Goal: Task Accomplishment & Management: Manage account settings

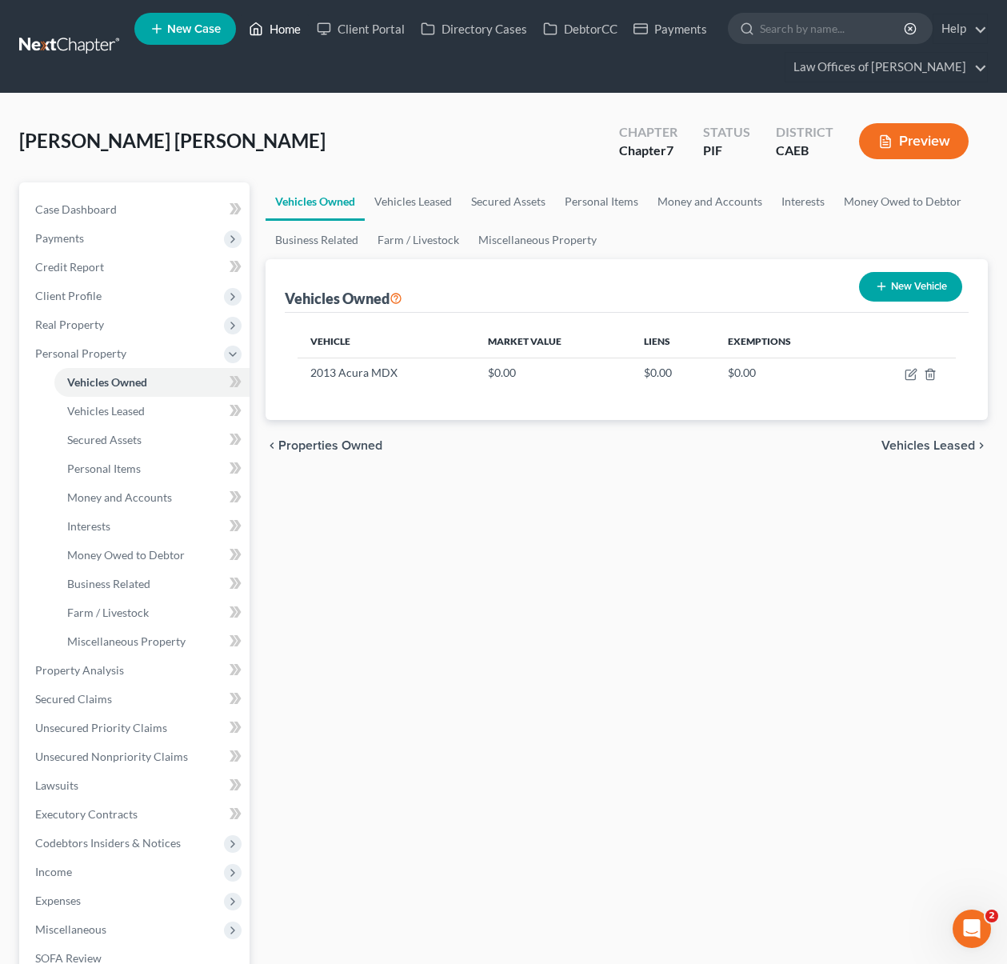
click at [293, 36] on link "Home" at bounding box center [275, 28] width 68 height 29
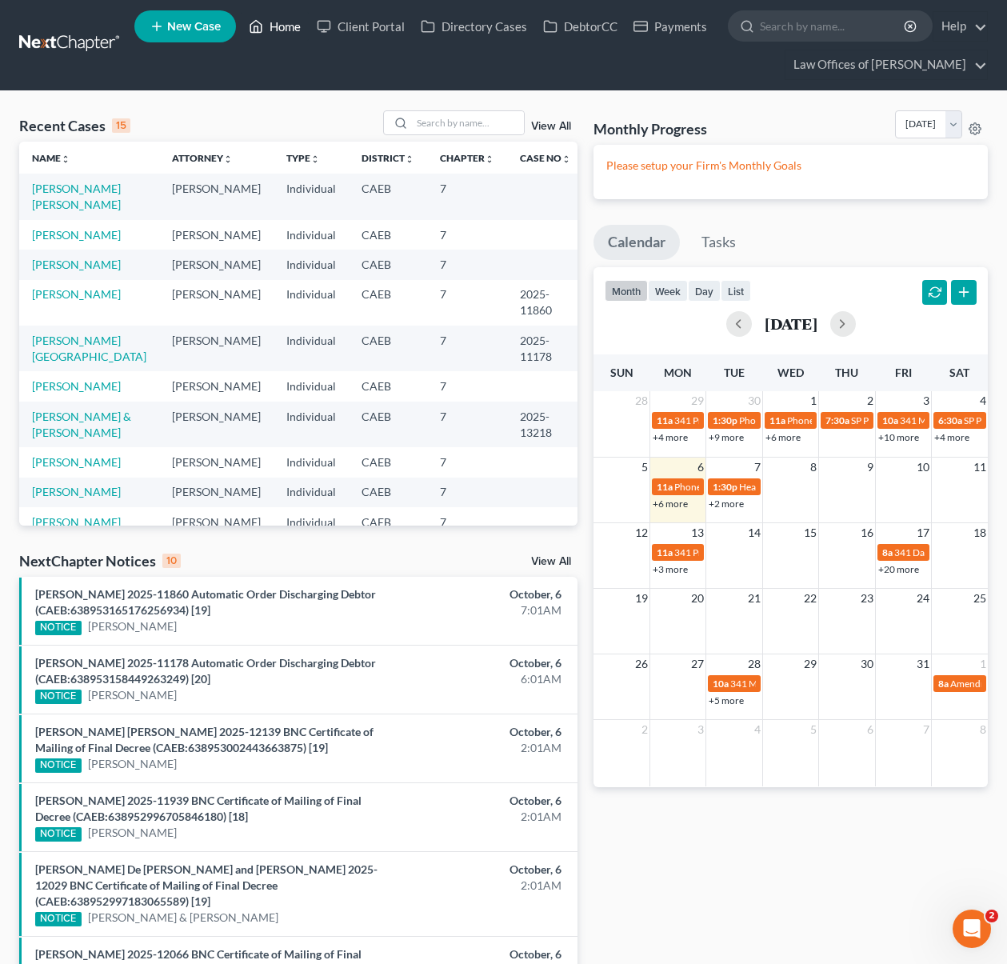
scroll to position [3, 0]
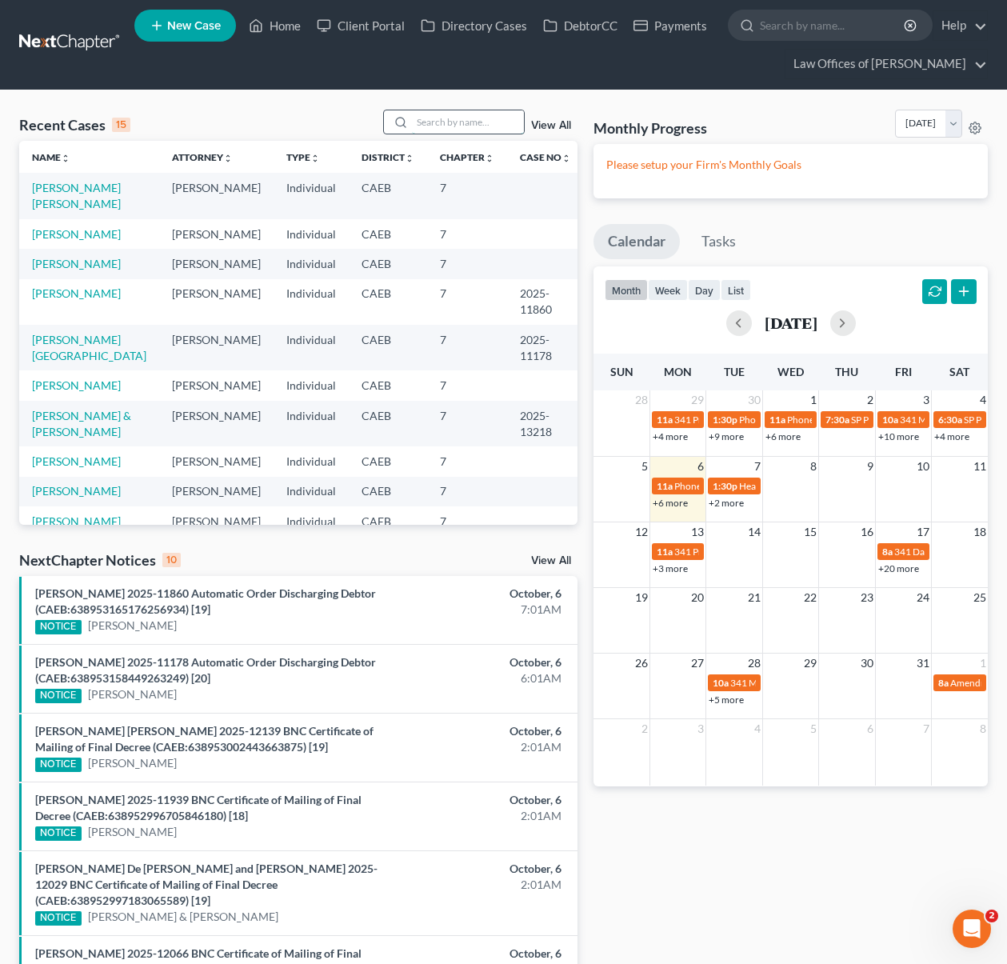
click at [481, 120] on input "search" at bounding box center [468, 121] width 112 height 23
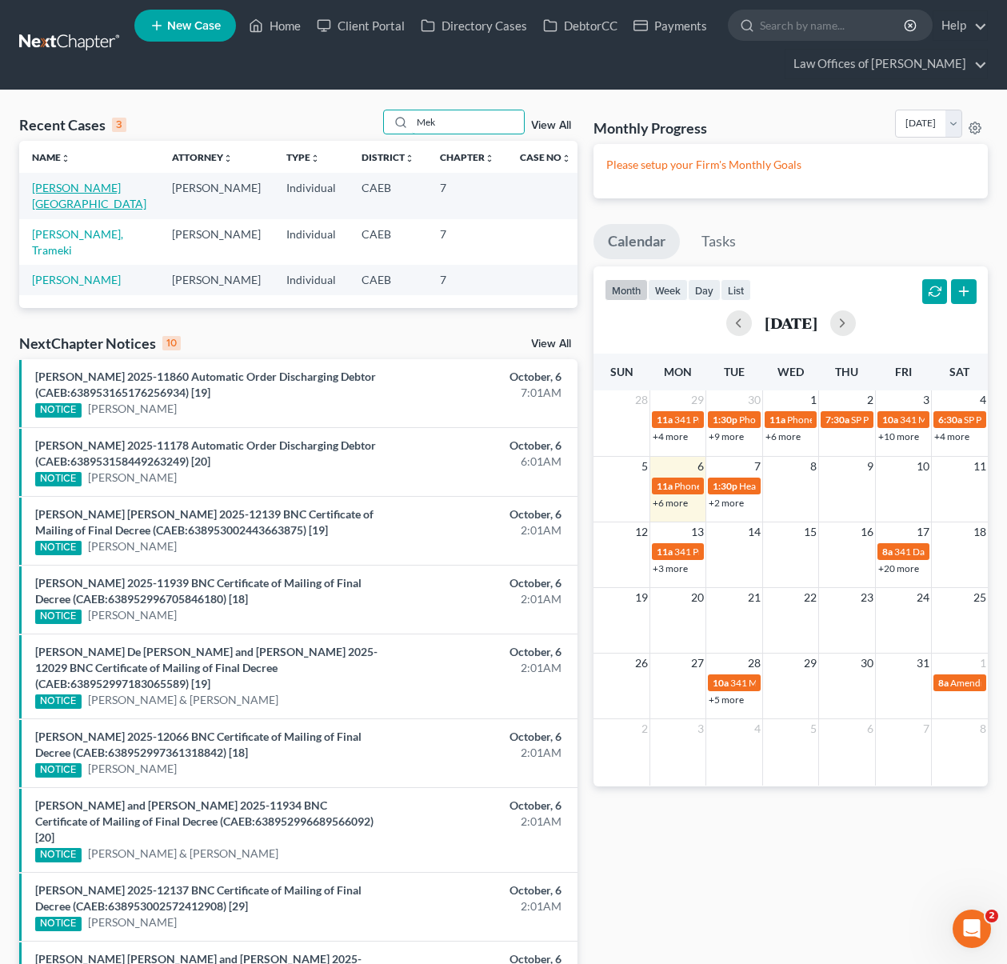
type input "Mek"
click at [94, 185] on link "[PERSON_NAME][GEOGRAPHIC_DATA]" at bounding box center [89, 196] width 114 height 30
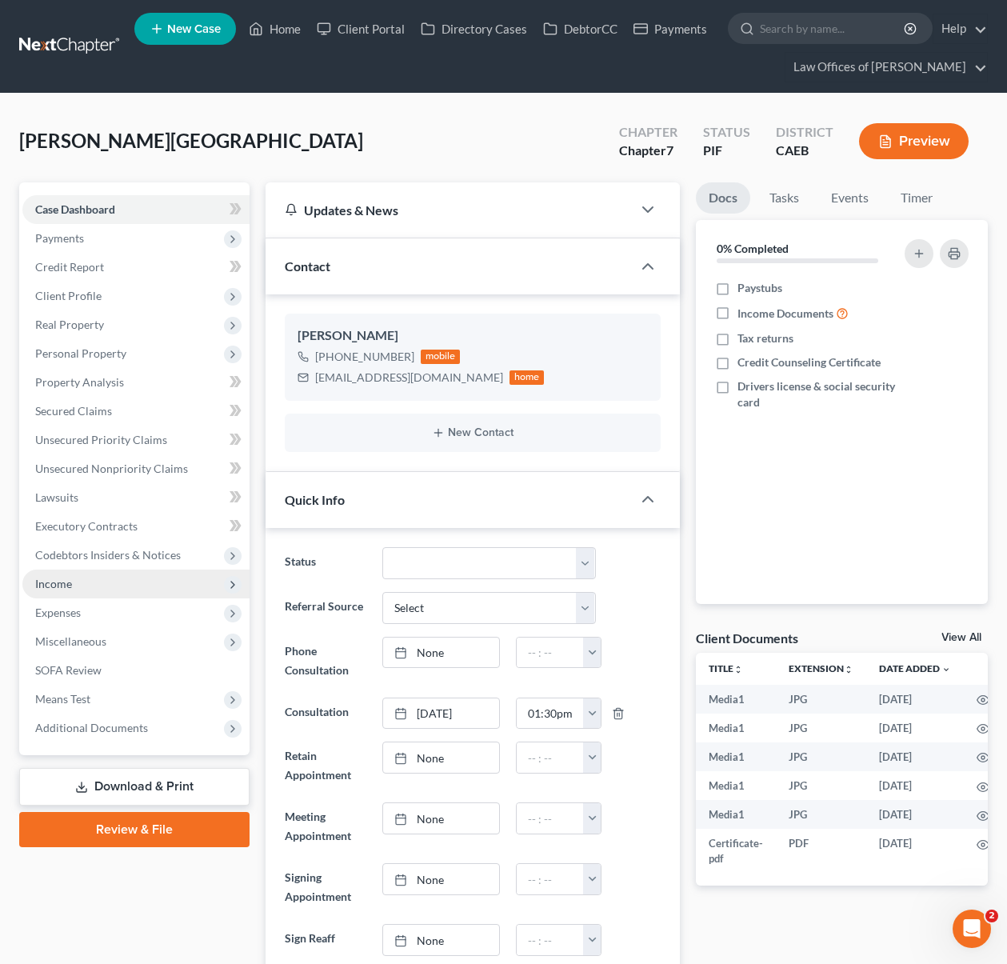
scroll to position [6716, 0]
click at [107, 577] on span "Income" at bounding box center [135, 583] width 227 height 29
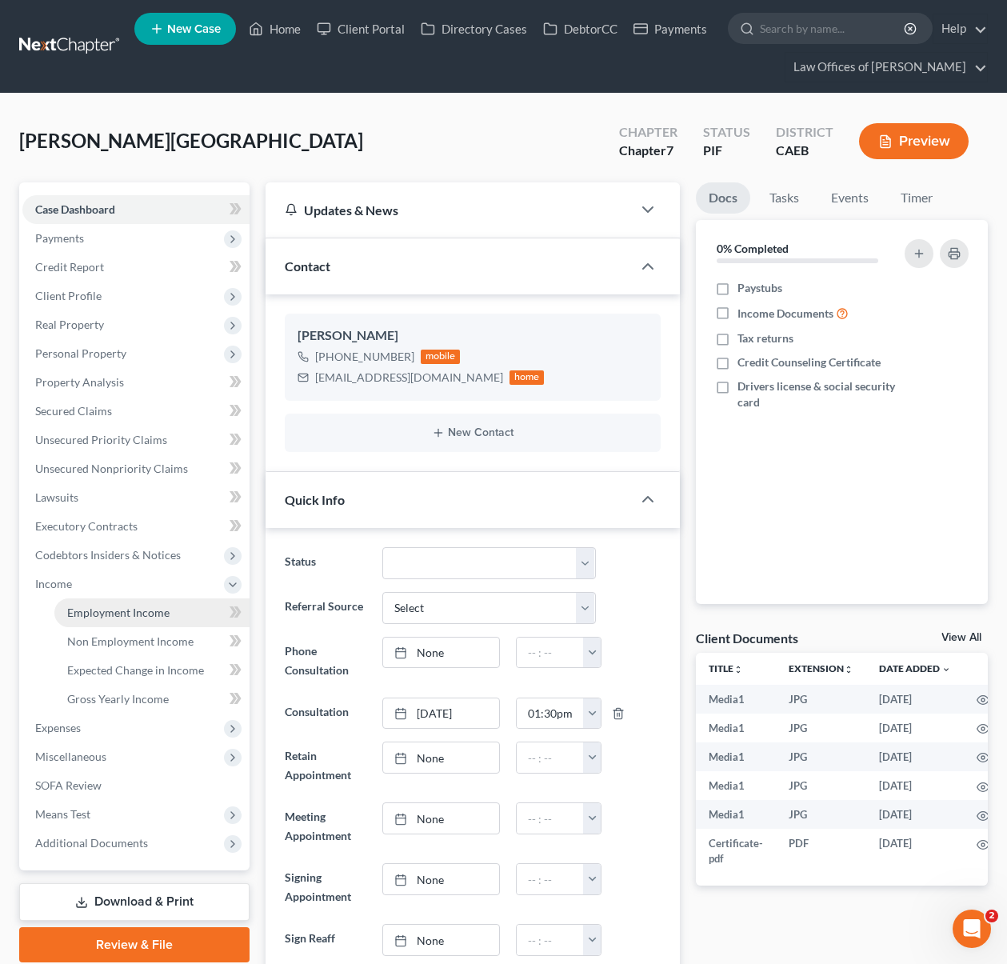
click at [186, 610] on link "Employment Income" at bounding box center [151, 612] width 195 height 29
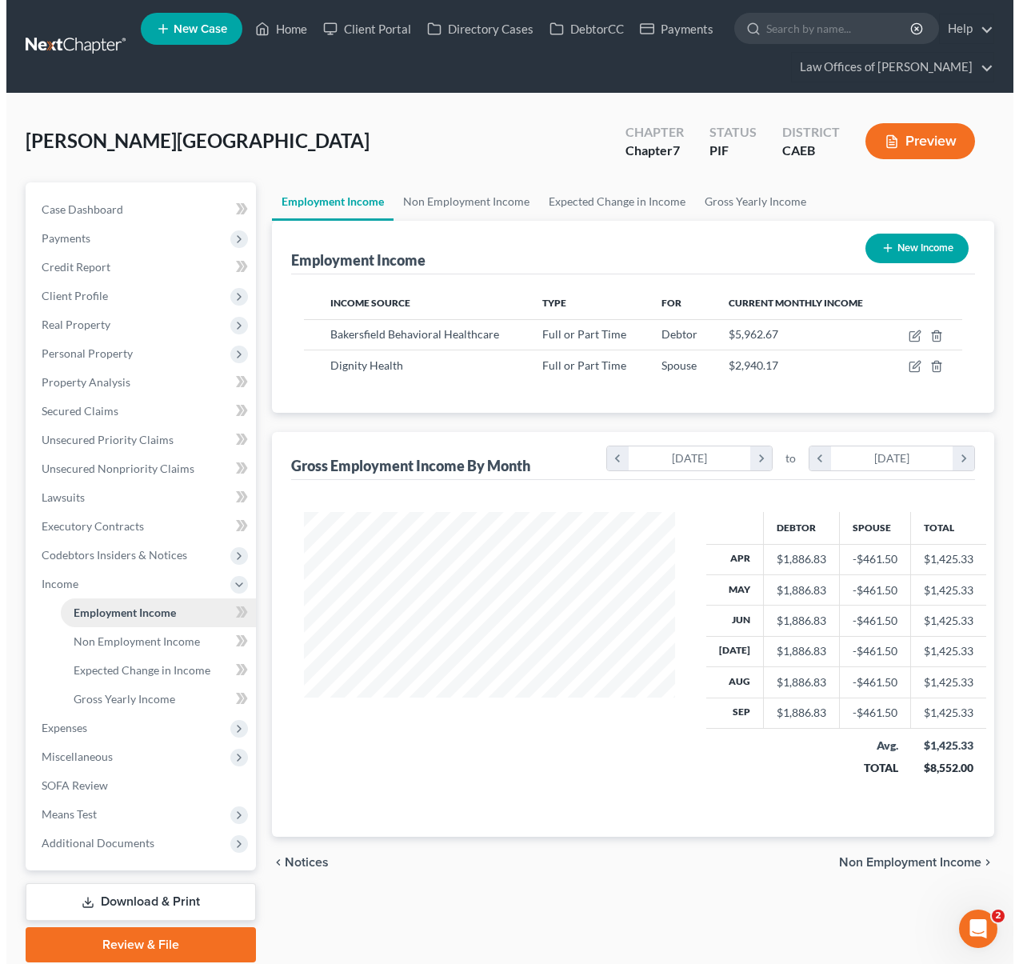
scroll to position [286, 402]
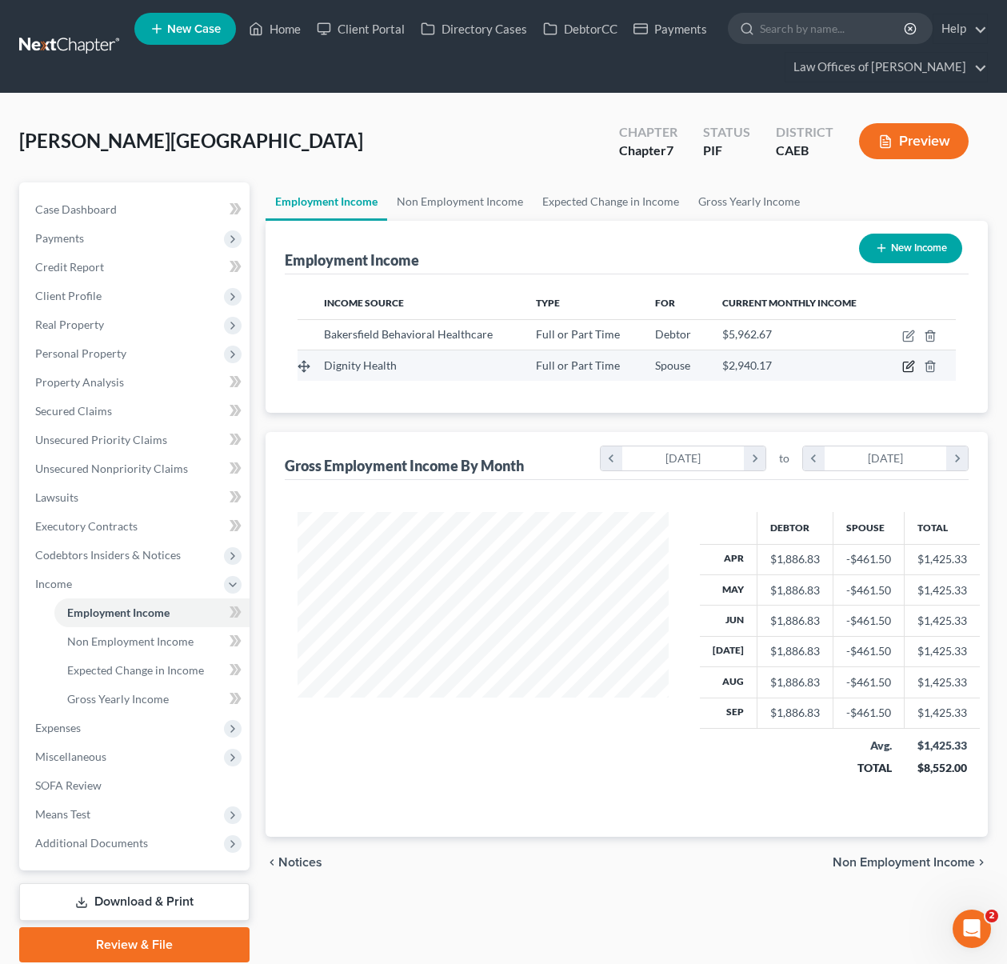
click at [904, 368] on icon "button" at bounding box center [908, 366] width 13 height 13
select select "0"
select select "4"
select select "2"
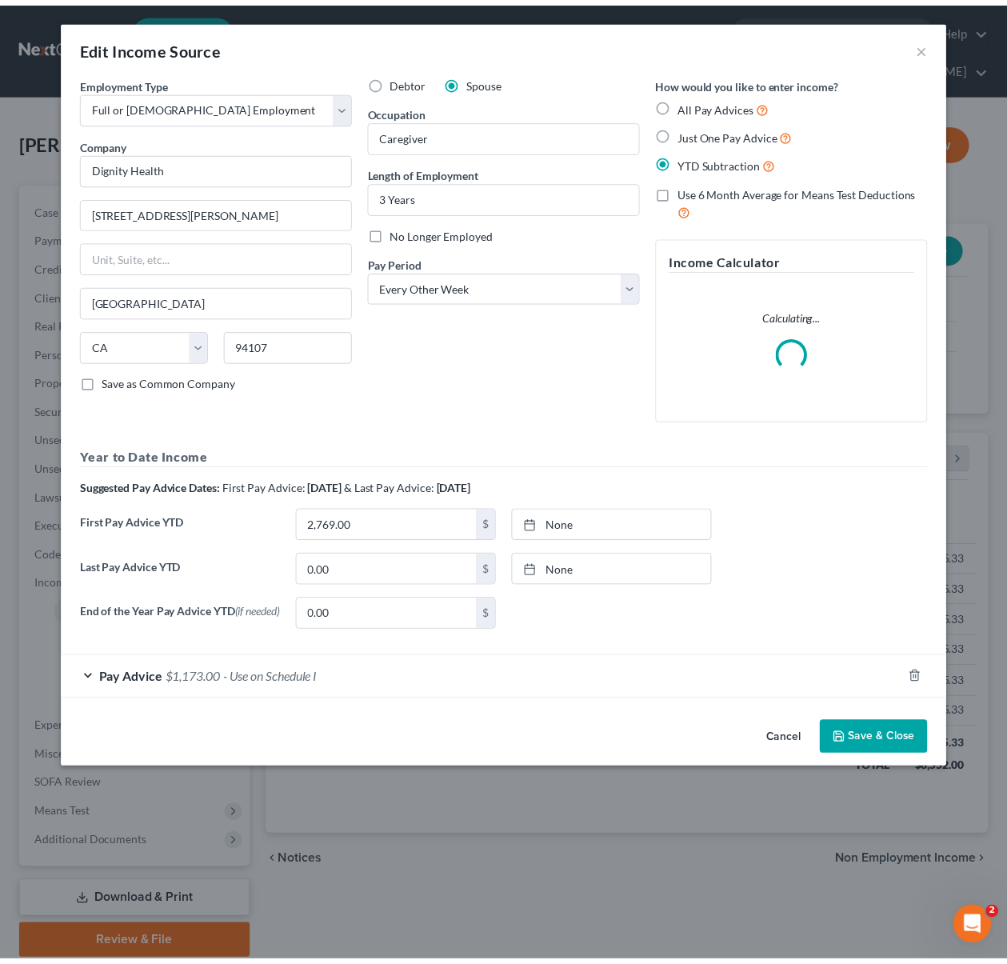
scroll to position [286, 408]
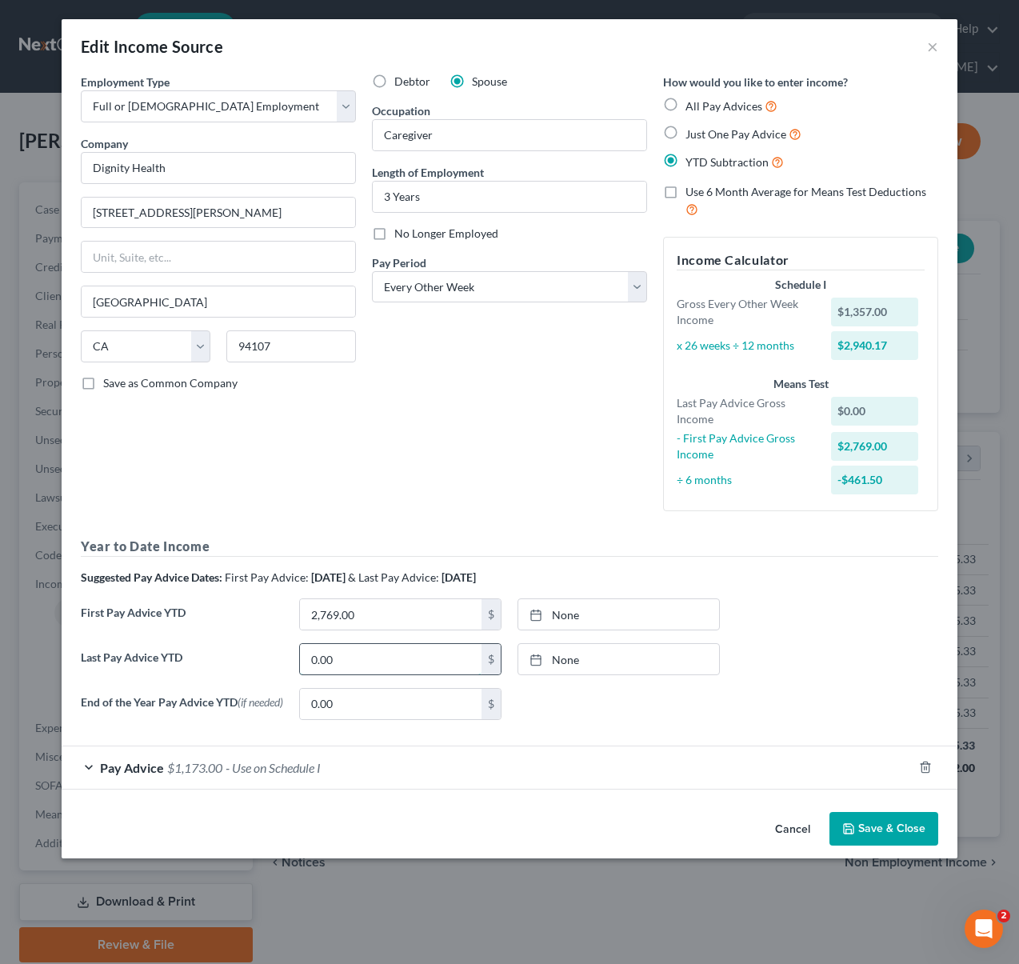
click at [353, 667] on input "0.00" at bounding box center [391, 659] width 182 height 30
type input "21,000"
click at [857, 824] on button "Save & Close" at bounding box center [883, 829] width 109 height 34
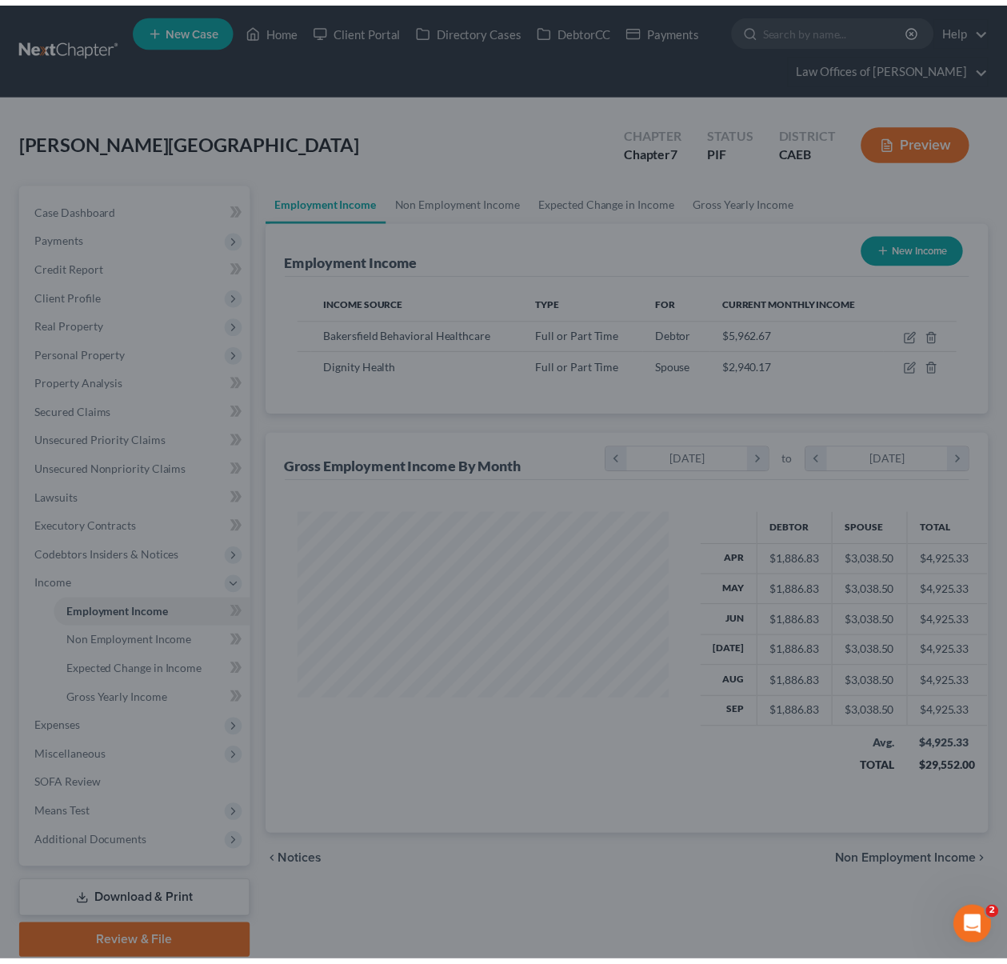
scroll to position [799407, 799291]
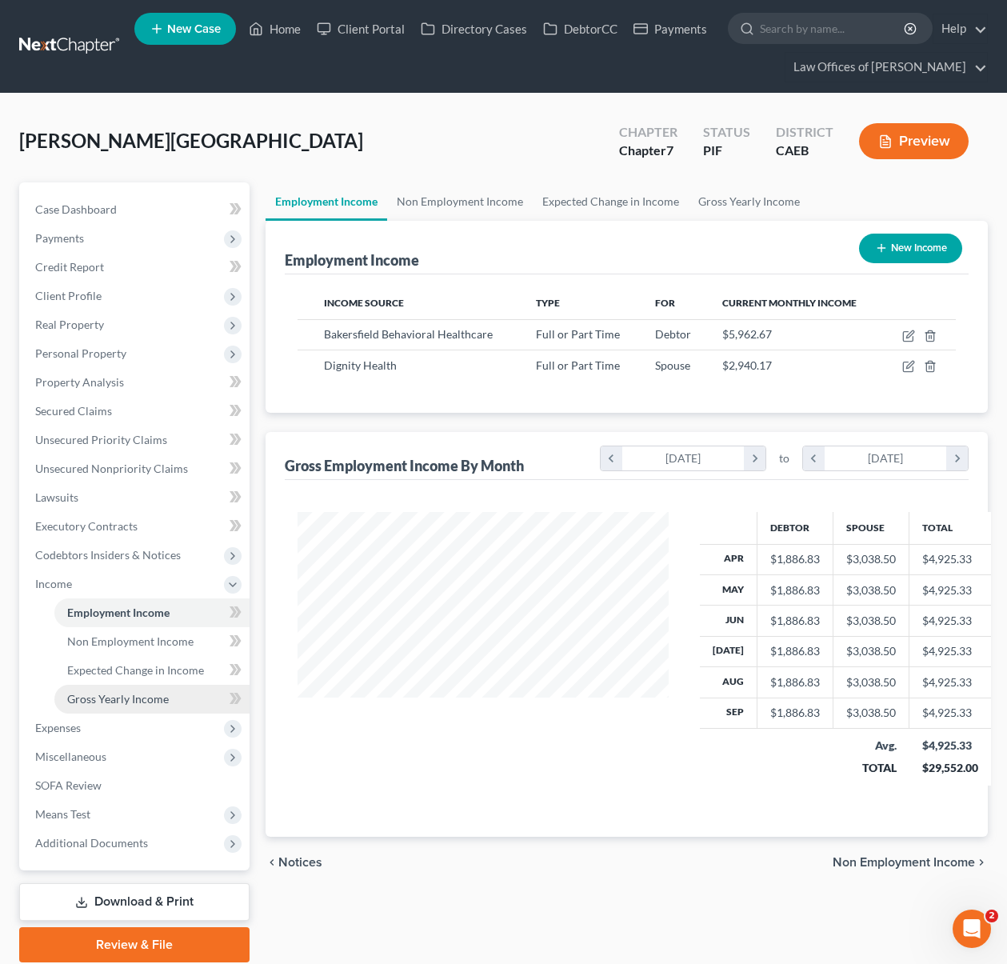
click at [157, 705] on link "Gross Yearly Income" at bounding box center [151, 699] width 195 height 29
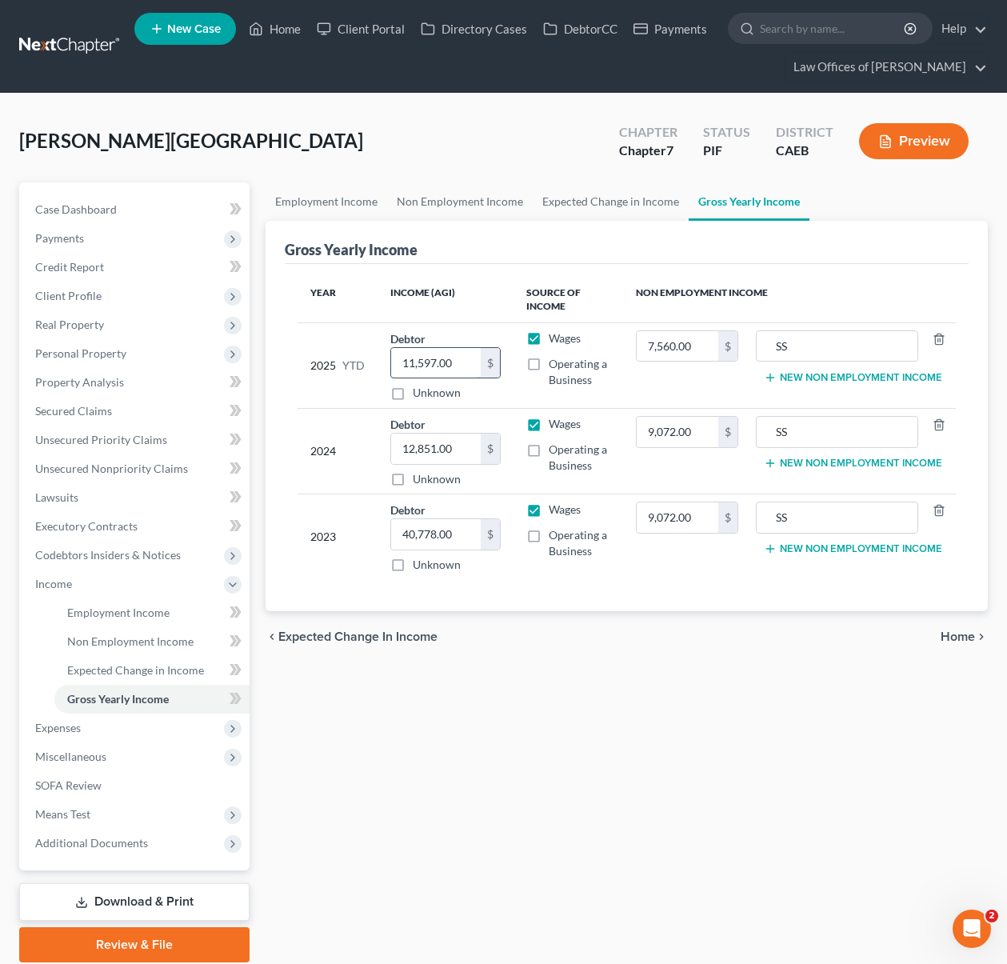
click at [457, 358] on input "11,597.00" at bounding box center [436, 363] width 90 height 30
type input "34,039."
click at [687, 720] on div "Employment Income Non Employment Income Expected Change in Income Gross Yearly …" at bounding box center [627, 572] width 738 height 780
click at [137, 210] on link "Case Dashboard" at bounding box center [135, 209] width 227 height 29
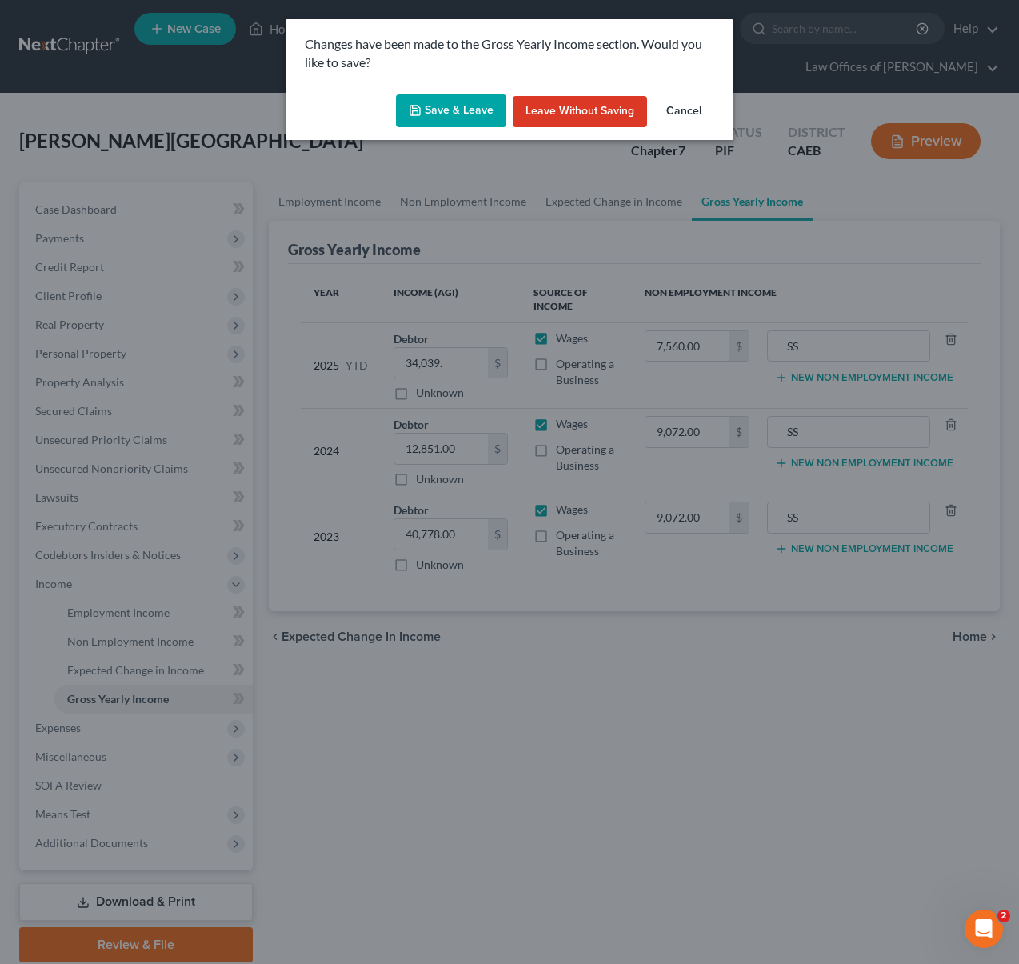
click at [472, 105] on button "Save & Leave" at bounding box center [451, 111] width 110 height 34
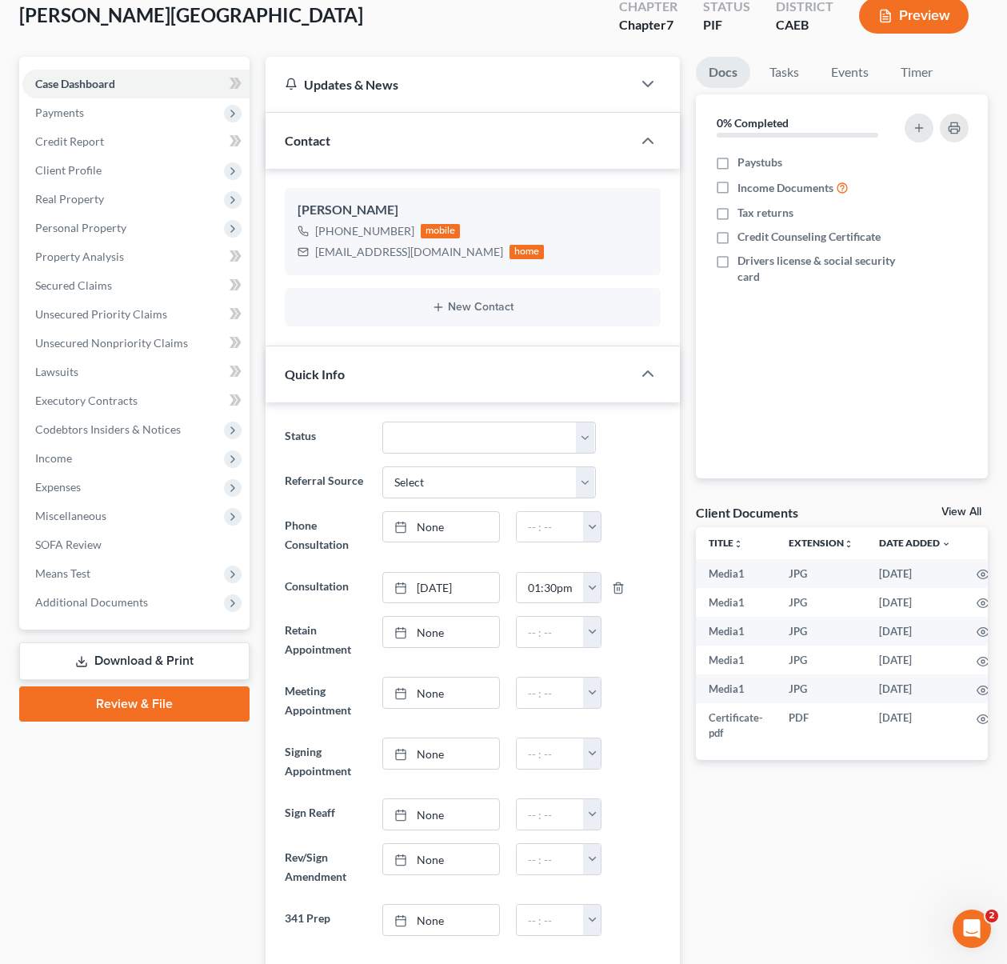
scroll to position [125, 0]
click at [198, 661] on link "Download & Print" at bounding box center [134, 662] width 230 height 38
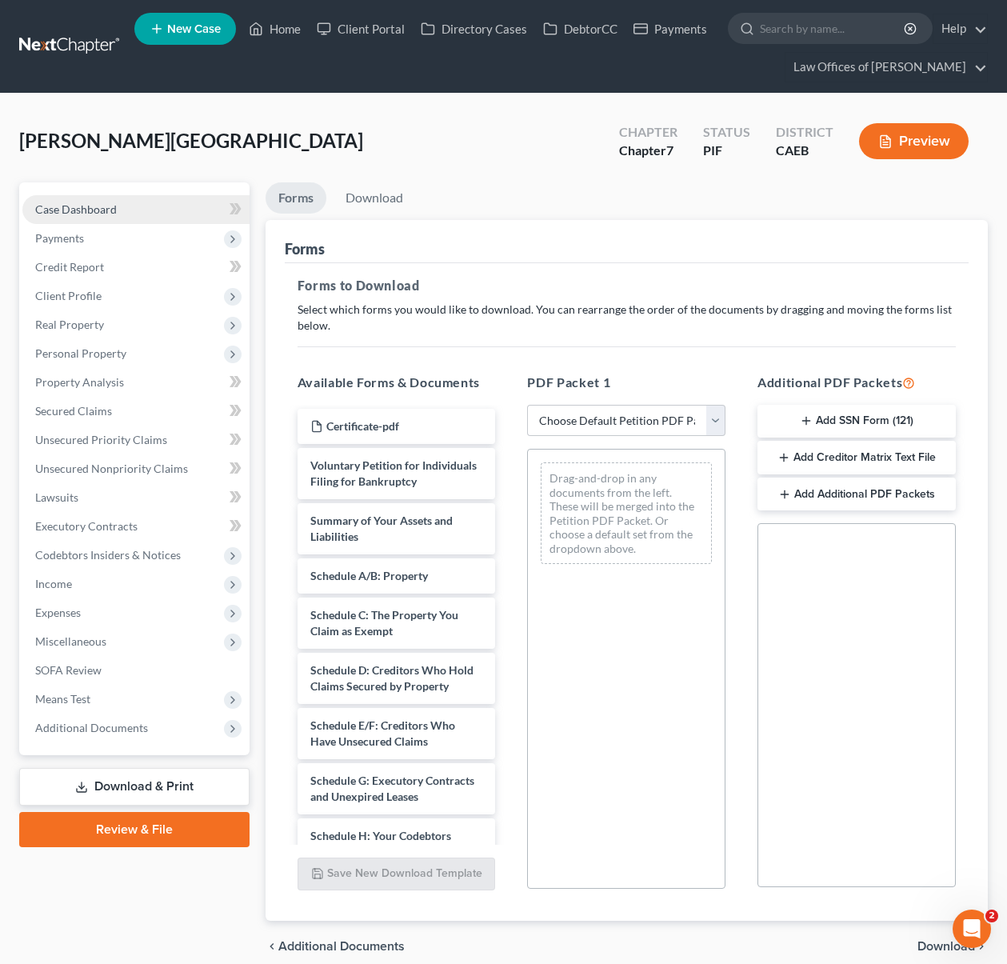
click at [158, 218] on link "Case Dashboard" at bounding box center [135, 209] width 227 height 29
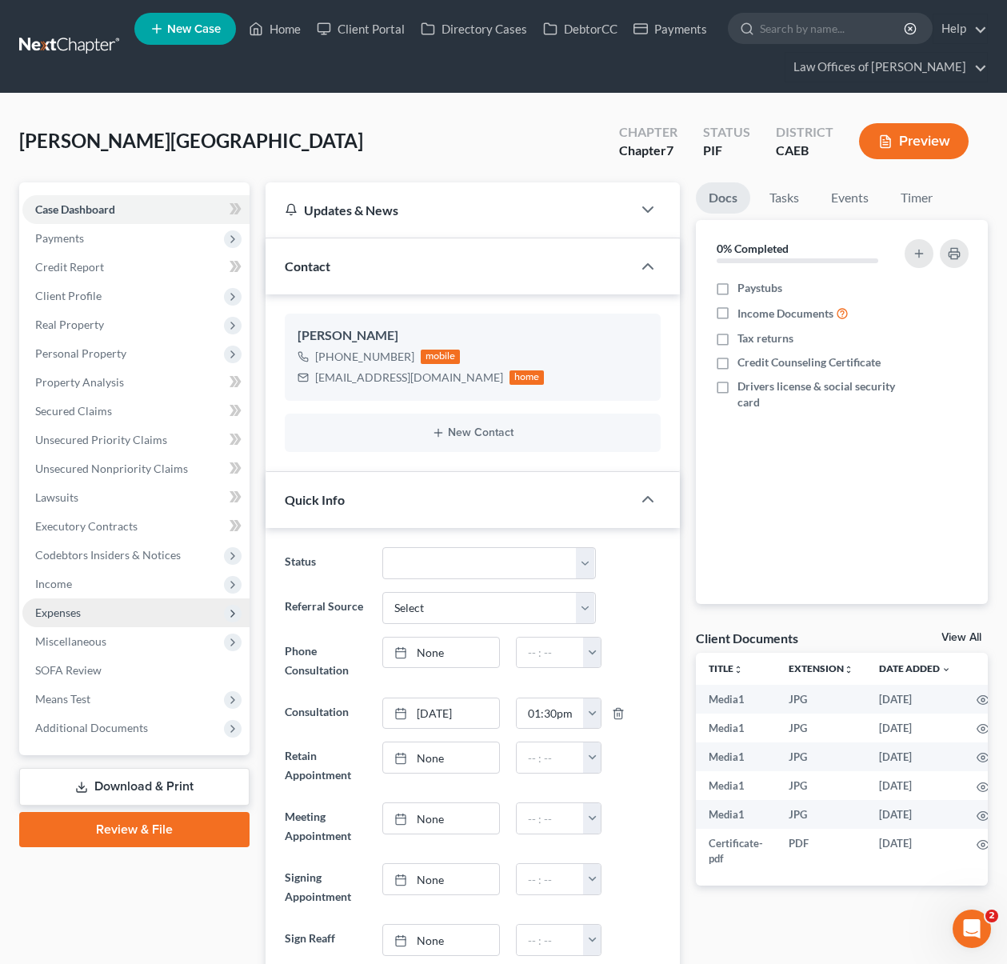
click at [110, 611] on span "Expenses" at bounding box center [135, 612] width 227 height 29
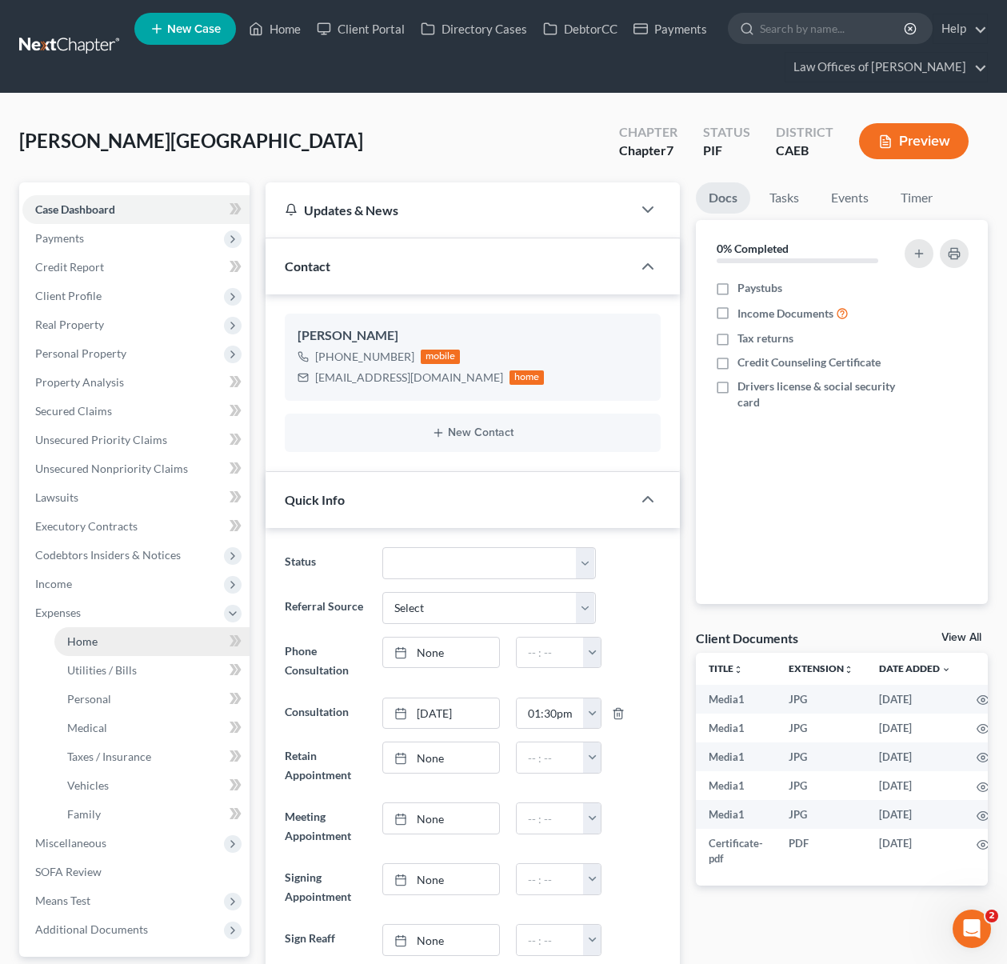
click at [130, 647] on link "Home" at bounding box center [151, 641] width 195 height 29
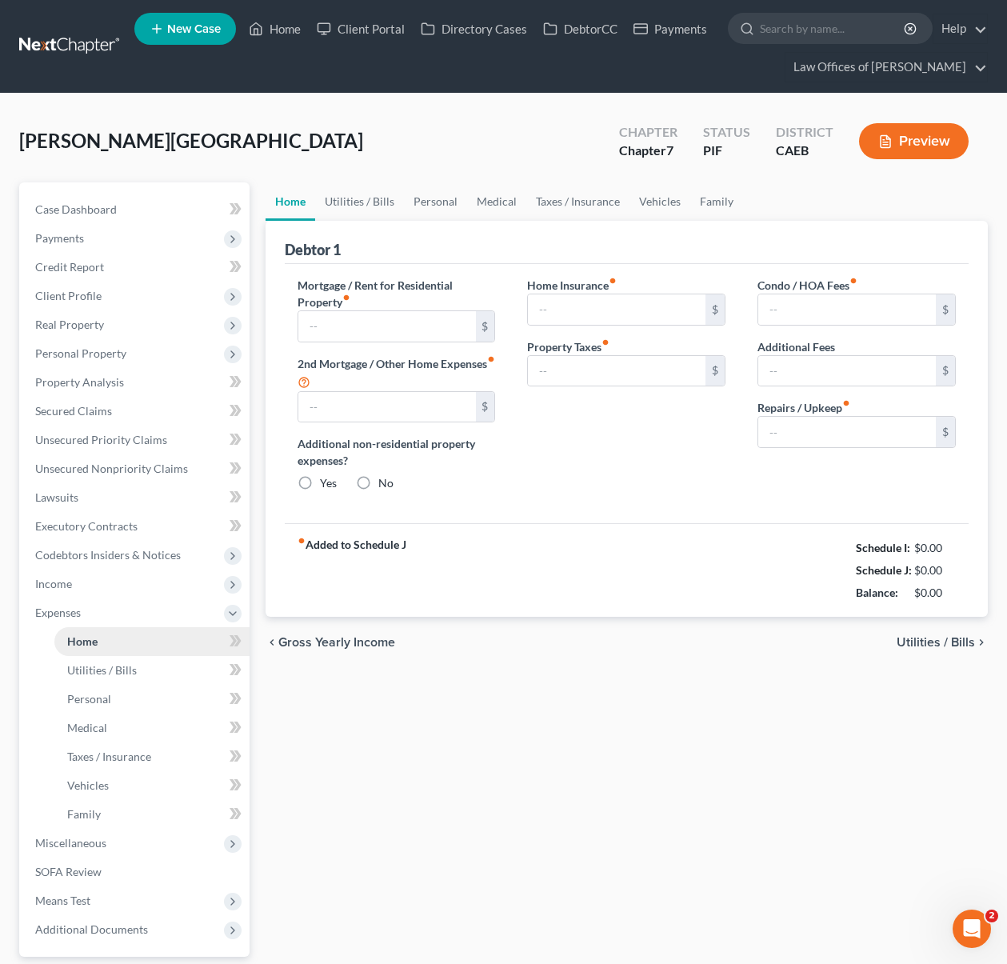
type input "2,200.00"
radio input "true"
click at [816, 431] on input "300.00" at bounding box center [847, 432] width 178 height 30
type input "175."
click at [397, 409] on input "text" at bounding box center [387, 407] width 178 height 30
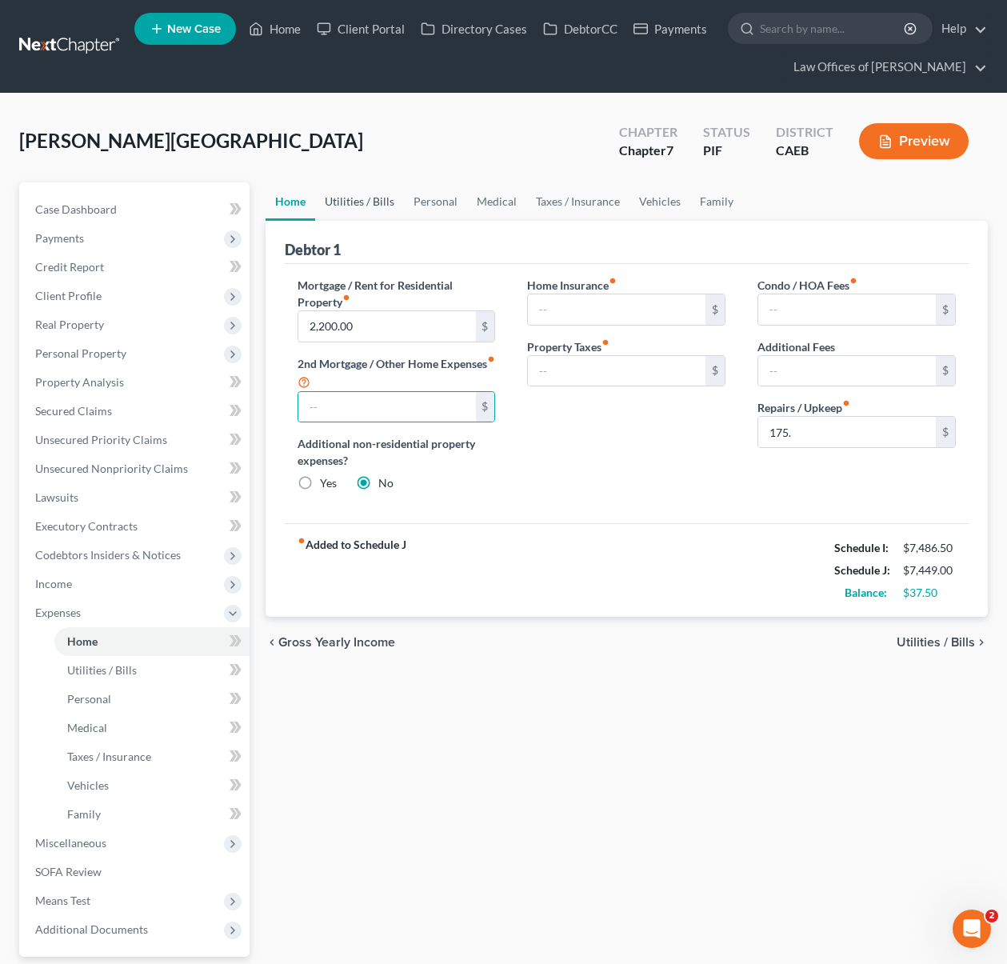
click at [366, 210] on link "Utilities / Bills" at bounding box center [359, 201] width 89 height 38
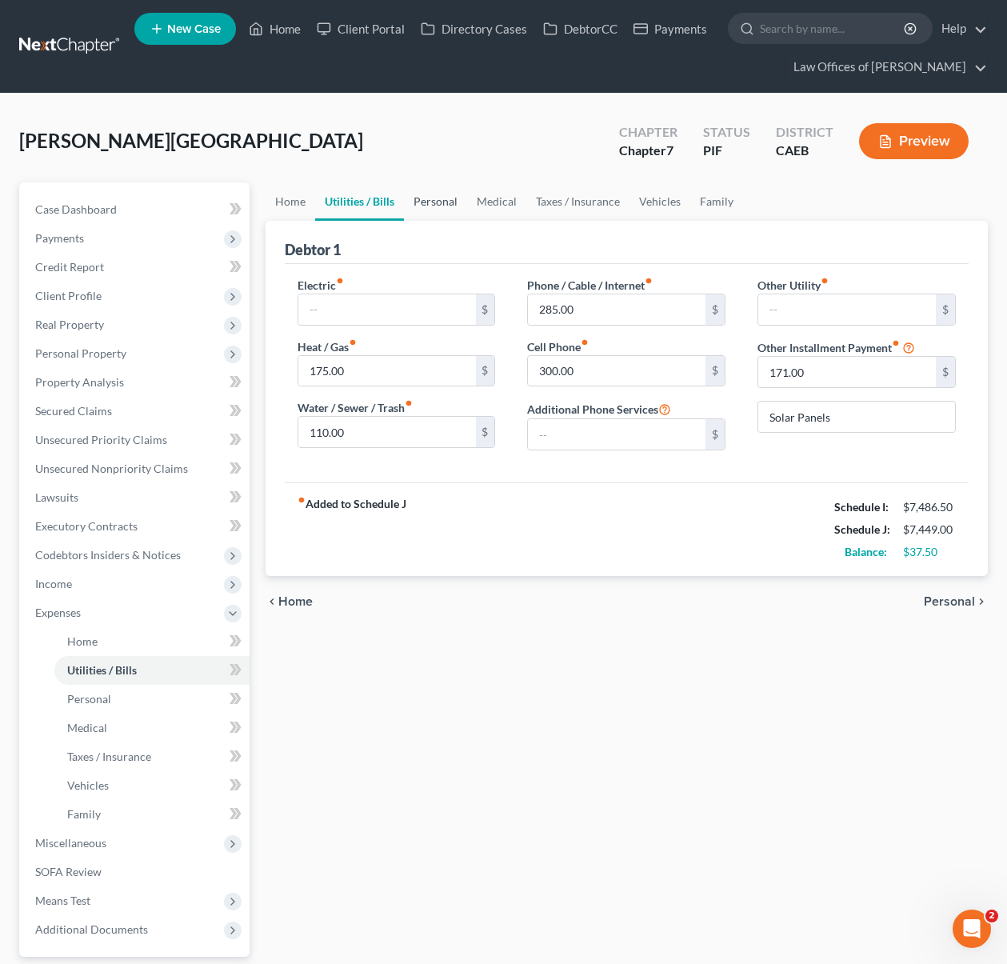
click at [429, 206] on link "Personal" at bounding box center [435, 201] width 63 height 38
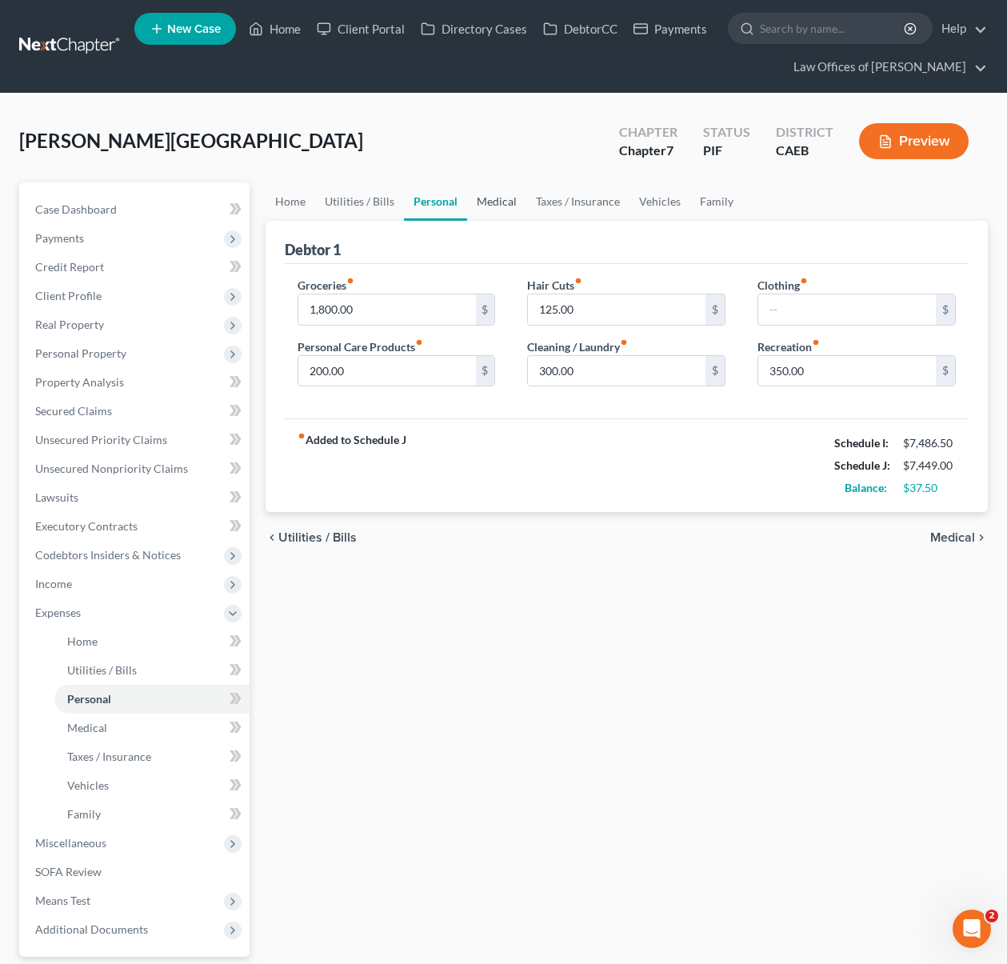
click at [493, 201] on link "Medical" at bounding box center [496, 201] width 59 height 38
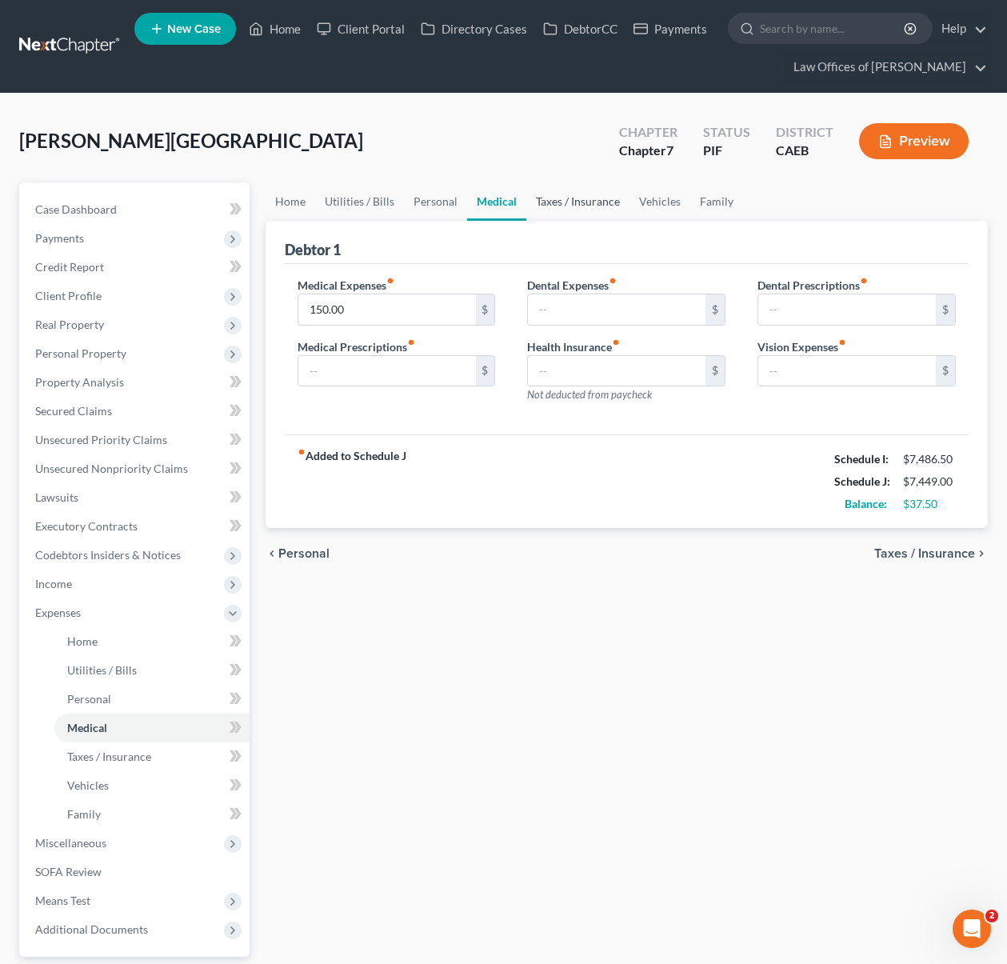
click at [562, 200] on link "Taxes / Insurance" at bounding box center [577, 201] width 103 height 38
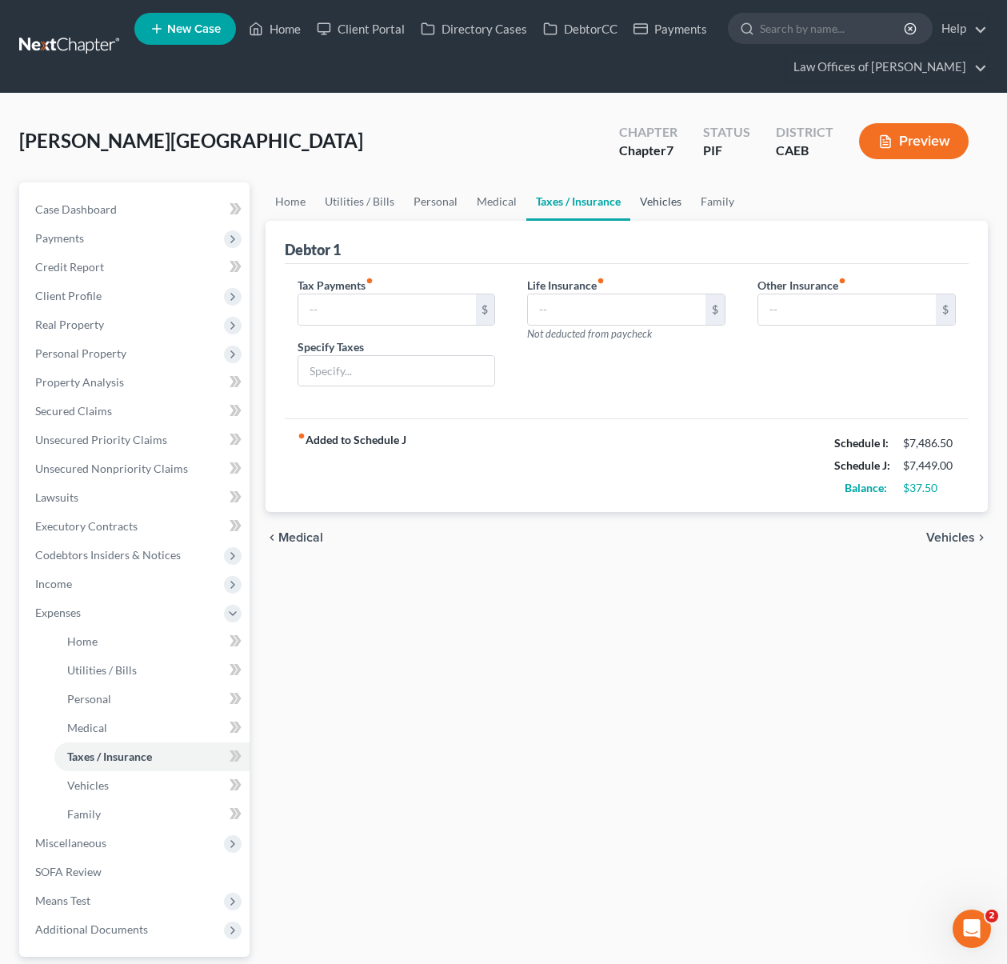
click at [656, 197] on link "Vehicles" at bounding box center [660, 201] width 61 height 38
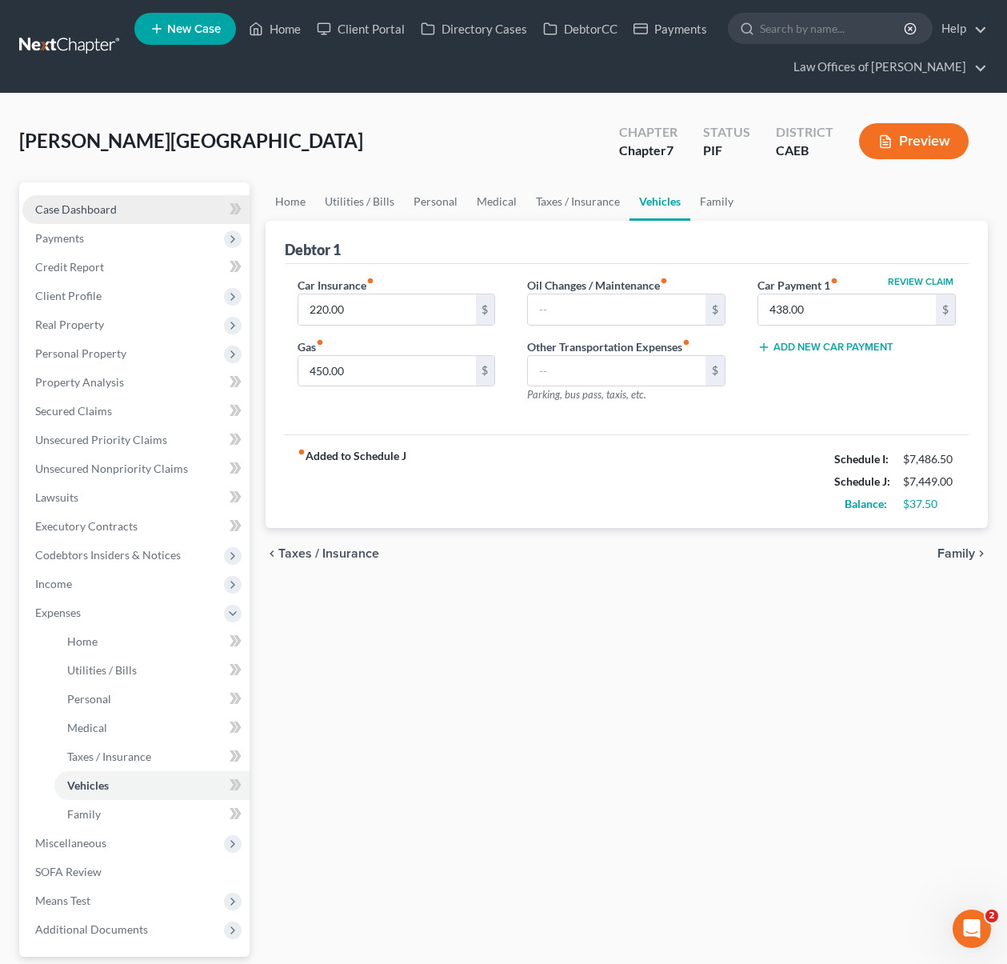
click at [128, 210] on link "Case Dashboard" at bounding box center [135, 209] width 227 height 29
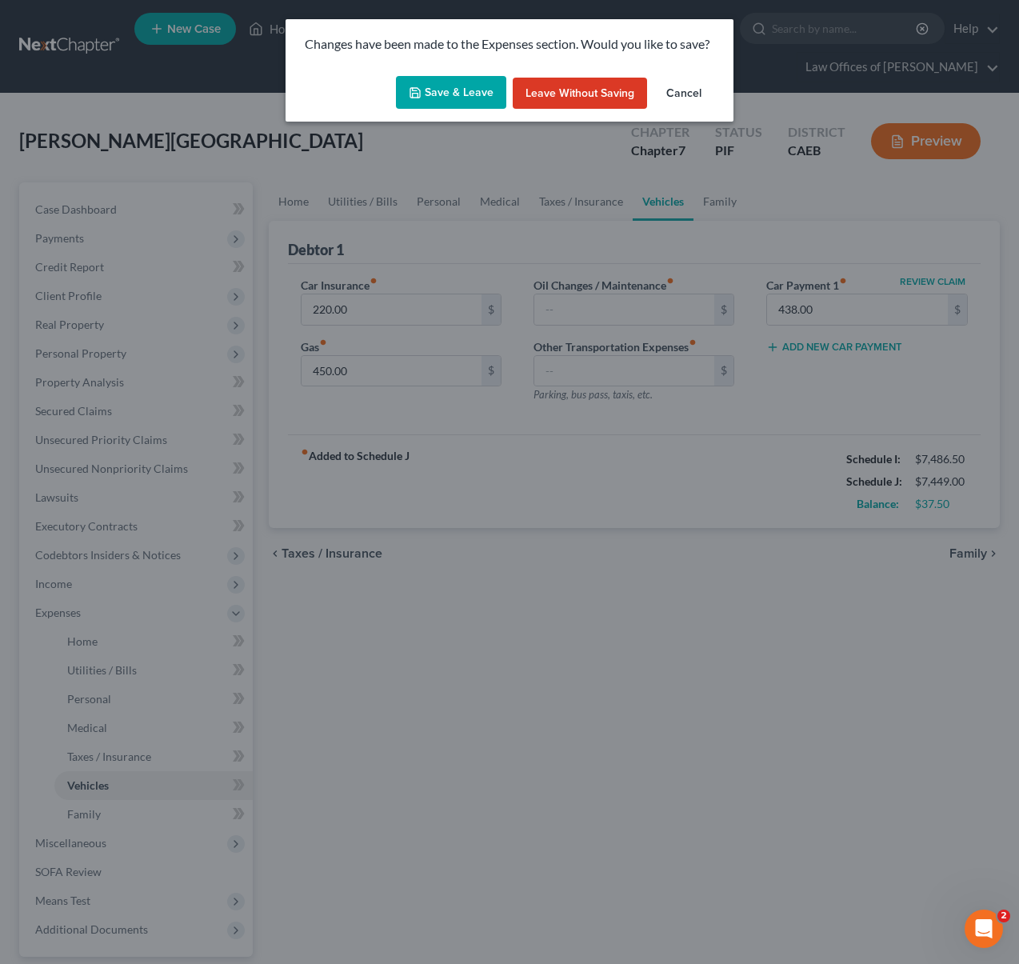
click at [426, 92] on button "Save & Leave" at bounding box center [451, 93] width 110 height 34
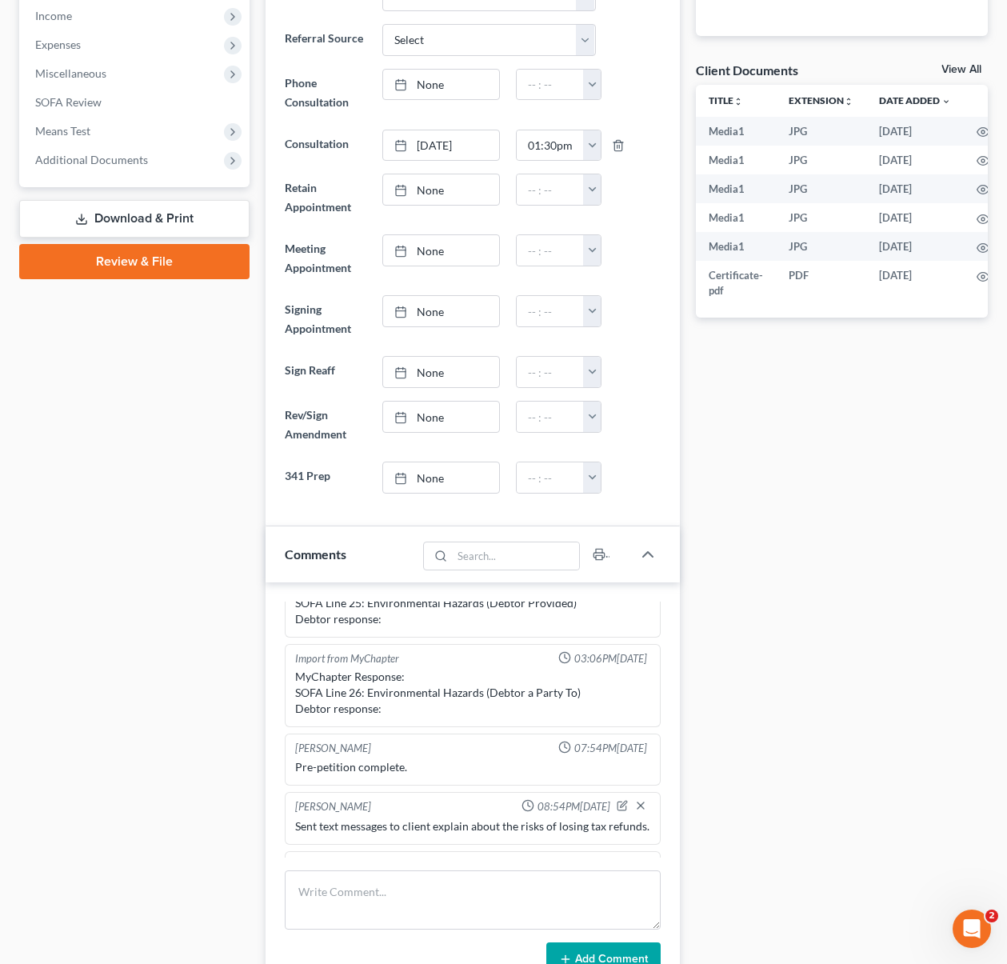
scroll to position [650, 0]
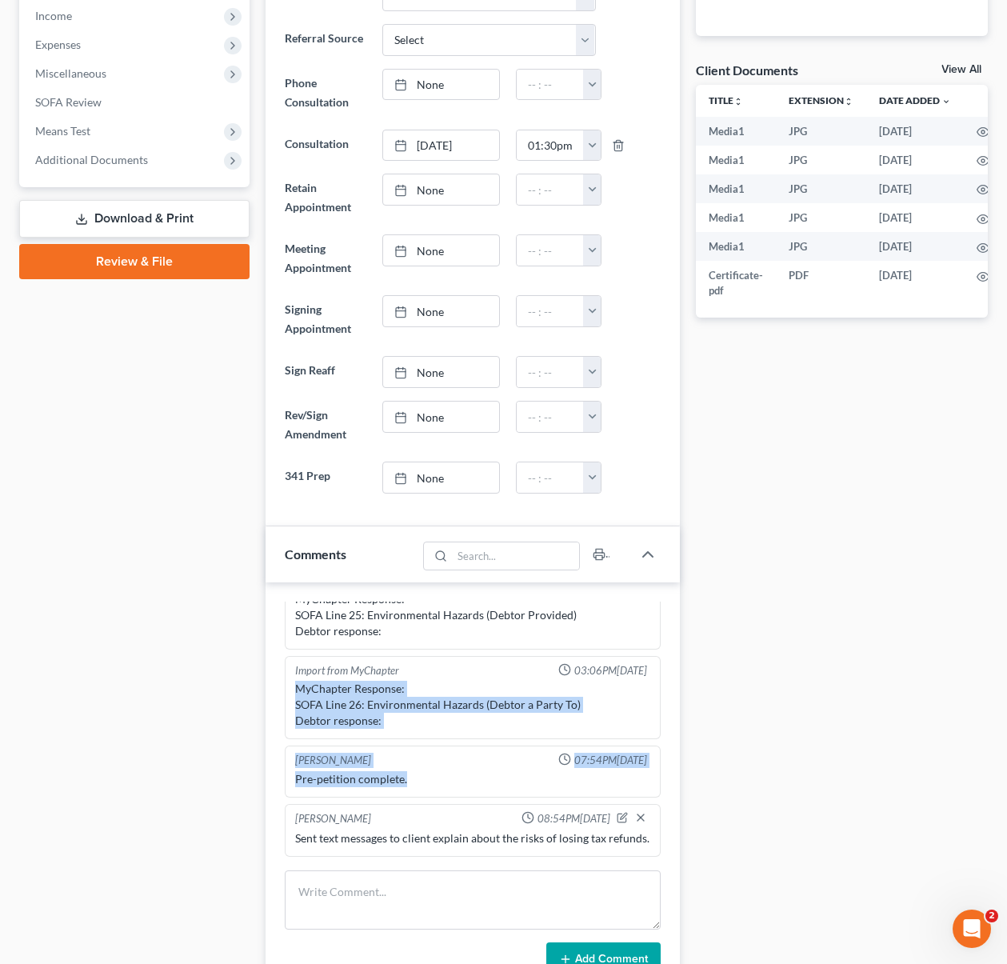
drag, startPoint x: 664, startPoint y: 757, endPoint x: 667, endPoint y: 739, distance: 18.7
click at [677, 674] on div "Scott Bell 05:12PM, 06/03/2025 Married last month. Inc: H=2200, W: Not working …" at bounding box center [472, 788] width 415 height 413
click at [681, 717] on div "Updates & News × Electronic Filing Available! Cases in the Eastern District of …" at bounding box center [473, 647] width 431 height 2064
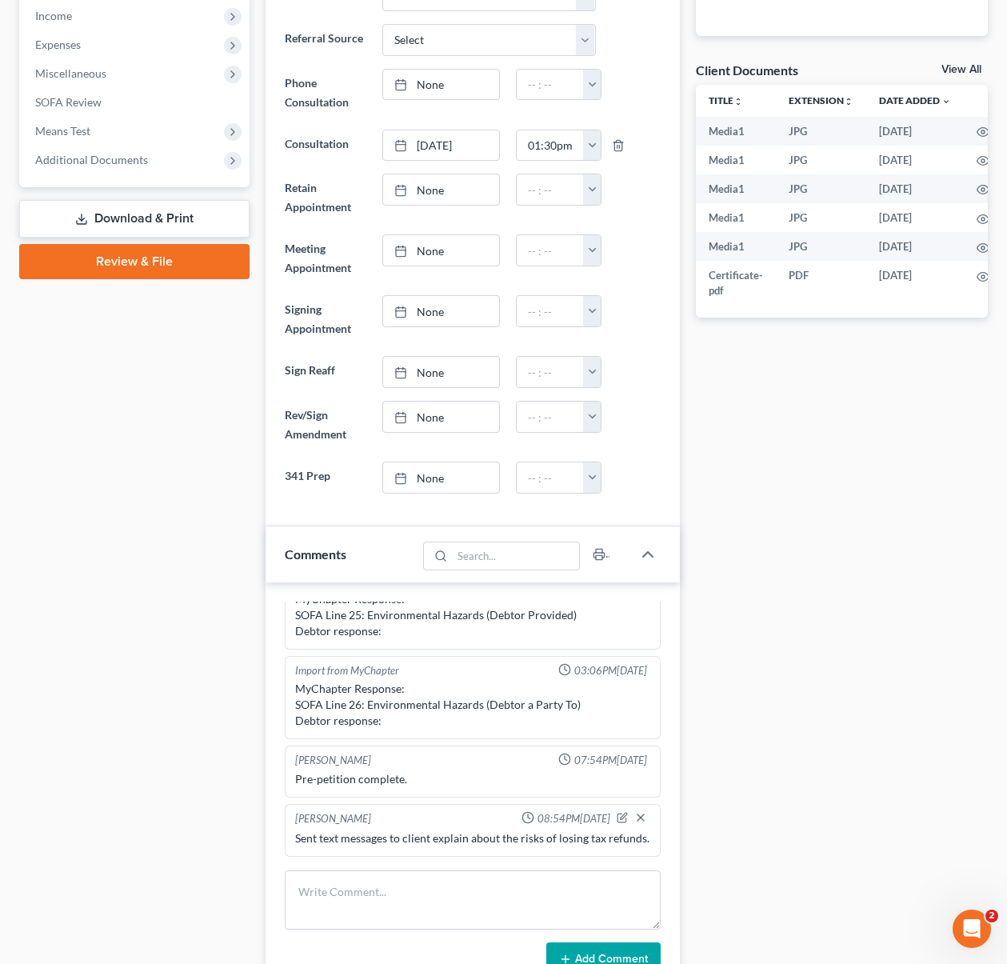
click at [777, 671] on div "Docs Tasks Events Timer 0% Completed Nothing here yet! Paystubs Income Document…" at bounding box center [842, 647] width 308 height 2064
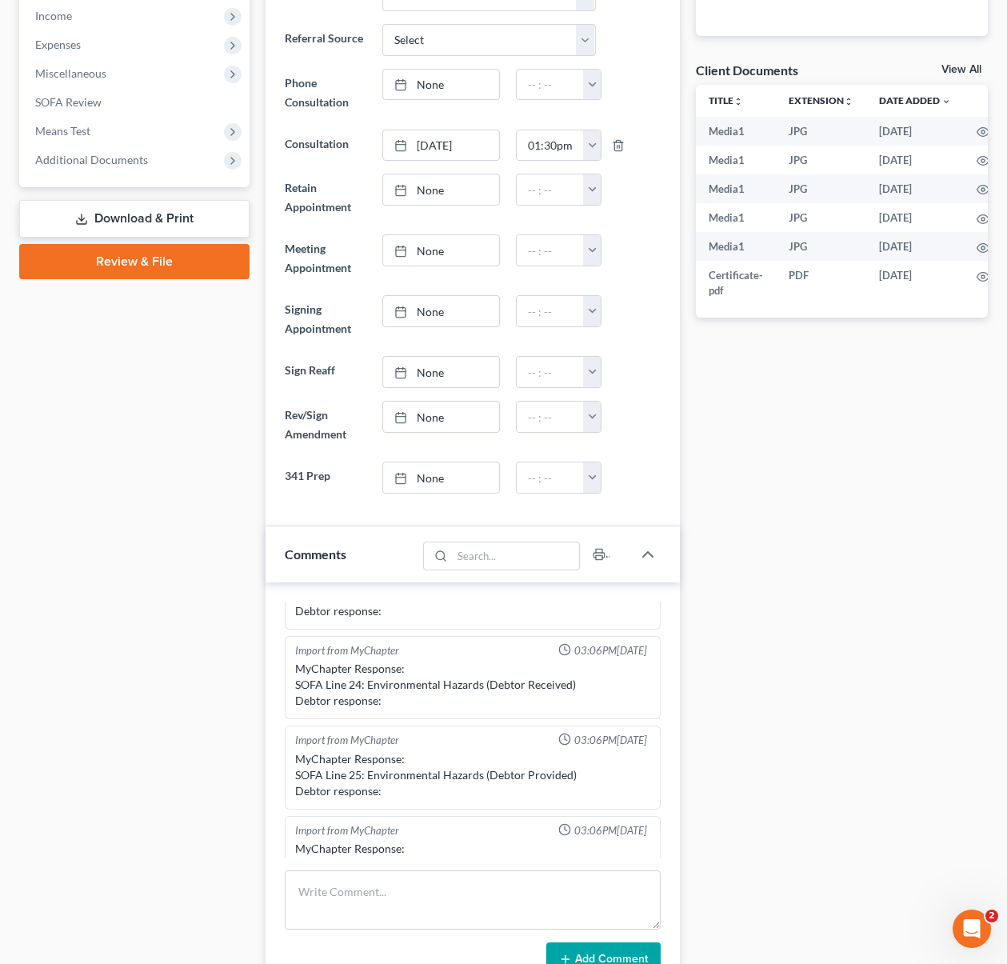
scroll to position [440, 0]
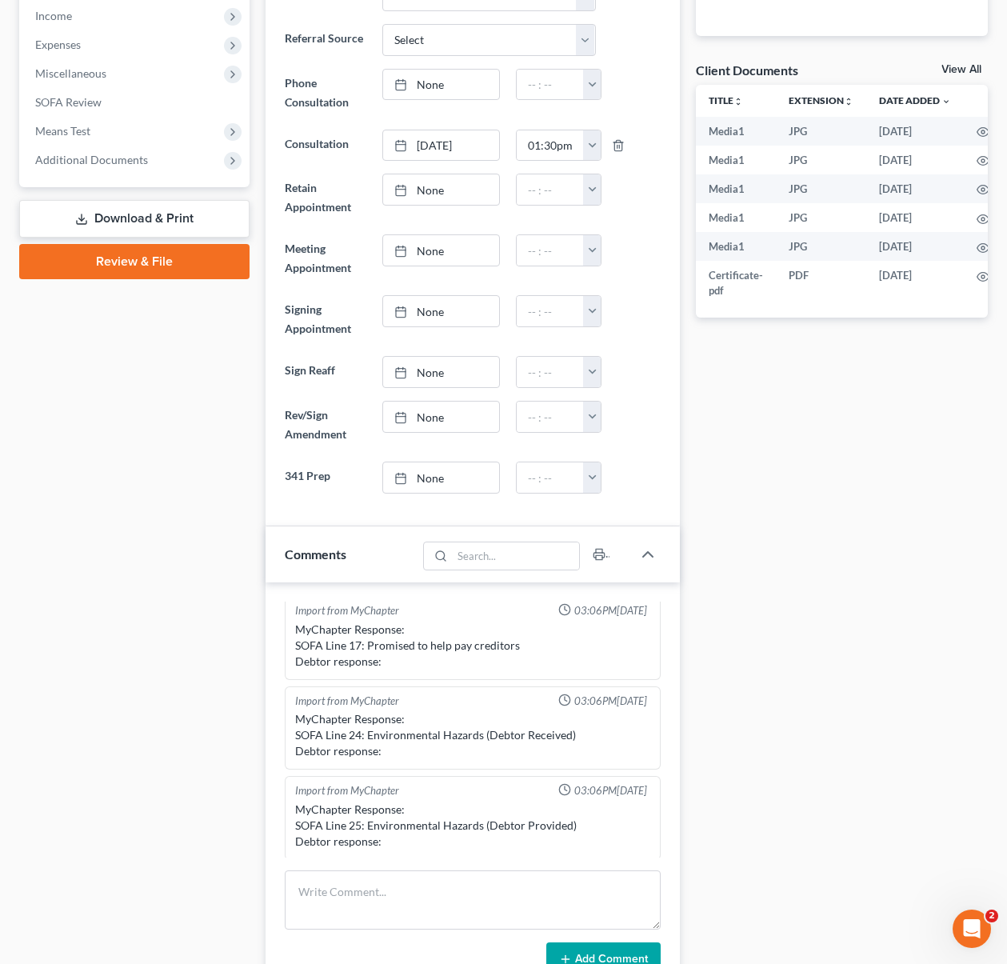
drag, startPoint x: 670, startPoint y: 718, endPoint x: 672, endPoint y: 655, distance: 63.2
click at [672, 655] on div "Scott Bell 05:12PM, 06/03/2025 Married last month. Inc: H=2200, W: Not working …" at bounding box center [472, 788] width 415 height 413
drag, startPoint x: 785, startPoint y: 705, endPoint x: 719, endPoint y: 717, distance: 66.7
click at [785, 704] on div "Docs Tasks Events Timer 0% Completed Nothing here yet! Paystubs Income Document…" at bounding box center [842, 647] width 308 height 2064
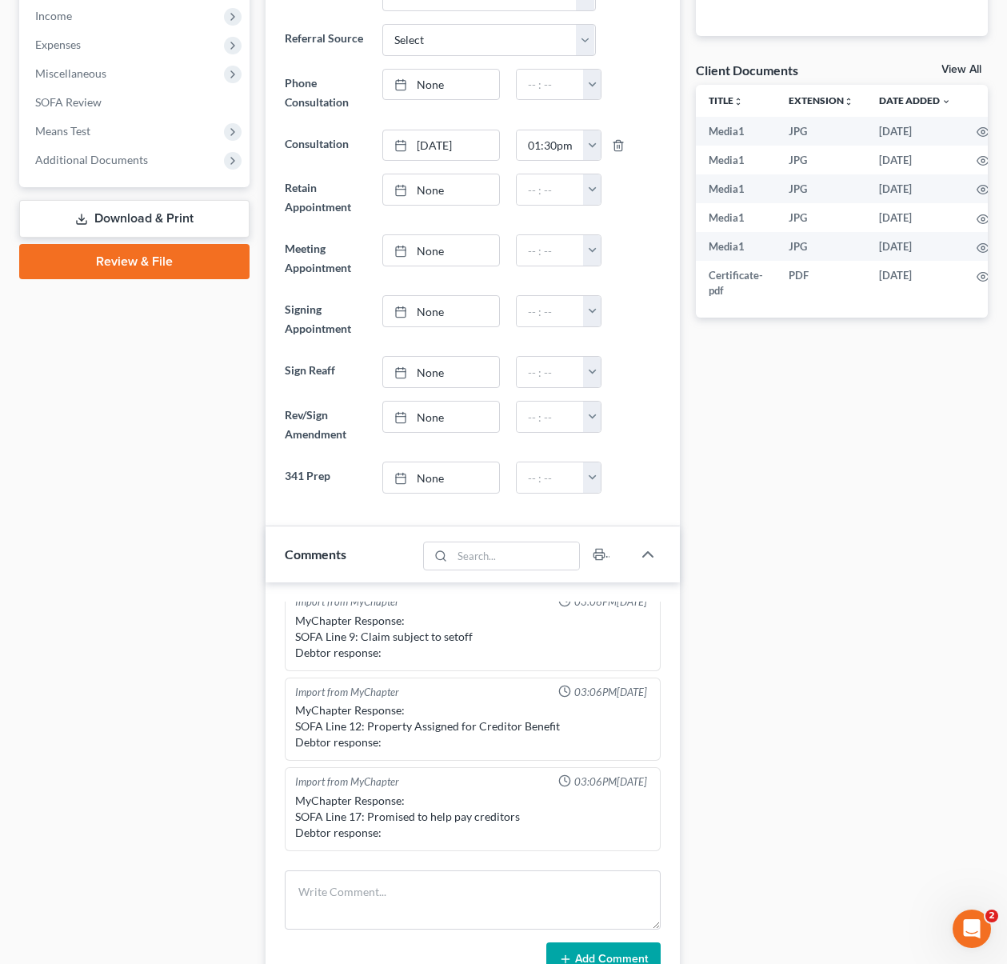
scroll to position [0, 0]
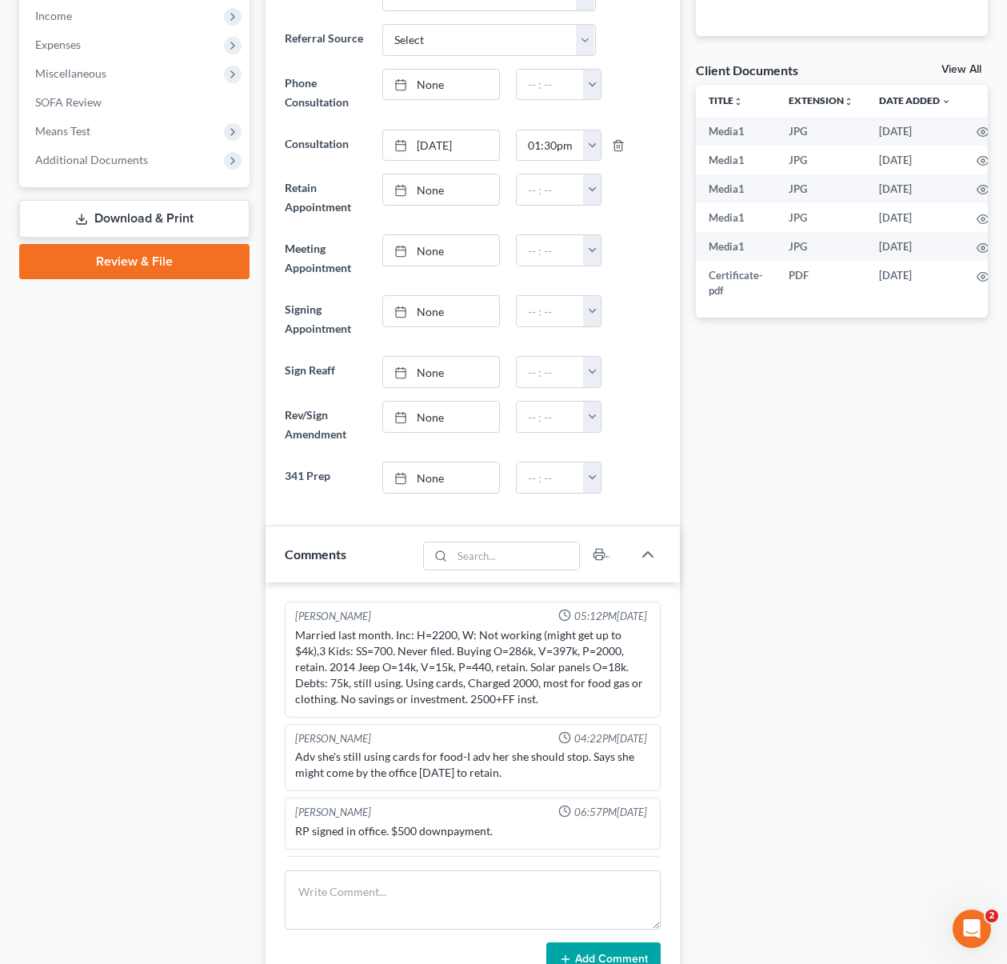
click at [285, 640] on div "Scott Bell 05:12PM, 06/03/2025 Married last month. Inc: H=2200, W: Not working …" at bounding box center [473, 659] width 377 height 116
click at [293, 632] on div "Married last month. Inc: H=2200, W: Not working (might get up to $4k),3 Kids: S…" at bounding box center [473, 667] width 362 height 86
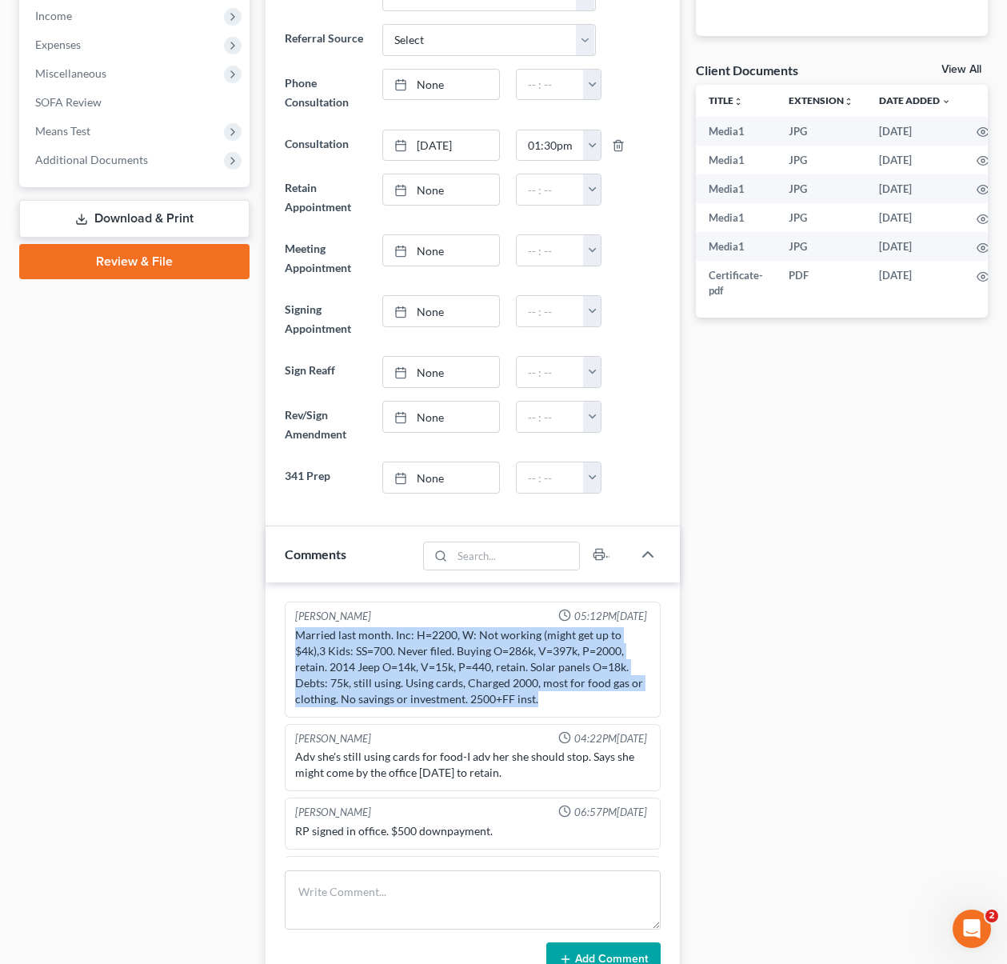
drag, startPoint x: 293, startPoint y: 633, endPoint x: 570, endPoint y: 697, distance: 284.0
click at [570, 697] on div "Married last month. Inc: H=2200, W: Not working (might get up to $4k),3 Kids: S…" at bounding box center [473, 667] width 362 height 86
copy div "Married last month. Inc: H=2200, W: Not working (might get up to $4k),3 Kids: S…"
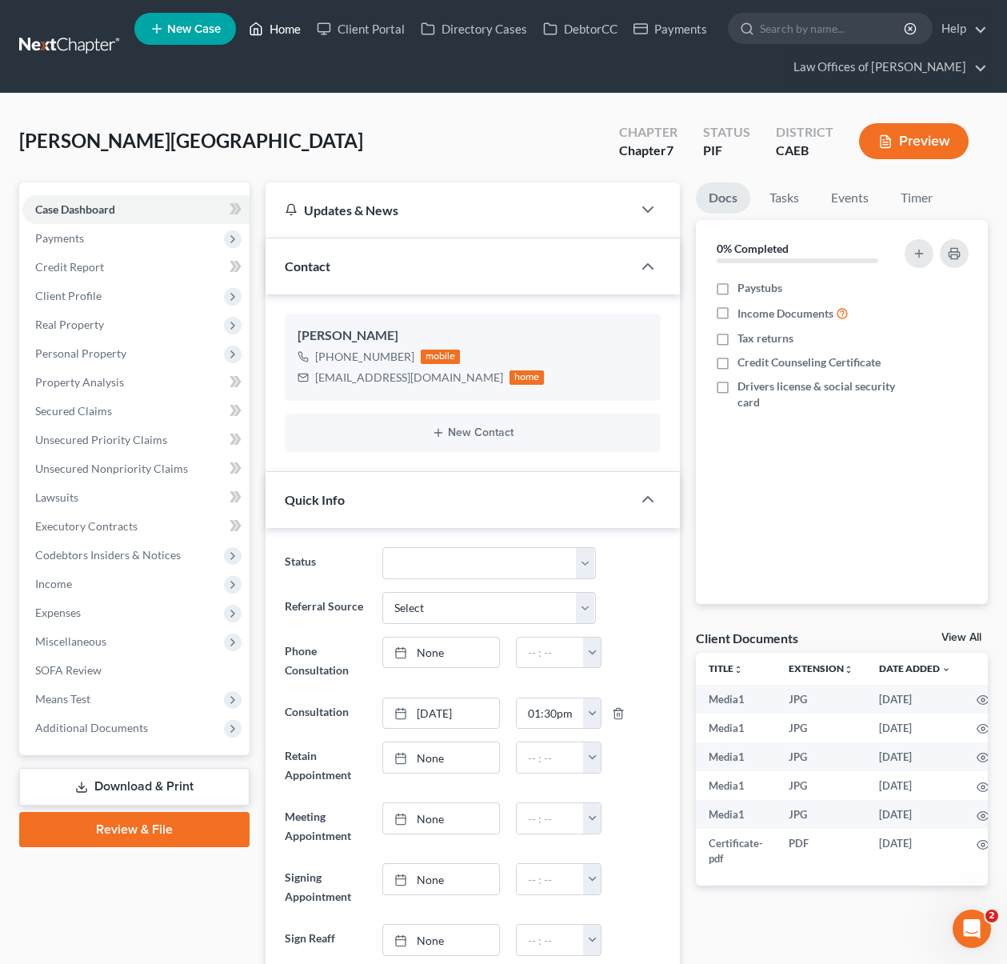
click at [295, 34] on link "Home" at bounding box center [275, 28] width 68 height 29
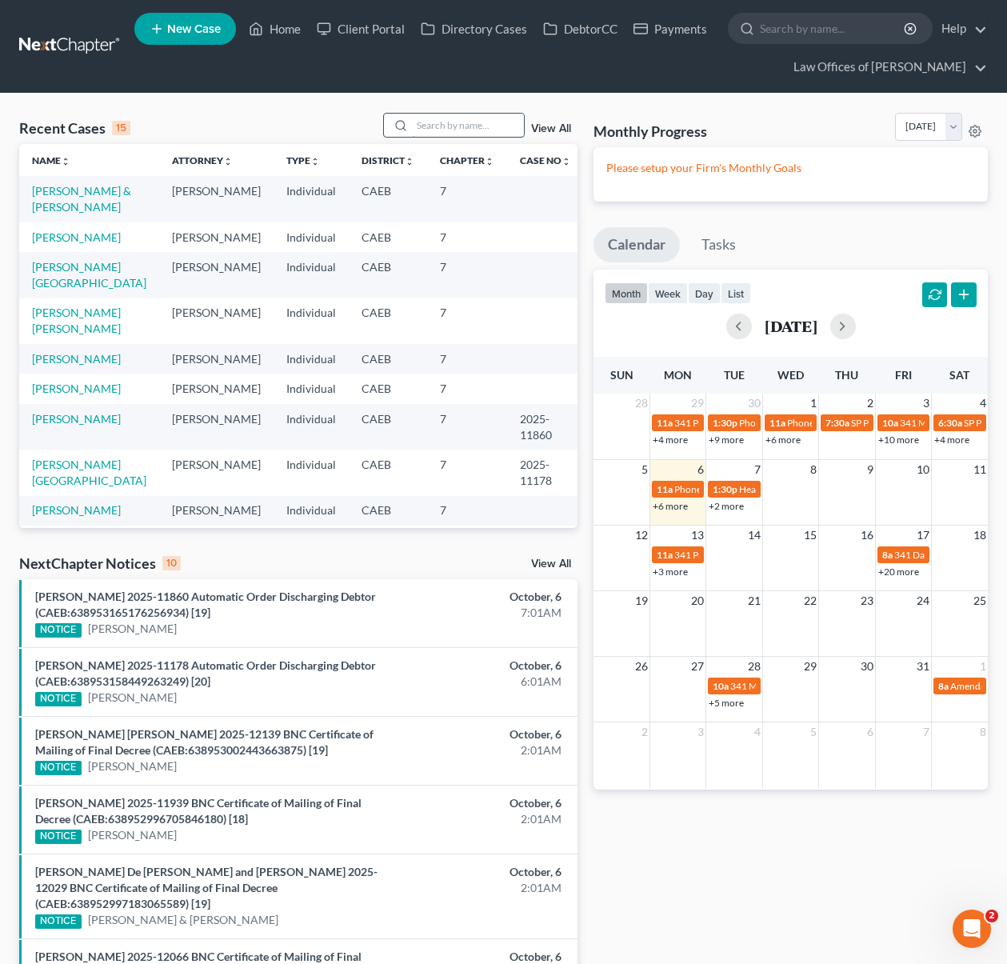
click at [464, 130] on input "search" at bounding box center [468, 125] width 112 height 23
click at [124, 193] on link "[PERSON_NAME] & [PERSON_NAME]" at bounding box center [81, 199] width 99 height 30
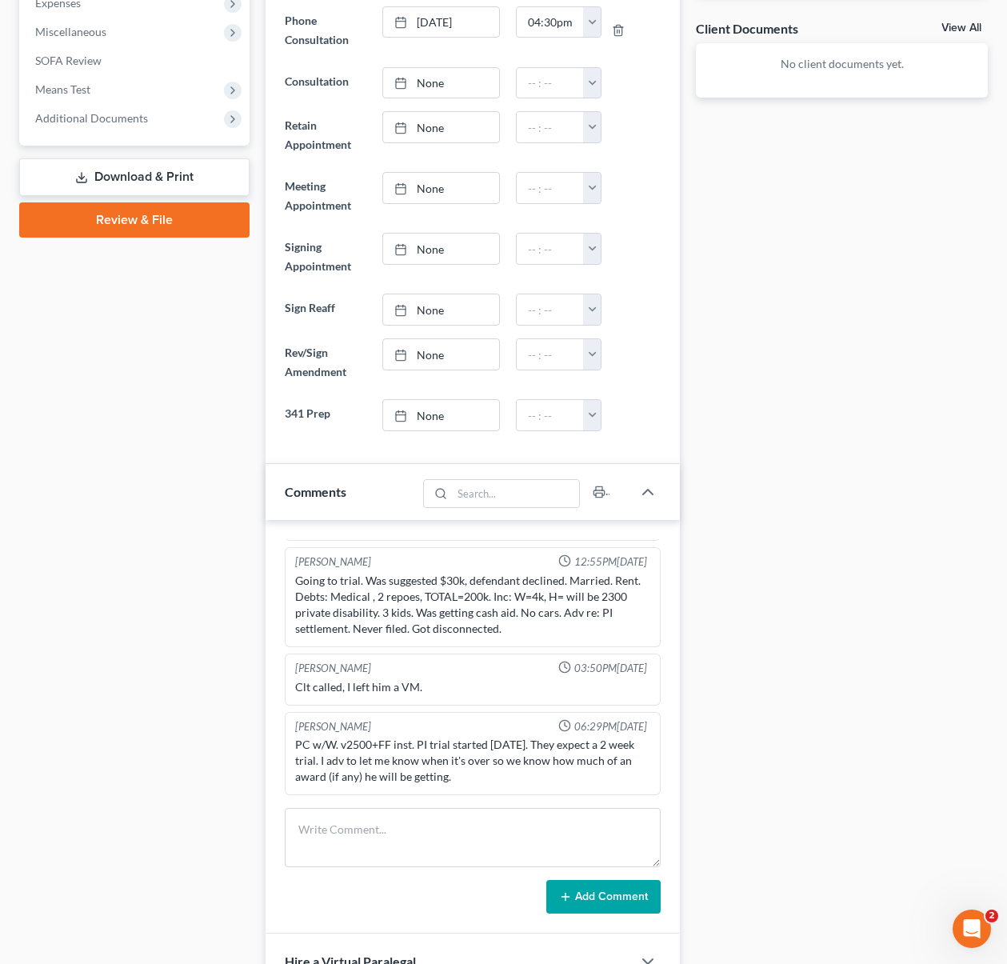
scroll to position [622, 0]
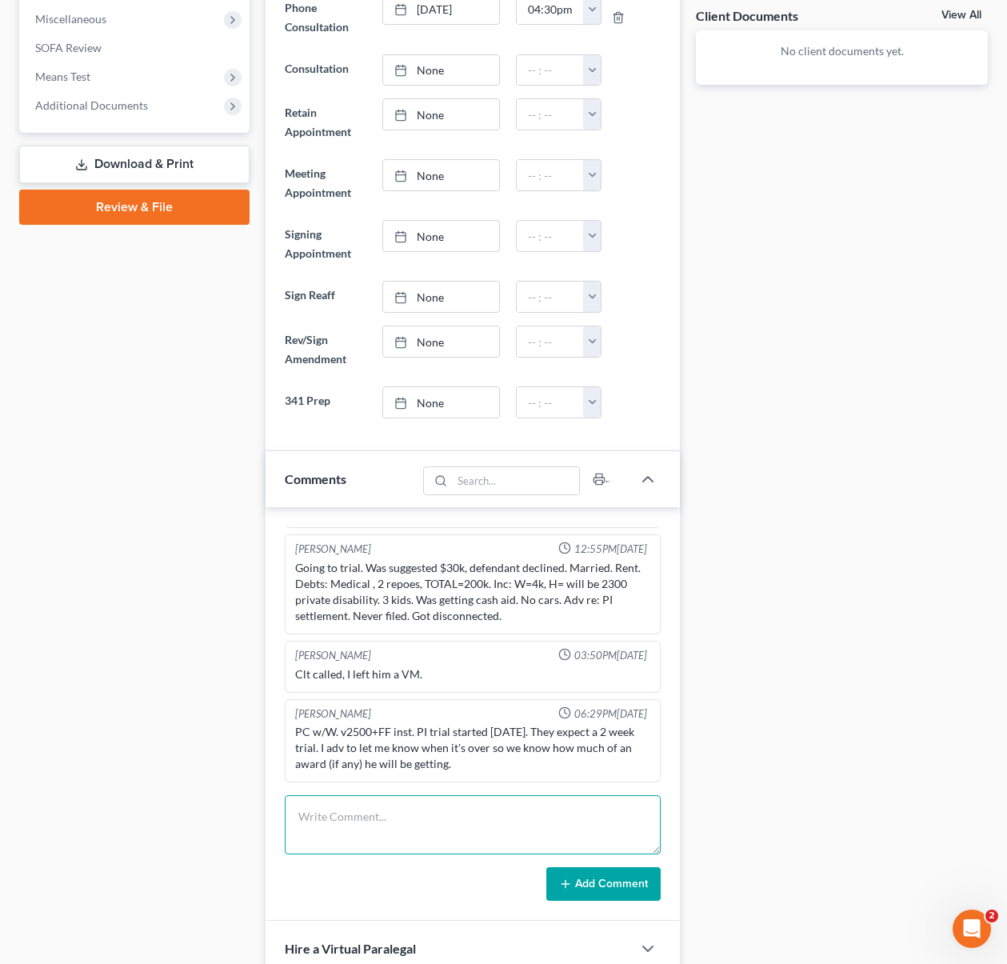
click at [402, 812] on textarea at bounding box center [473, 824] width 377 height 59
type textarea "Trust Fund $ 35K maybe."
click at [585, 879] on button "Add Comment" at bounding box center [603, 884] width 114 height 34
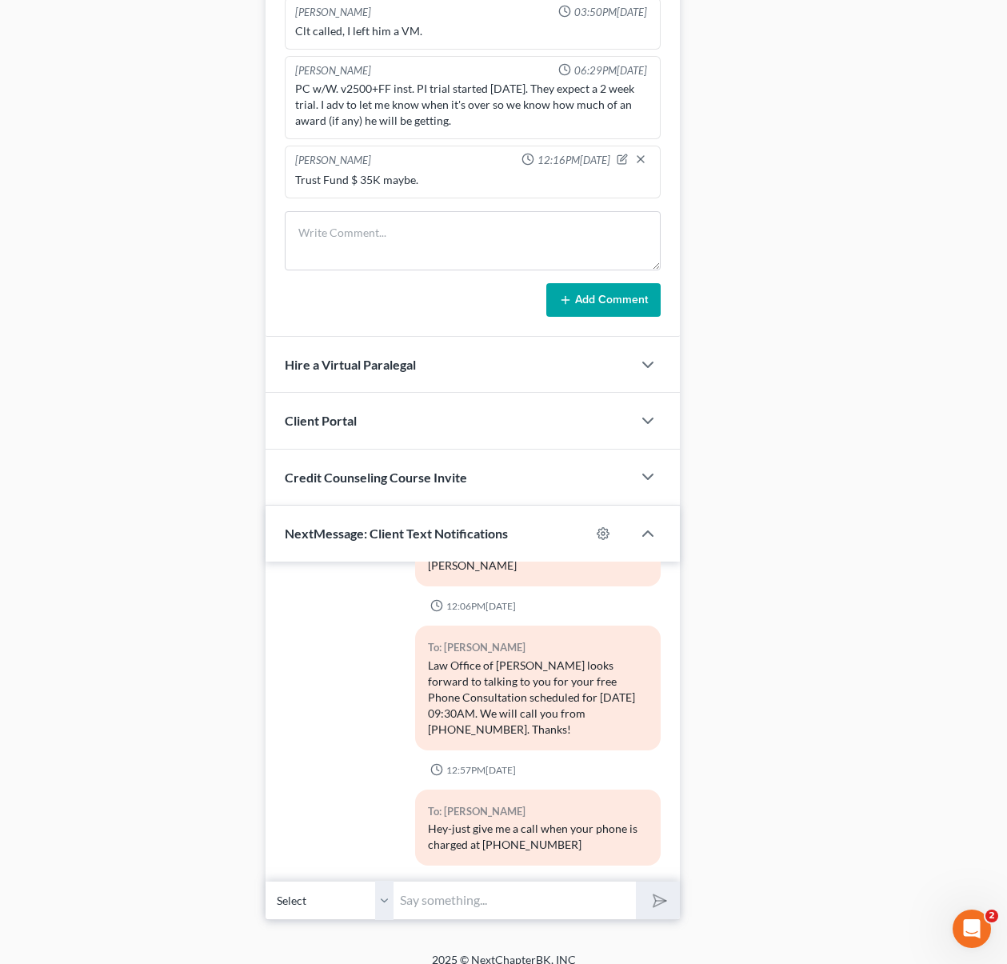
scroll to position [1222, 0]
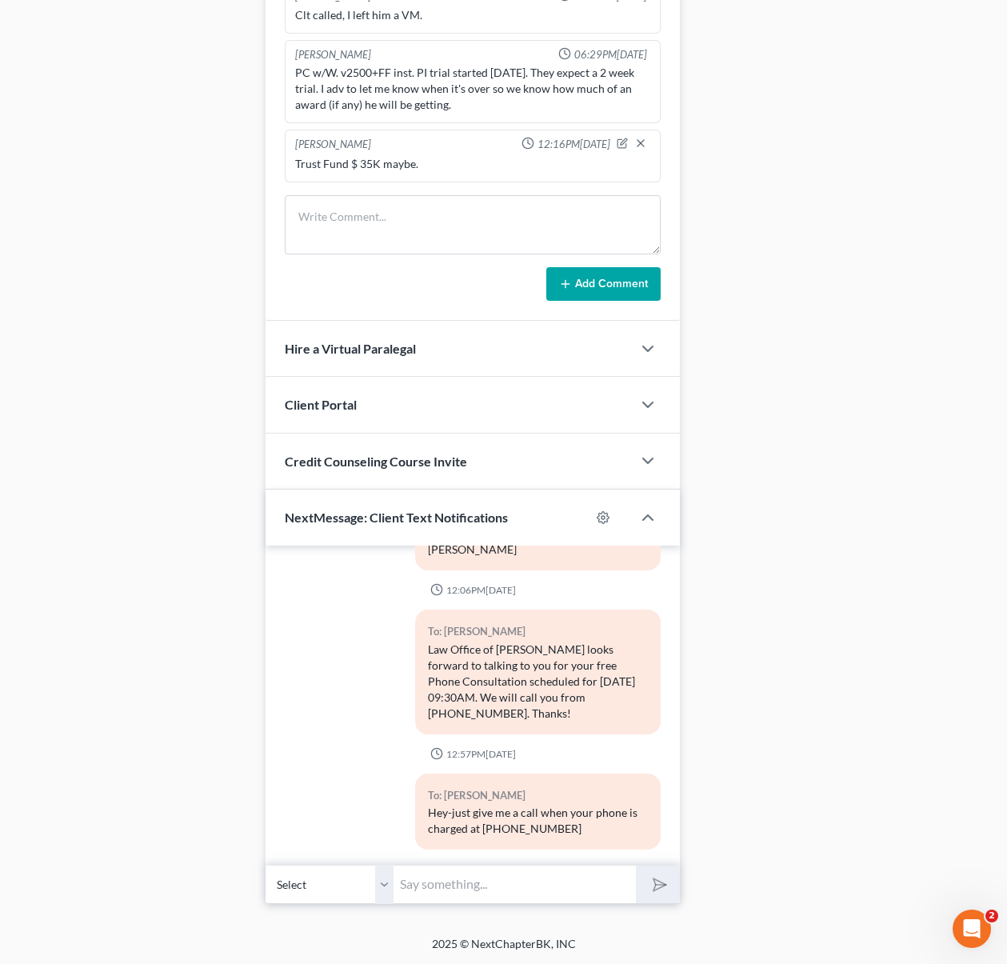
click at [478, 868] on input "text" at bounding box center [514, 883] width 242 height 39
type input "Here."
click at [636, 865] on button "submit" at bounding box center [658, 884] width 44 height 38
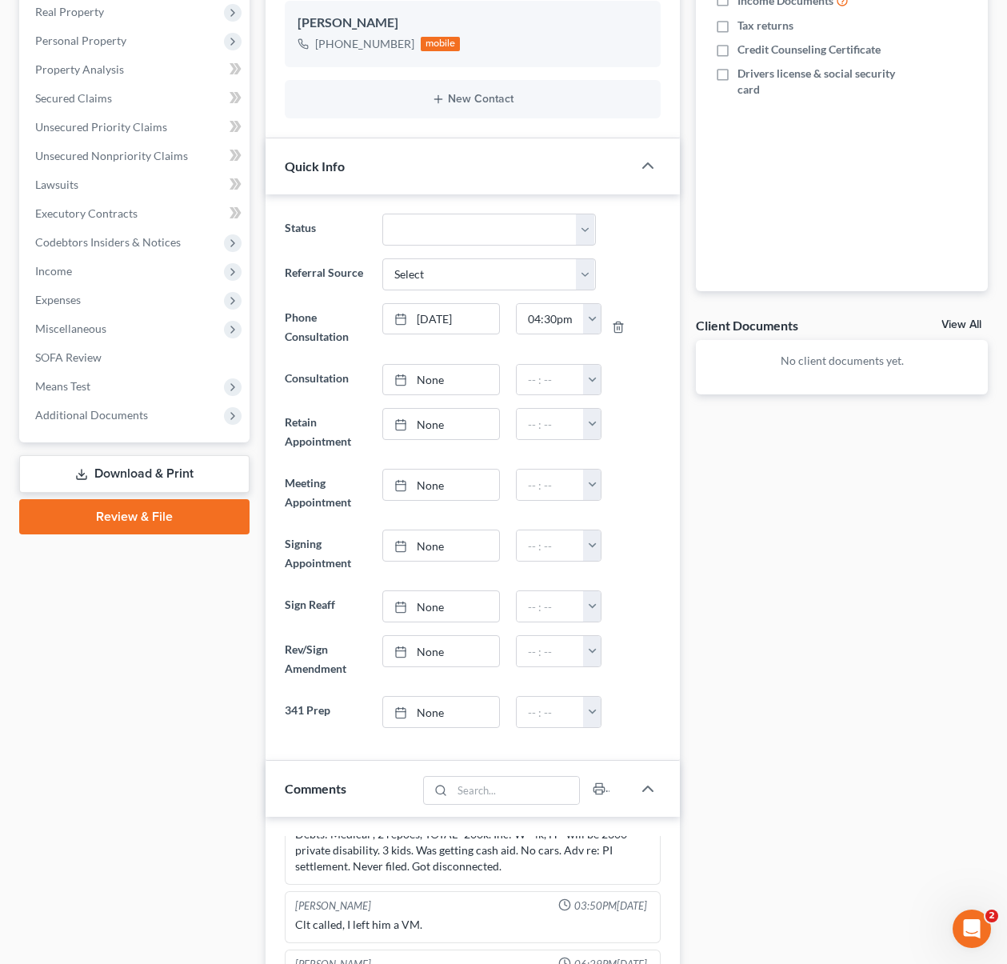
scroll to position [0, 0]
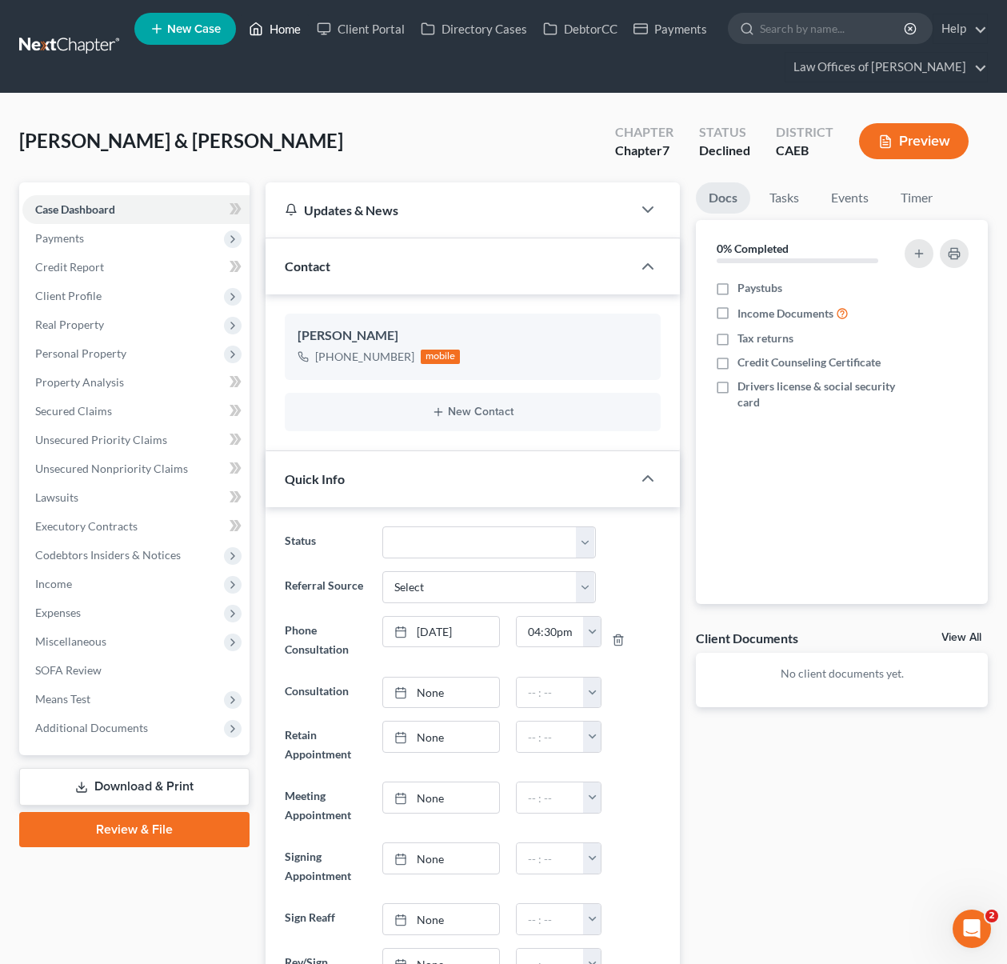
click at [290, 34] on link "Home" at bounding box center [275, 28] width 68 height 29
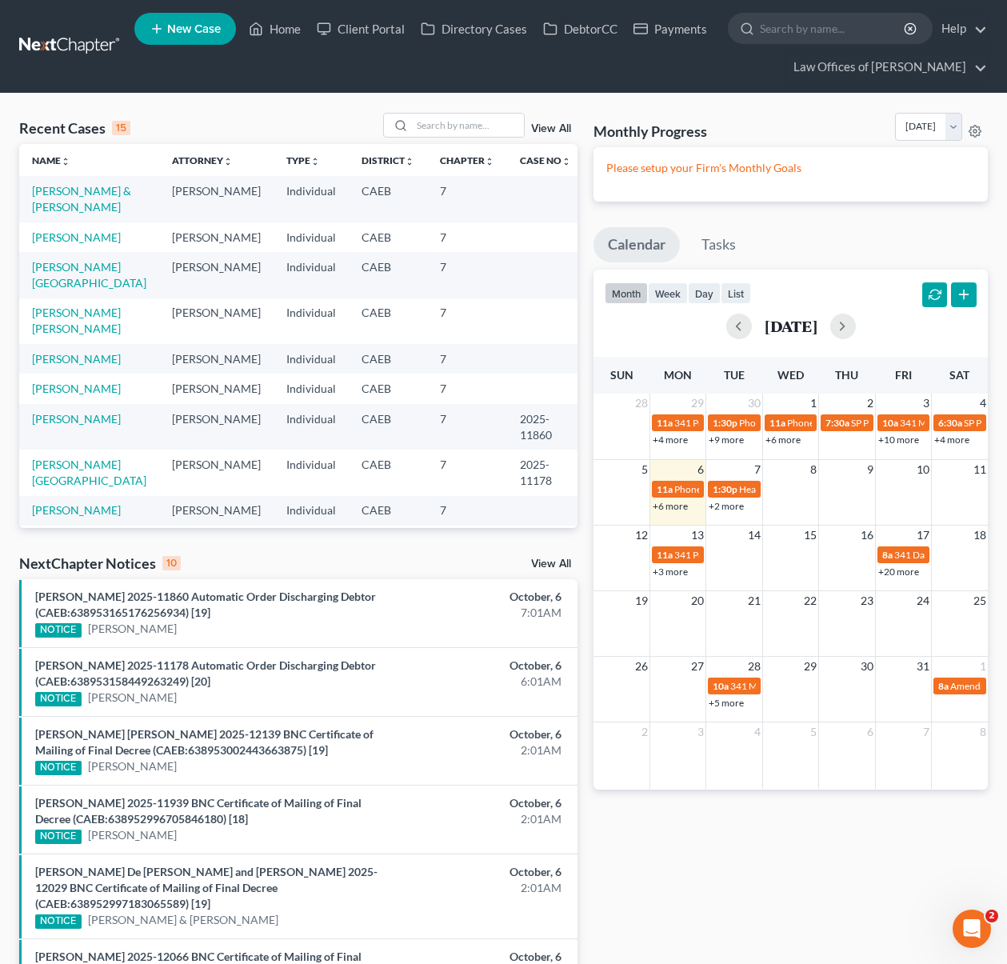
click at [670, 508] on link "+6 more" at bounding box center [670, 506] width 35 height 12
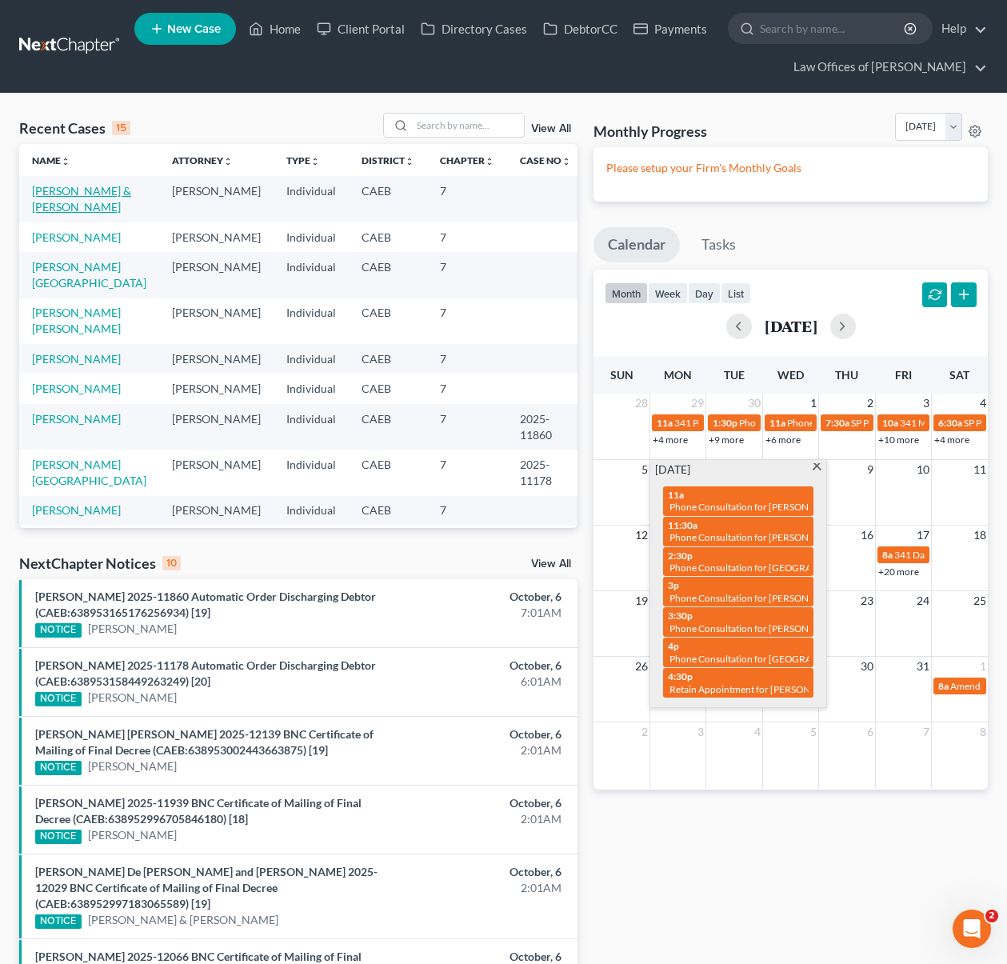
click at [90, 189] on link "[PERSON_NAME] & [PERSON_NAME]" at bounding box center [81, 199] width 99 height 30
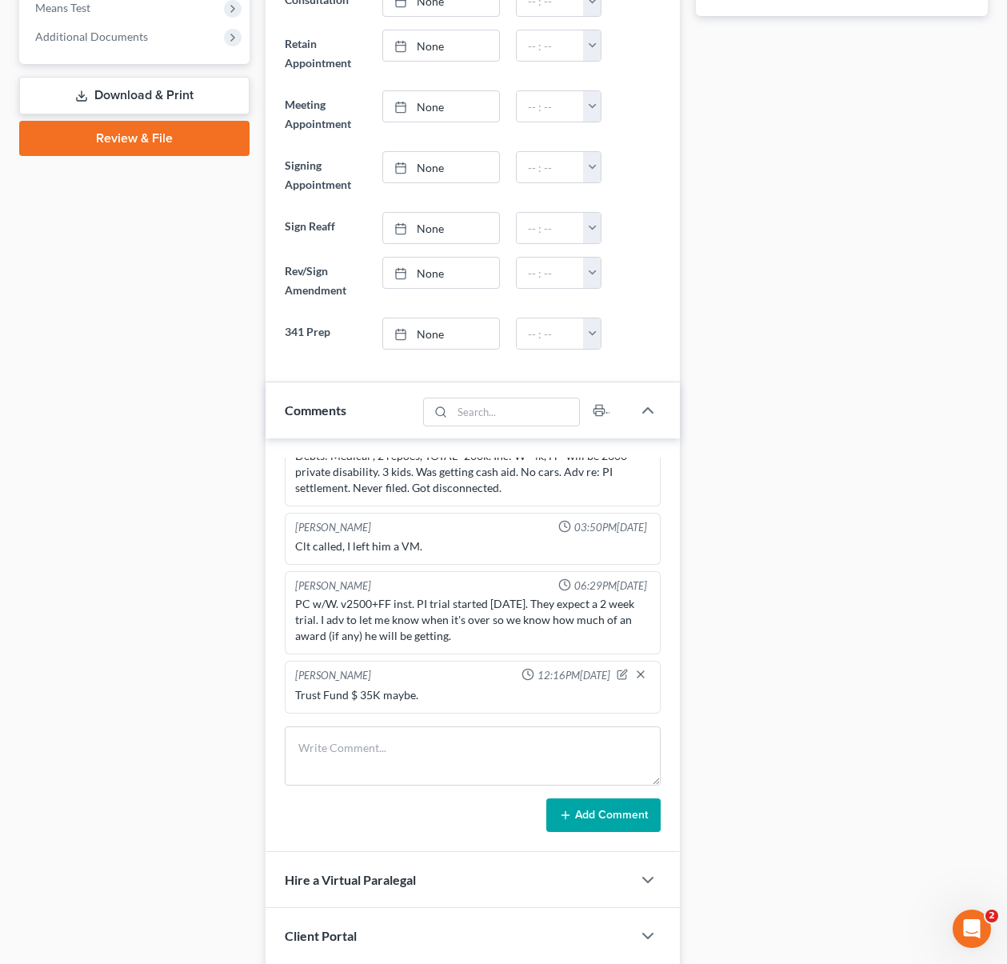
scroll to position [692, 0]
click at [621, 673] on icon "button" at bounding box center [624, 672] width 6 height 6
click at [497, 704] on textarea "Trust Fund $ 35K maybe." at bounding box center [473, 715] width 356 height 59
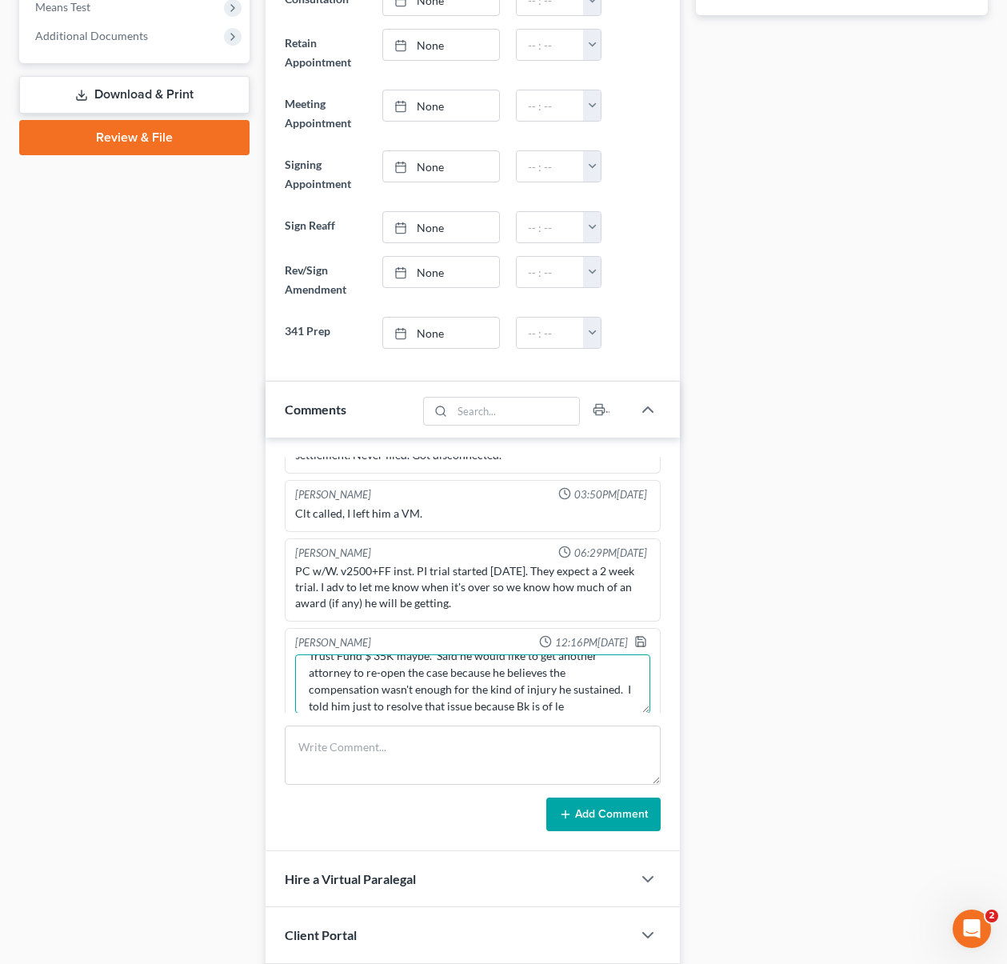
scroll to position [37, 0]
type textarea "Trust Fund $ 35K maybe. Said he would like to get another attorney to re-open t…"
click at [638, 642] on polyline "button" at bounding box center [641, 644] width 6 height 4
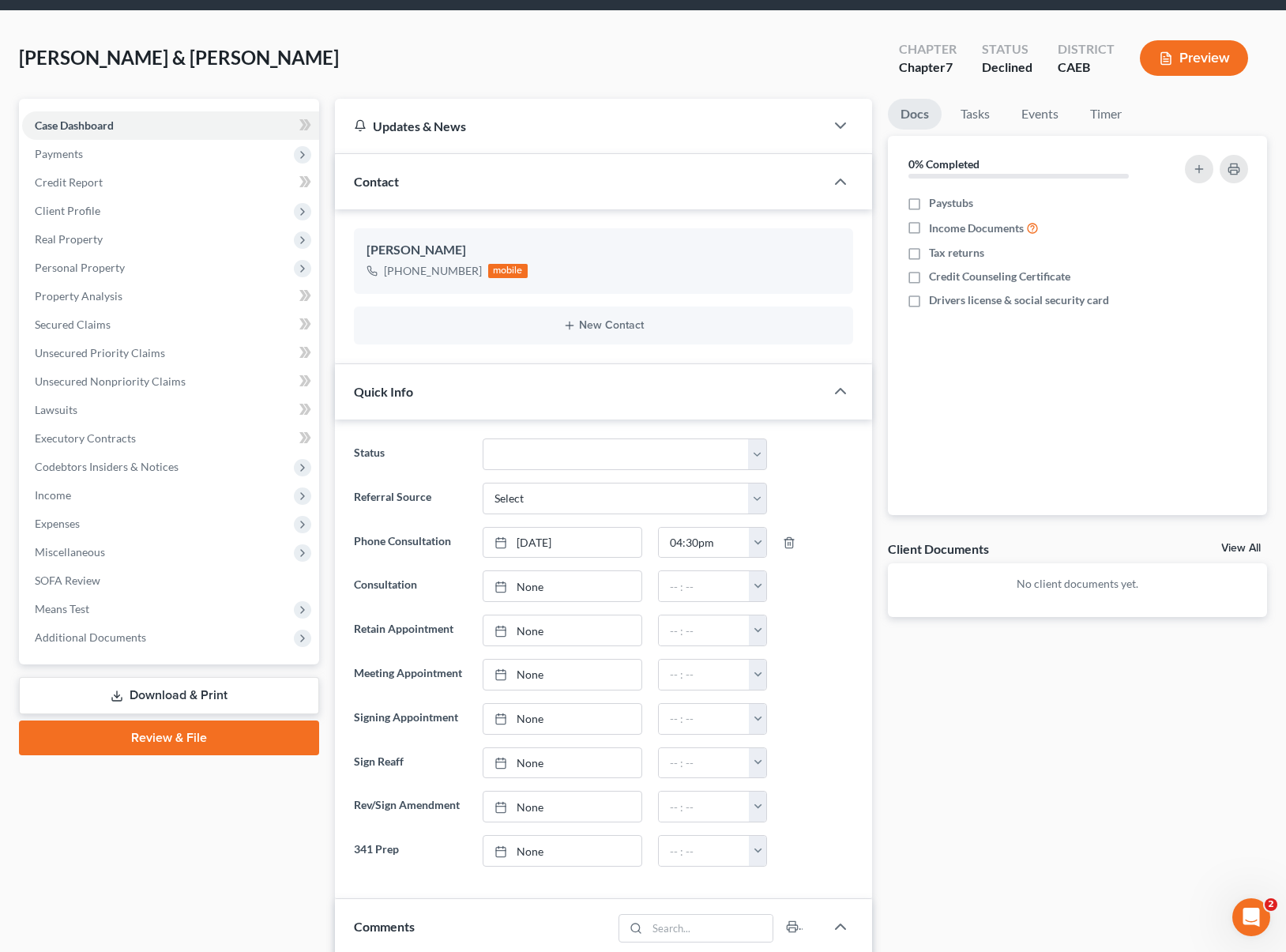
scroll to position [0, 0]
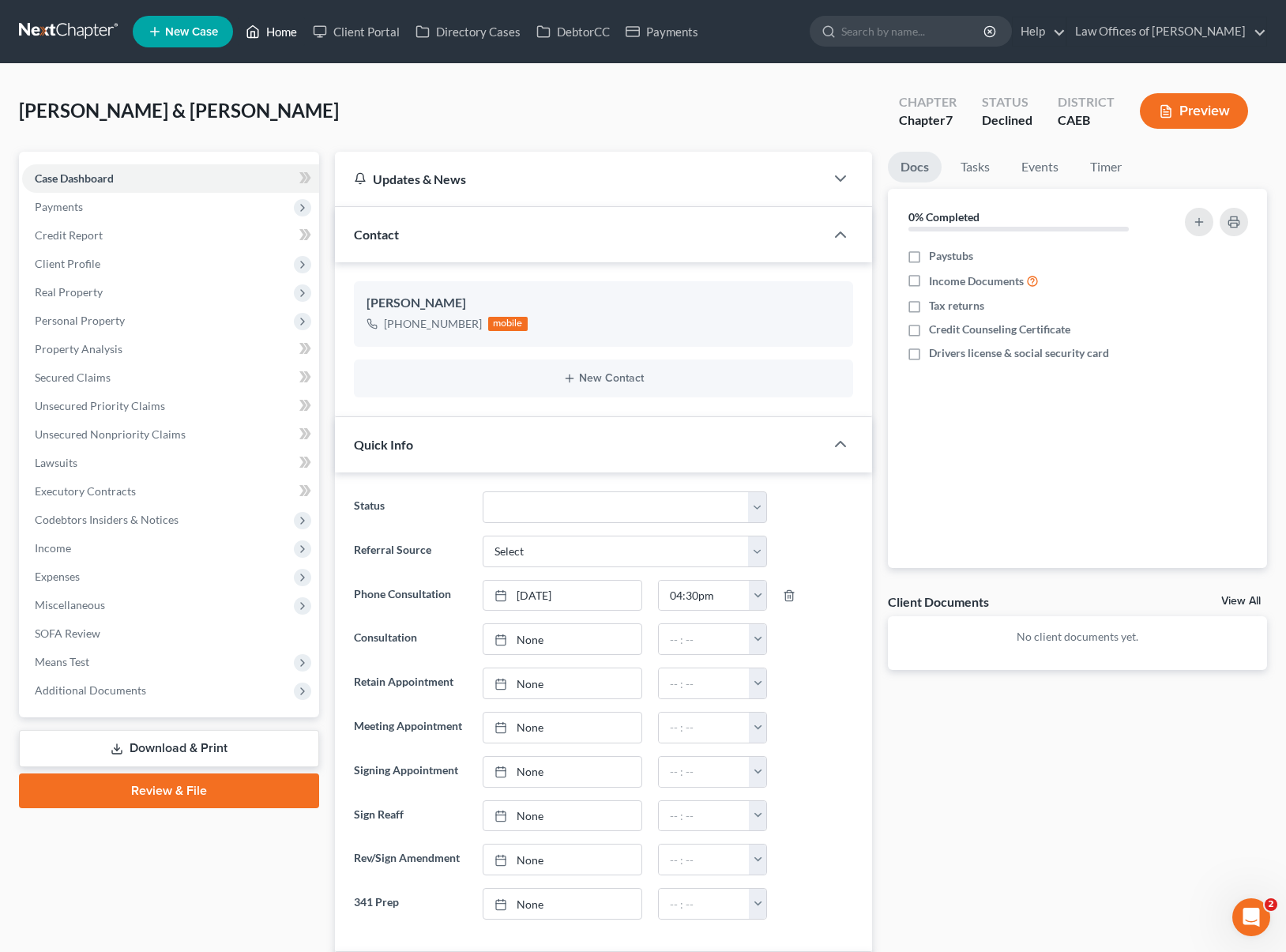
click at [286, 35] on link "Home" at bounding box center [272, 32] width 67 height 29
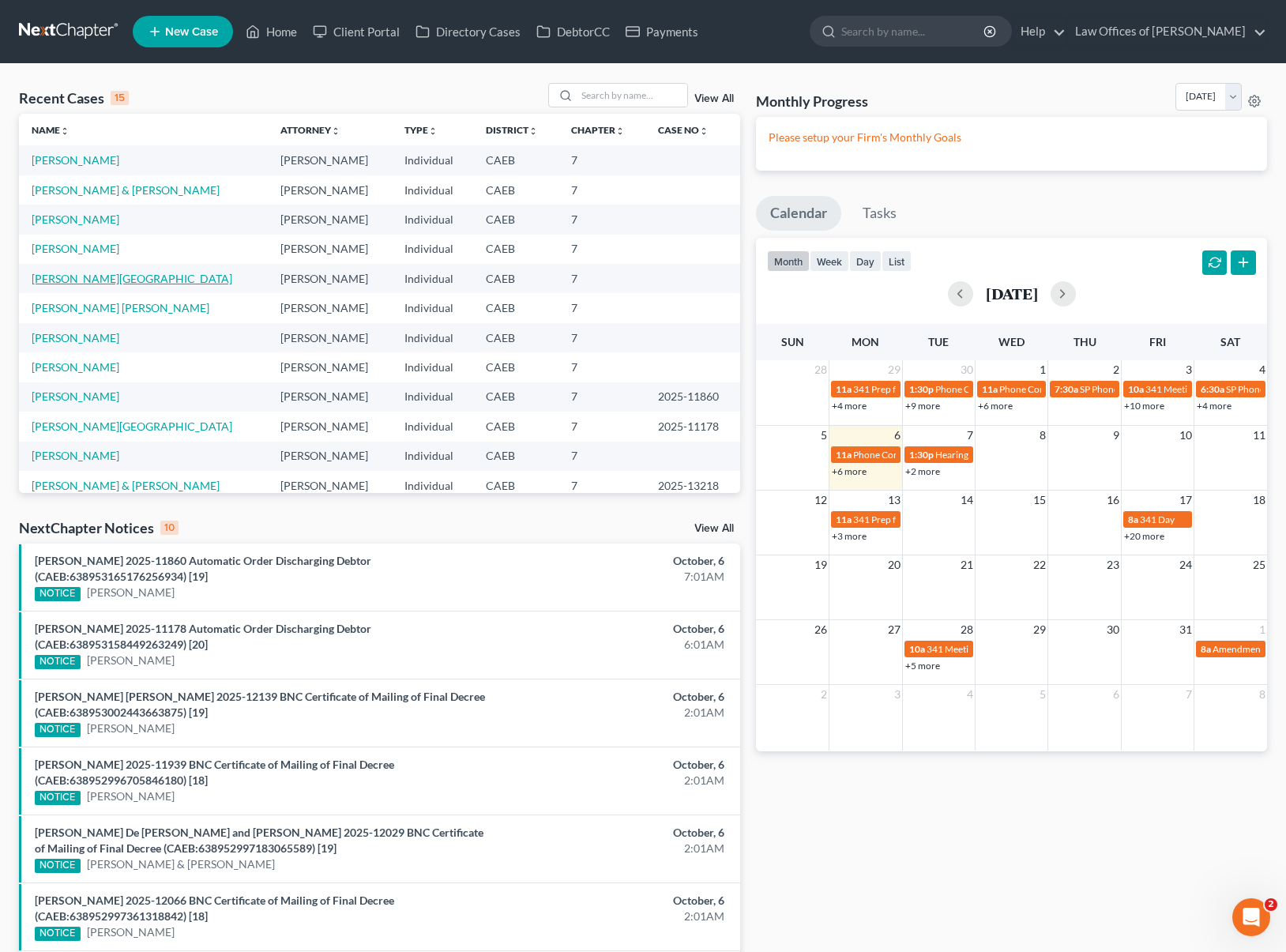
click at [82, 280] on link "[PERSON_NAME][GEOGRAPHIC_DATA]" at bounding box center [131, 278] width 201 height 14
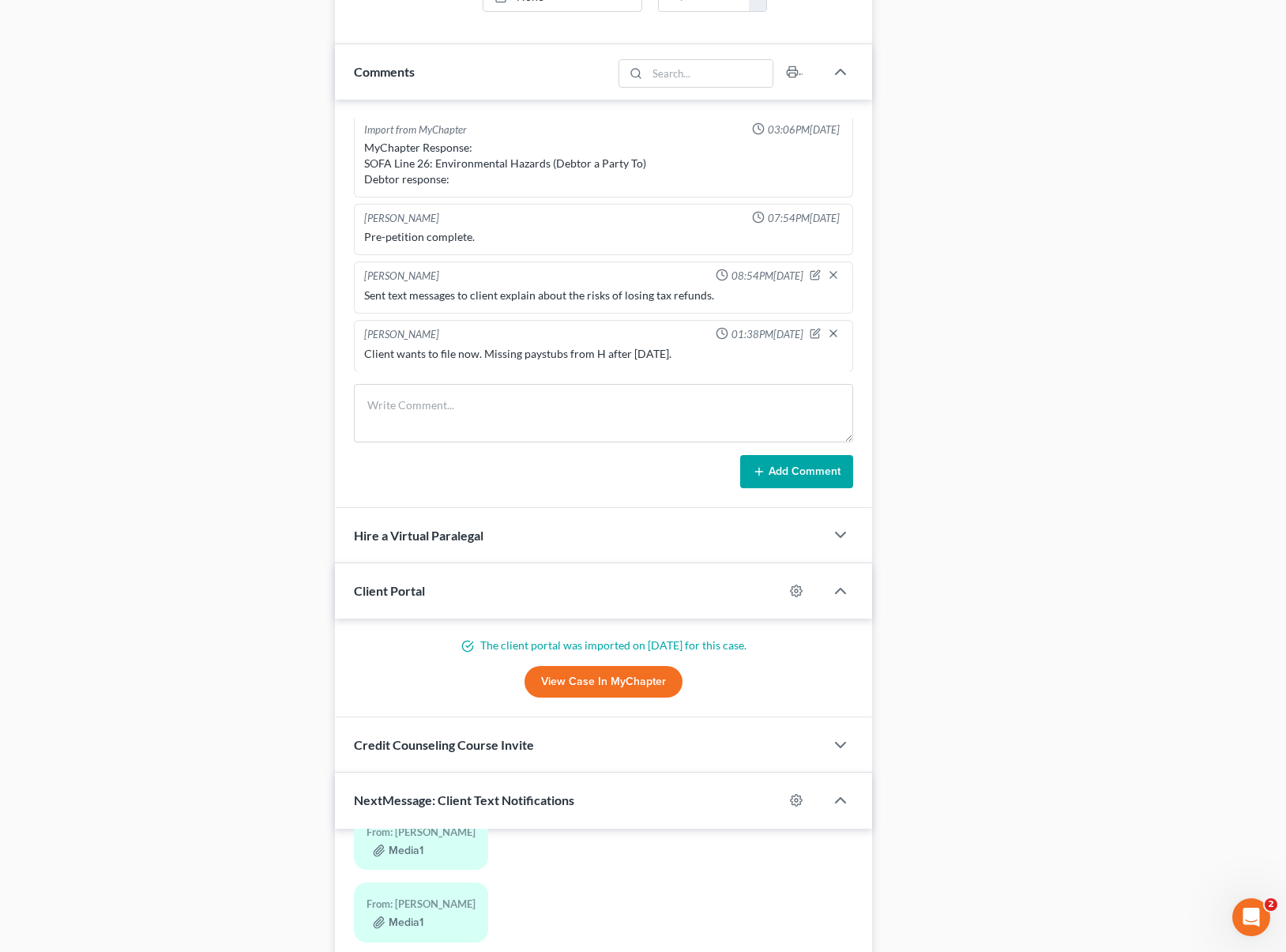
scroll to position [1218, 0]
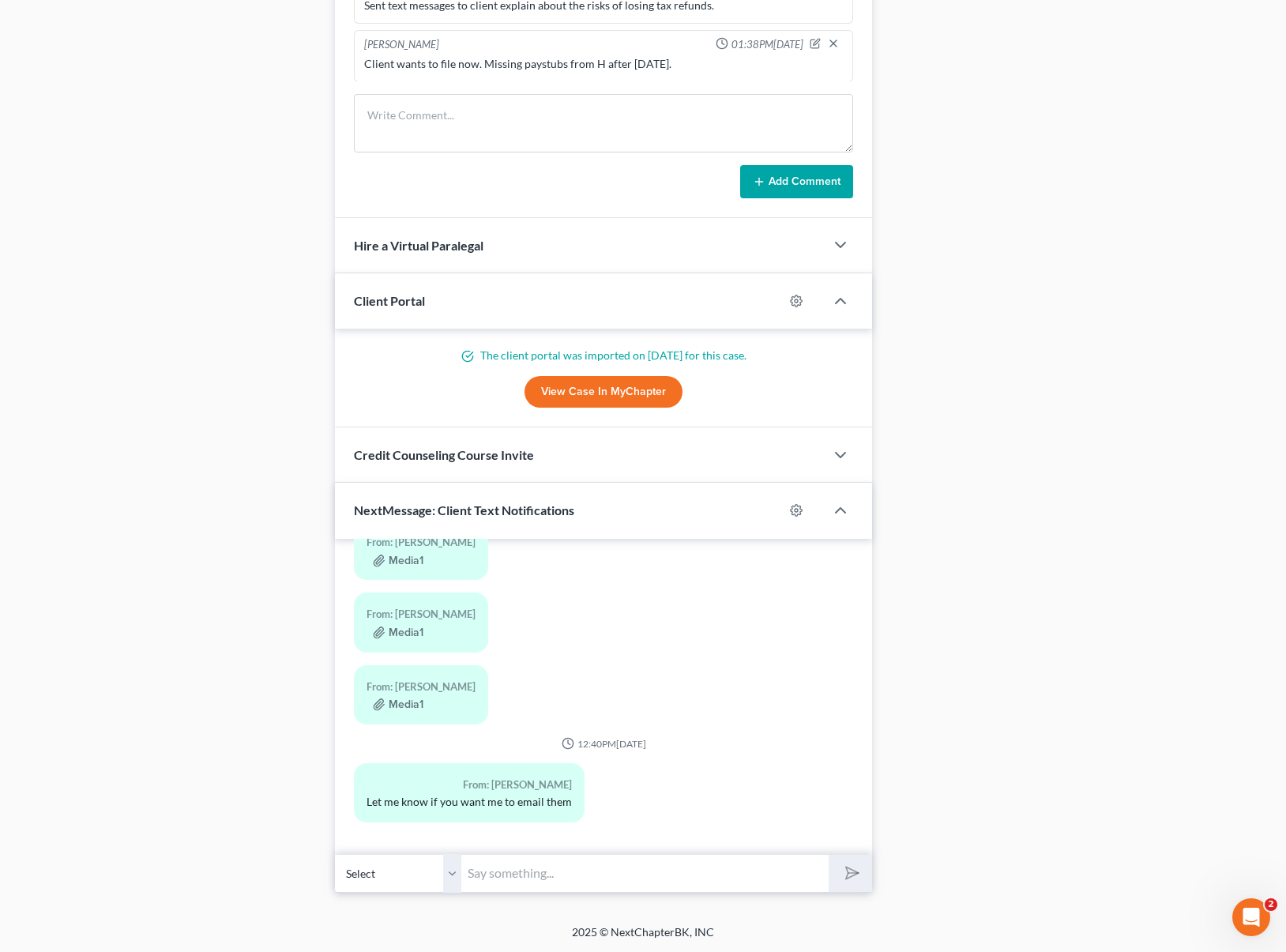
click at [491, 872] on input "text" at bounding box center [645, 872] width 367 height 39
type input "Hi. No, this is sufficient. Thank you !"
click at [829, 854] on button "submit" at bounding box center [850, 873] width 43 height 38
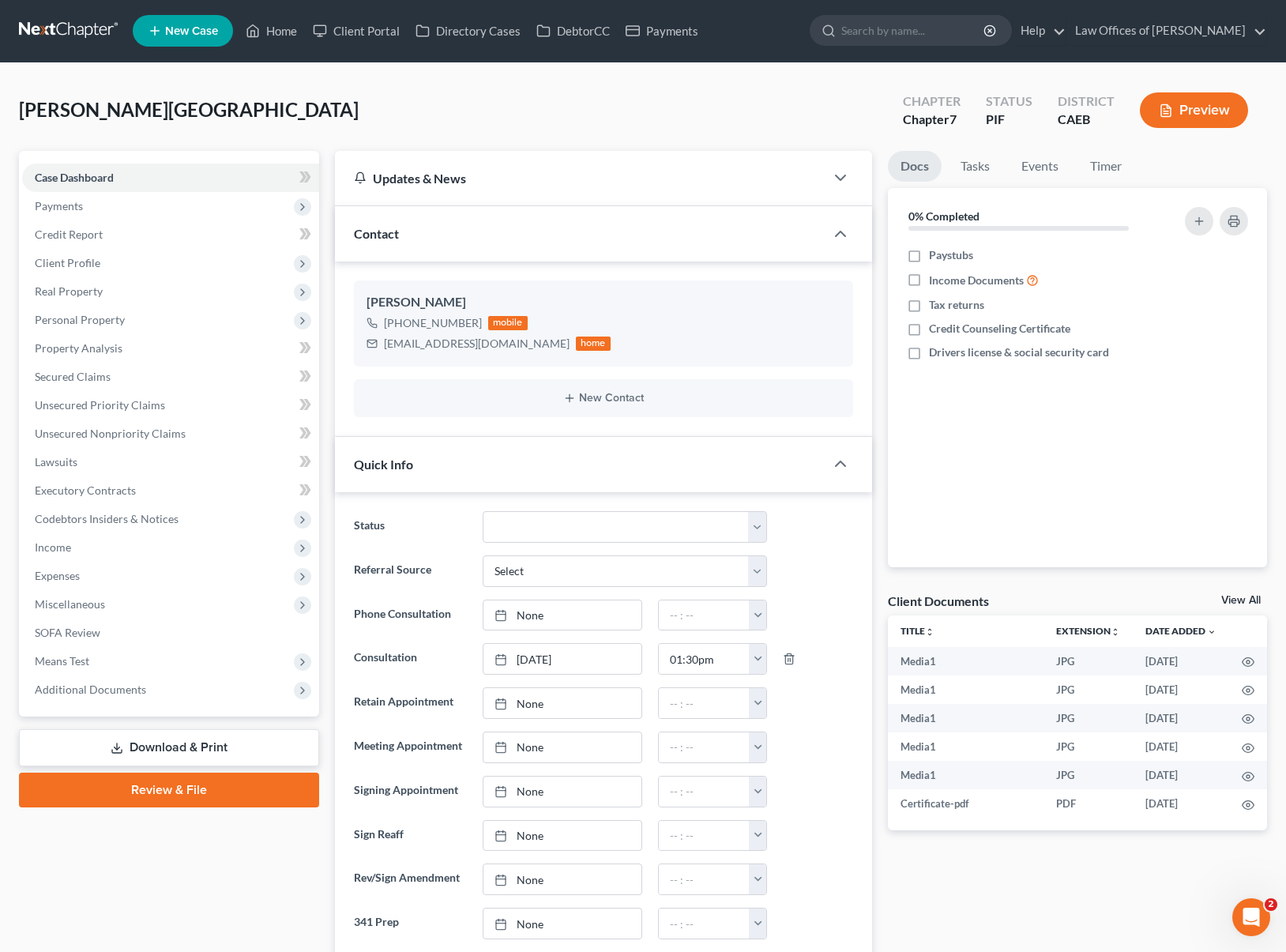
scroll to position [0, 0]
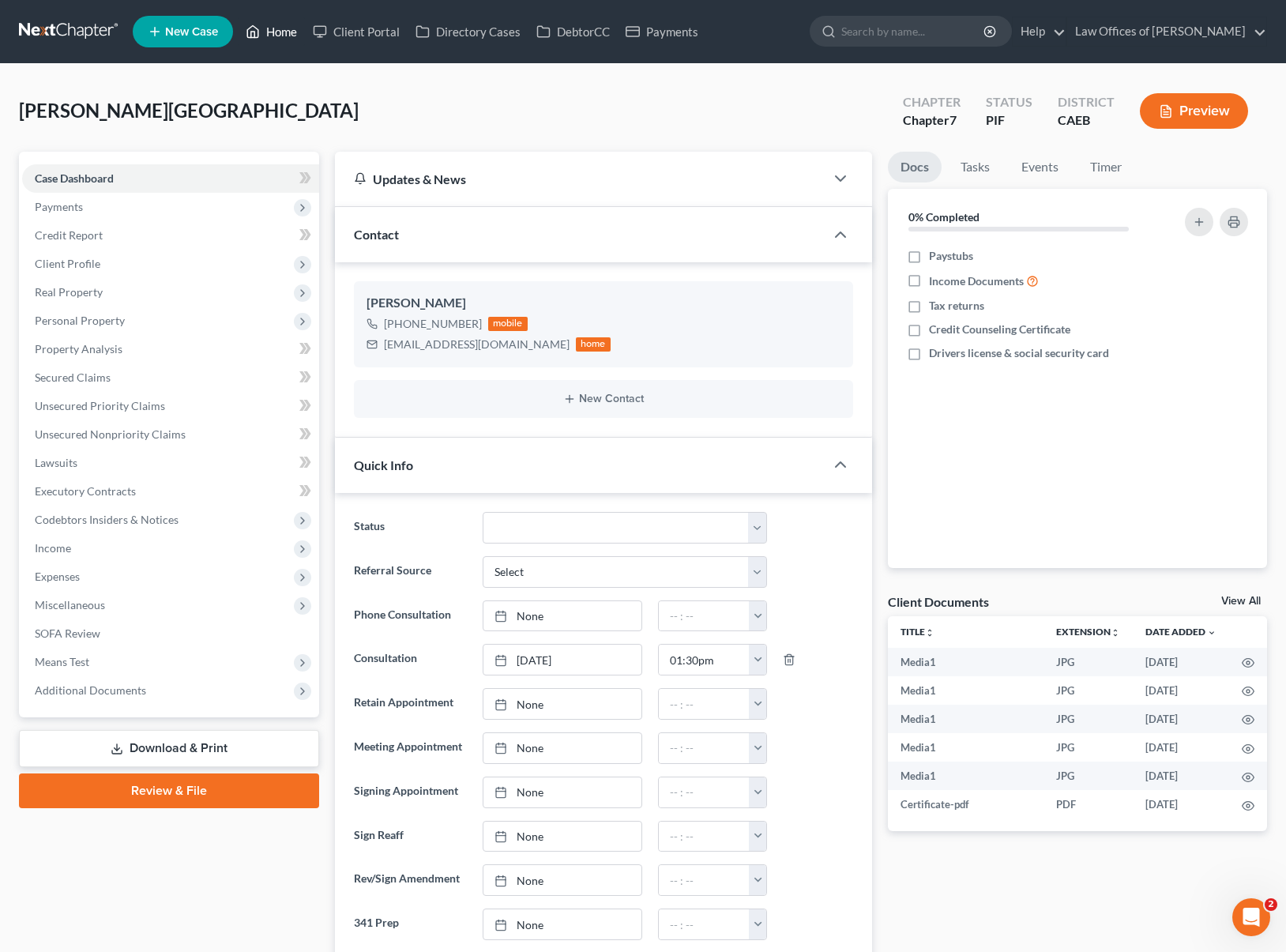
click at [285, 36] on link "Home" at bounding box center [272, 32] width 67 height 29
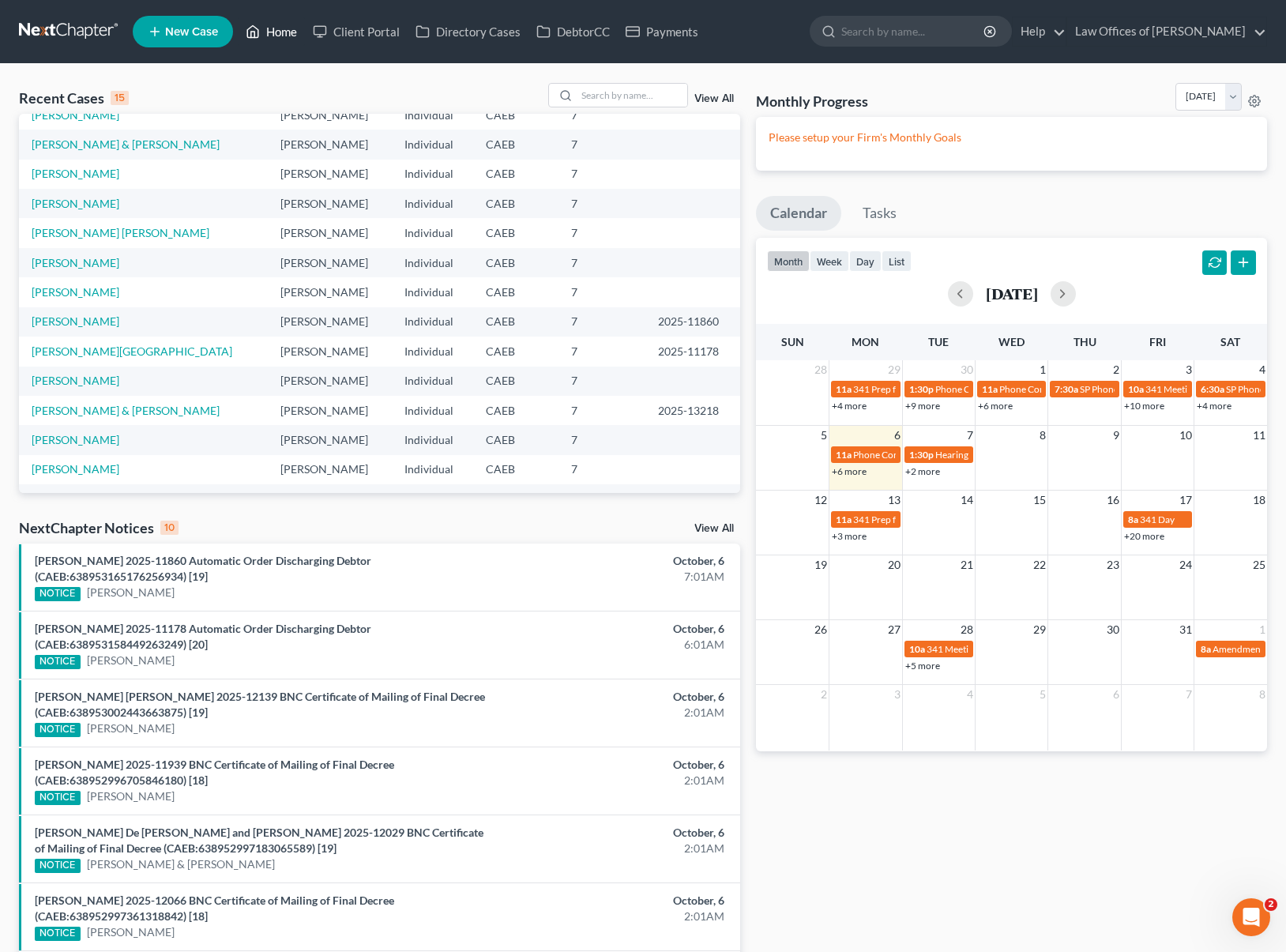
scroll to position [89, 0]
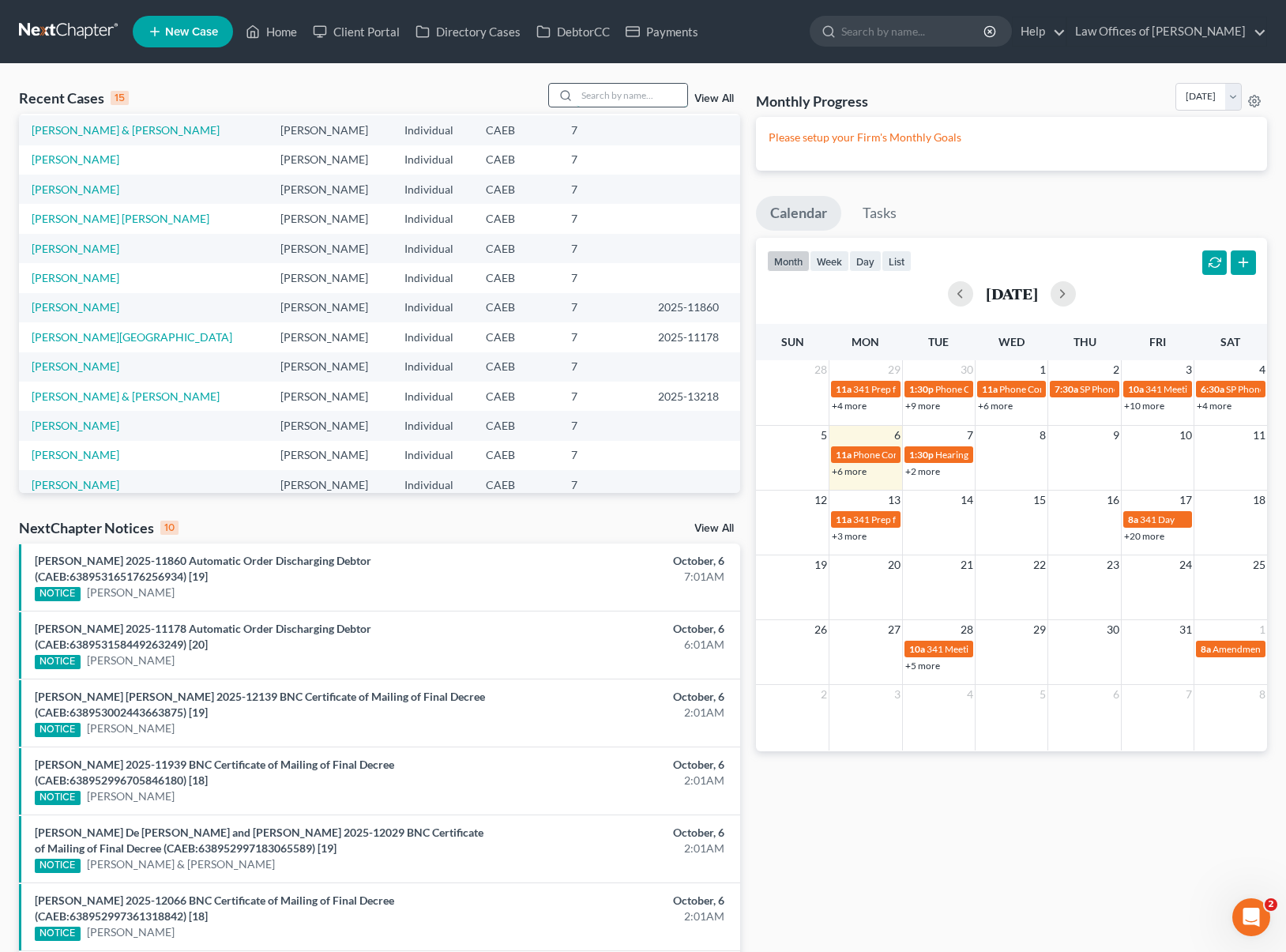
click at [586, 103] on input "search" at bounding box center [632, 95] width 111 height 23
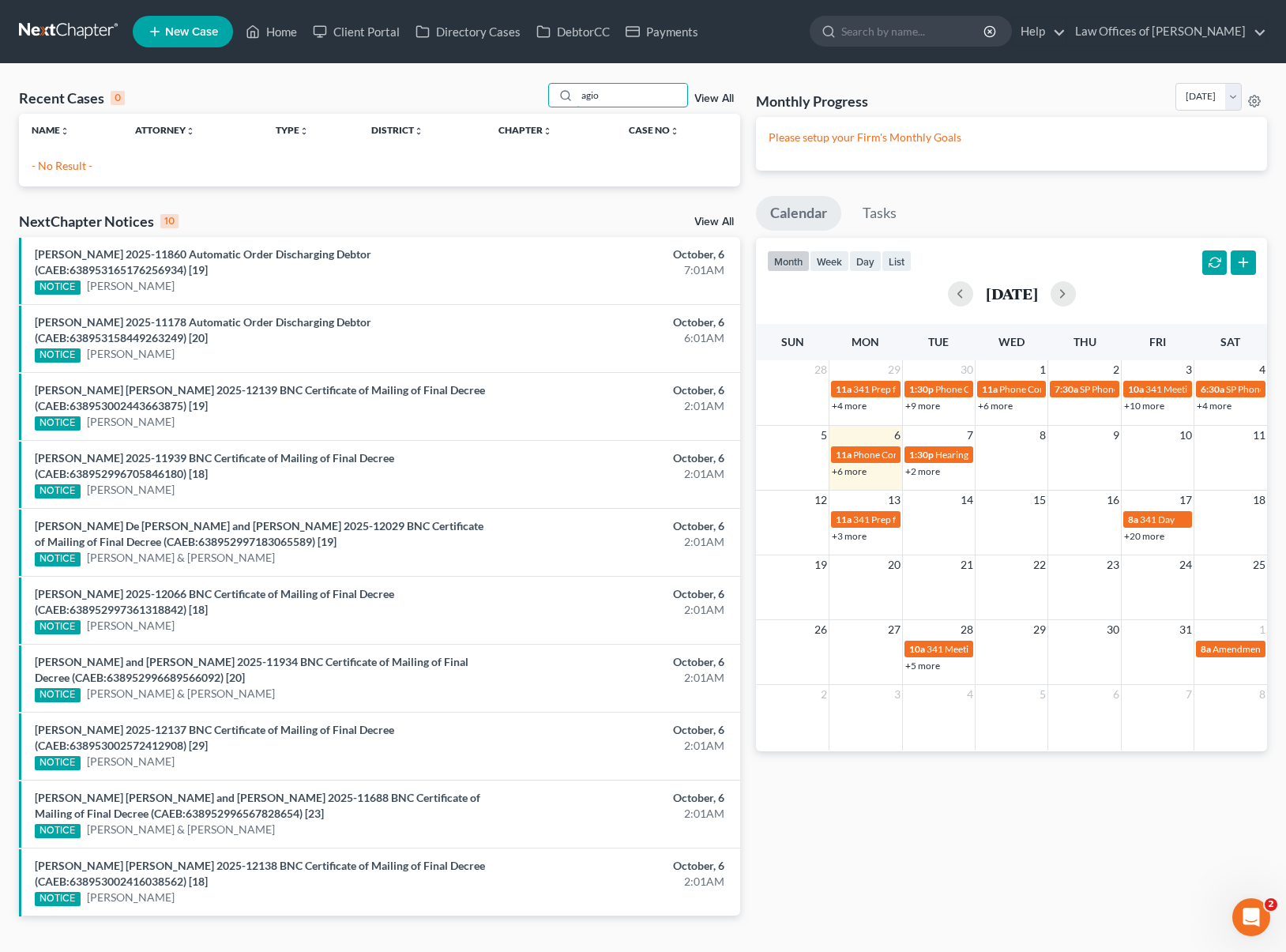
scroll to position [0, 0]
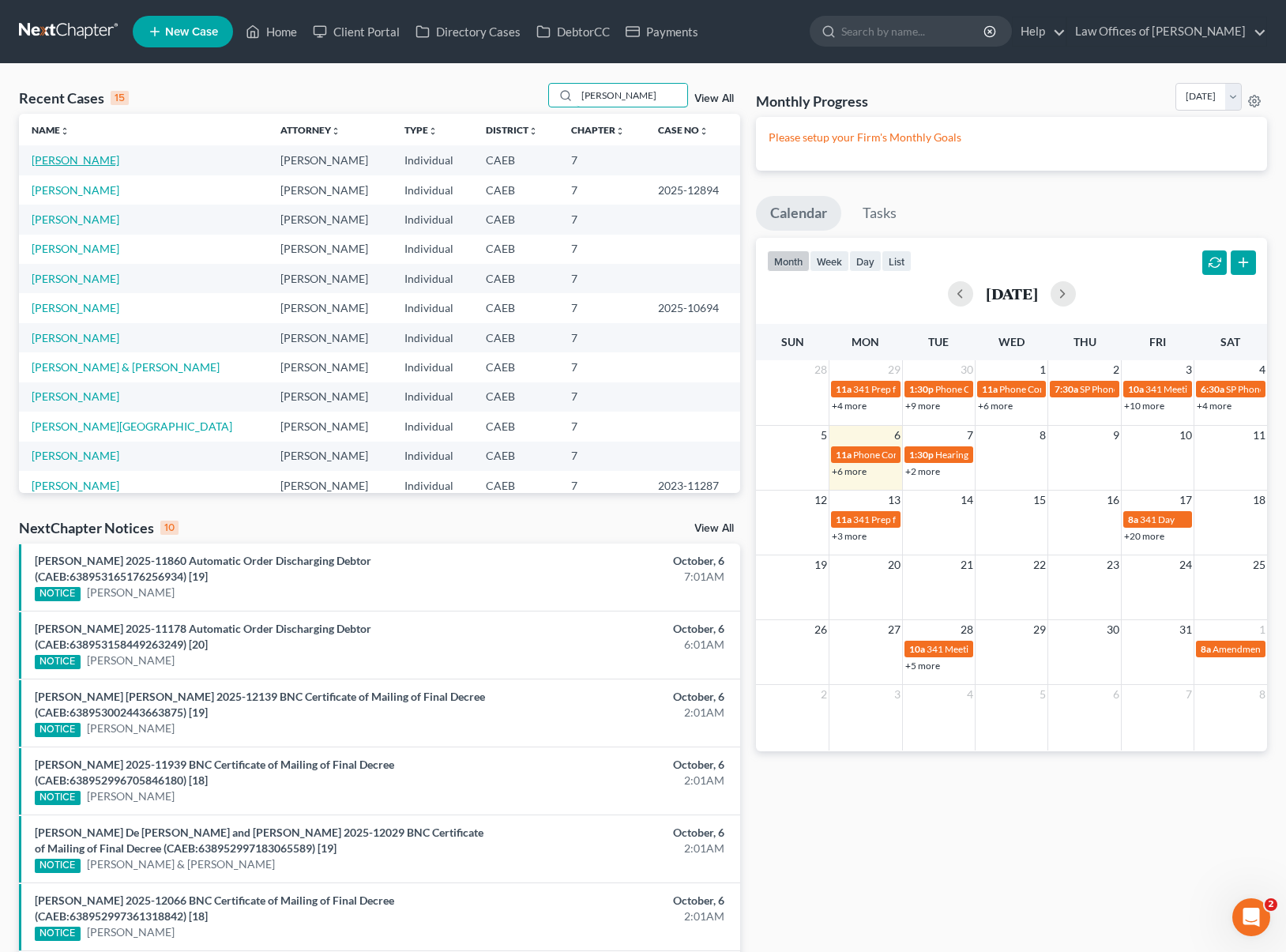
type input "aguila"
click at [105, 165] on link "[PERSON_NAME]" at bounding box center [75, 160] width 88 height 14
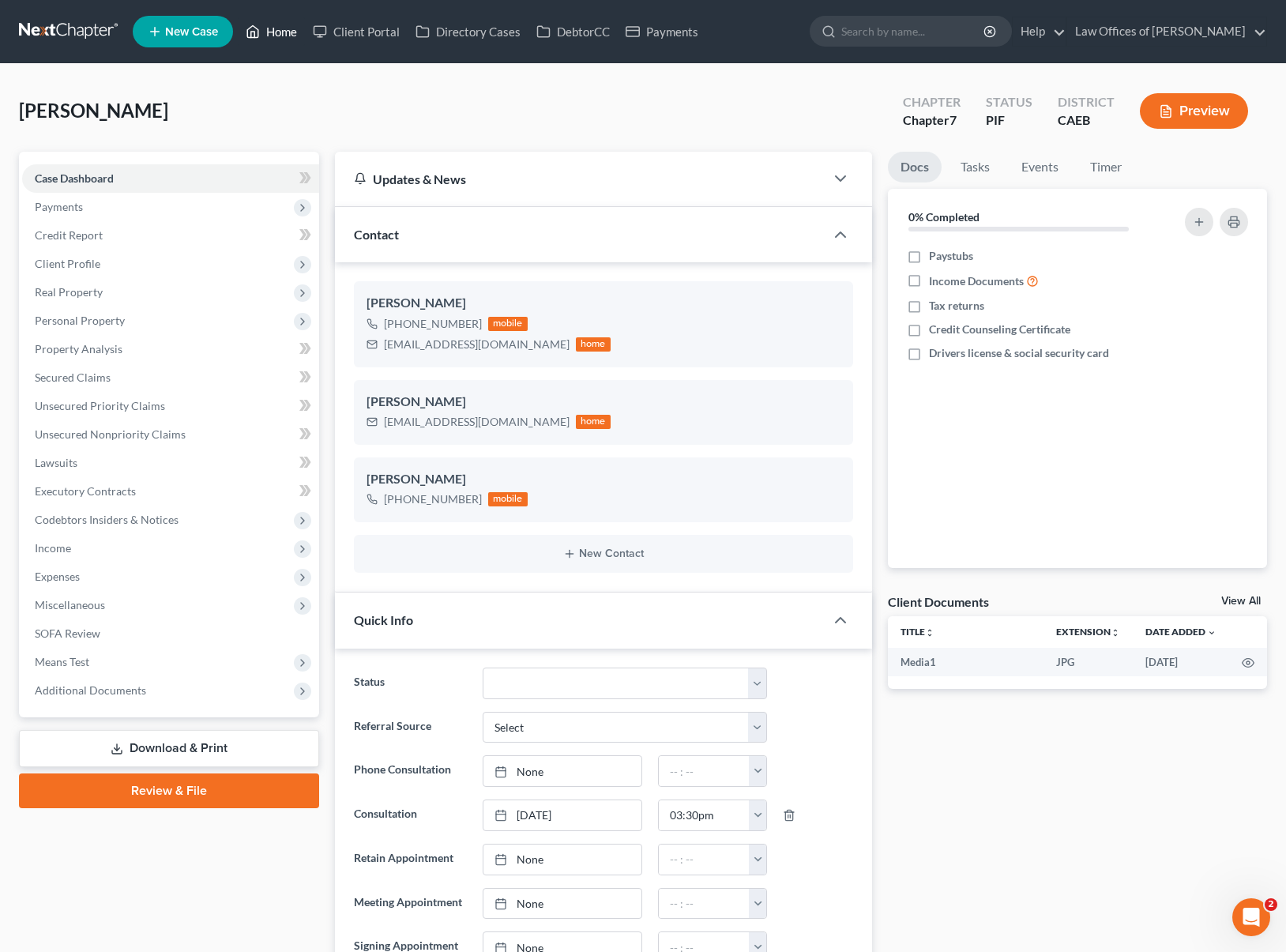
click at [293, 38] on link "Home" at bounding box center [272, 32] width 67 height 29
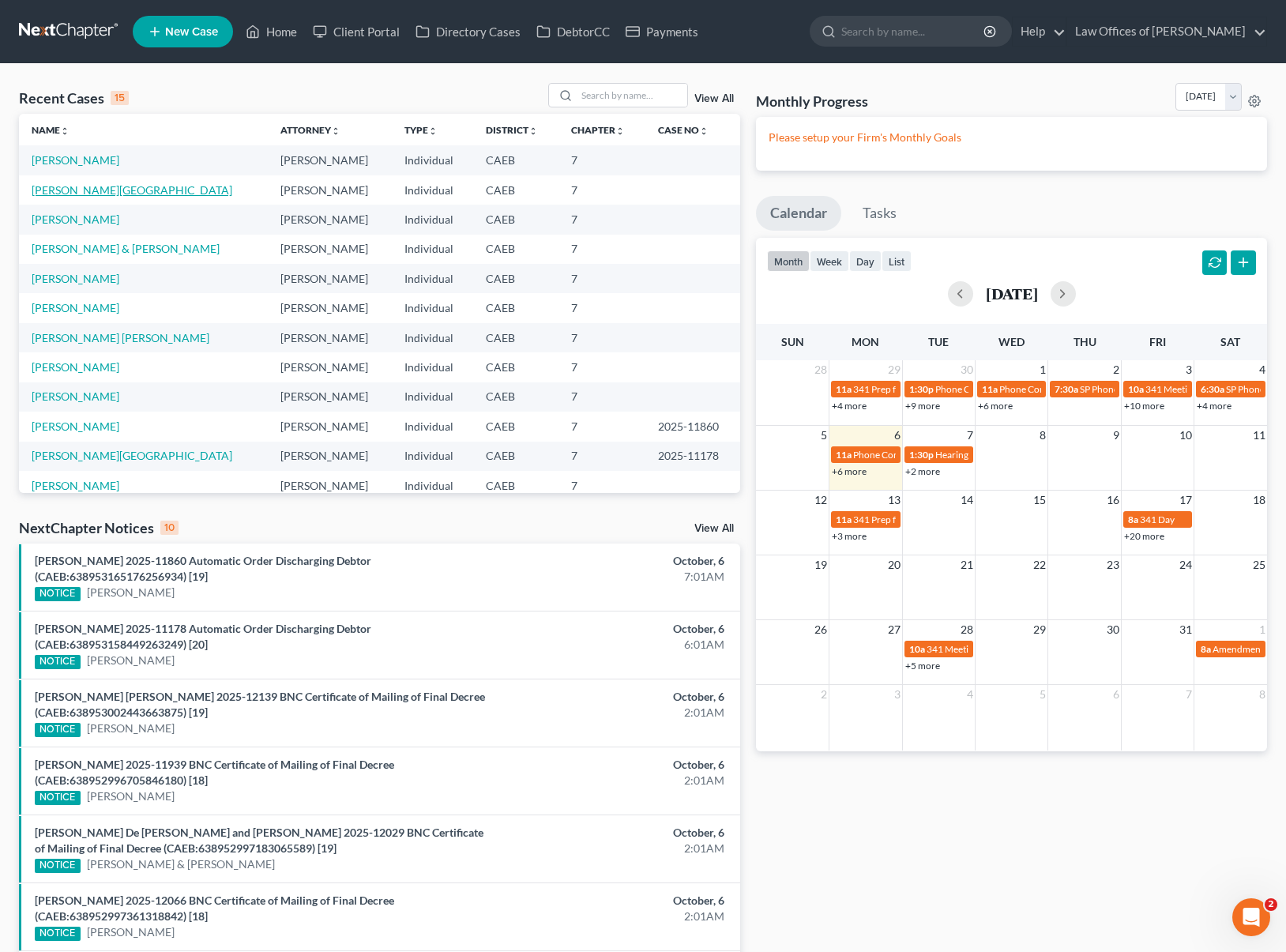
click at [80, 195] on link "[PERSON_NAME][GEOGRAPHIC_DATA]" at bounding box center [131, 191] width 201 height 14
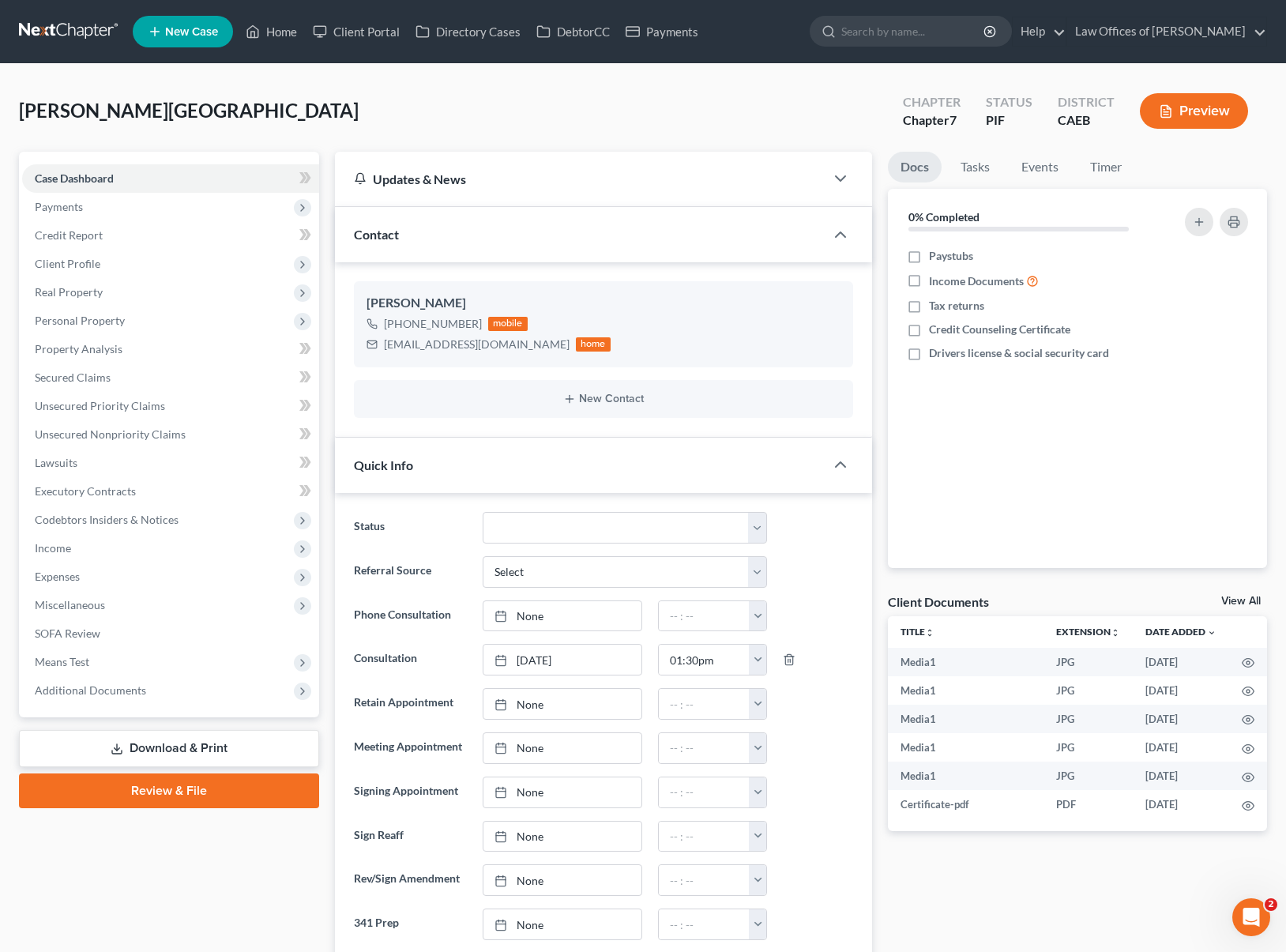
scroll to position [6312, 0]
click at [77, 554] on span "Income" at bounding box center [170, 548] width 297 height 29
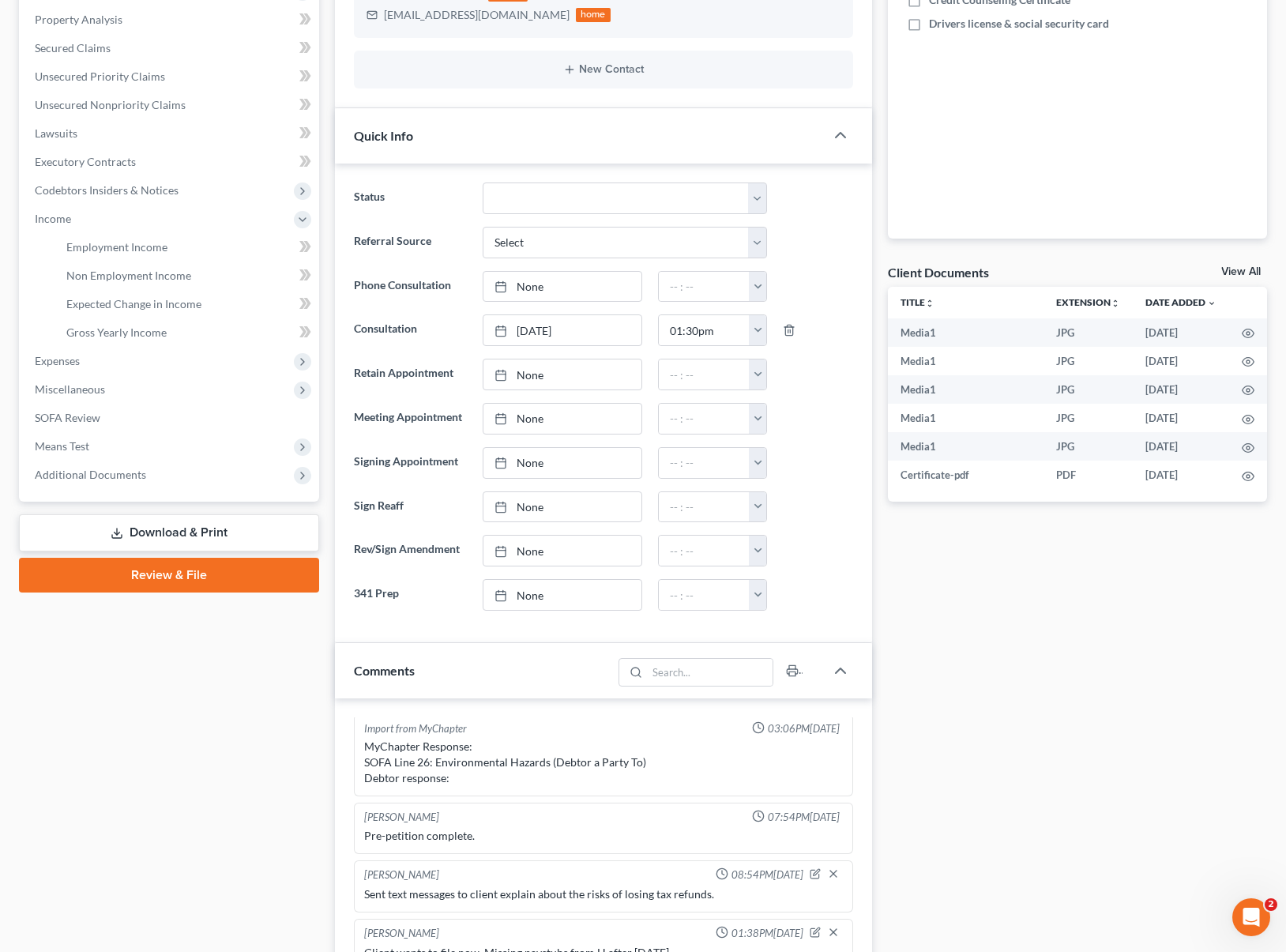
scroll to position [325, 0]
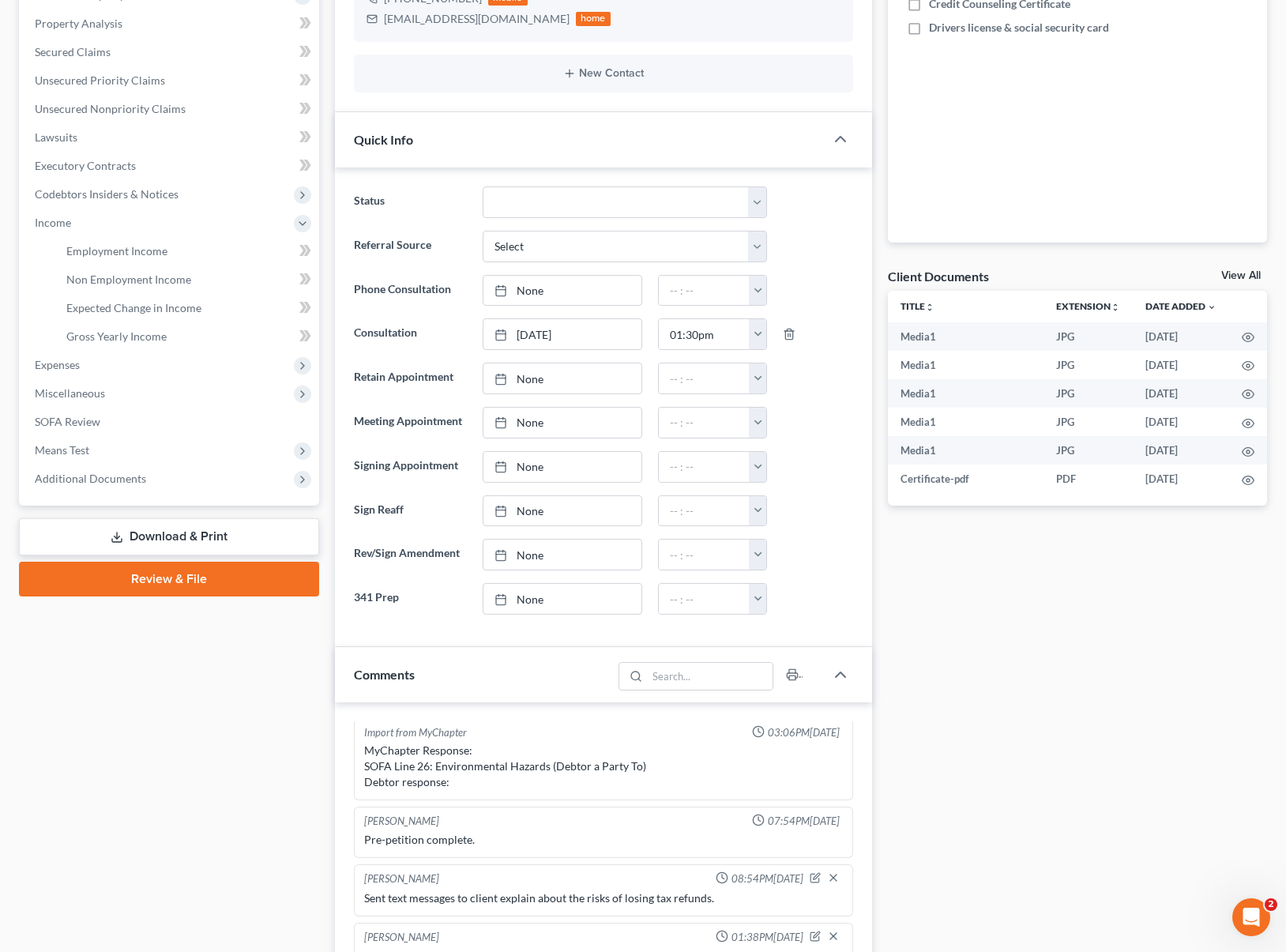
click at [275, 538] on link "Download & Print" at bounding box center [169, 537] width 300 height 38
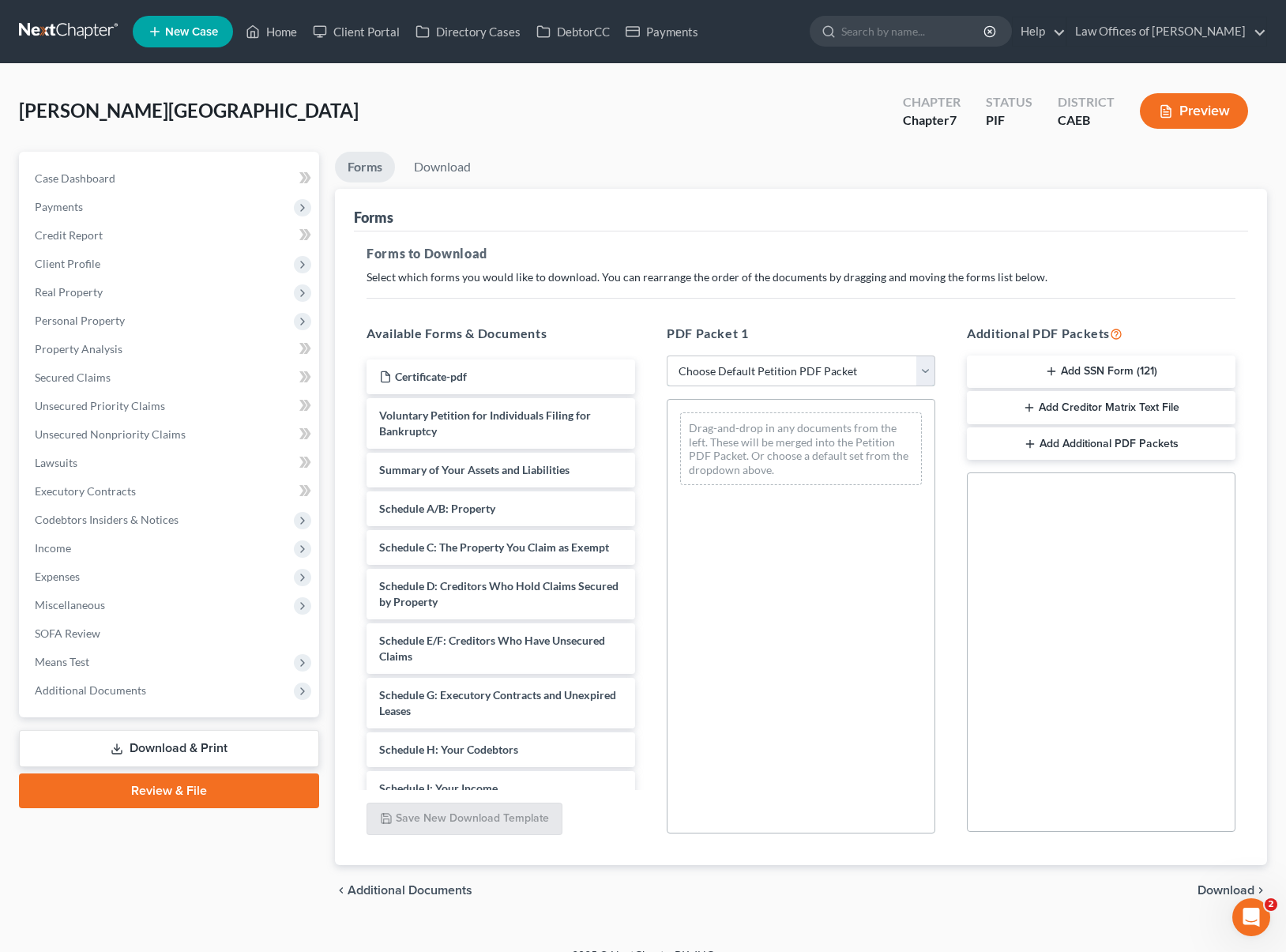
click at [929, 371] on select "Choose Default Petition PDF Packet Complete Bankruptcy Petition (all forms and …" at bounding box center [801, 371] width 269 height 32
select select "4"
click at [667, 356] on select "Choose Default Petition PDF Packet Complete Bankruptcy Petition (all forms and …" at bounding box center [801, 371] width 269 height 32
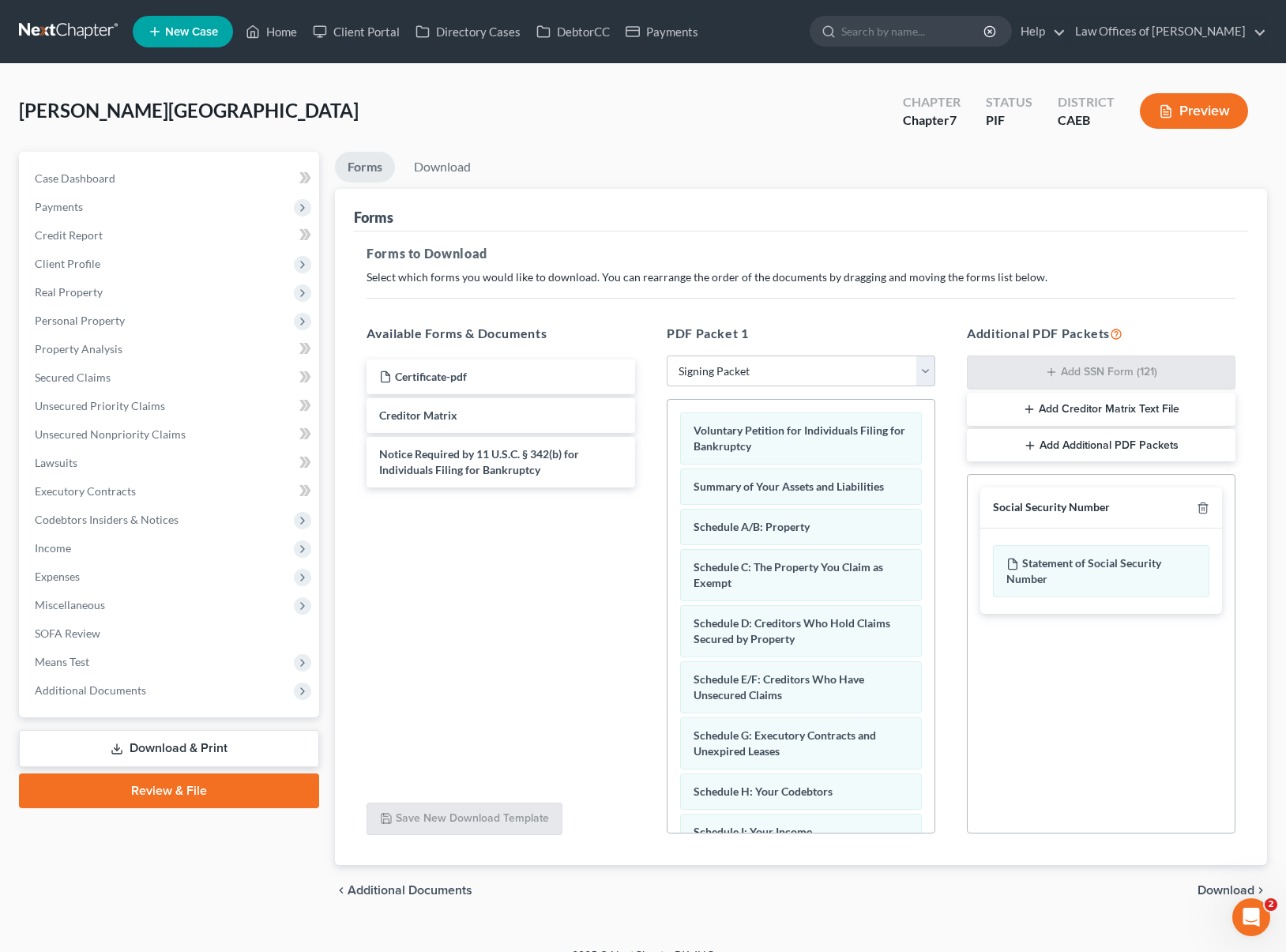
click at [994, 884] on span "Download" at bounding box center [1226, 890] width 57 height 13
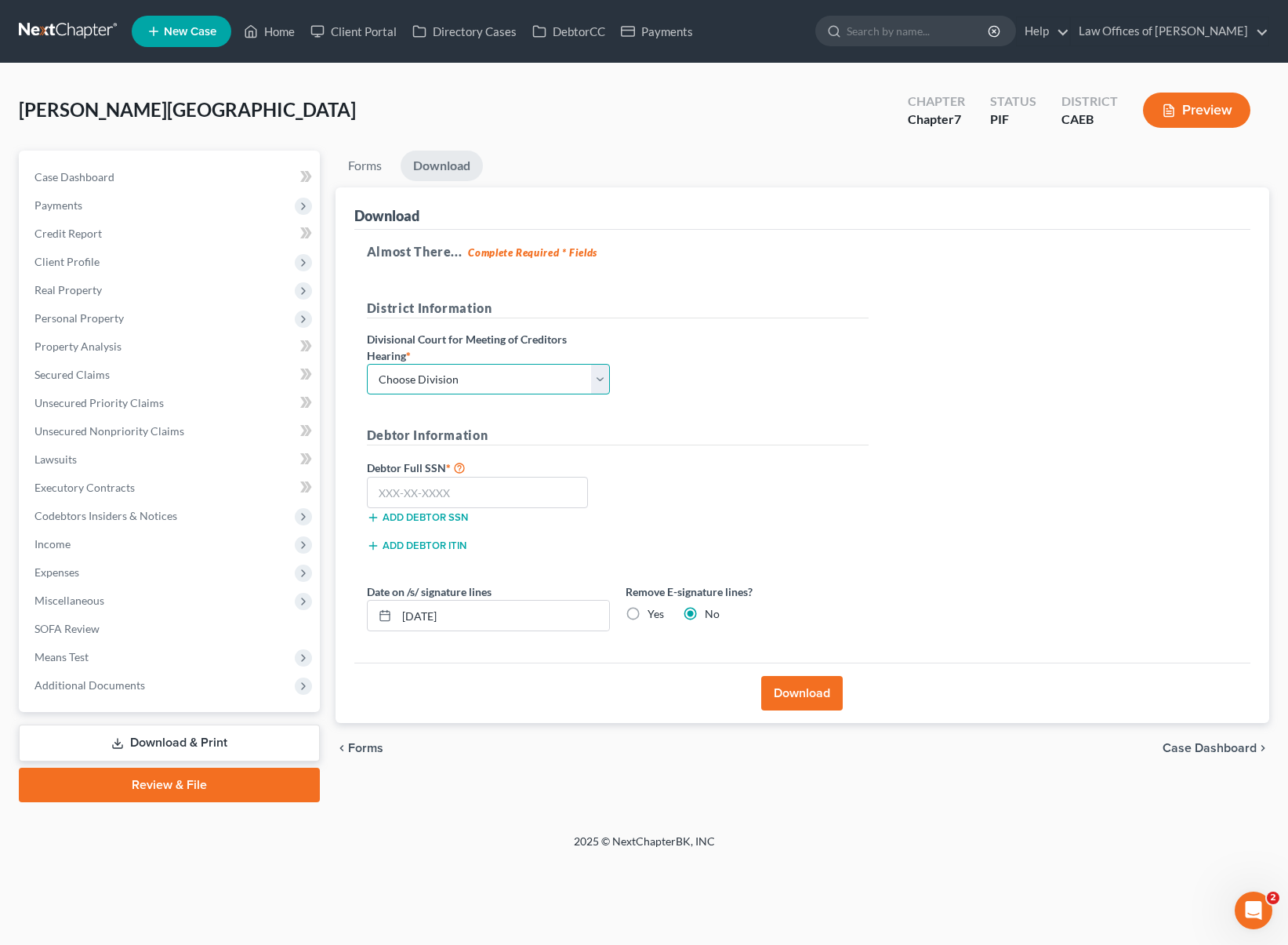
click at [597, 377] on select "Choose Division Fresno Modesto Sacramento" at bounding box center [488, 379] width 243 height 31
select select "0"
click at [367, 364] on select "Choose Division Fresno Modesto Sacramento" at bounding box center [488, 379] width 243 height 31
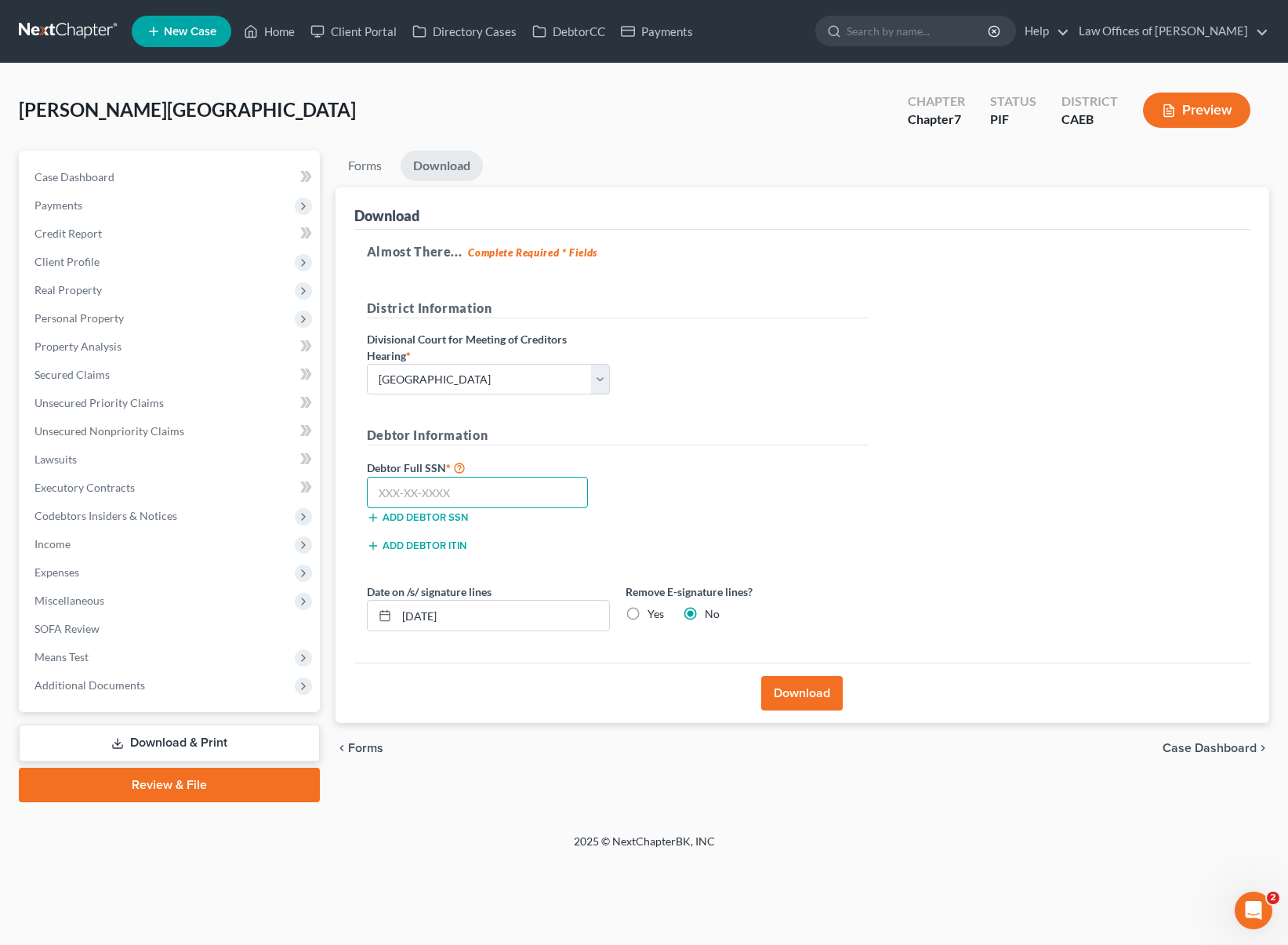
click at [467, 492] on input "text" at bounding box center [477, 492] width 222 height 31
type input "742-34-7280"
click at [781, 695] on button "Download" at bounding box center [802, 692] width 81 height 34
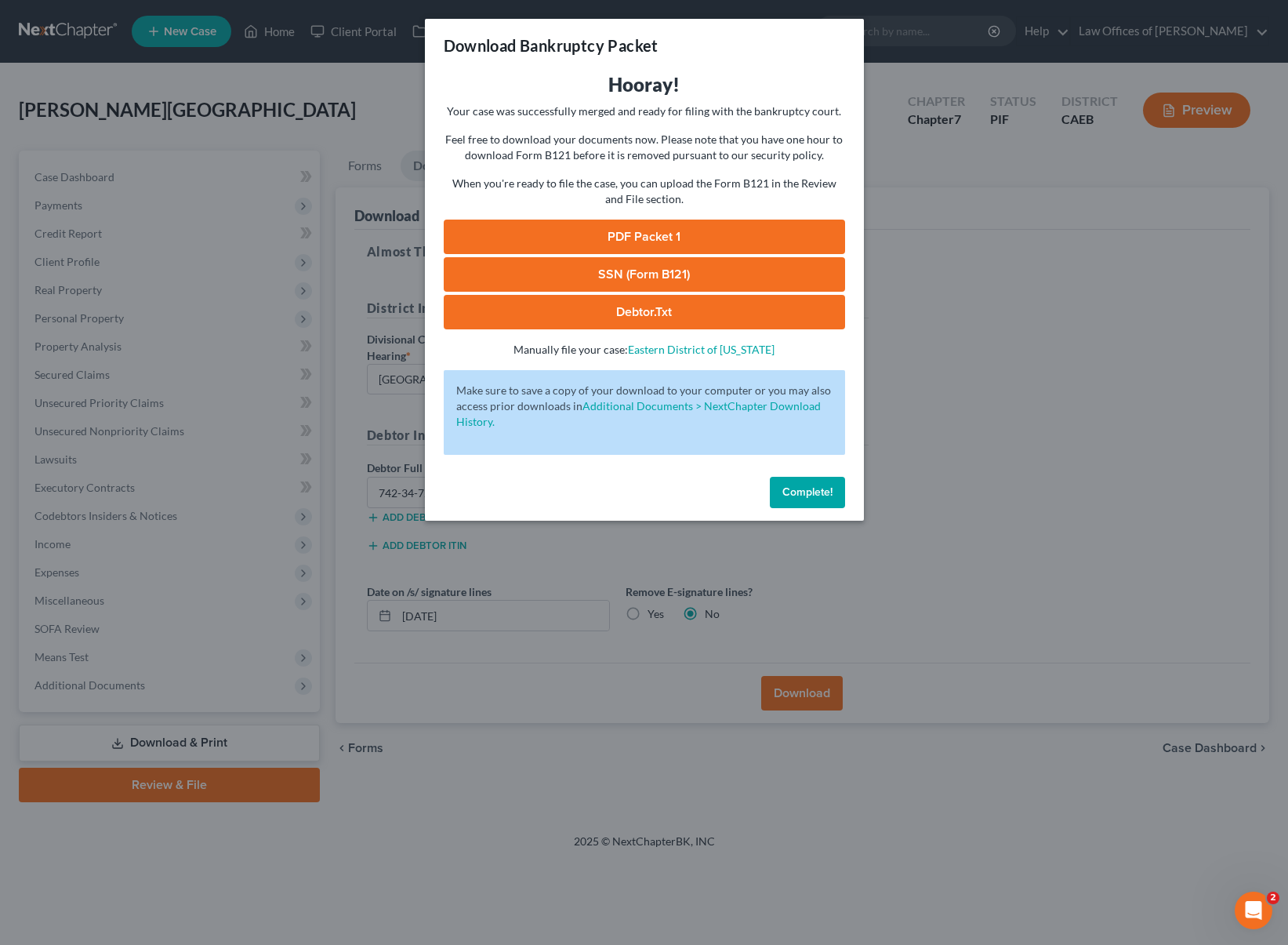
click at [689, 282] on link "SSN (Form B121)" at bounding box center [644, 274] width 401 height 34
click at [637, 242] on link "PDF Packet 1" at bounding box center [644, 236] width 401 height 34
click at [817, 491] on span "Complete!" at bounding box center [807, 492] width 50 height 14
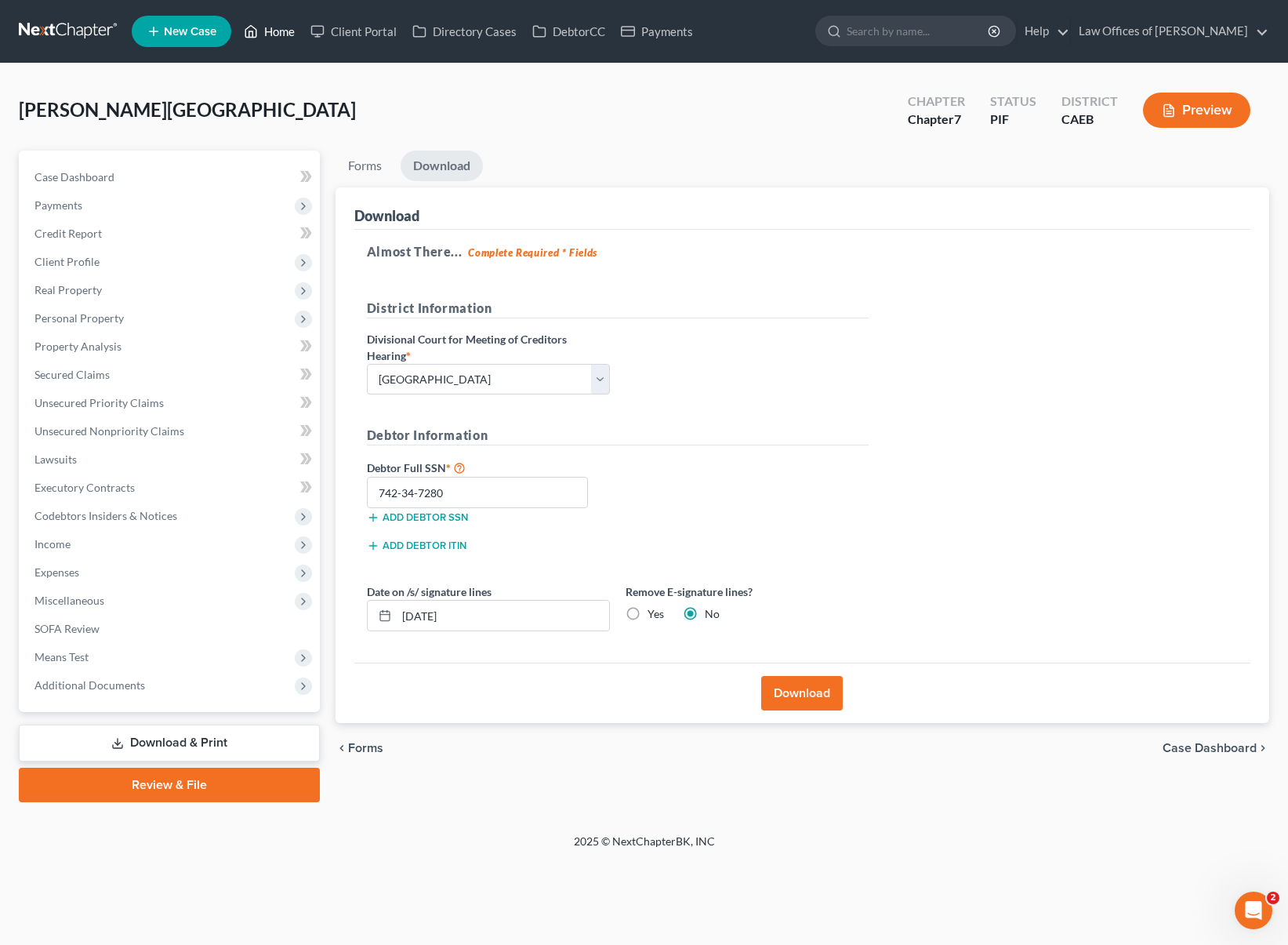
click at [279, 33] on link "Home" at bounding box center [270, 31] width 67 height 28
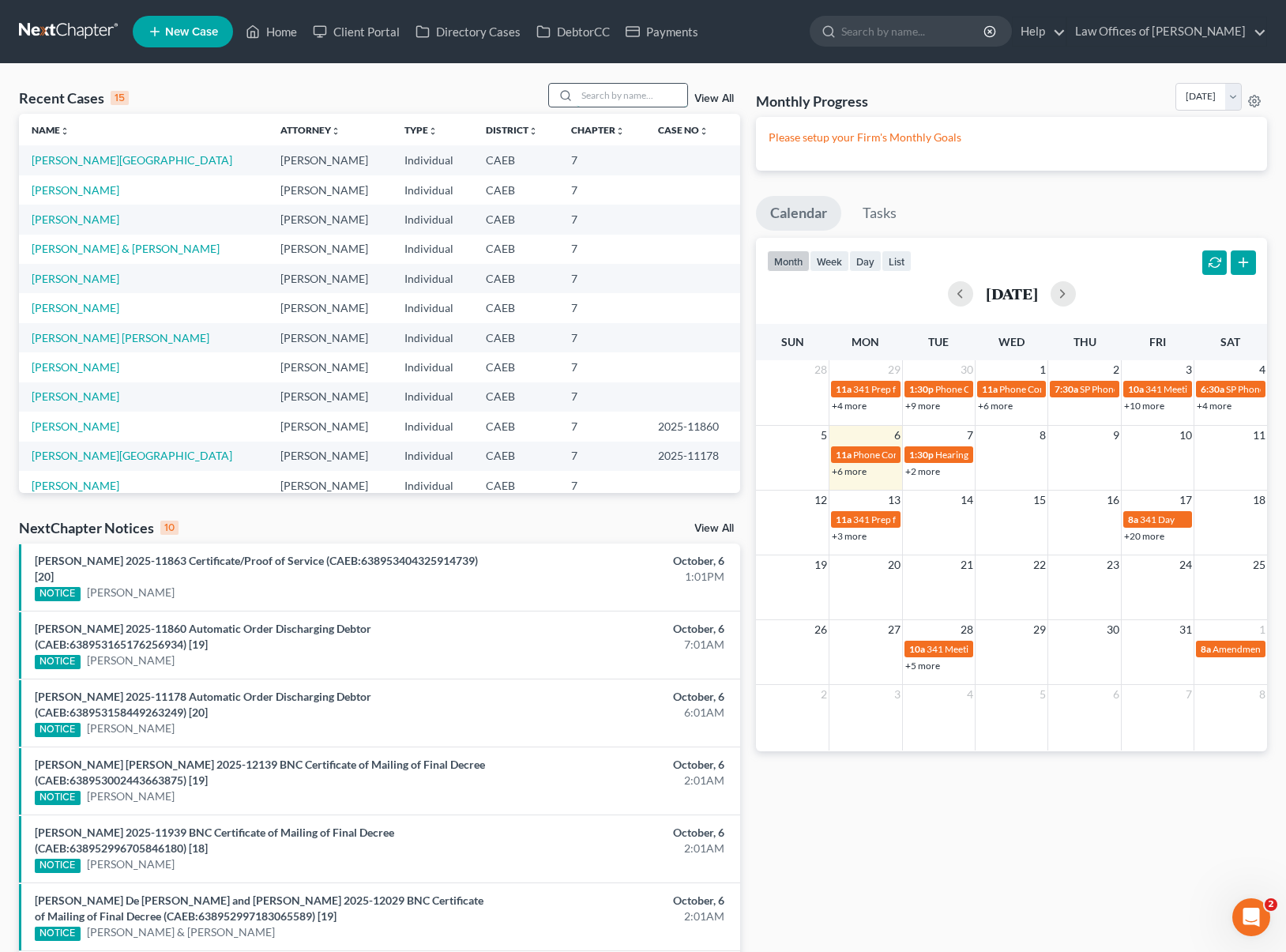
click at [609, 91] on input "search" at bounding box center [632, 95] width 111 height 23
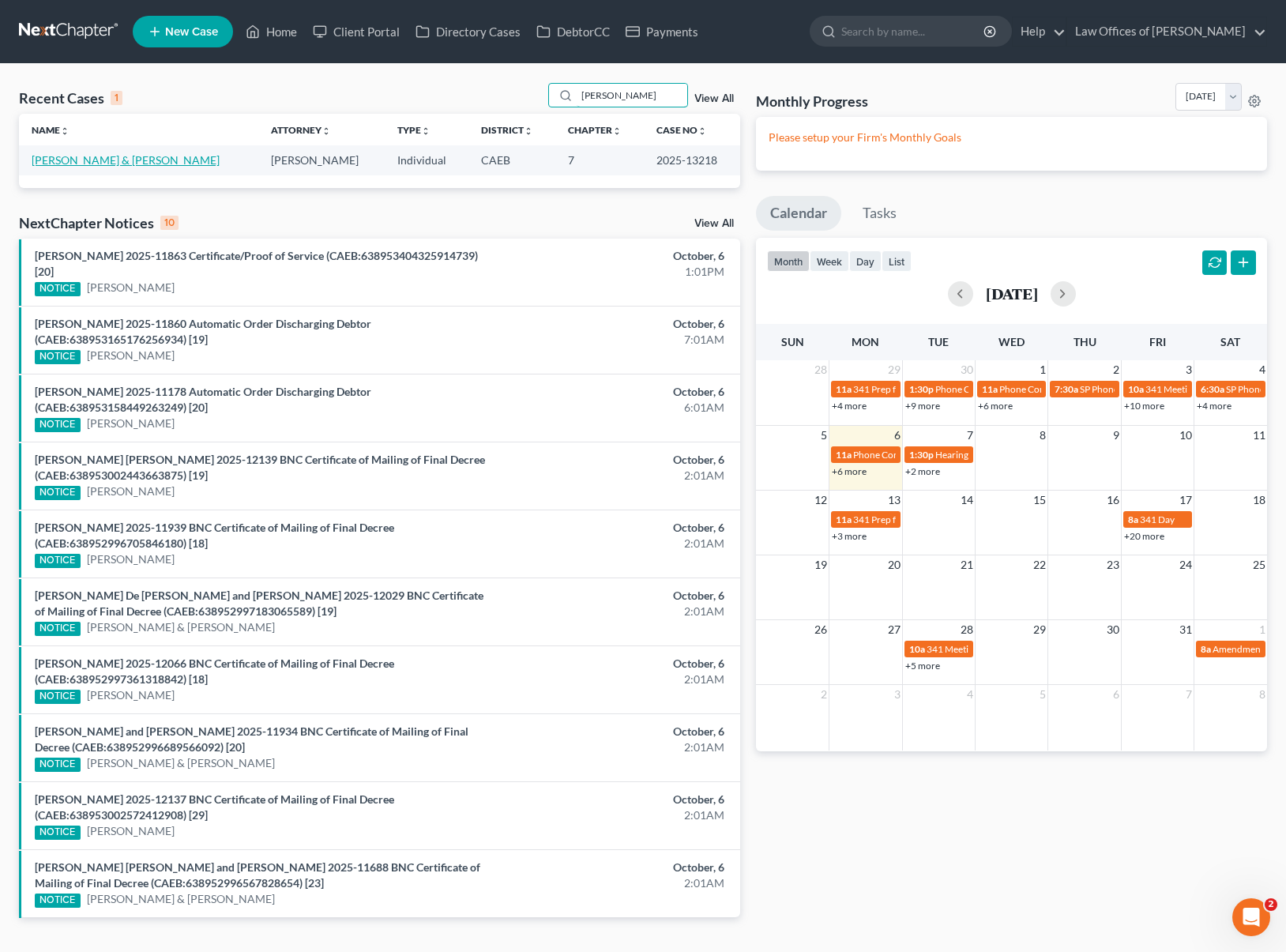
type input "Harper"
click at [138, 160] on link "[PERSON_NAME] & [PERSON_NAME]" at bounding box center [125, 160] width 188 height 14
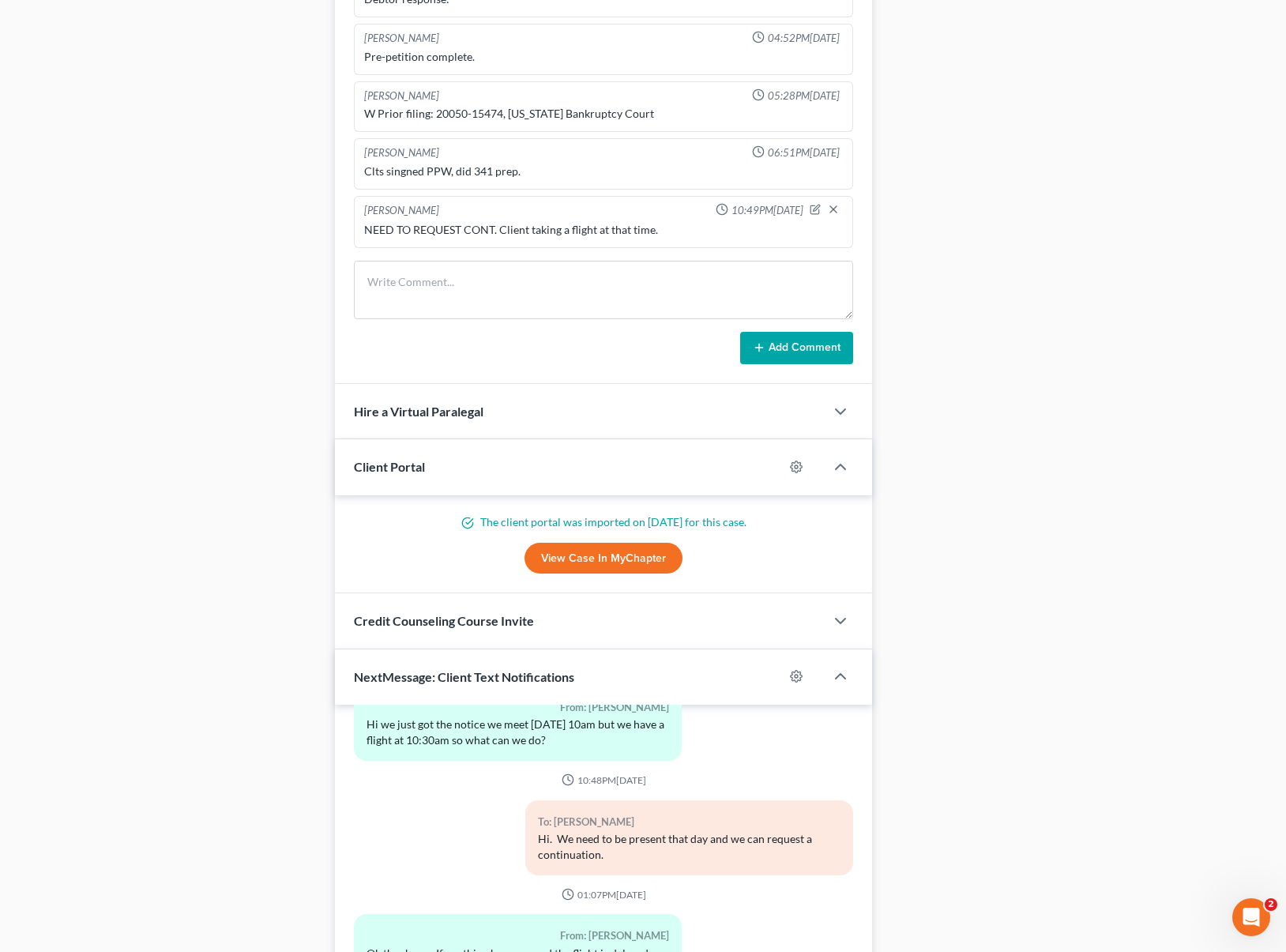
scroll to position [1295, 0]
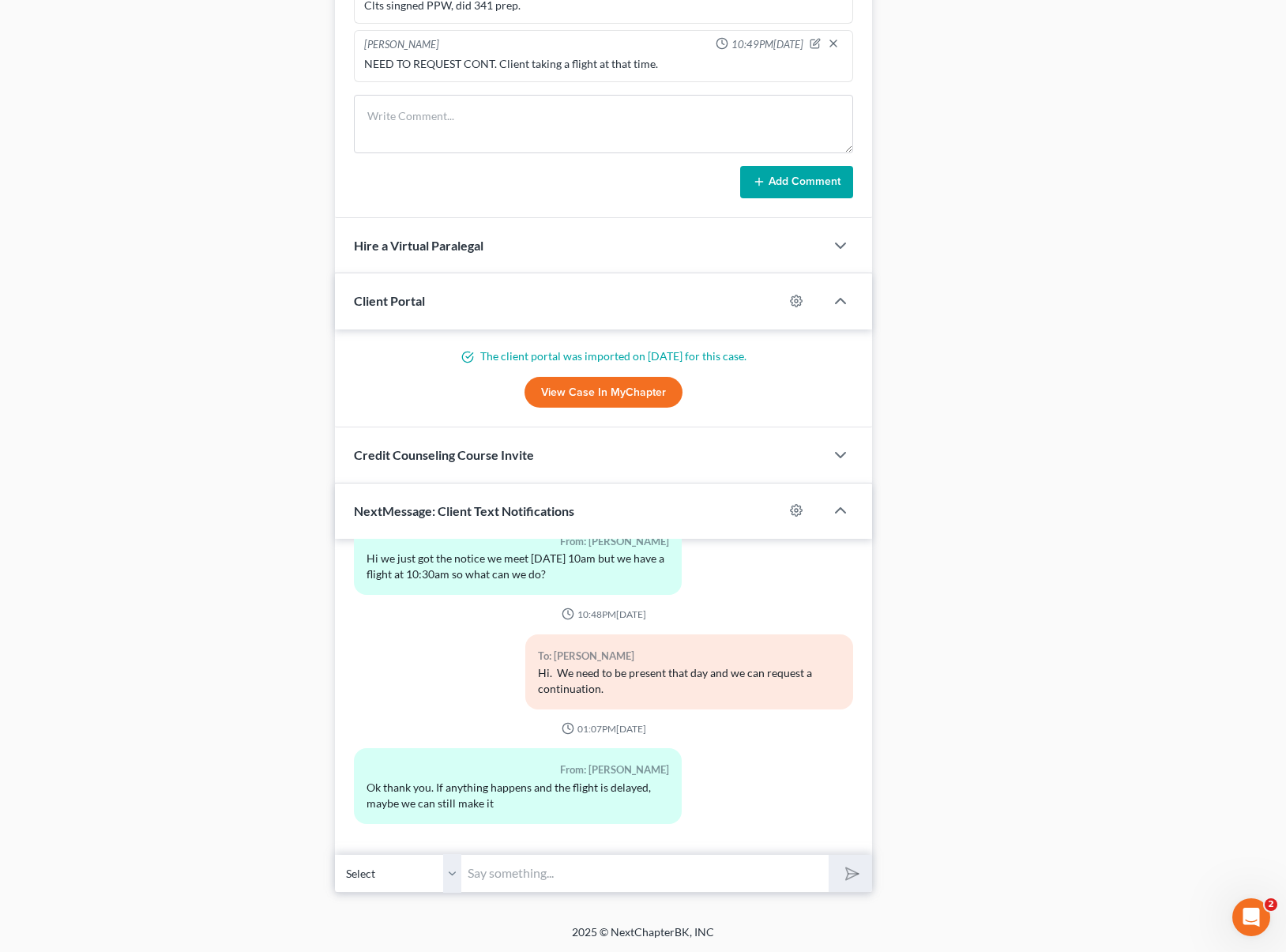
click at [503, 877] on input "text" at bounding box center [645, 872] width 367 height 39
type input "Sounds good. If you are leaving from Meadows Field most likely it will be delay…"
click at [829, 854] on button "submit" at bounding box center [850, 873] width 43 height 38
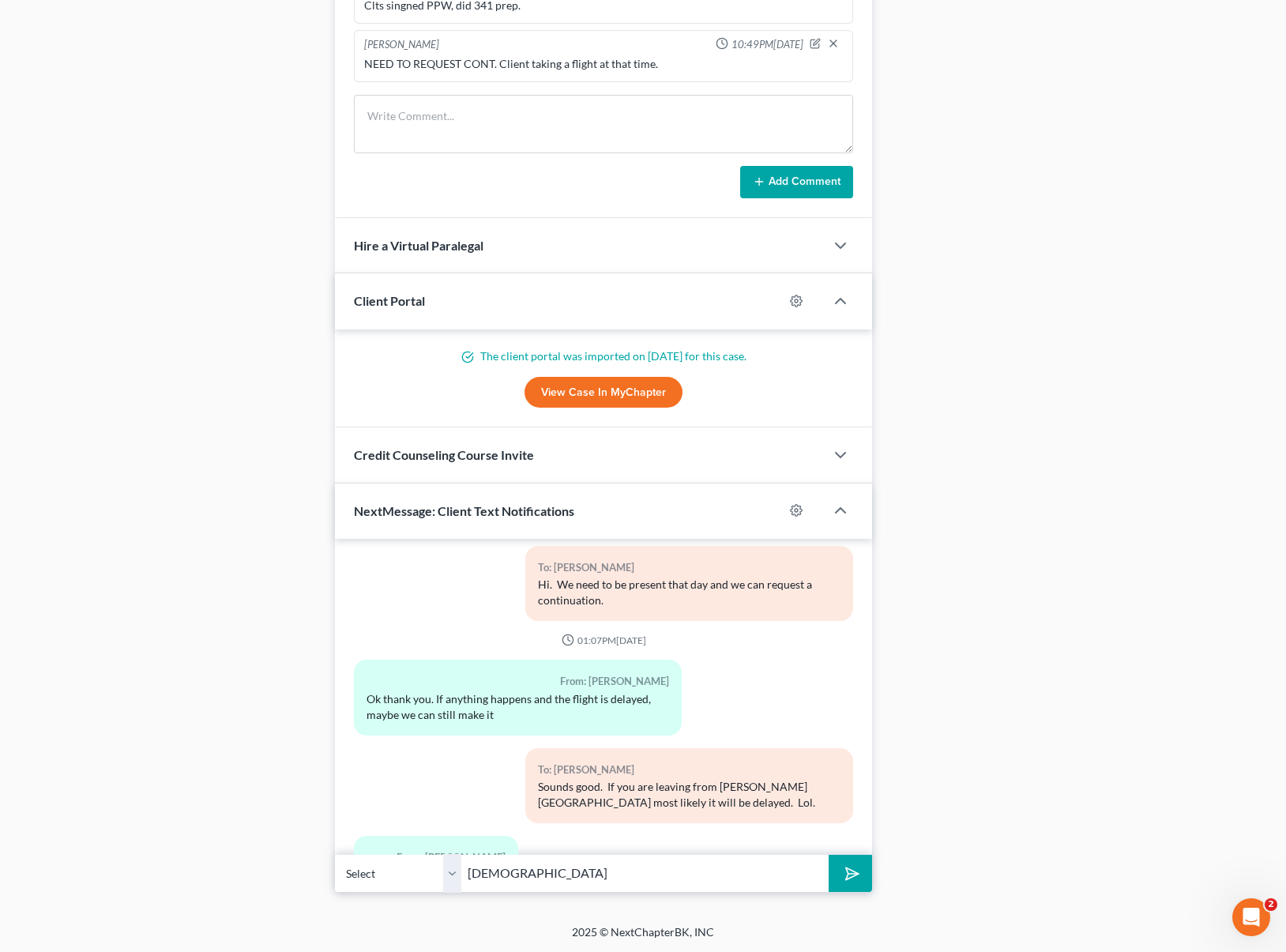
scroll to position [4872, 0]
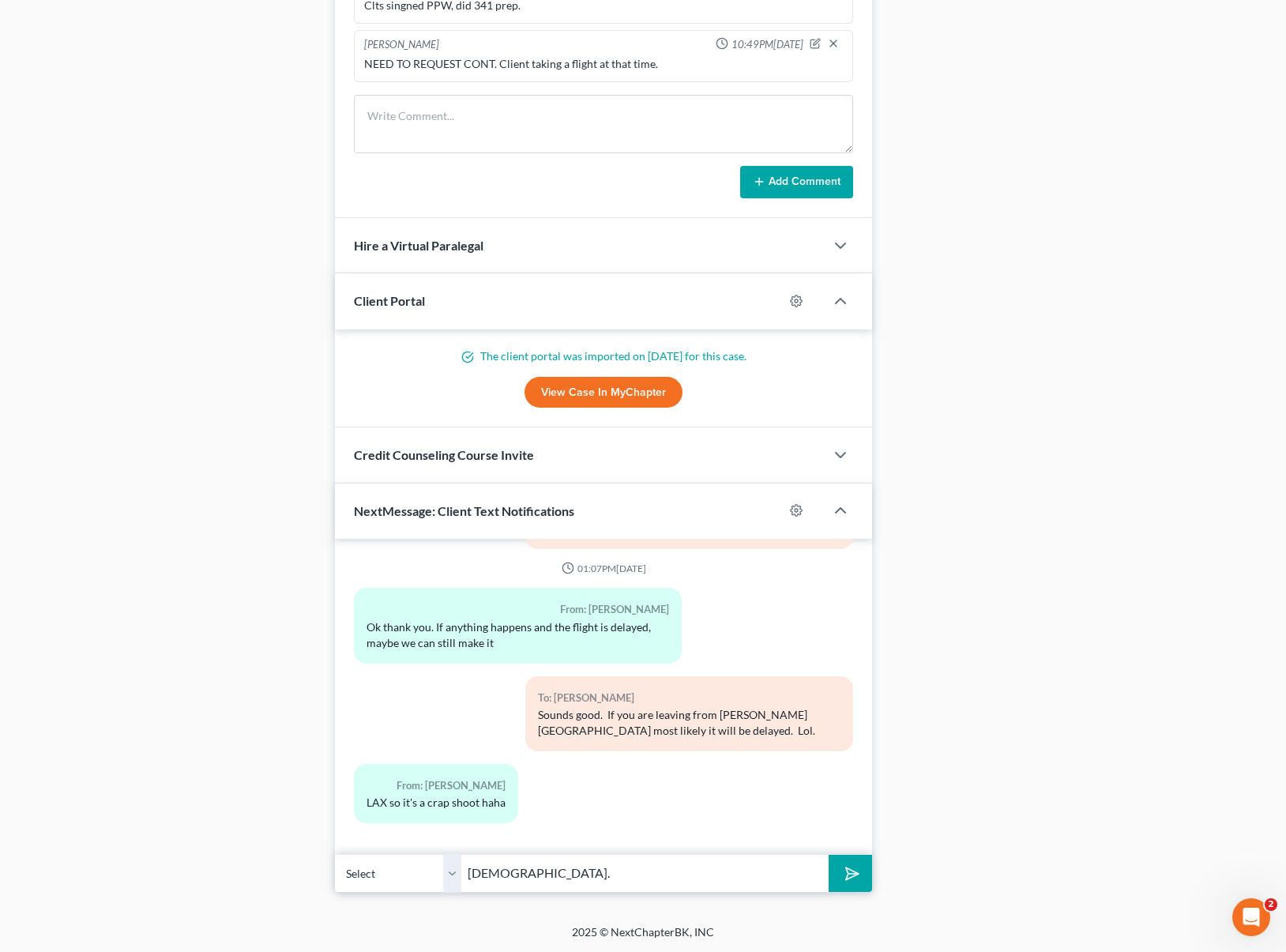
type input "Haha."
click at [829, 854] on button "submit" at bounding box center [850, 873] width 43 height 38
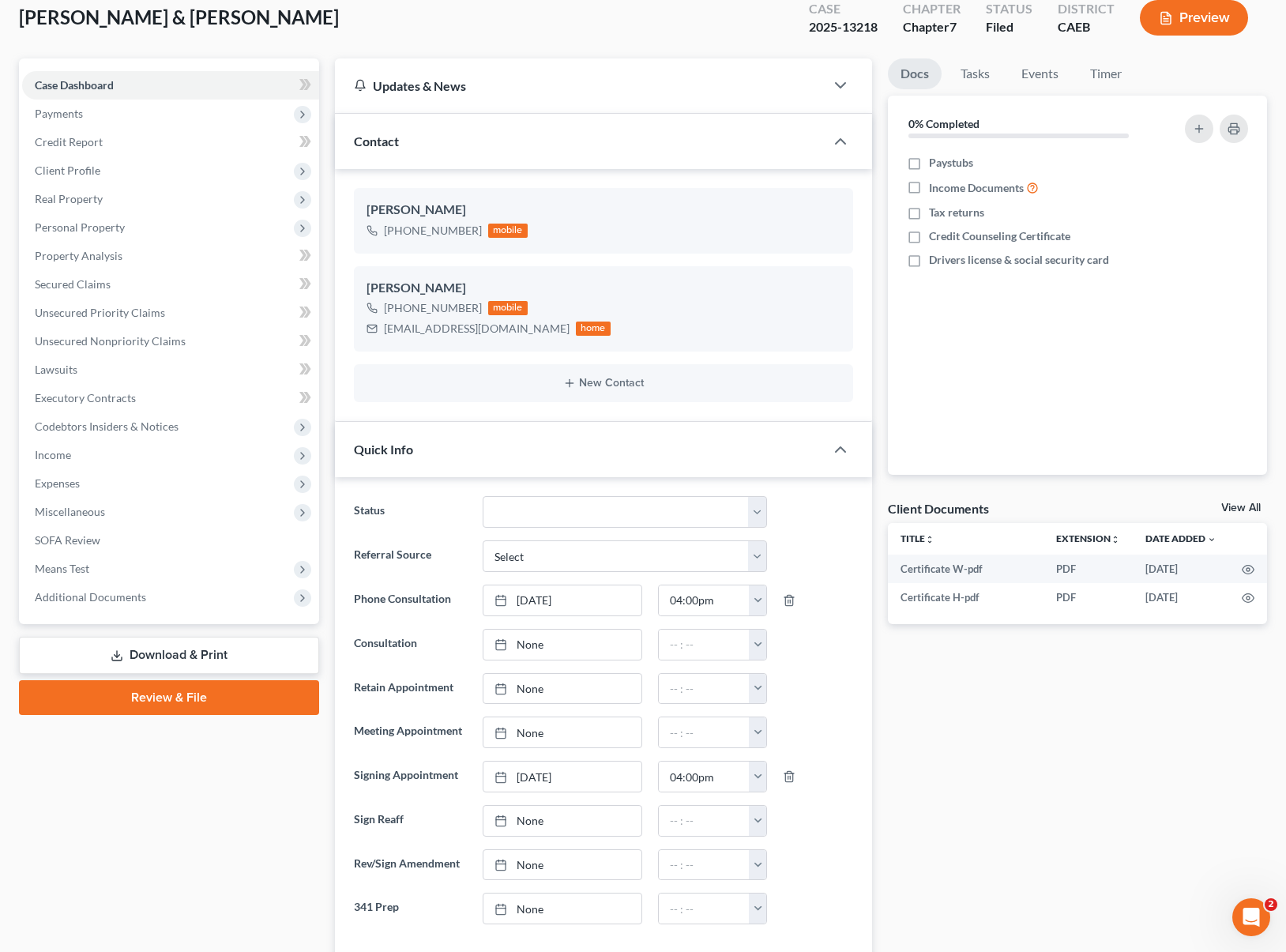
scroll to position [0, 0]
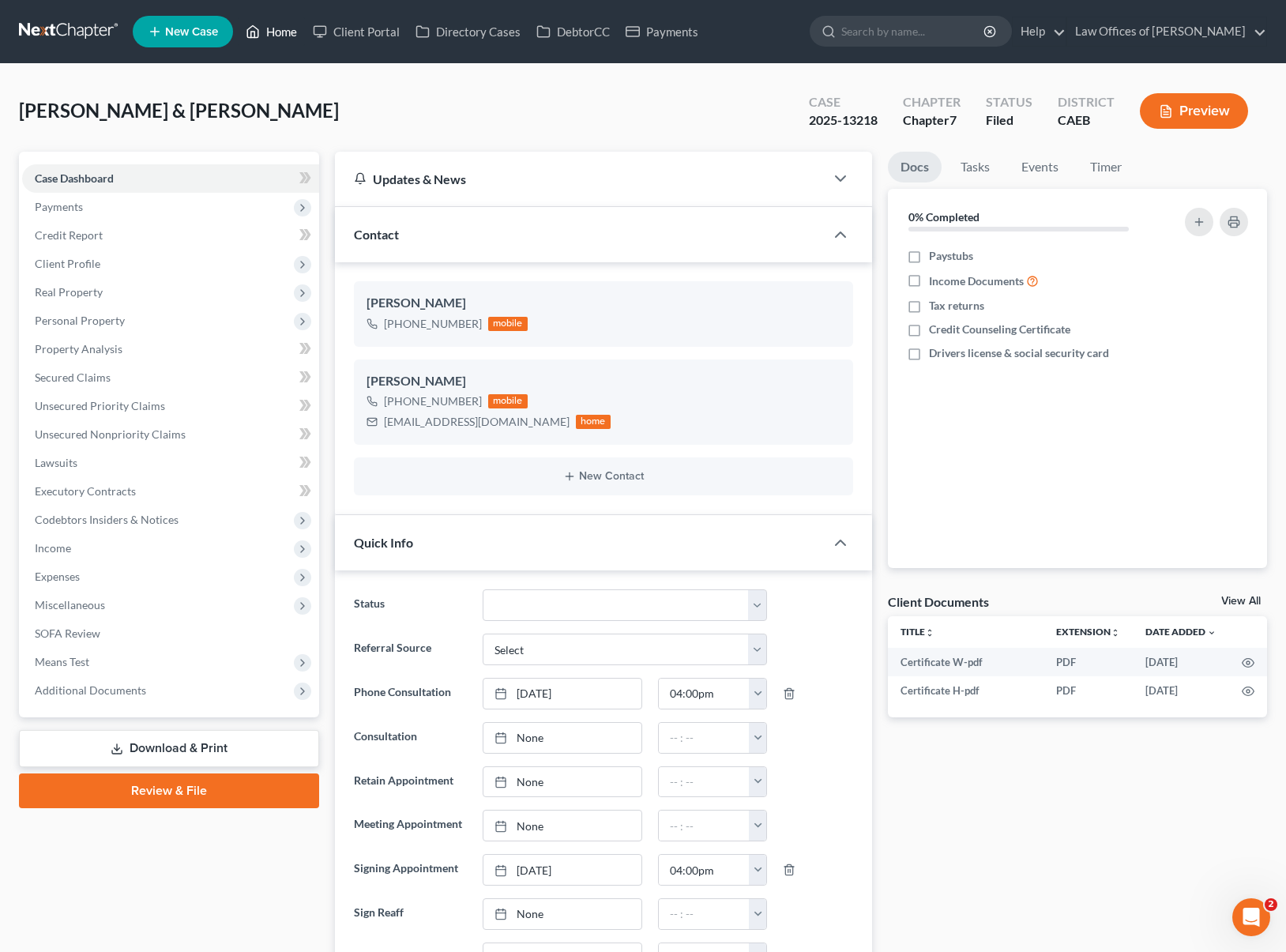
click at [281, 37] on link "Home" at bounding box center [272, 32] width 67 height 29
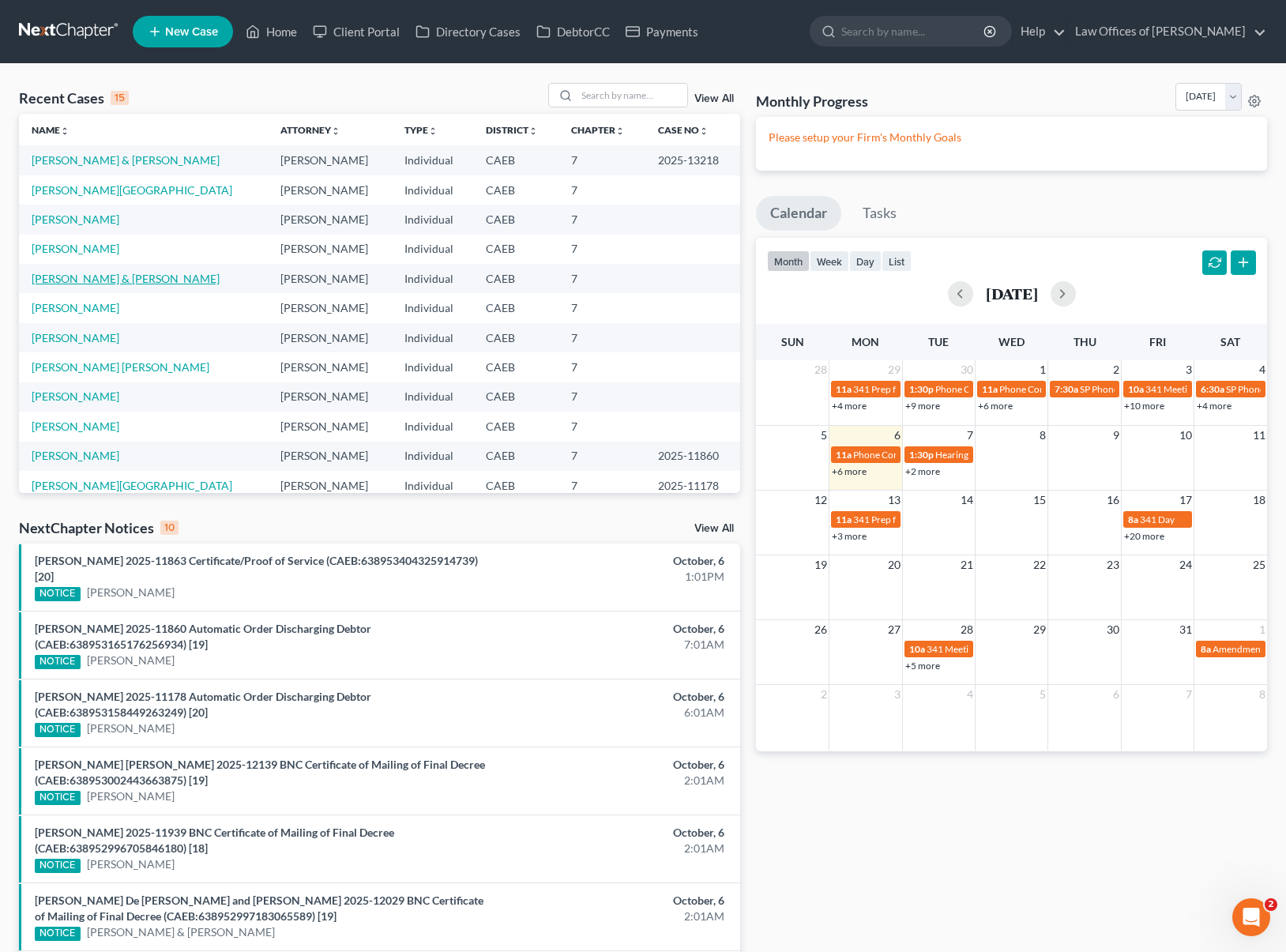
click at [173, 279] on link "[PERSON_NAME] & [PERSON_NAME]" at bounding box center [125, 278] width 188 height 14
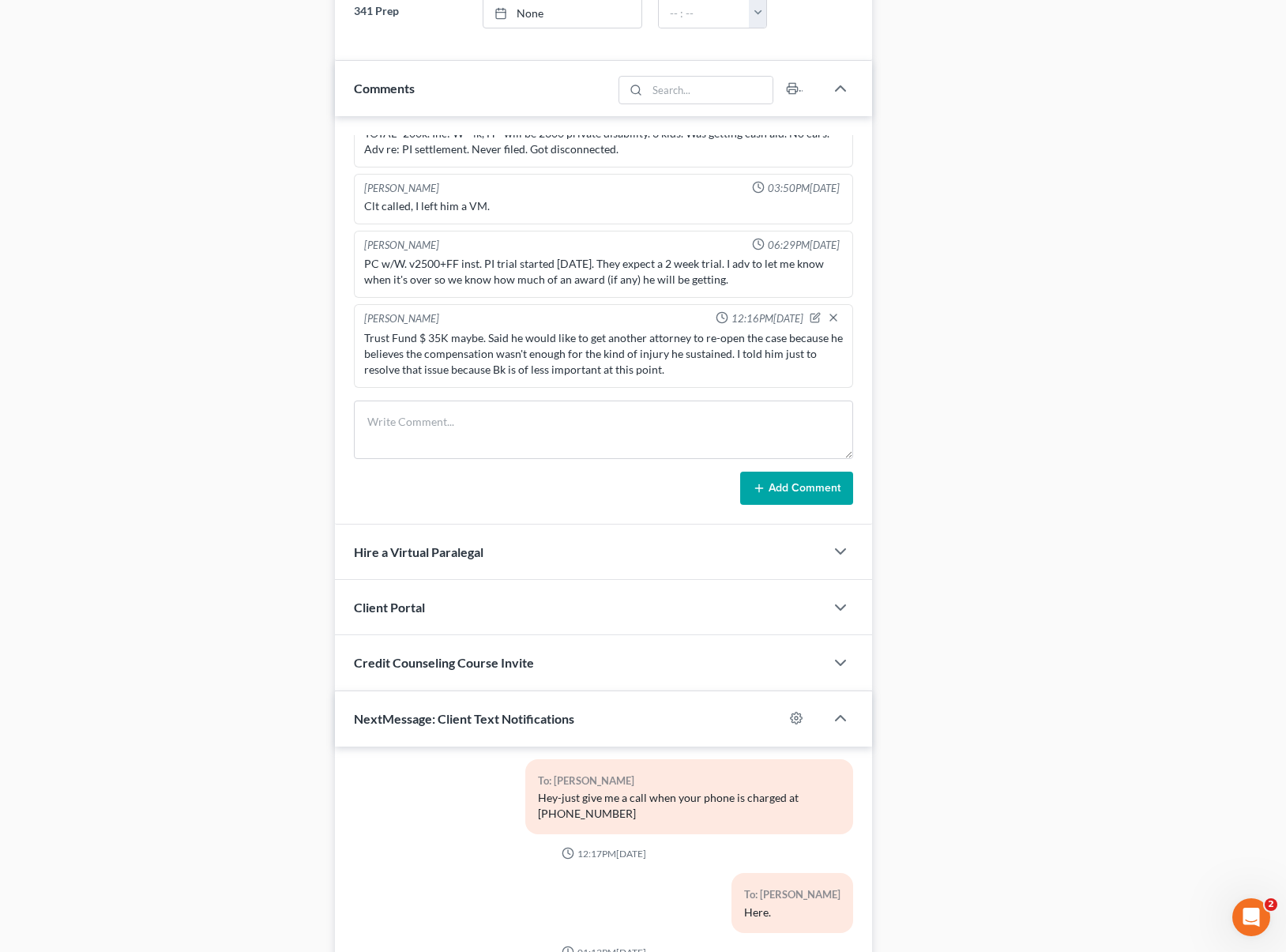
scroll to position [1098, 0]
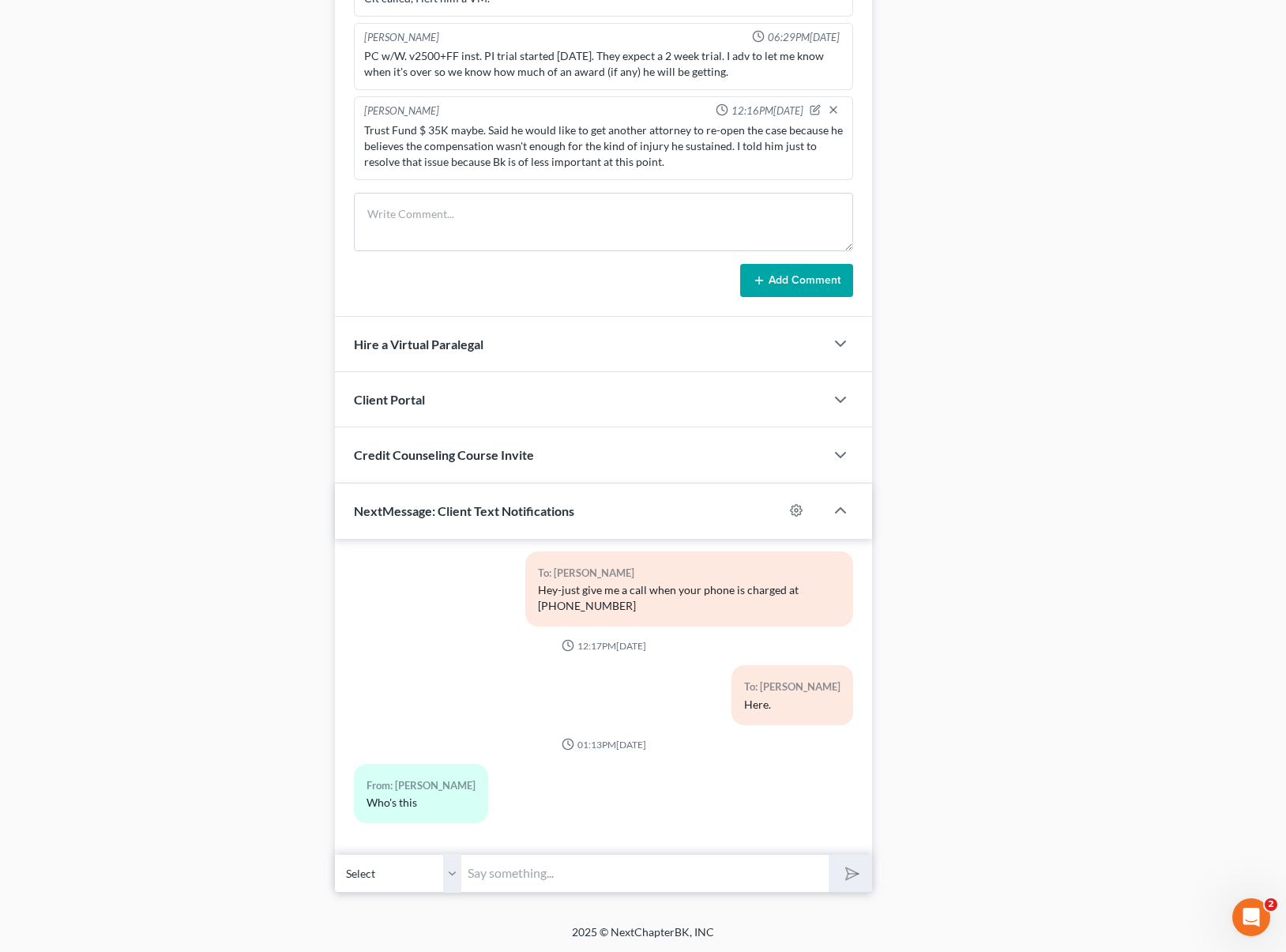
click at [571, 873] on input "text" at bounding box center [645, 872] width 367 height 39
type input "Se acuerda que recien hablamos ?"
click at [829, 854] on button "submit" at bounding box center [850, 873] width 43 height 38
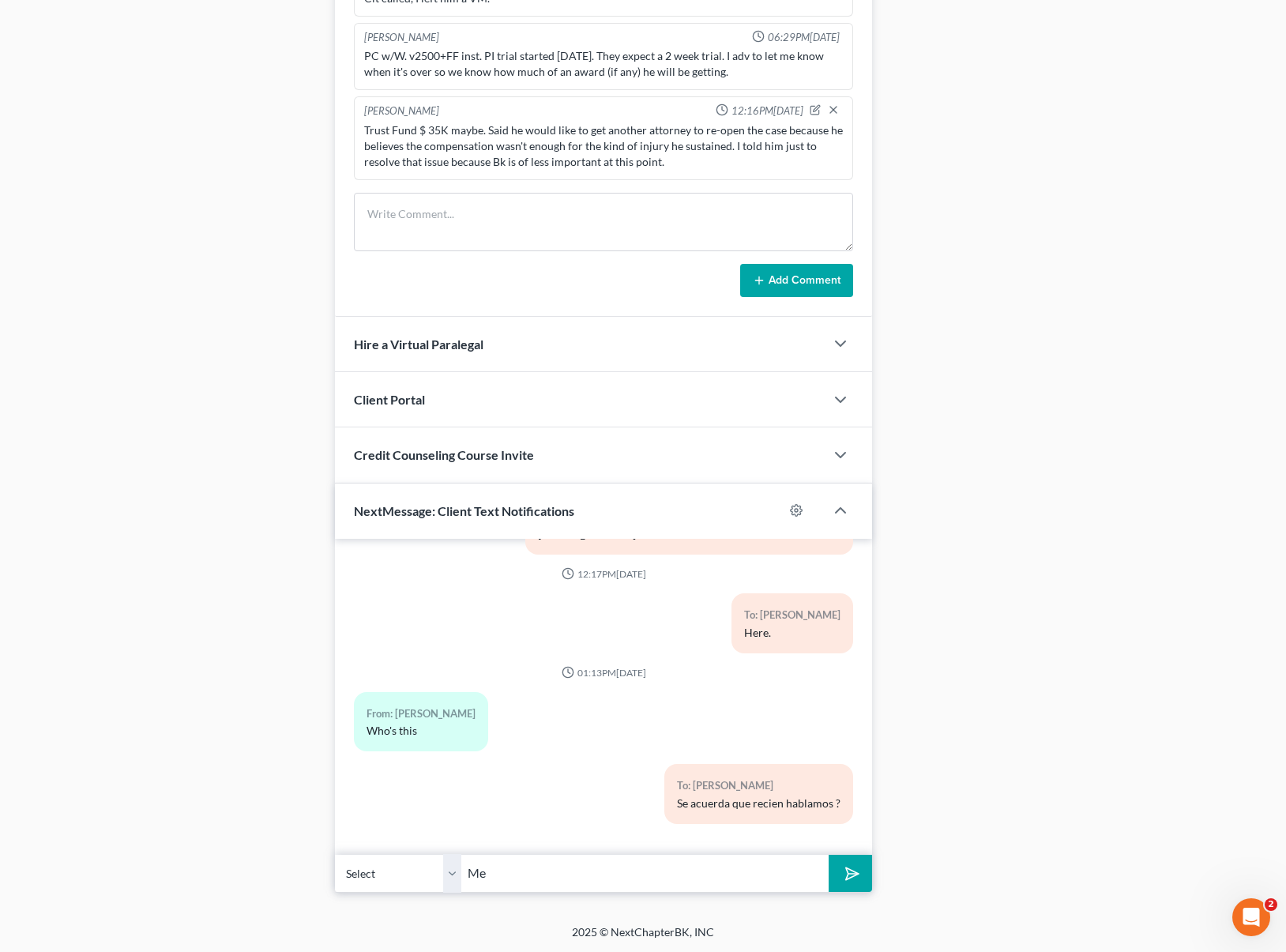
type input "M"
type input "You were going to send the amount of money that is in the trust fund."
click at [829, 854] on button "submit" at bounding box center [850, 873] width 43 height 38
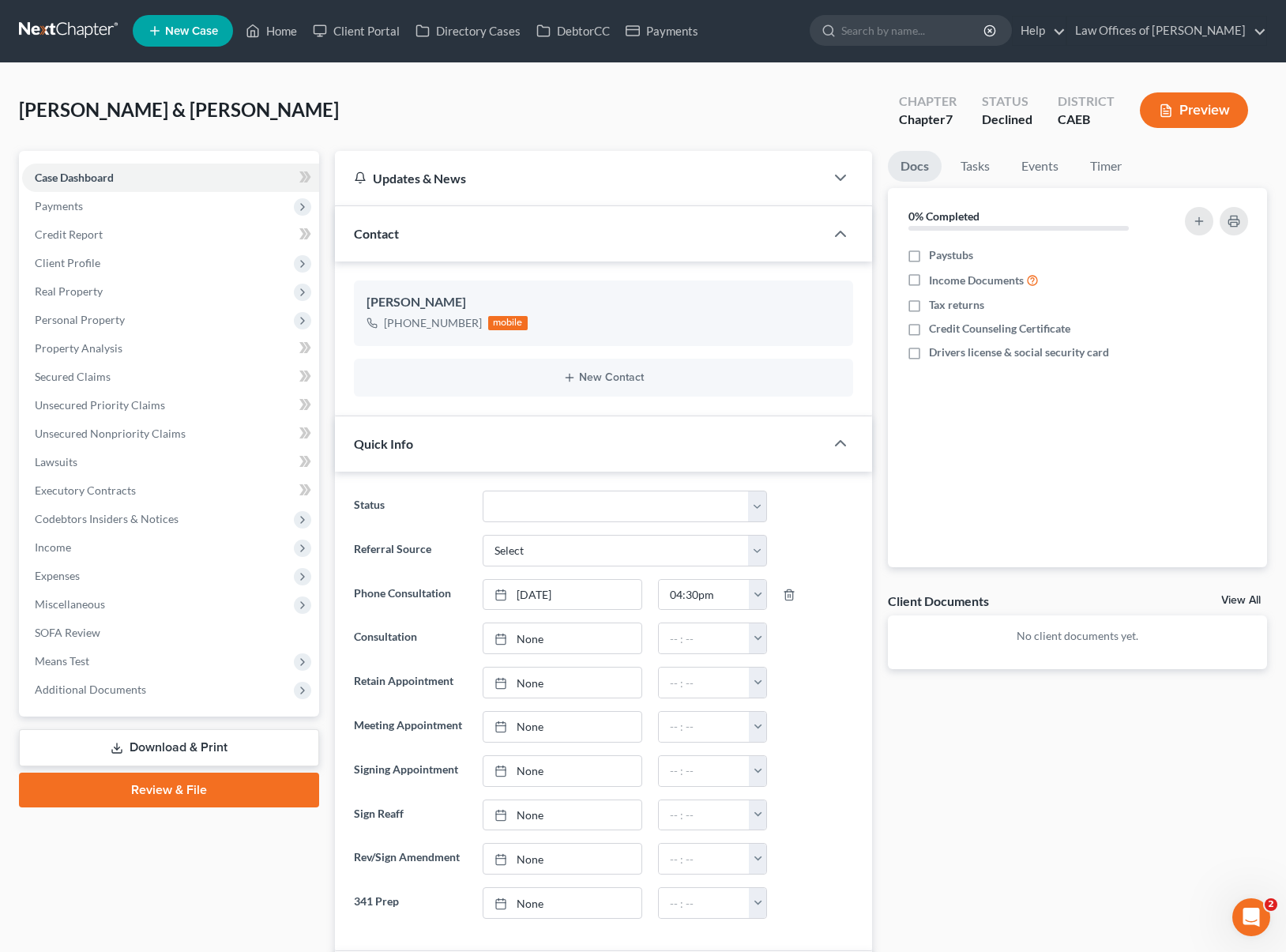
scroll to position [0, 0]
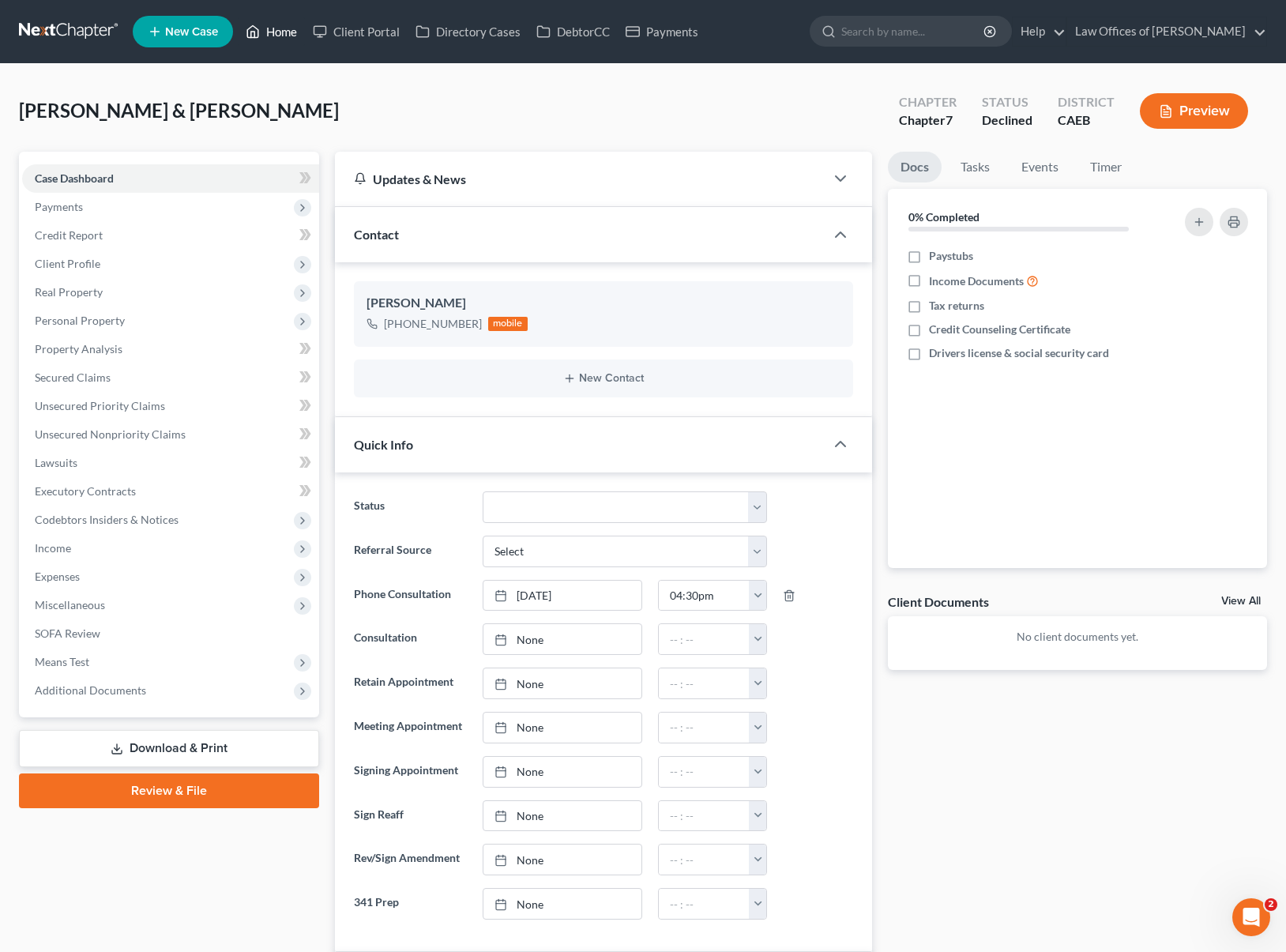
click at [285, 28] on link "Home" at bounding box center [272, 32] width 67 height 29
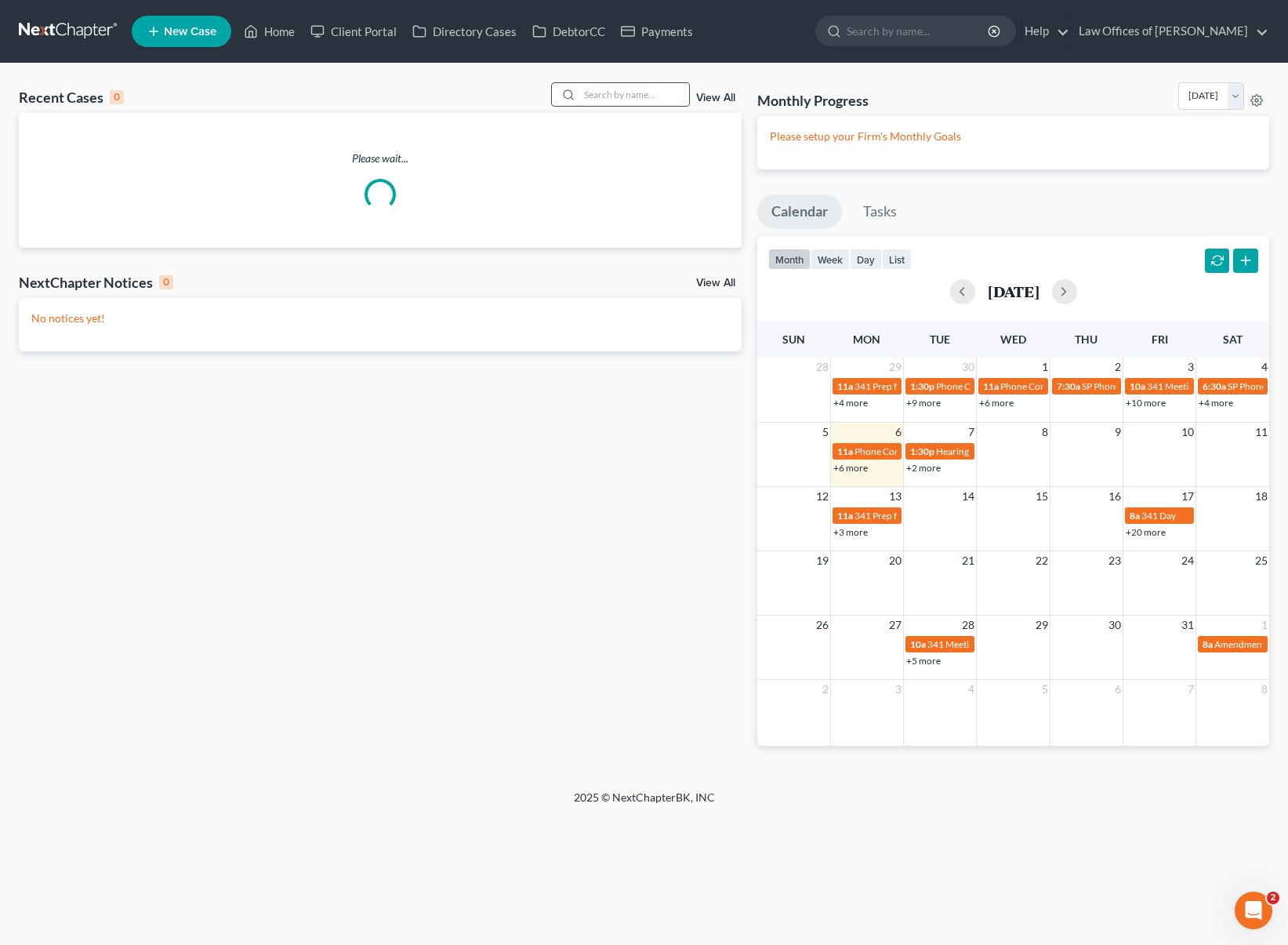
click at [611, 98] on input "search" at bounding box center [634, 94] width 110 height 23
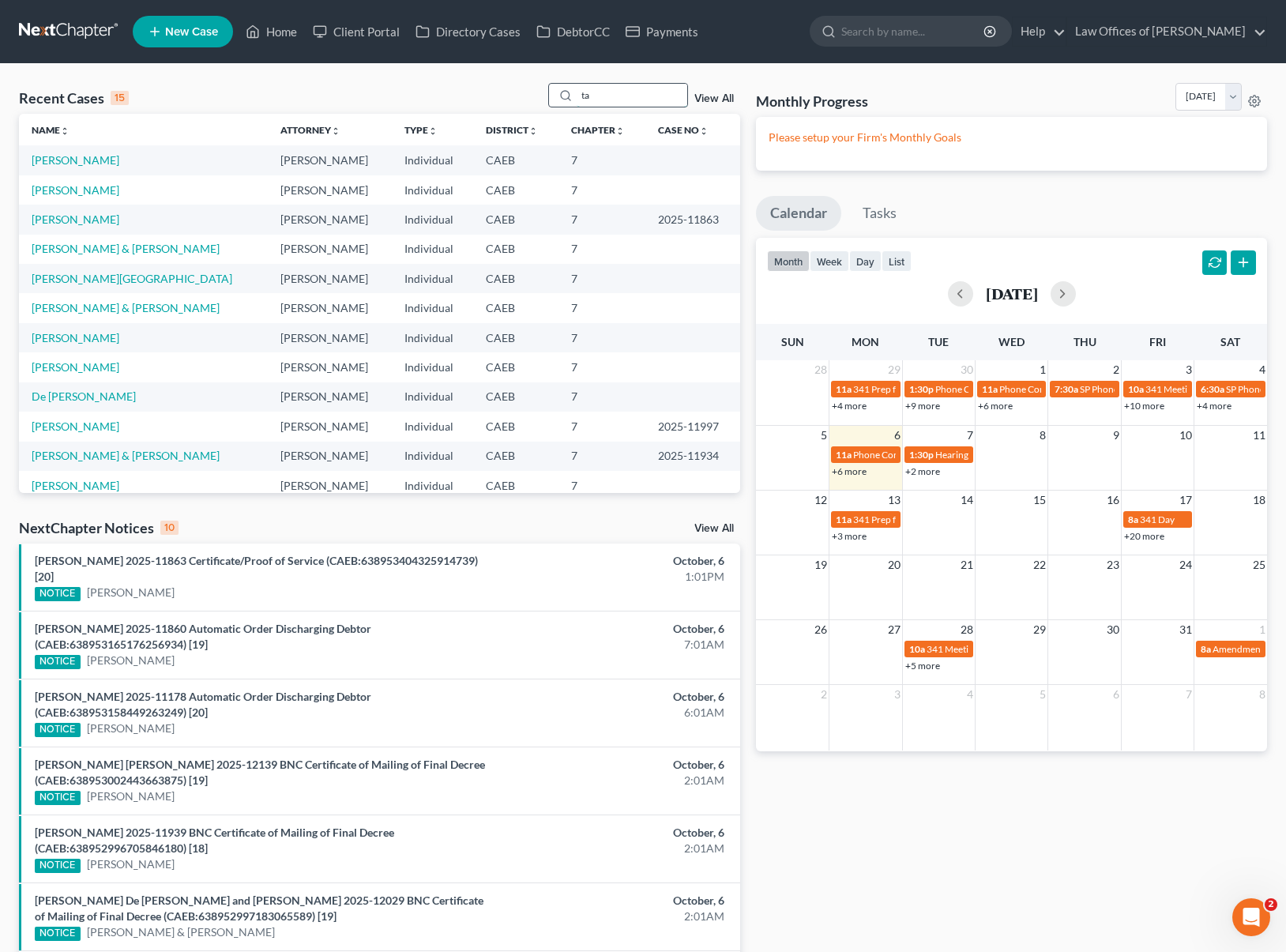
click at [603, 93] on input "ta" at bounding box center [632, 95] width 111 height 23
drag, startPoint x: 591, startPoint y: 94, endPoint x: 570, endPoint y: 91, distance: 21.2
click at [570, 91] on div "ta" at bounding box center [618, 95] width 140 height 25
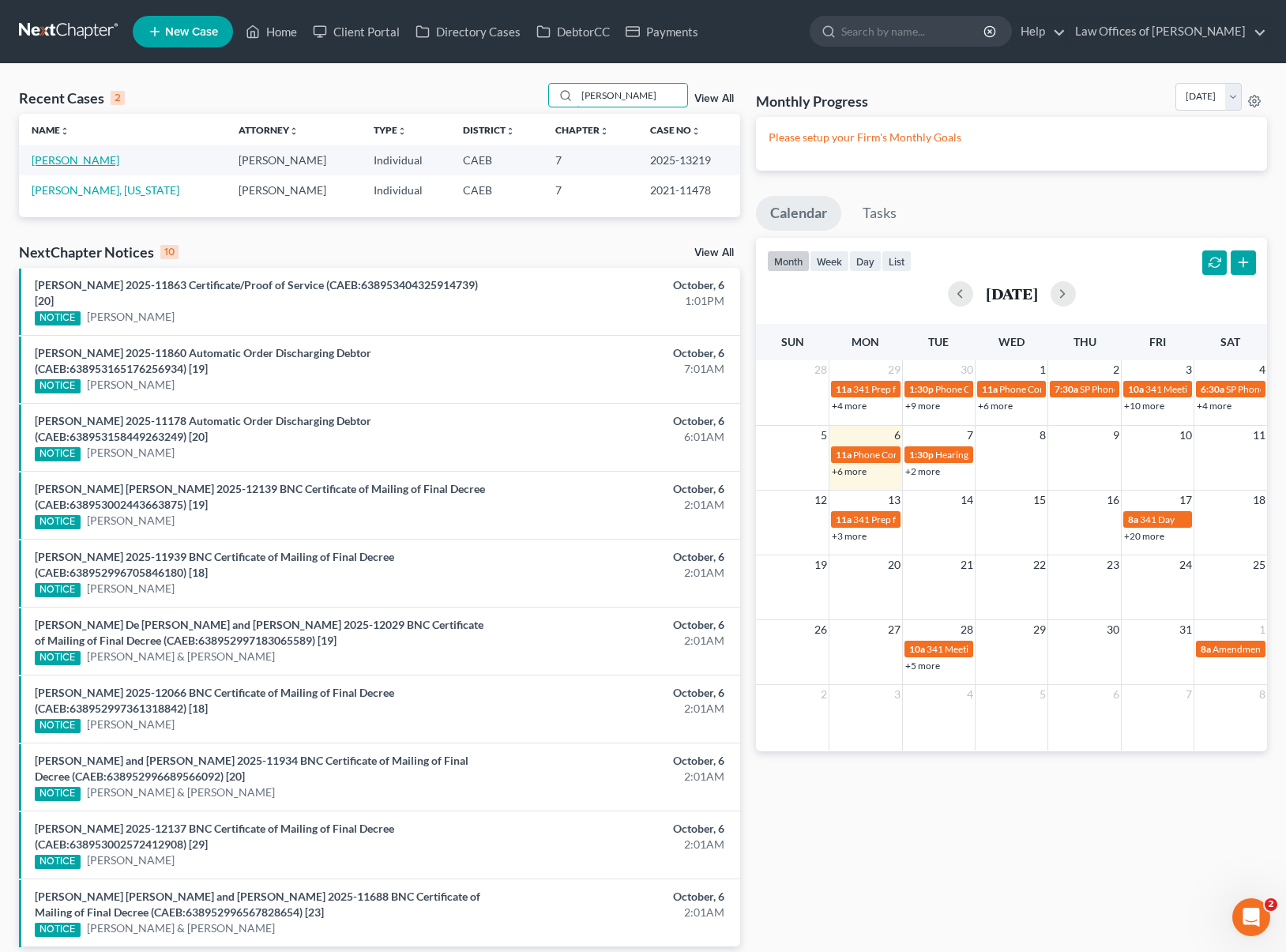
type input "Horton"
click at [48, 157] on link "[PERSON_NAME]" at bounding box center [75, 160] width 88 height 14
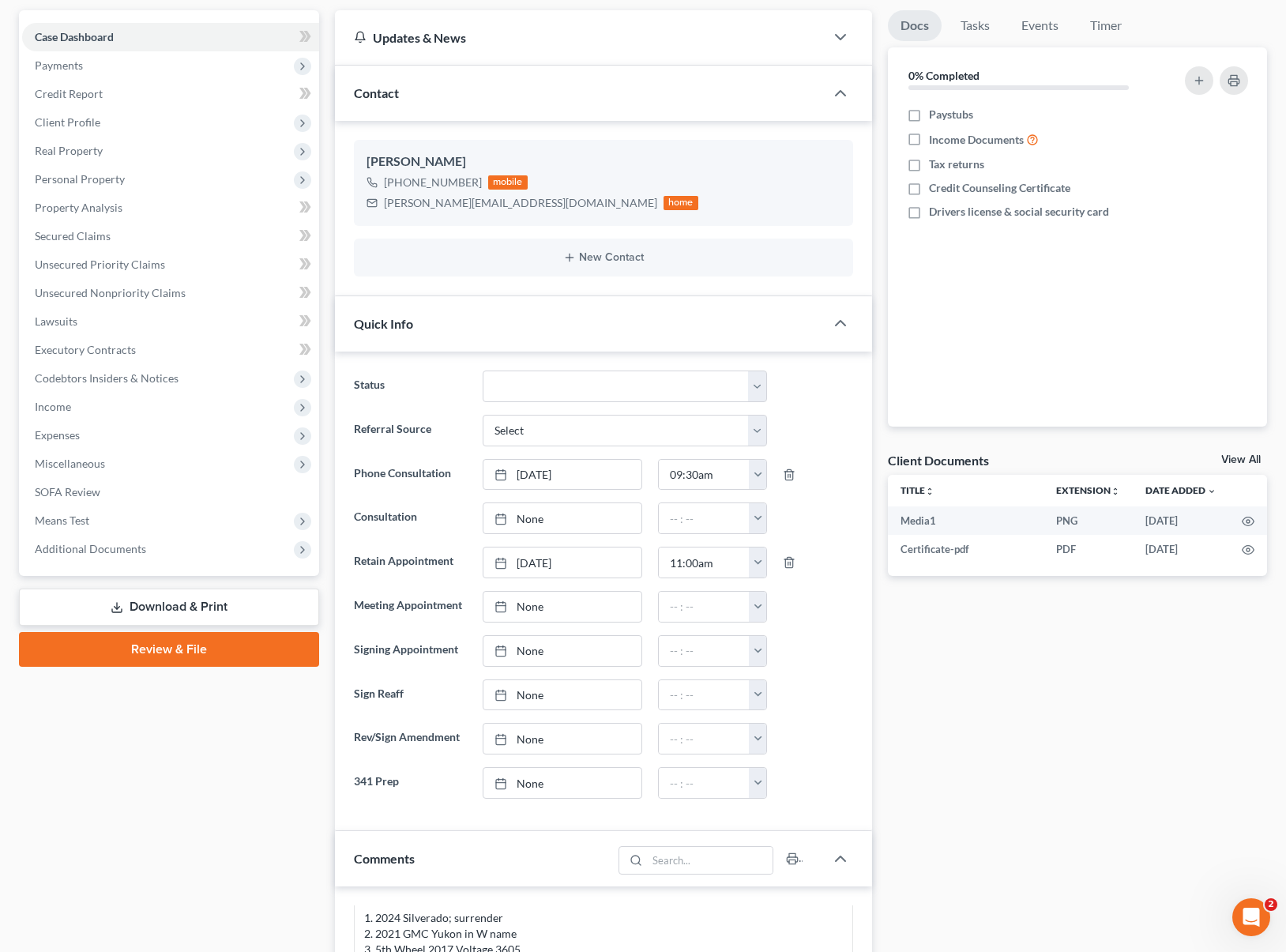
scroll to position [132, 0]
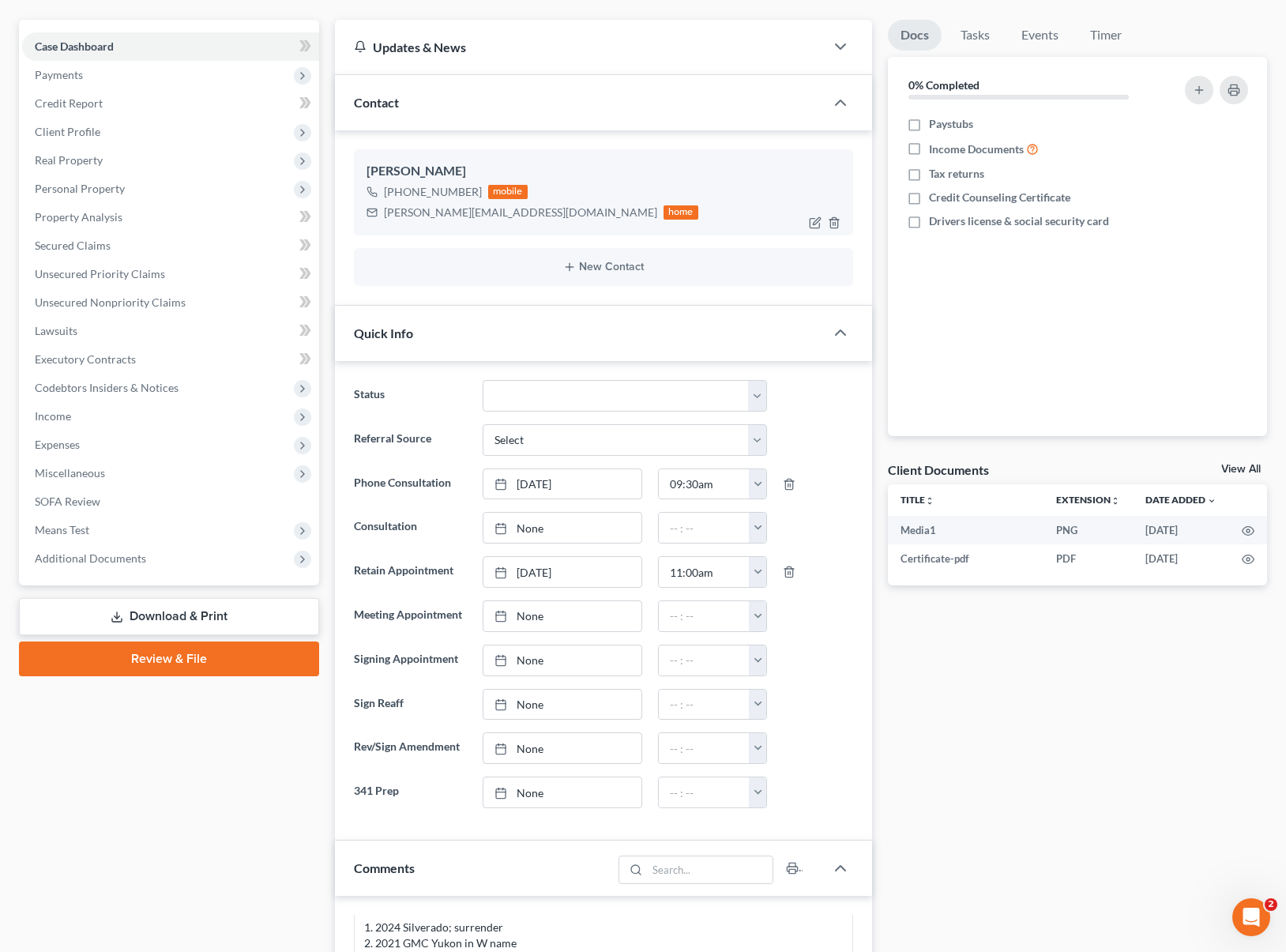
click at [436, 215] on div "horton.nicholas12@gmail.com" at bounding box center [521, 212] width 274 height 16
drag, startPoint x: 380, startPoint y: 209, endPoint x: 526, endPoint y: 211, distance: 146.0
click at [526, 211] on div "horton.nicholas12@gmail.com home" at bounding box center [532, 212] width 332 height 21
copy div "horton.nicholas12@gmail.com"
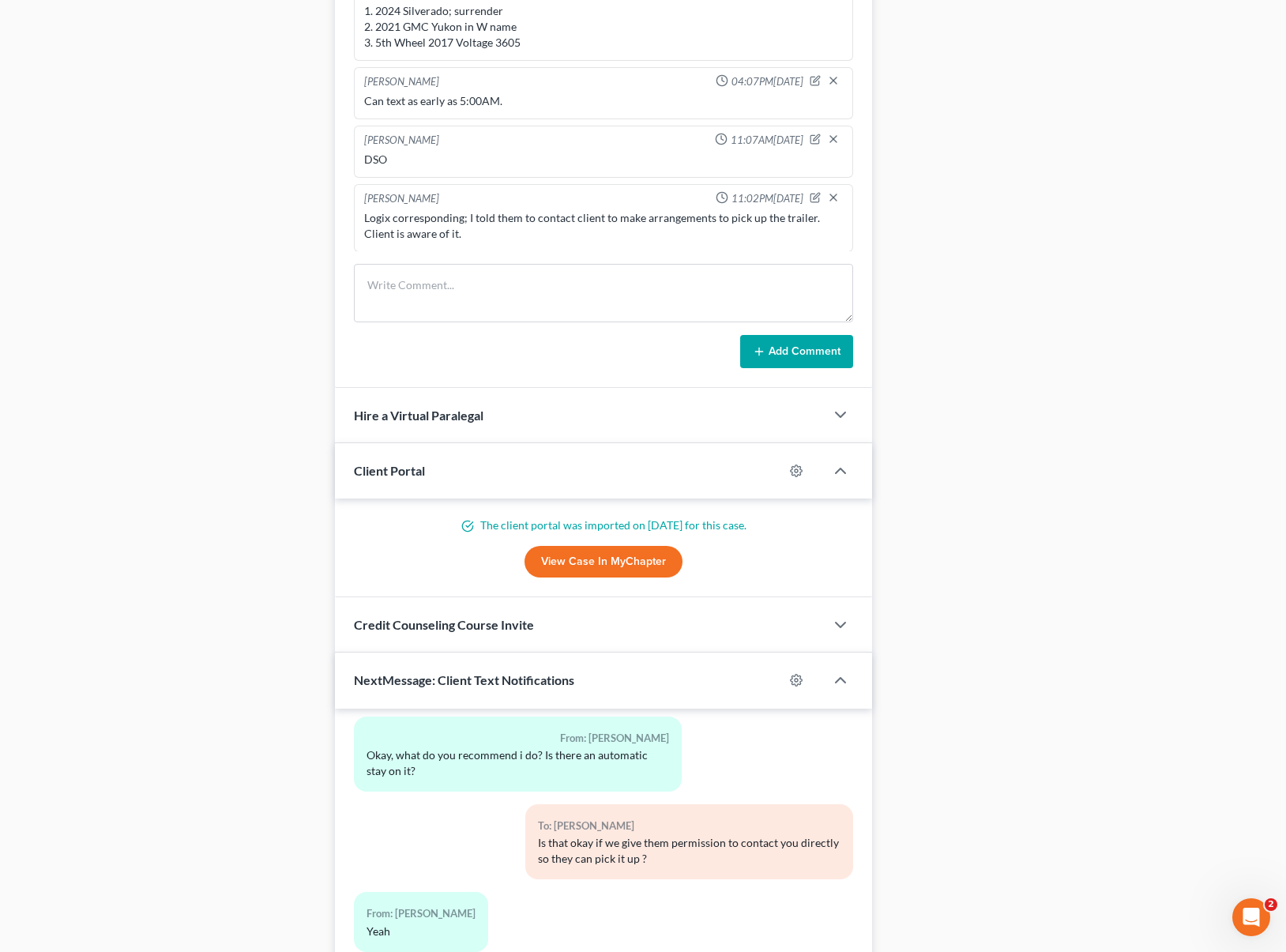
scroll to position [1218, 0]
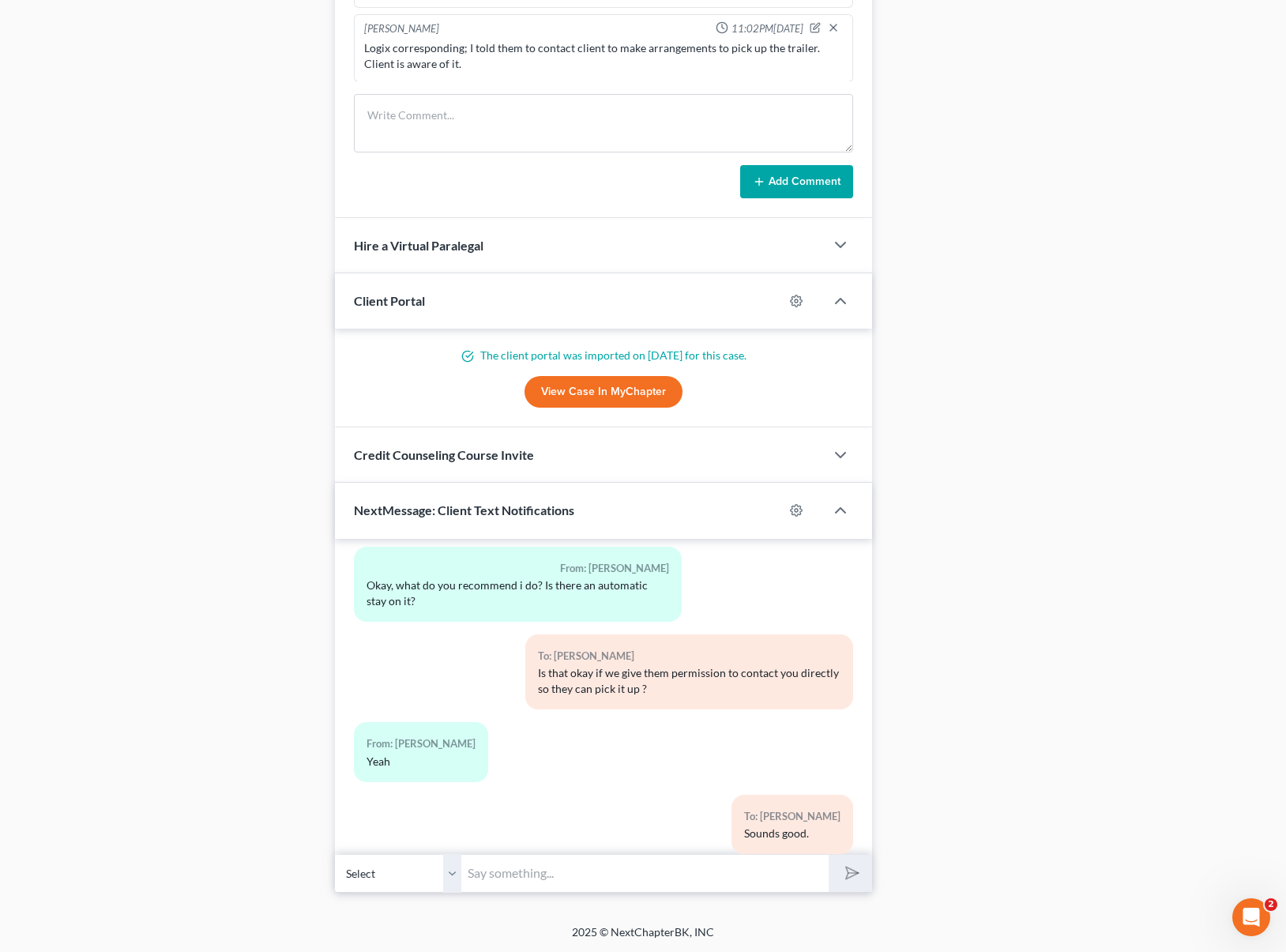
click at [614, 878] on input "text" at bounding box center [645, 872] width 367 height 39
type input "Hi. Just wanted to let you know that we just emailed you the voluntary surrende…"
click at [829, 854] on button "submit" at bounding box center [850, 873] width 43 height 38
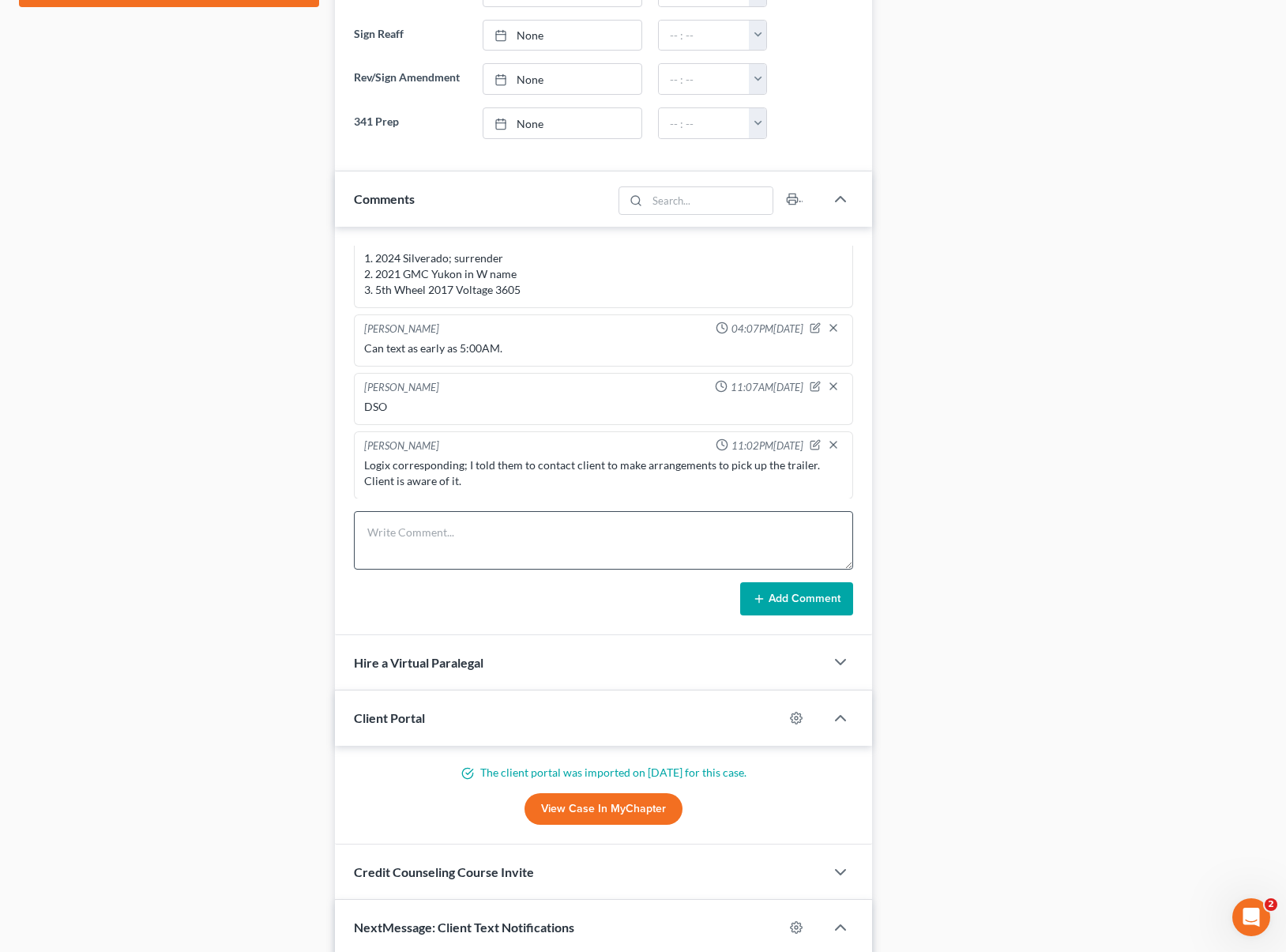
scroll to position [801, 0]
click at [487, 526] on textarea at bounding box center [603, 539] width 499 height 58
type textarea "Logix sent a form for the voluntary surrender so I emailed it to client."
click at [786, 597] on button "Add Comment" at bounding box center [796, 598] width 113 height 34
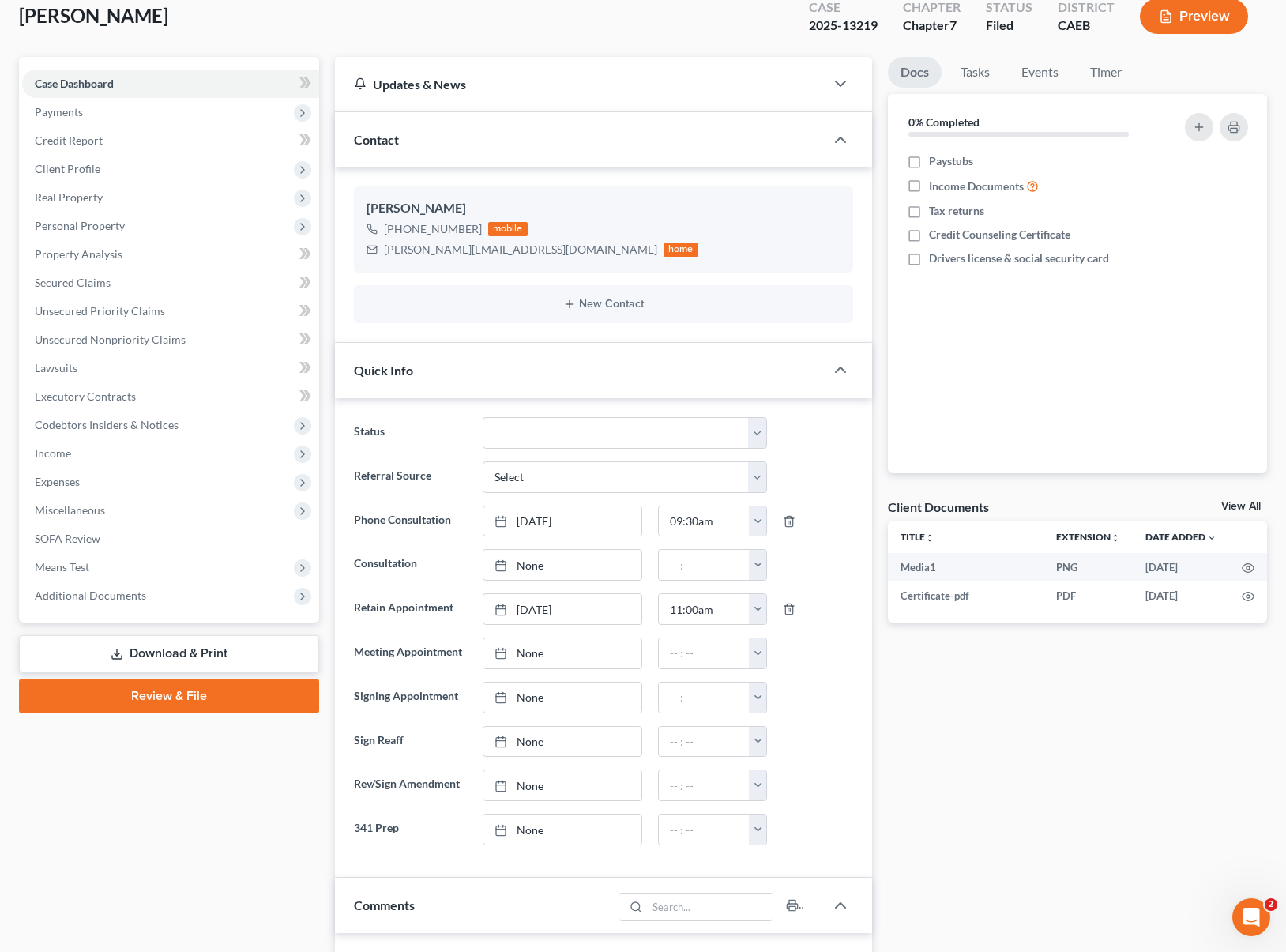
scroll to position [0, 0]
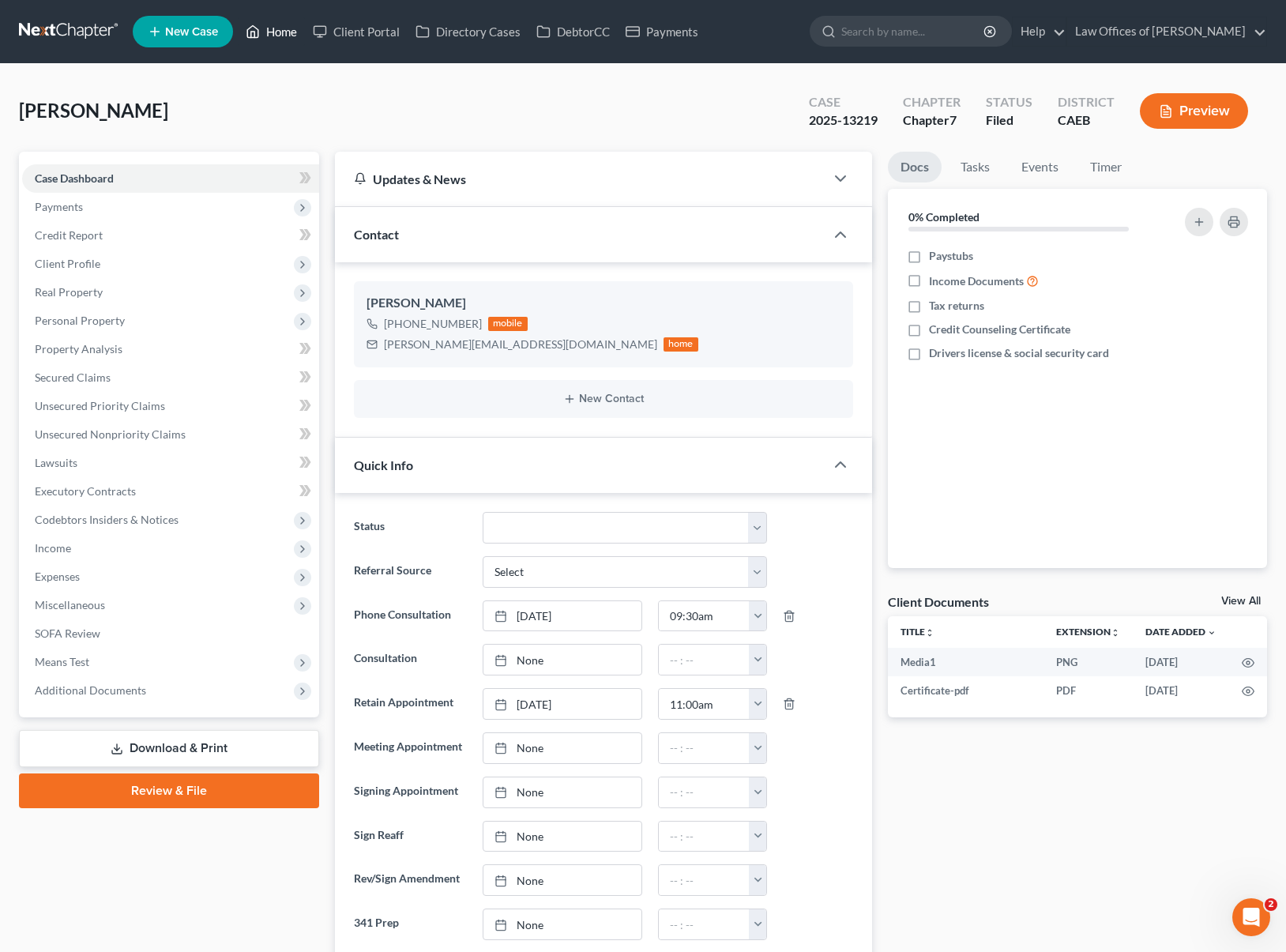
click at [293, 38] on link "Home" at bounding box center [272, 32] width 67 height 29
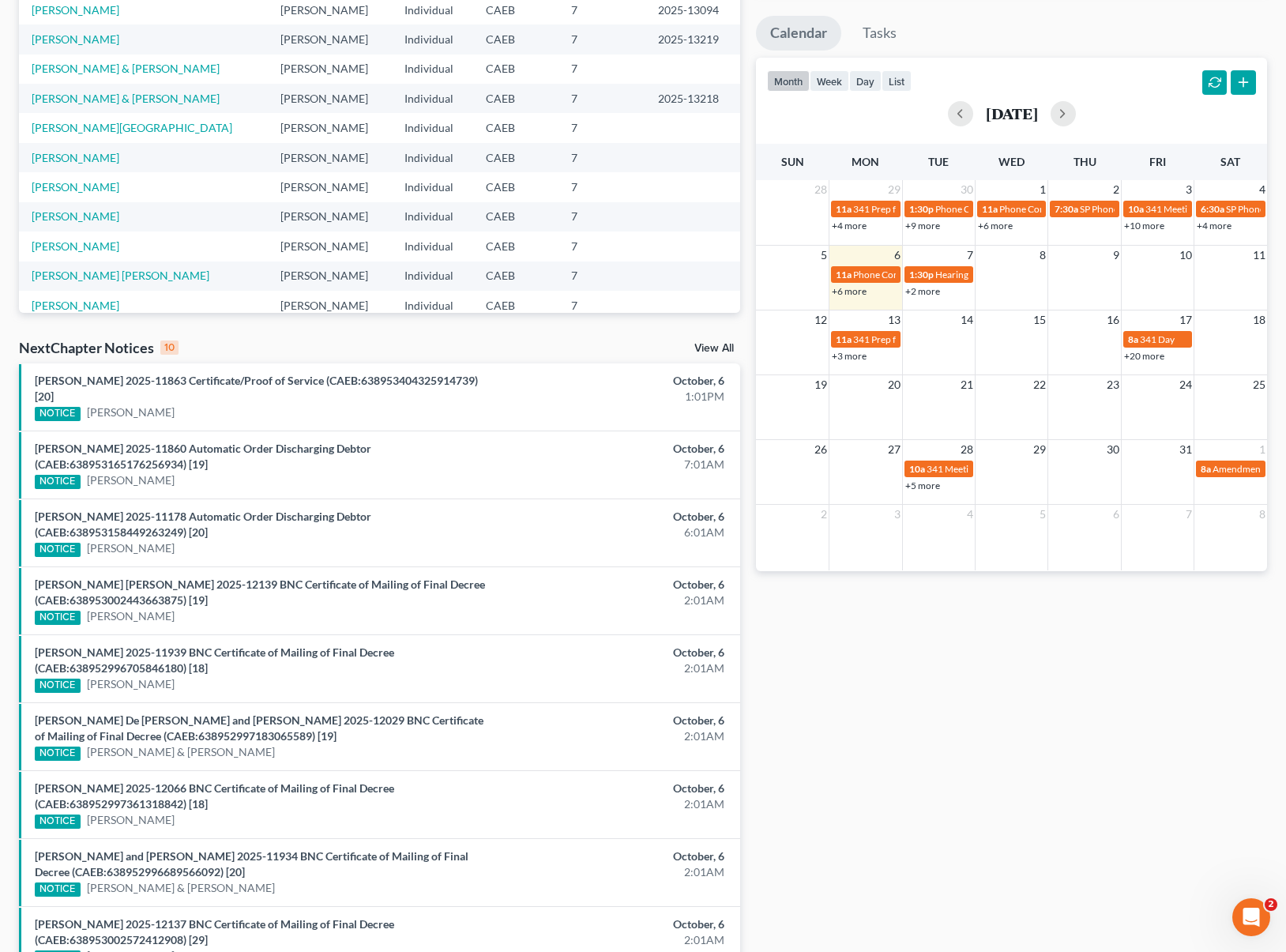
scroll to position [198, 0]
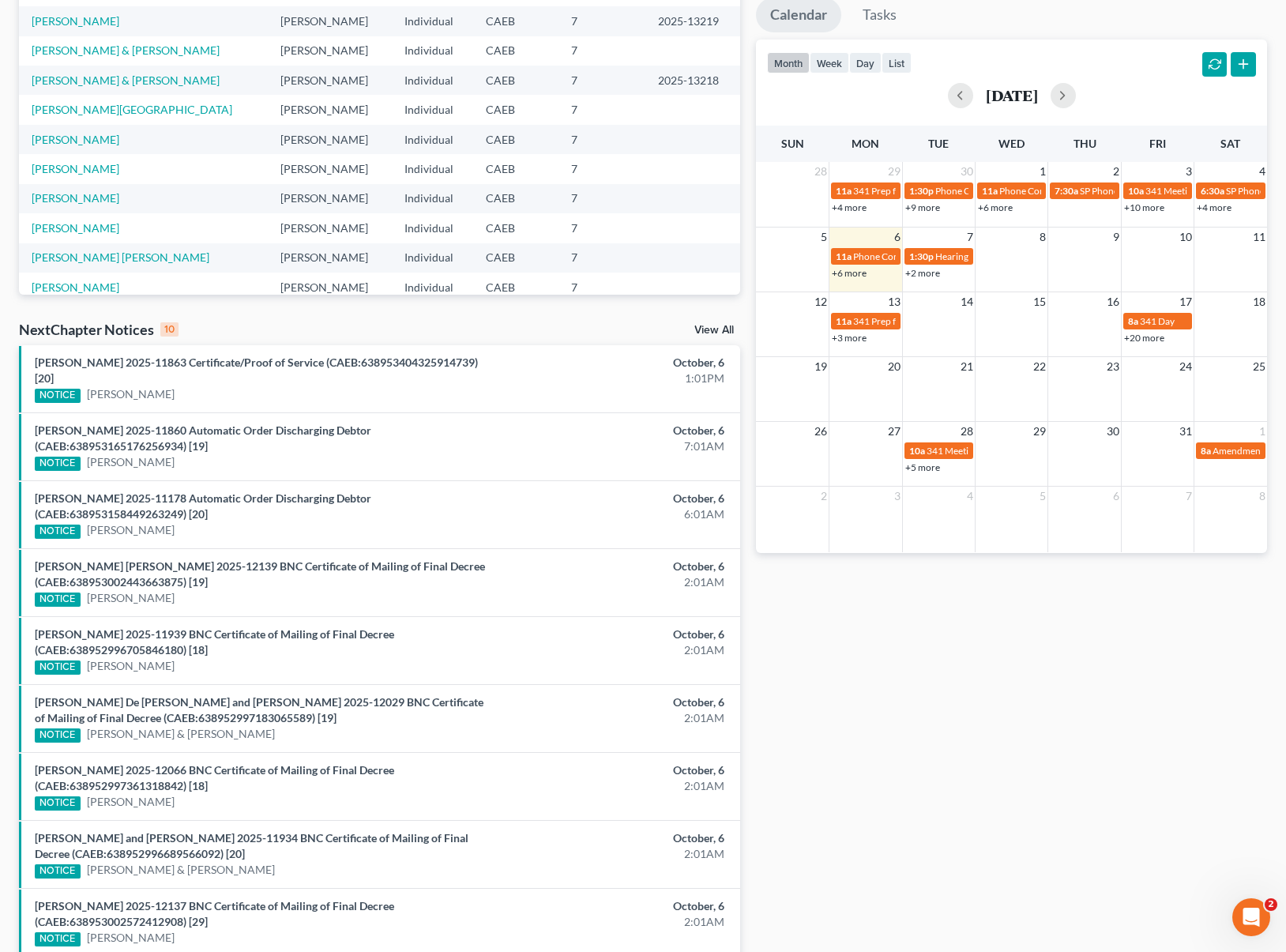
click at [850, 278] on link "+6 more" at bounding box center [848, 273] width 35 height 12
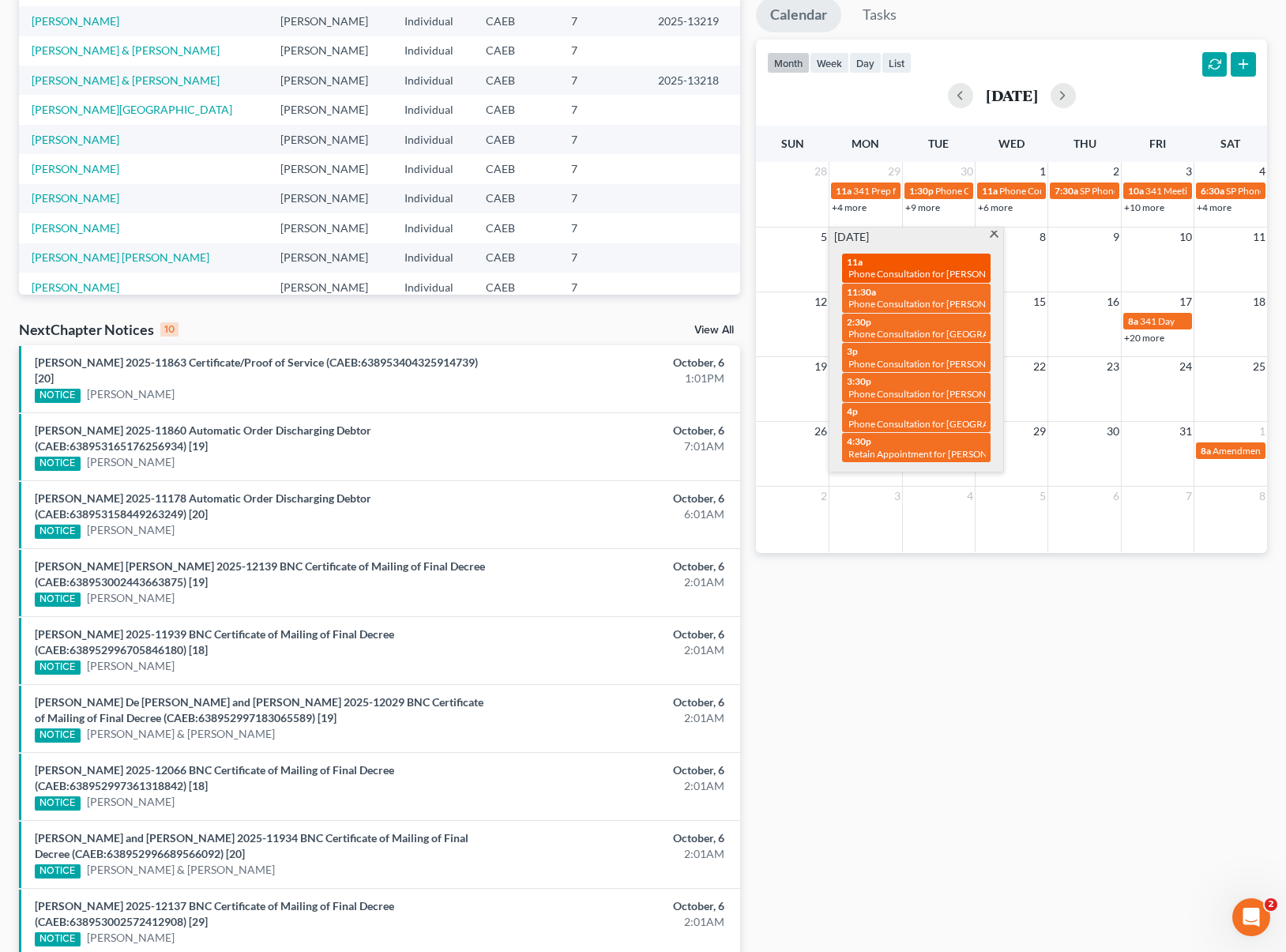
click at [857, 275] on span "Phone Consultation for [PERSON_NAME]" at bounding box center [934, 274] width 172 height 12
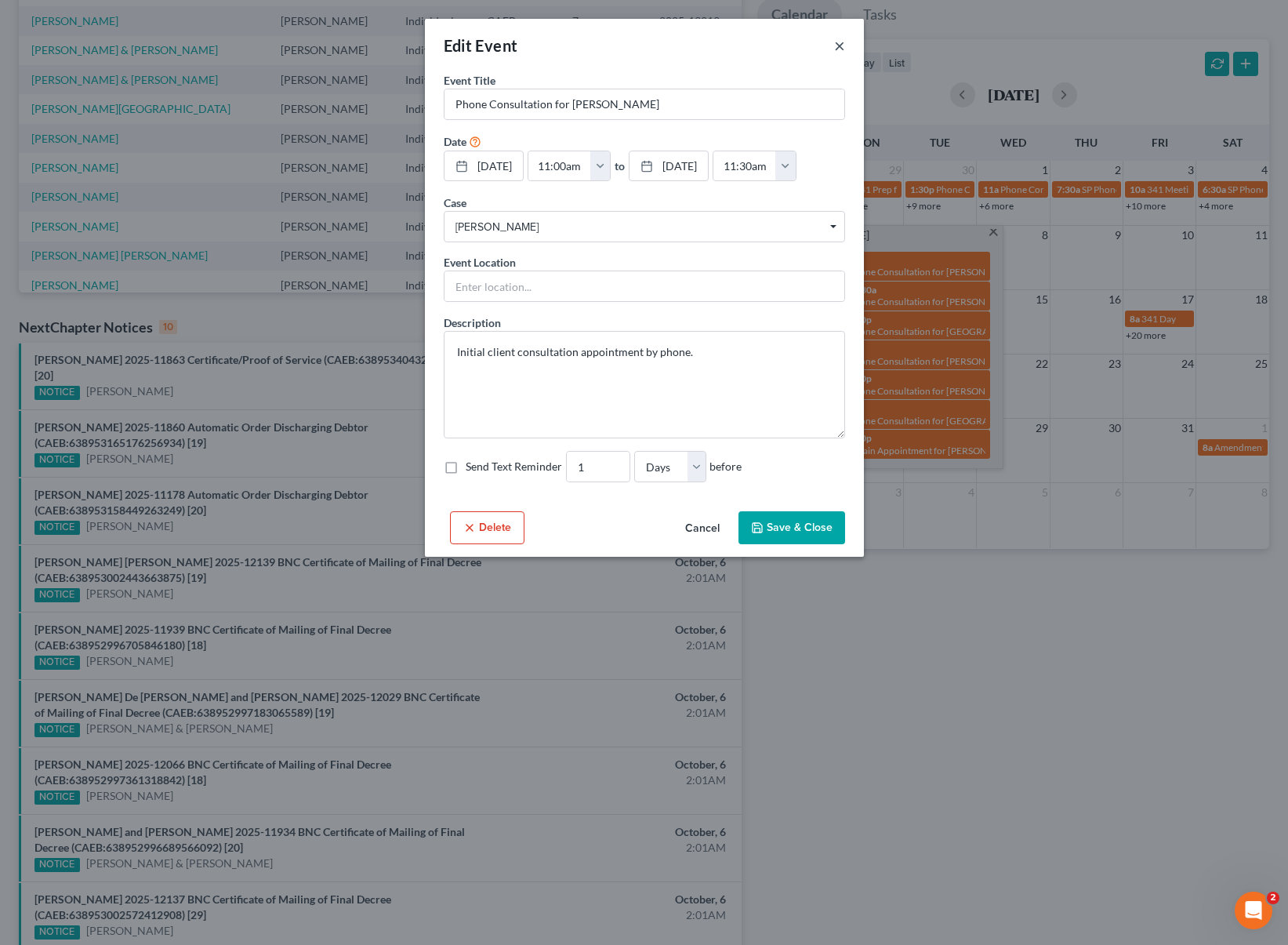
click at [838, 43] on button "×" at bounding box center [839, 45] width 11 height 19
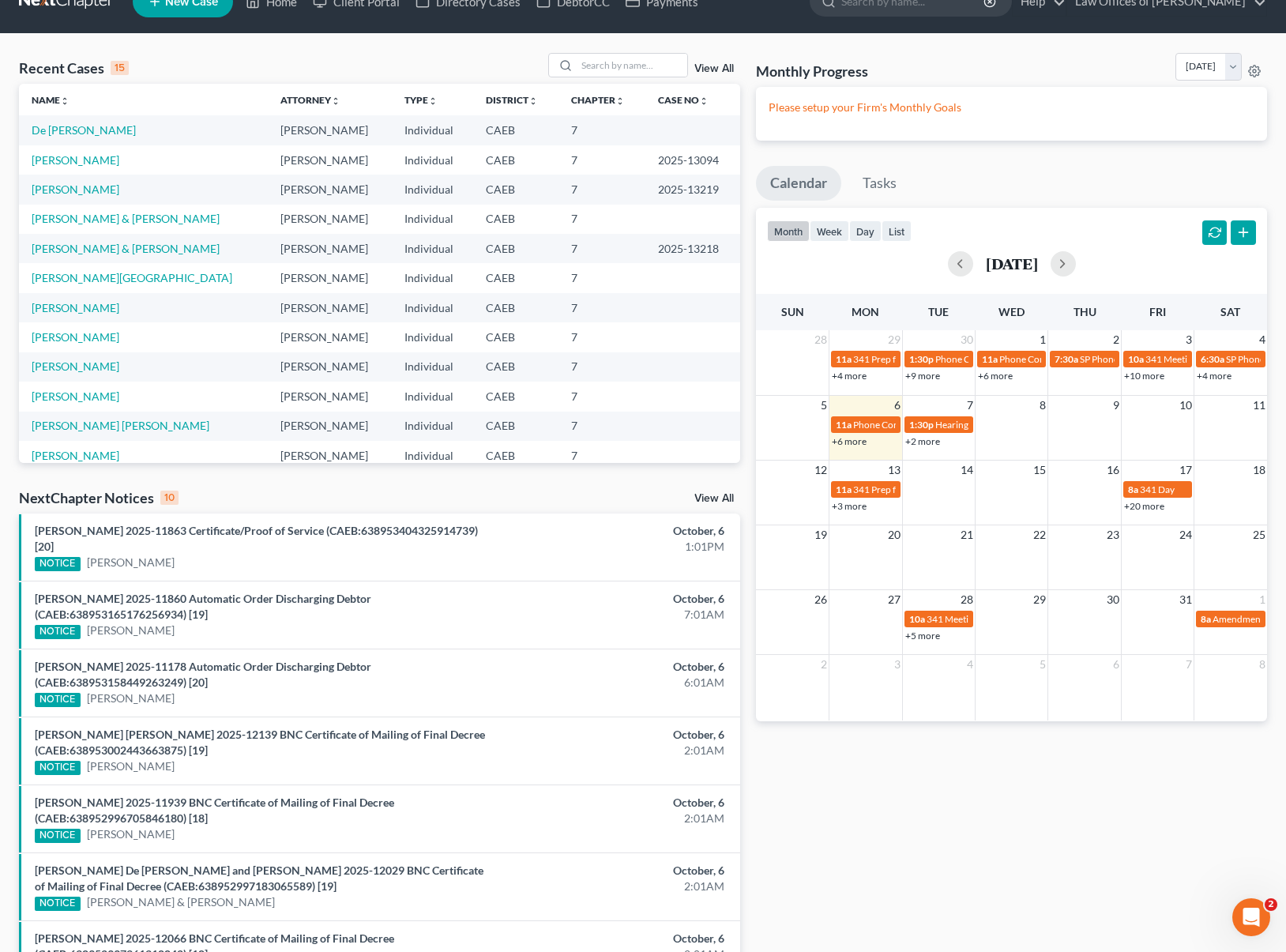
scroll to position [0, 0]
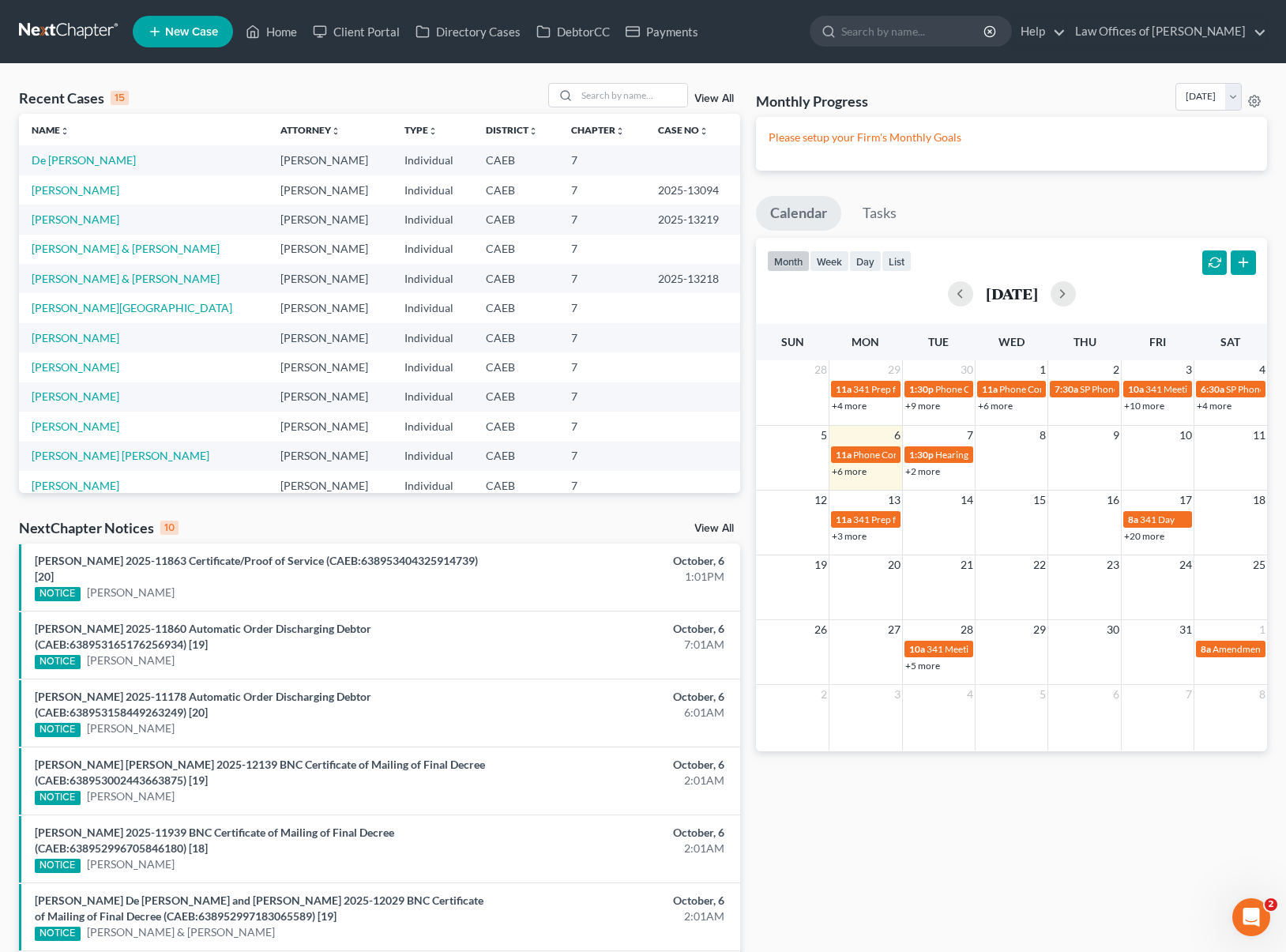
click at [198, 36] on span "New Case" at bounding box center [192, 32] width 53 height 12
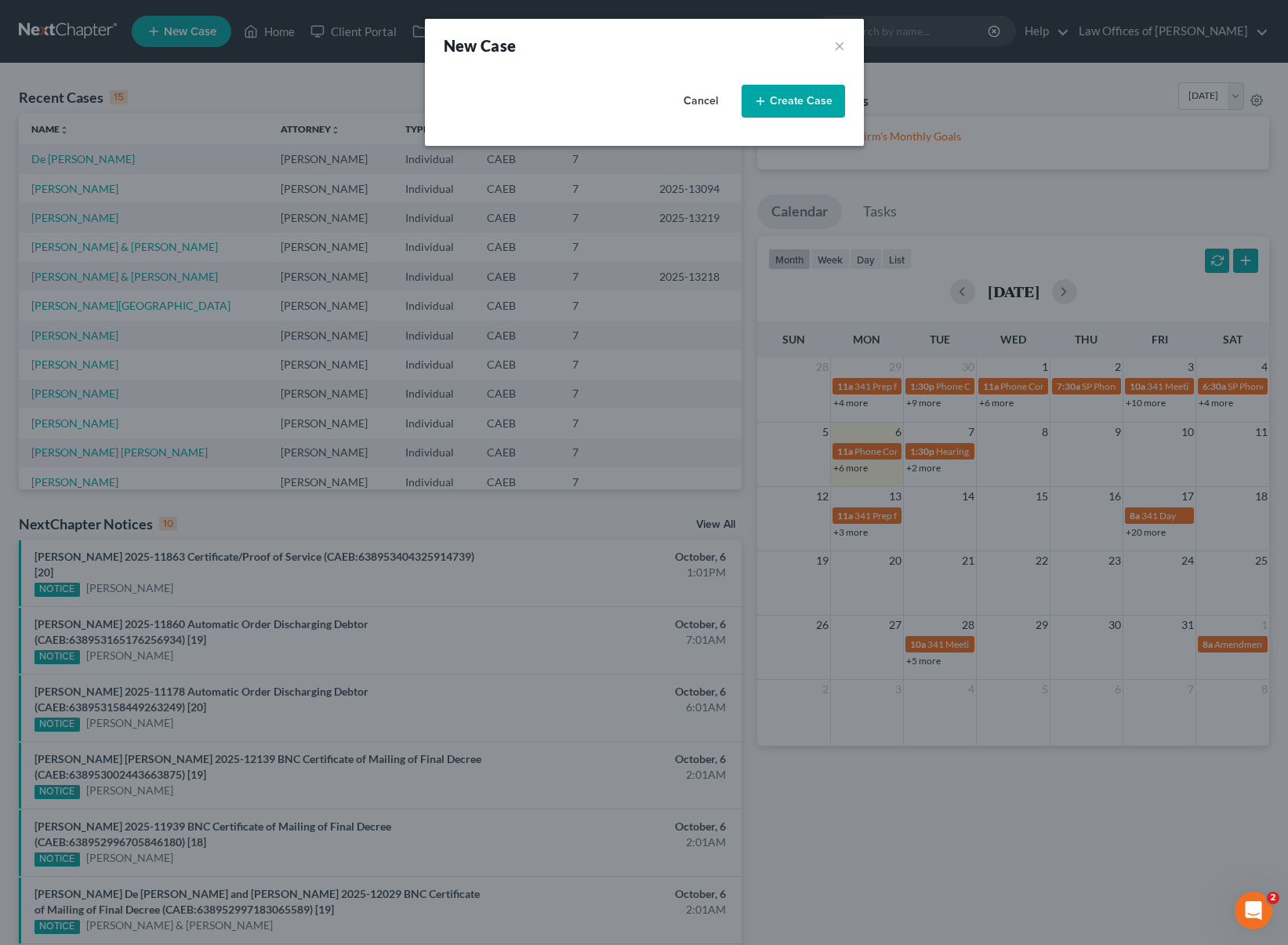
select select "8"
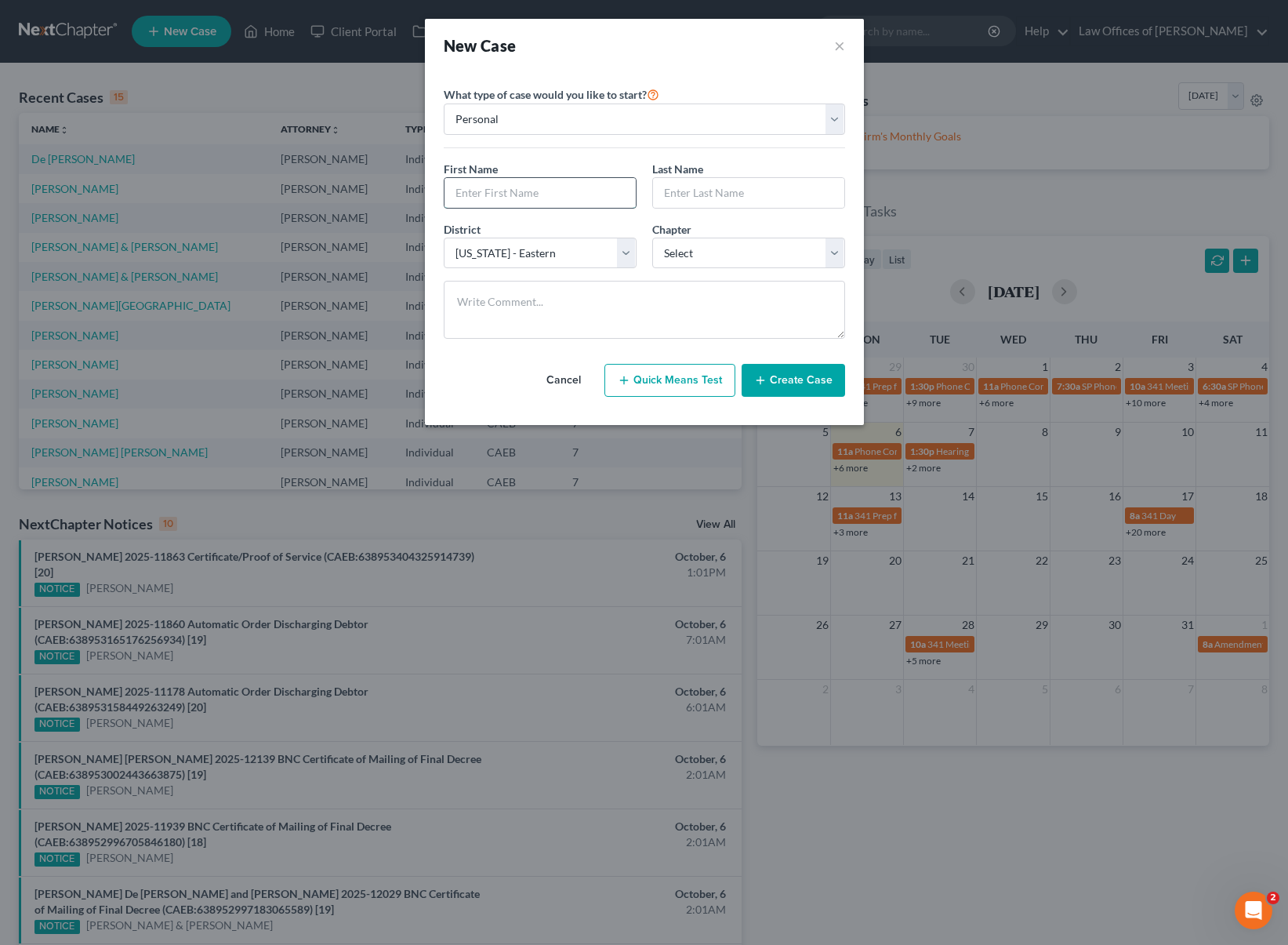
click at [477, 192] on input "text" at bounding box center [539, 193] width 191 height 29
type input "Jessica"
type input "Tarula"
click at [831, 255] on select "Select 7 11 12 13" at bounding box center [748, 253] width 193 height 31
select select "0"
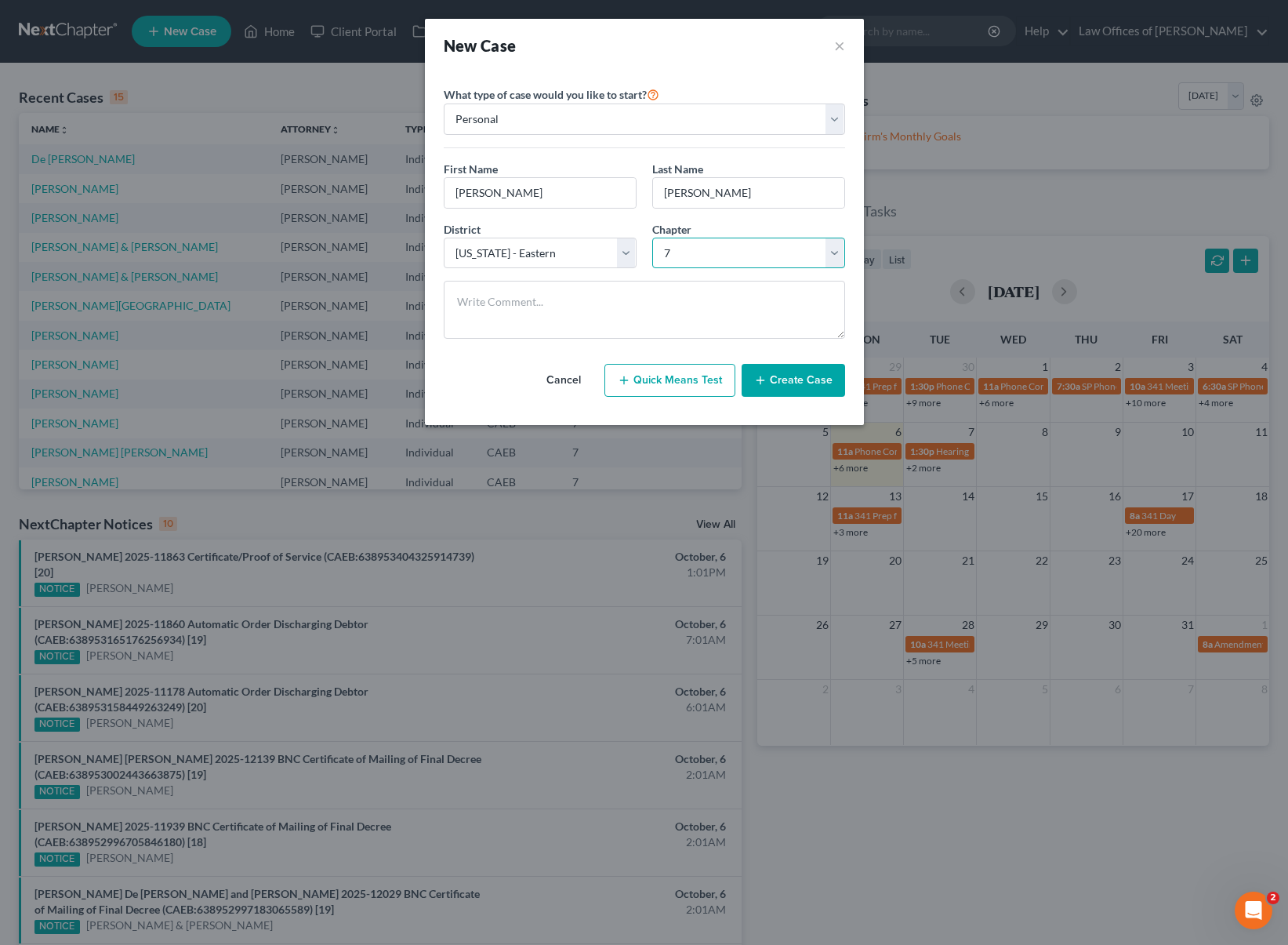
click at [652, 237] on select "Select 7 11 12 13" at bounding box center [748, 253] width 193 height 31
click at [800, 376] on button "Create Case" at bounding box center [794, 380] width 104 height 33
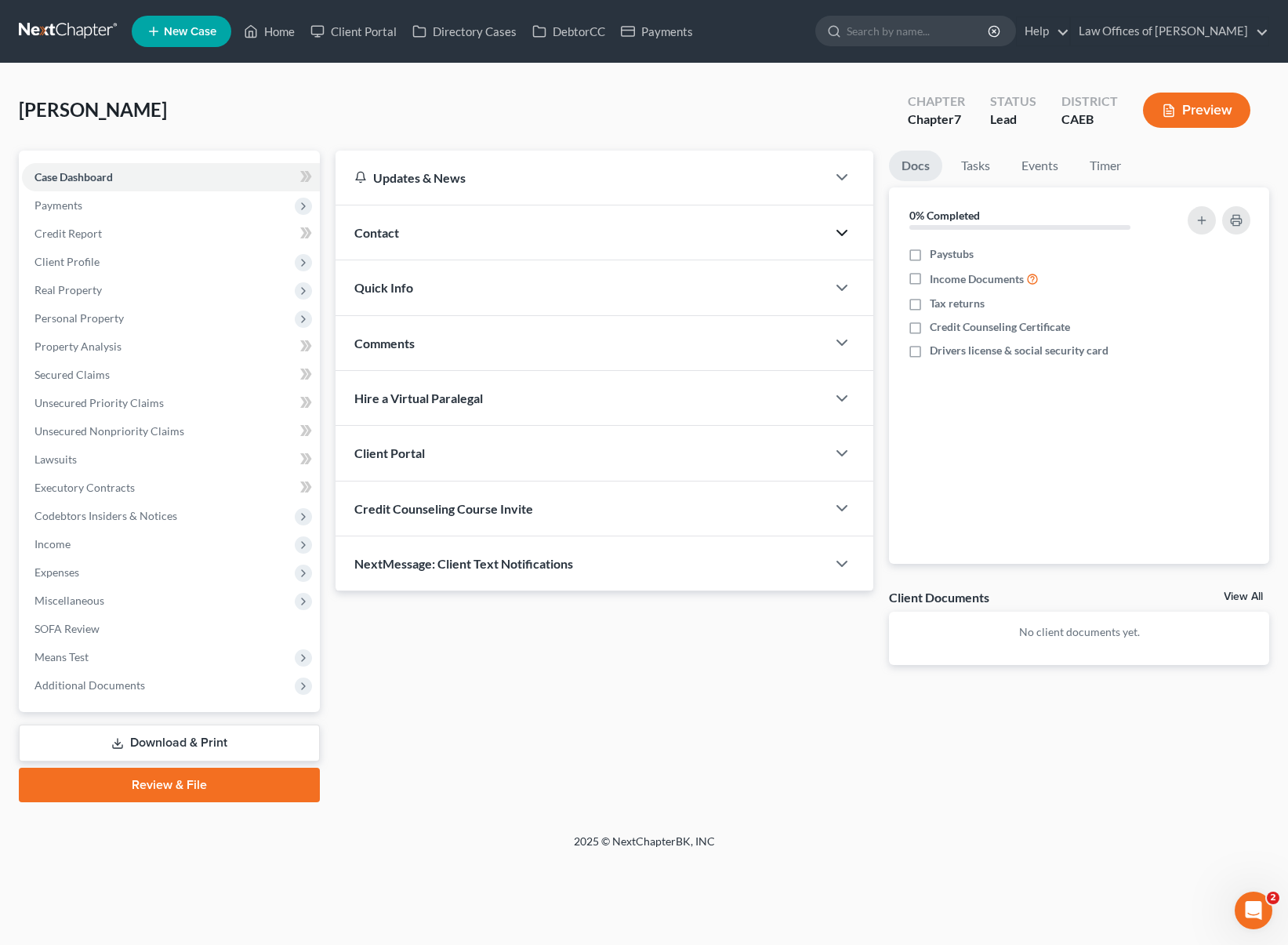
click at [845, 228] on icon "button" at bounding box center [841, 232] width 19 height 19
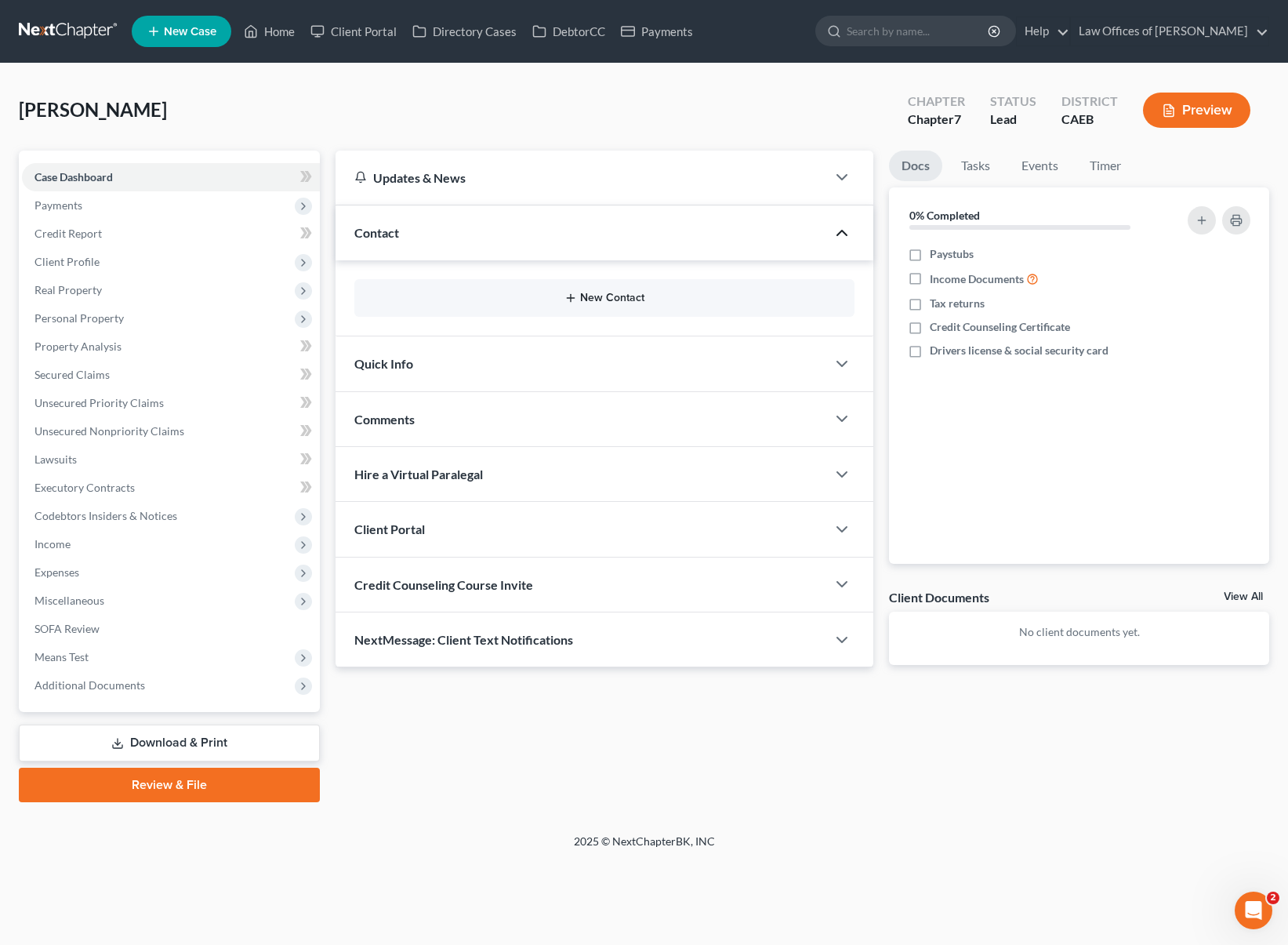
click at [619, 296] on button "New Contact" at bounding box center [604, 297] width 475 height 13
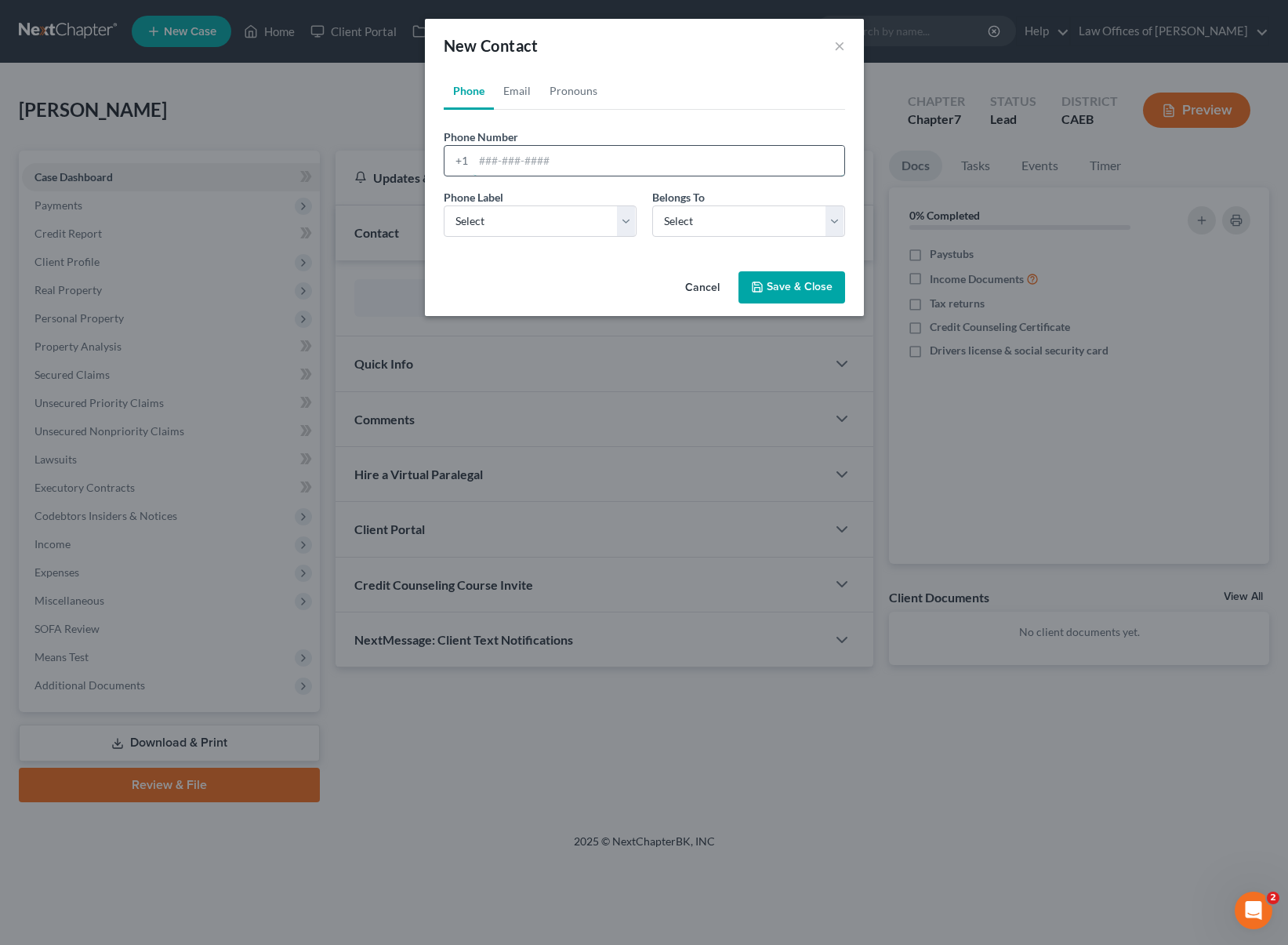
click at [616, 154] on input "tel" at bounding box center [659, 161] width 371 height 29
type input "6618081780"
click at [629, 223] on select "Select Mobile Home Work Other" at bounding box center [540, 222] width 193 height 31
select select "0"
click at [444, 206] on select "Select Mobile Home Work Other" at bounding box center [540, 222] width 193 height 31
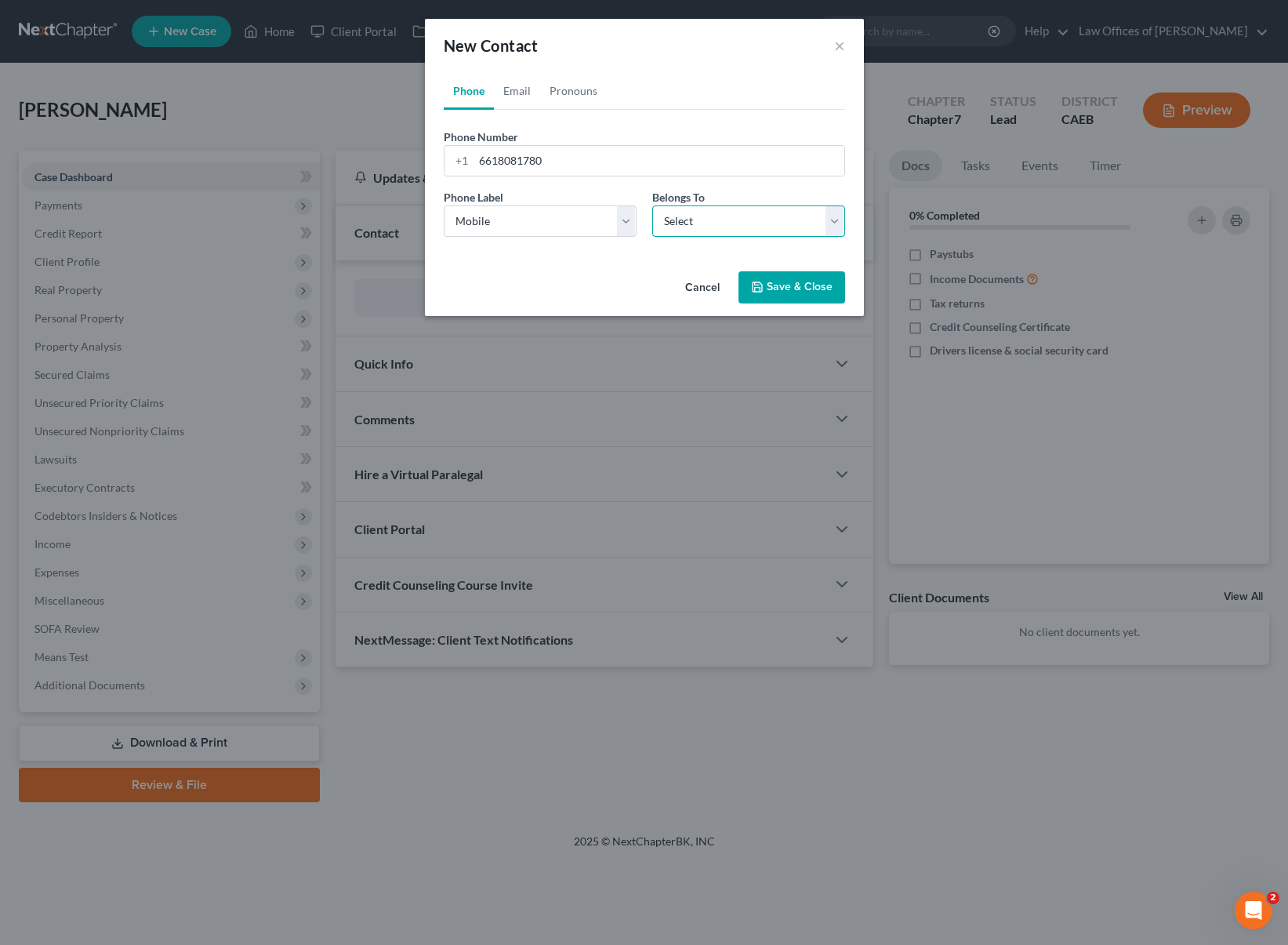
click at [828, 215] on select "Select Client Other" at bounding box center [748, 222] width 193 height 31
select select "0"
click at [652, 206] on select "Select Client Other" at bounding box center [748, 222] width 193 height 31
click at [815, 291] on button "Save & Close" at bounding box center [791, 288] width 107 height 33
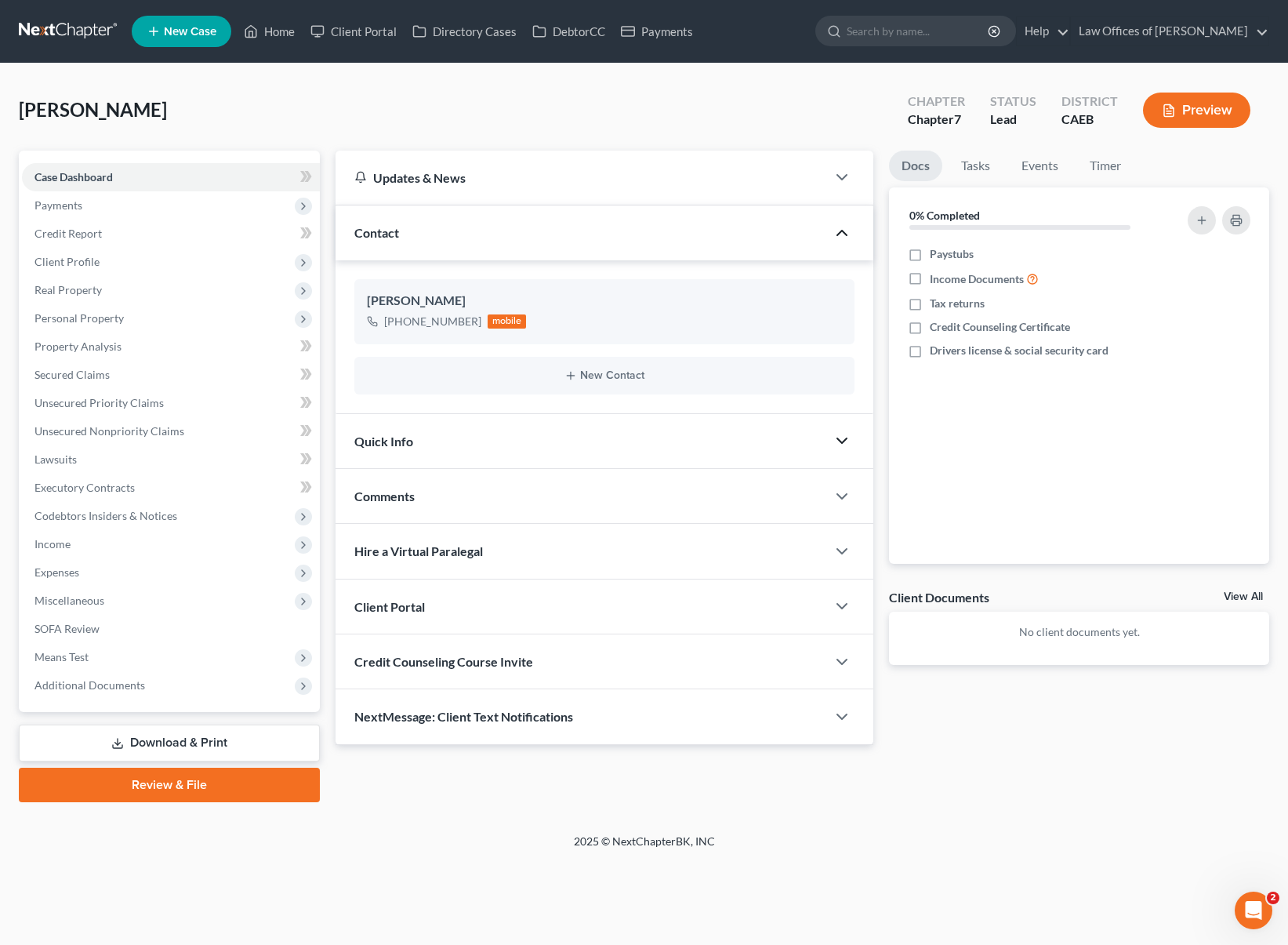
click at [839, 439] on polyline "button" at bounding box center [842, 440] width 10 height 5
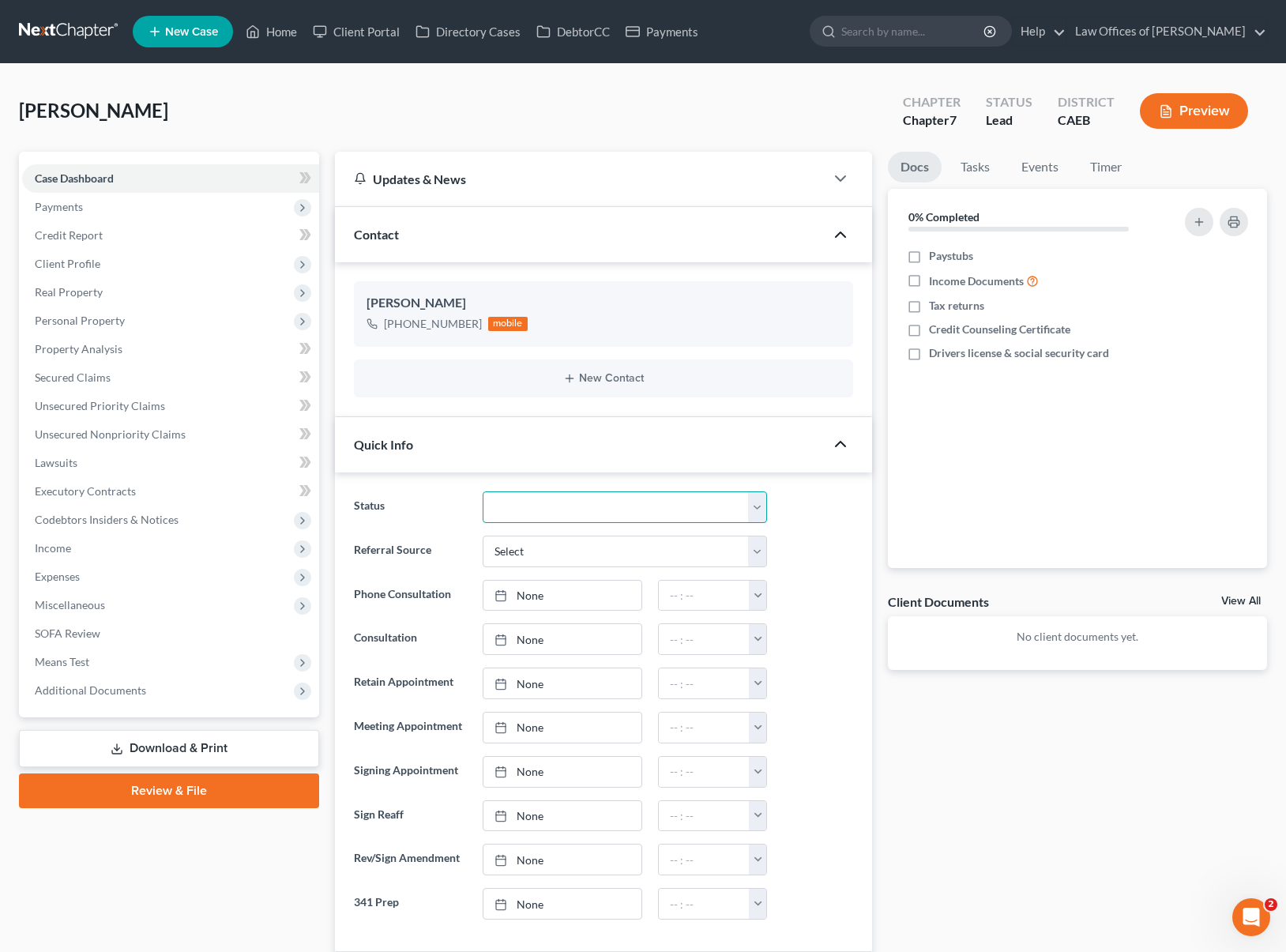
click at [761, 506] on select "Cancelled/Refund Closed Consultation Declined Discharged Filed Income Check In …" at bounding box center [625, 507] width 284 height 32
select select "10"
click at [483, 491] on select "Cancelled/Refund Closed Consultation Declined Discharged Filed Income Check In …" at bounding box center [625, 507] width 284 height 32
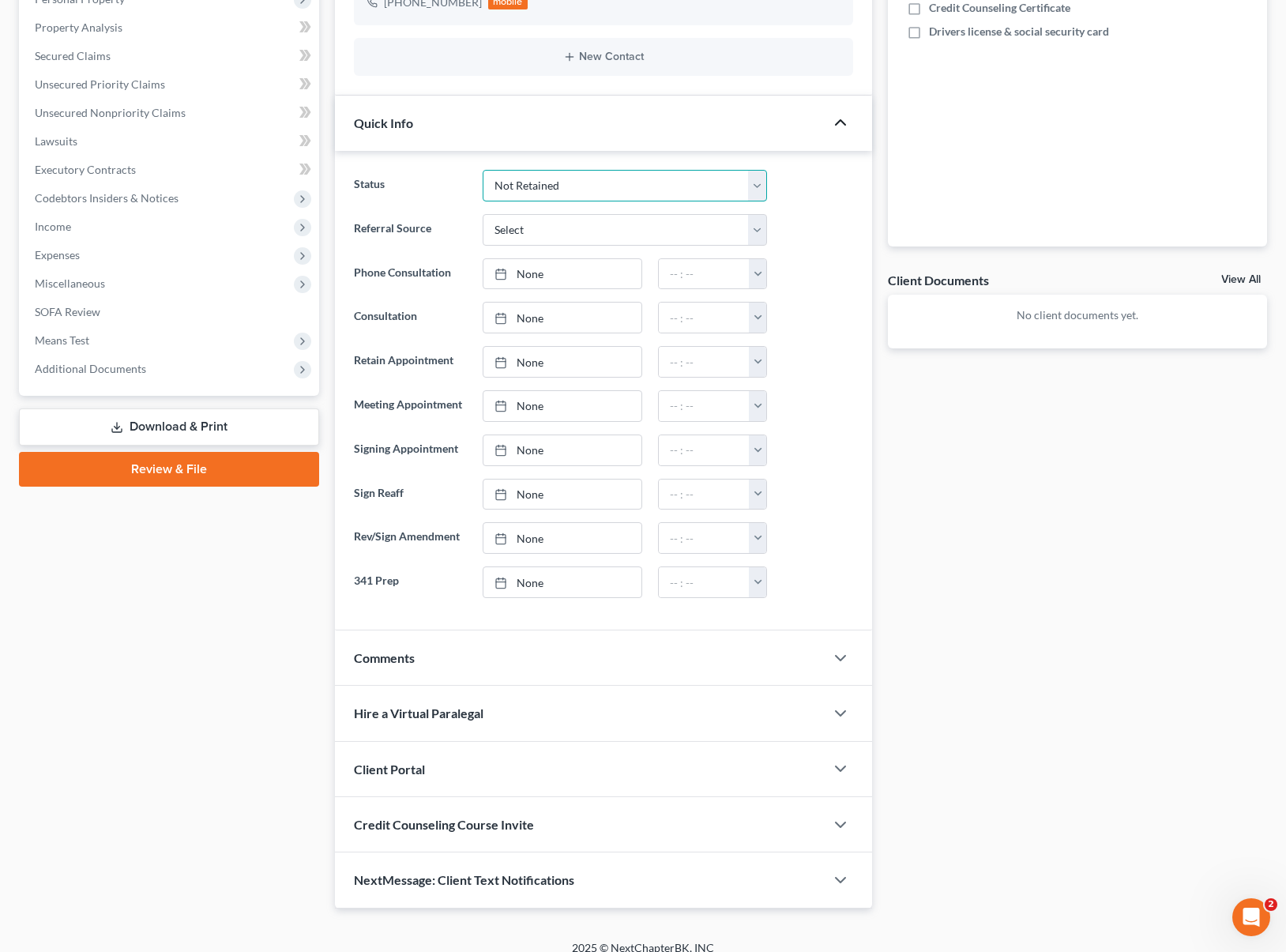
scroll to position [321, 0]
click at [833, 656] on icon "button" at bounding box center [840, 658] width 19 height 19
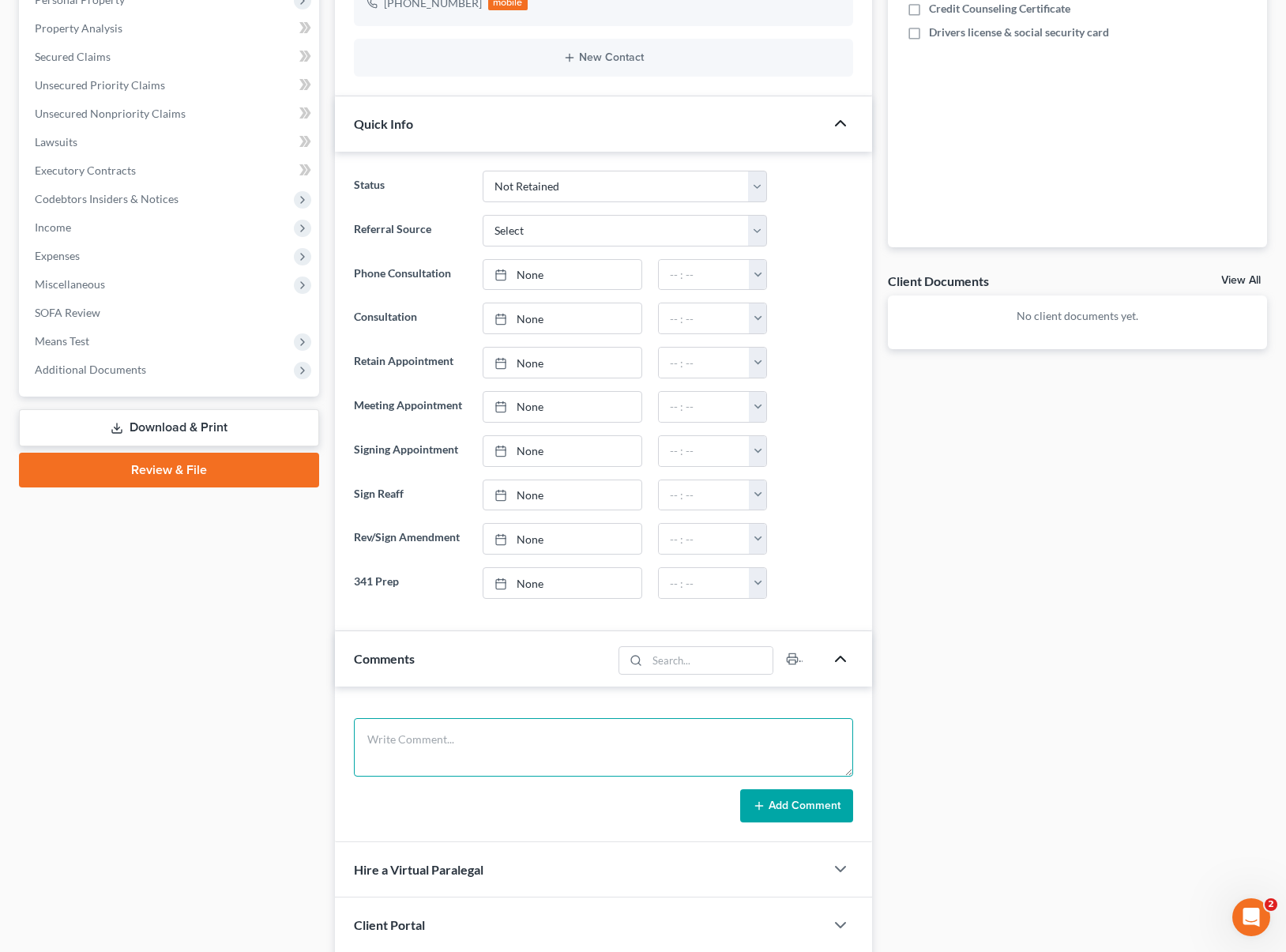
click at [432, 741] on textarea at bounding box center [603, 747] width 499 height 58
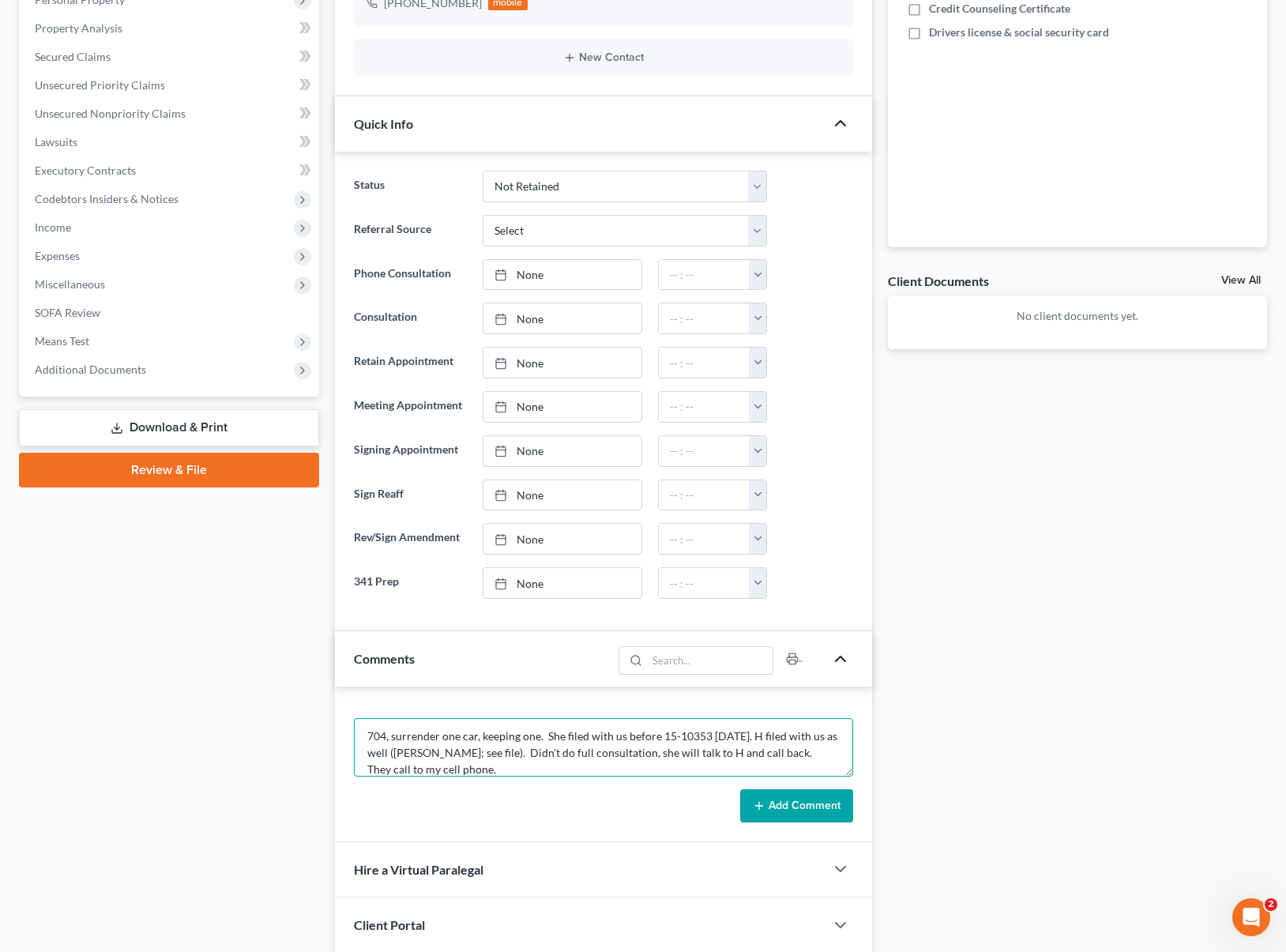
type textarea "704, surrender one car, keeping one. She filed with us before 15-10353 01/31/20…"
click at [783, 818] on button "Add Comment" at bounding box center [796, 806] width 113 height 34
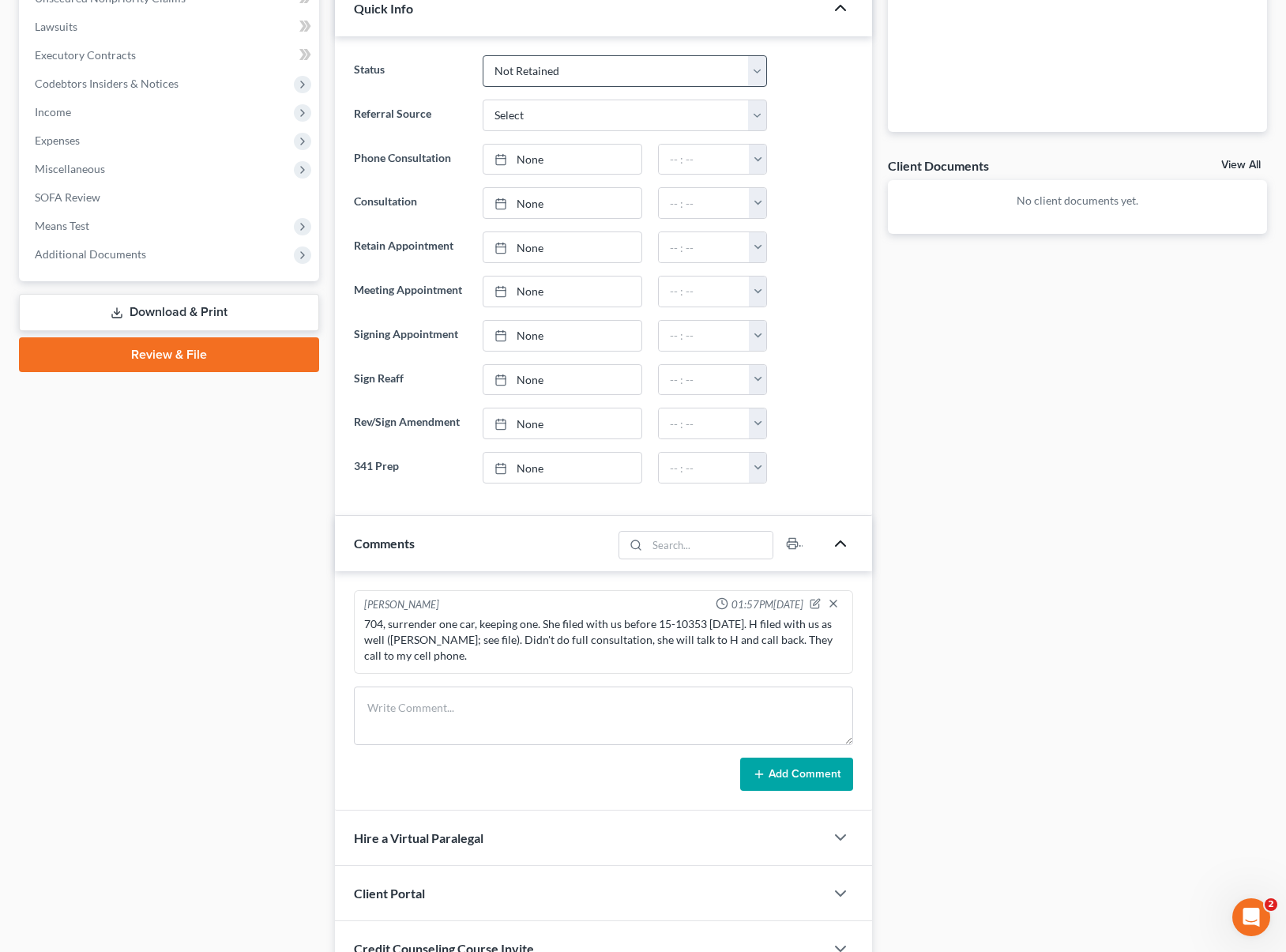
scroll to position [436, 0]
click at [768, 624] on div "704, surrender one car, keeping one. She filed with us before 15-10353 01/31/20…" at bounding box center [603, 639] width 479 height 47
click at [815, 600] on icon "button" at bounding box center [817, 600] width 6 height 6
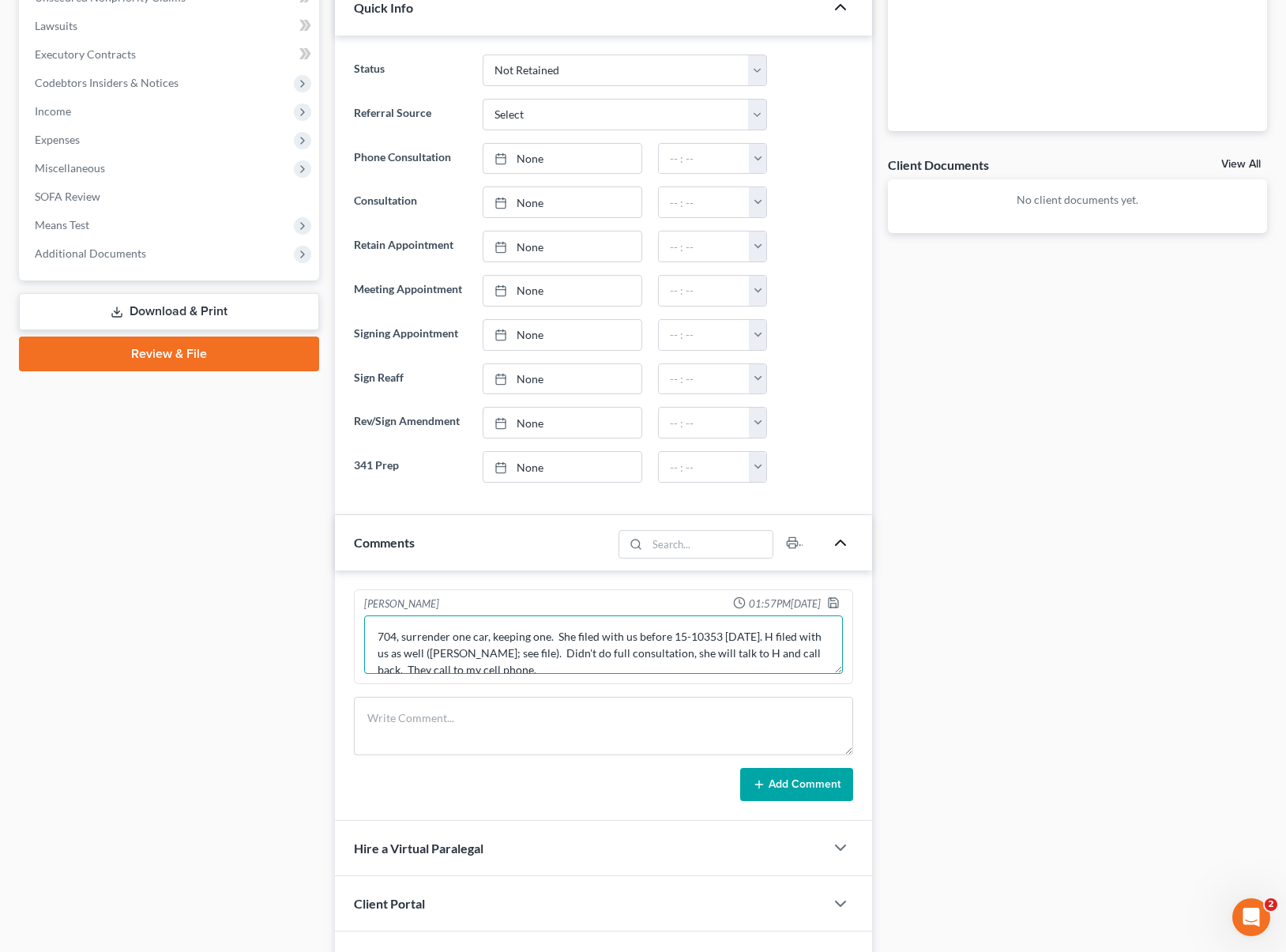
drag, startPoint x: 781, startPoint y: 636, endPoint x: 801, endPoint y: 653, distance: 26.2
click at [782, 636] on textarea "704, surrender one car, keeping one. She filed with us before 15-10353 01/31/20…" at bounding box center [603, 644] width 479 height 58
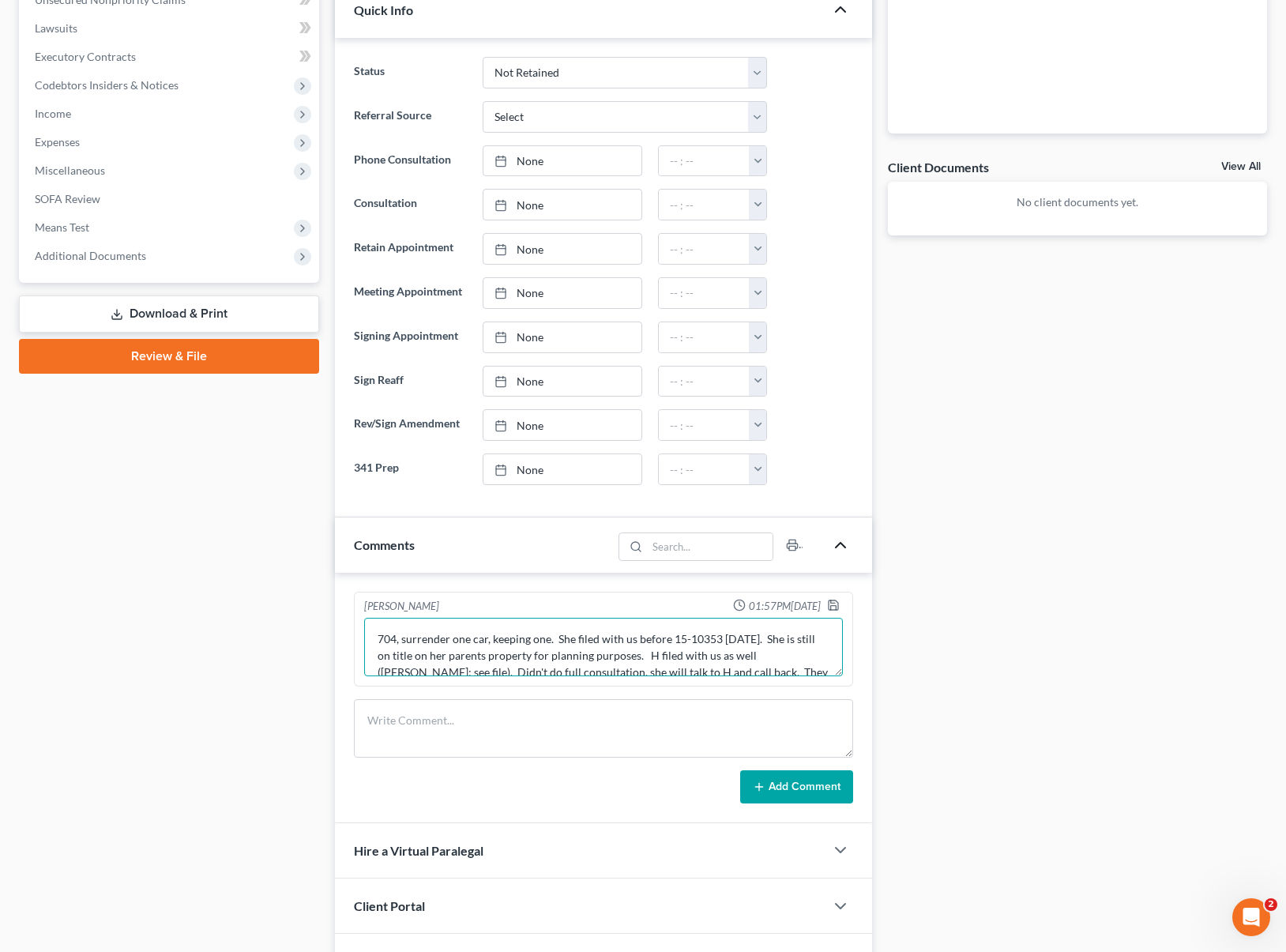
scroll to position [434, 0]
type textarea "704, surrender one car, keeping one. She filed with us before 15-10353 01/31/20…"
click at [827, 604] on icon "button" at bounding box center [833, 605] width 13 height 13
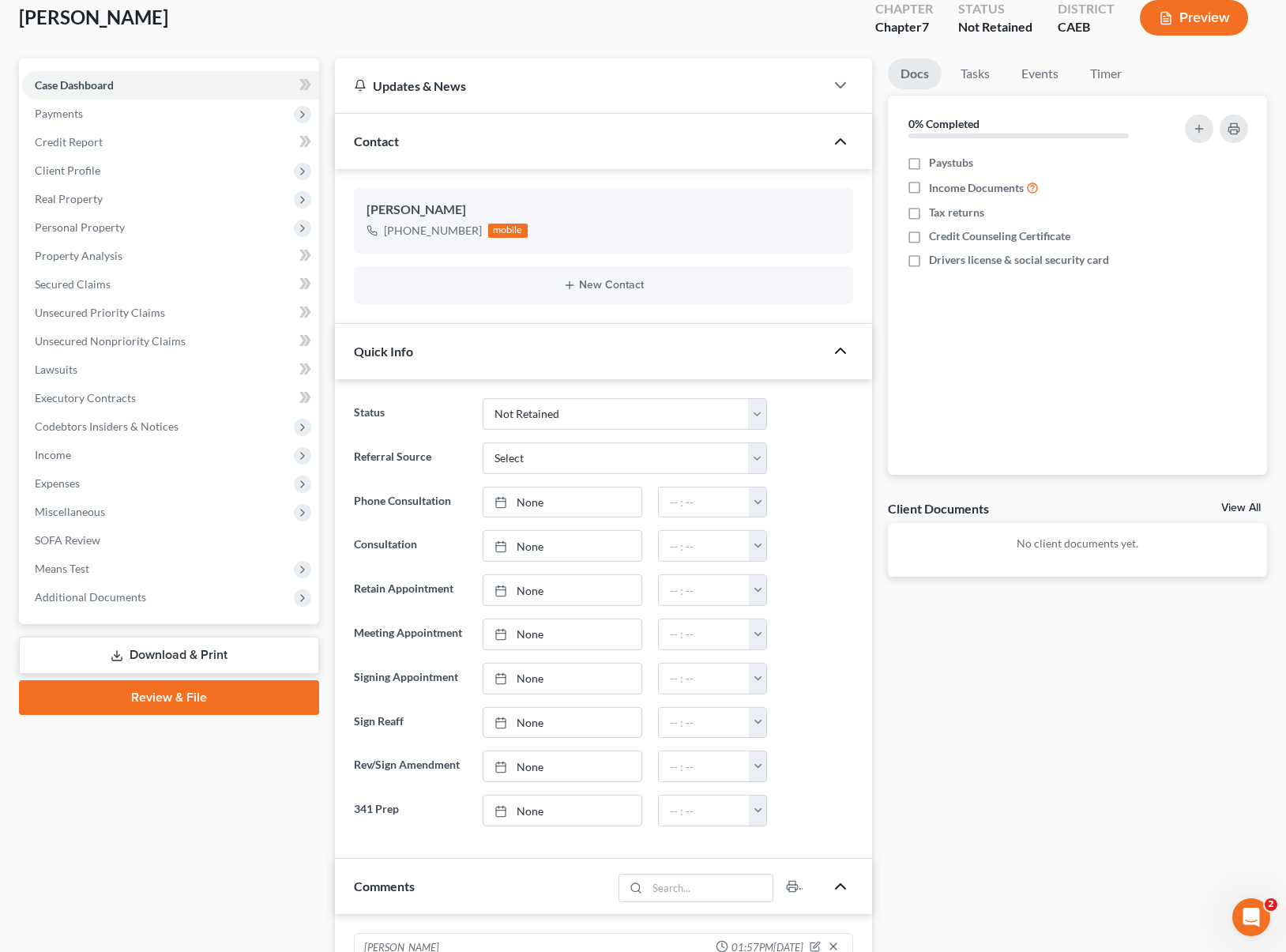
scroll to position [269, 0]
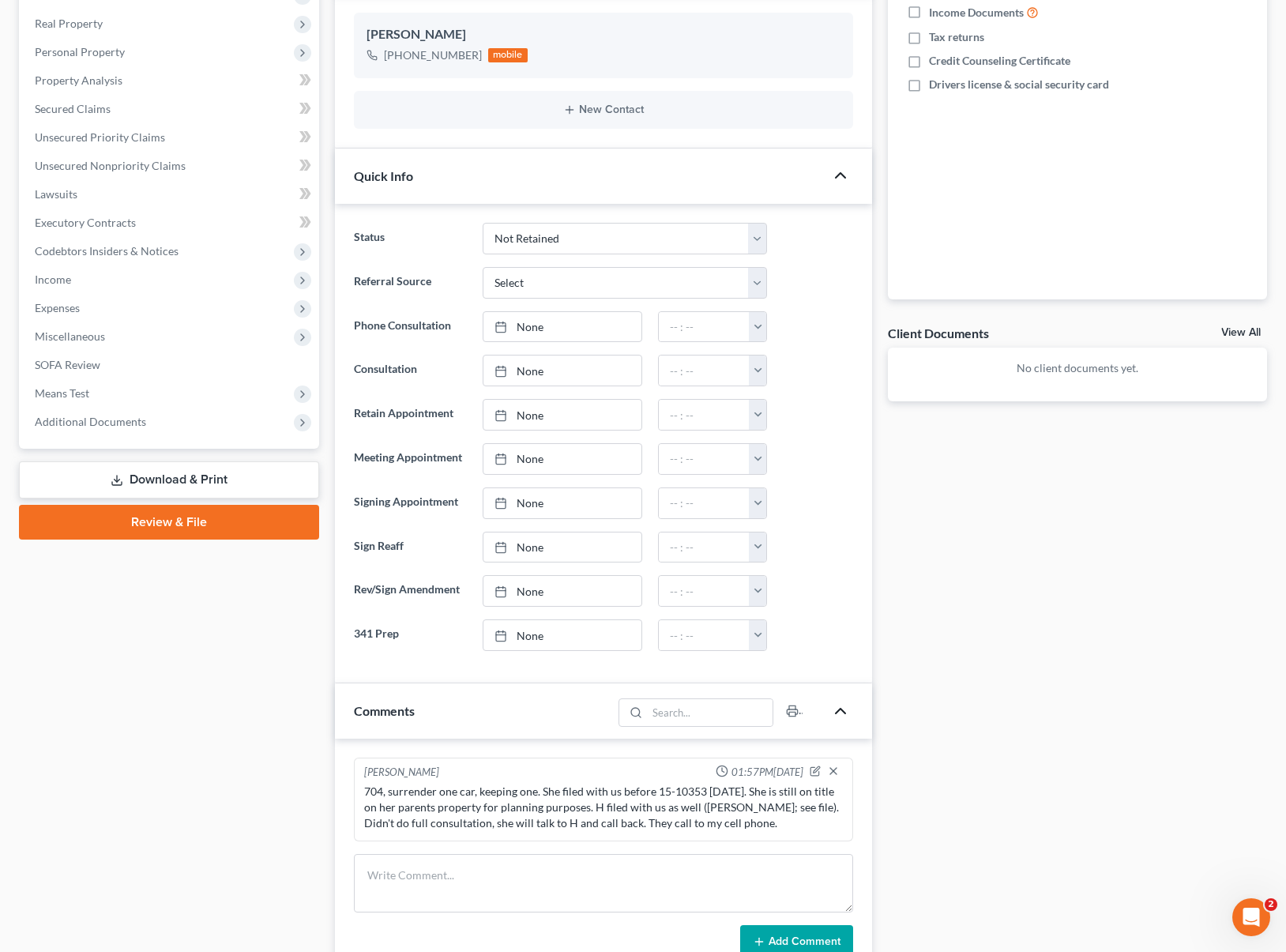
drag, startPoint x: 1256, startPoint y: 679, endPoint x: 1296, endPoint y: 680, distance: 40.0
click at [994, 732] on div "Docs Tasks Events Timer 0% Completed Nothing here yet! Paystubs Income Document…" at bounding box center [1078, 541] width 395 height 1316
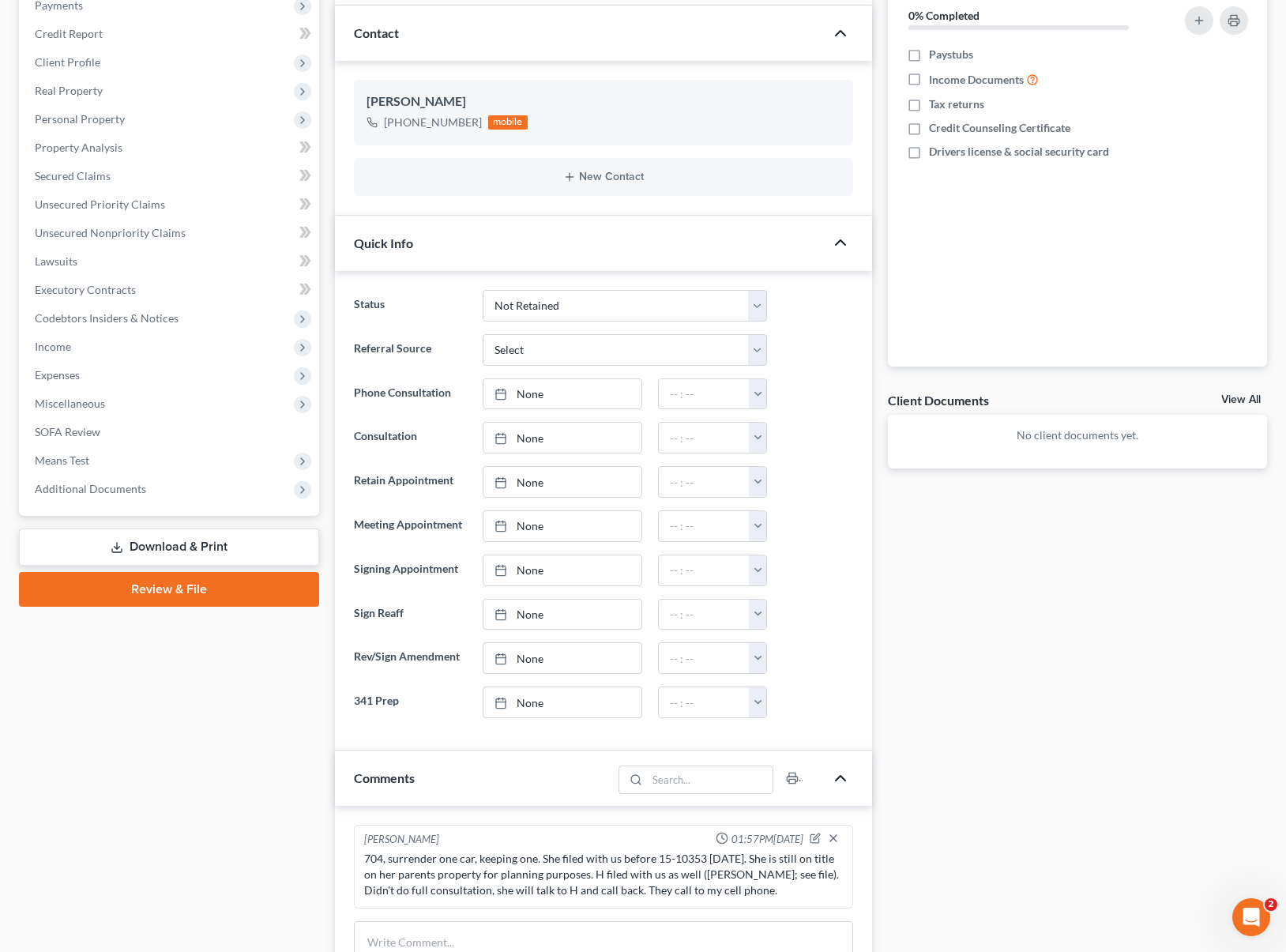
scroll to position [0, 0]
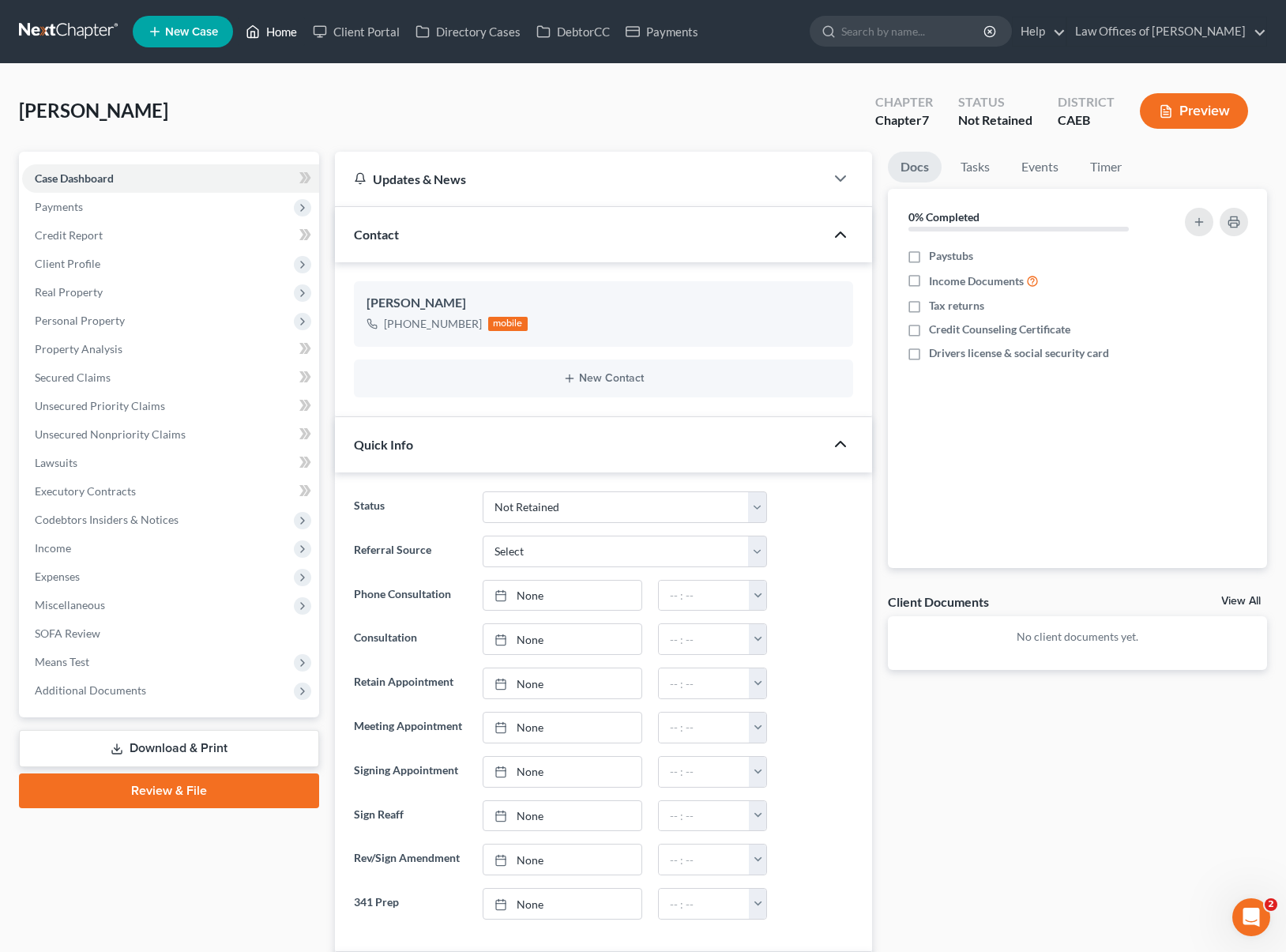
click at [287, 38] on link "Home" at bounding box center [272, 32] width 67 height 29
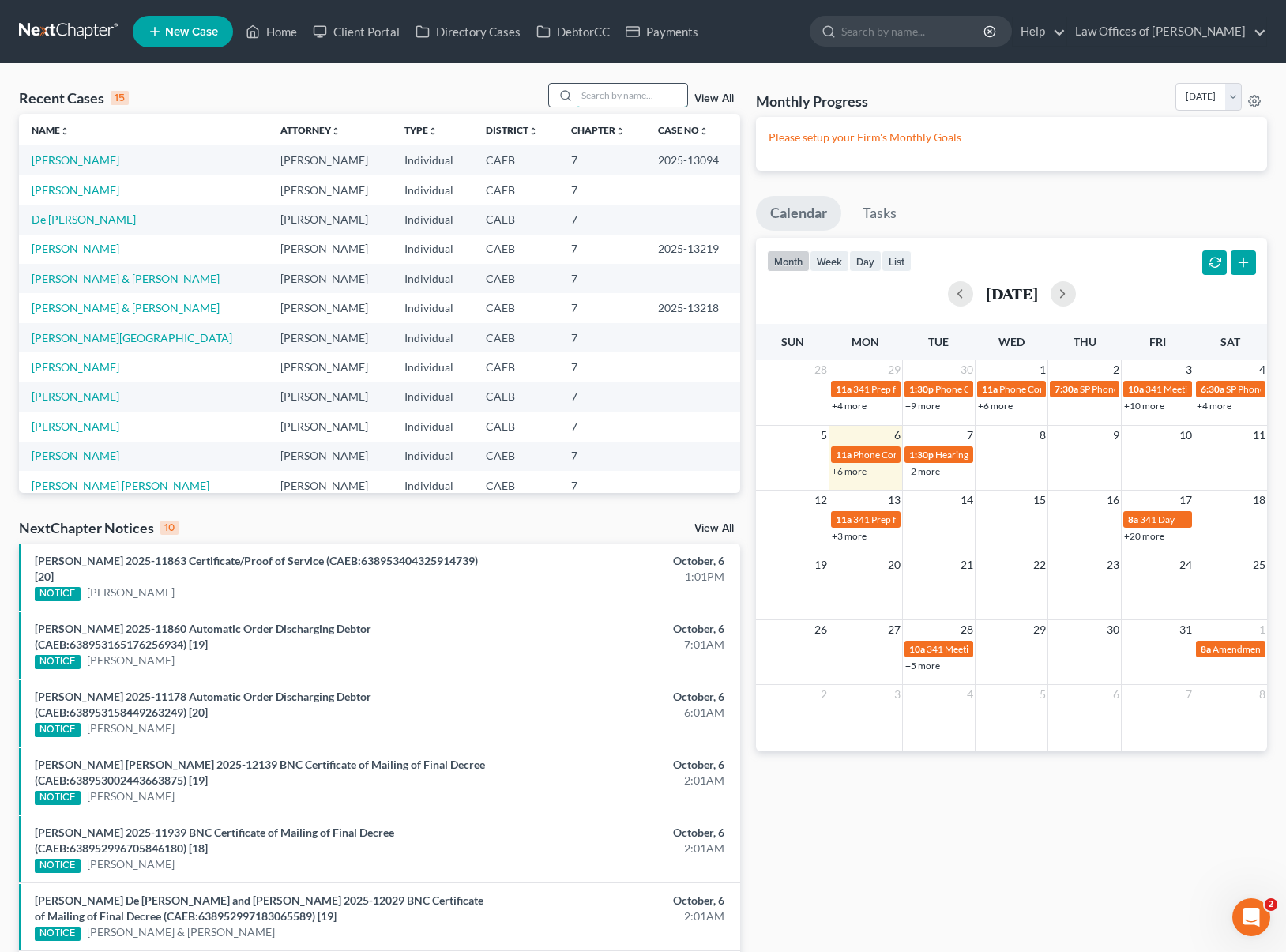
click at [627, 100] on input "search" at bounding box center [632, 95] width 111 height 23
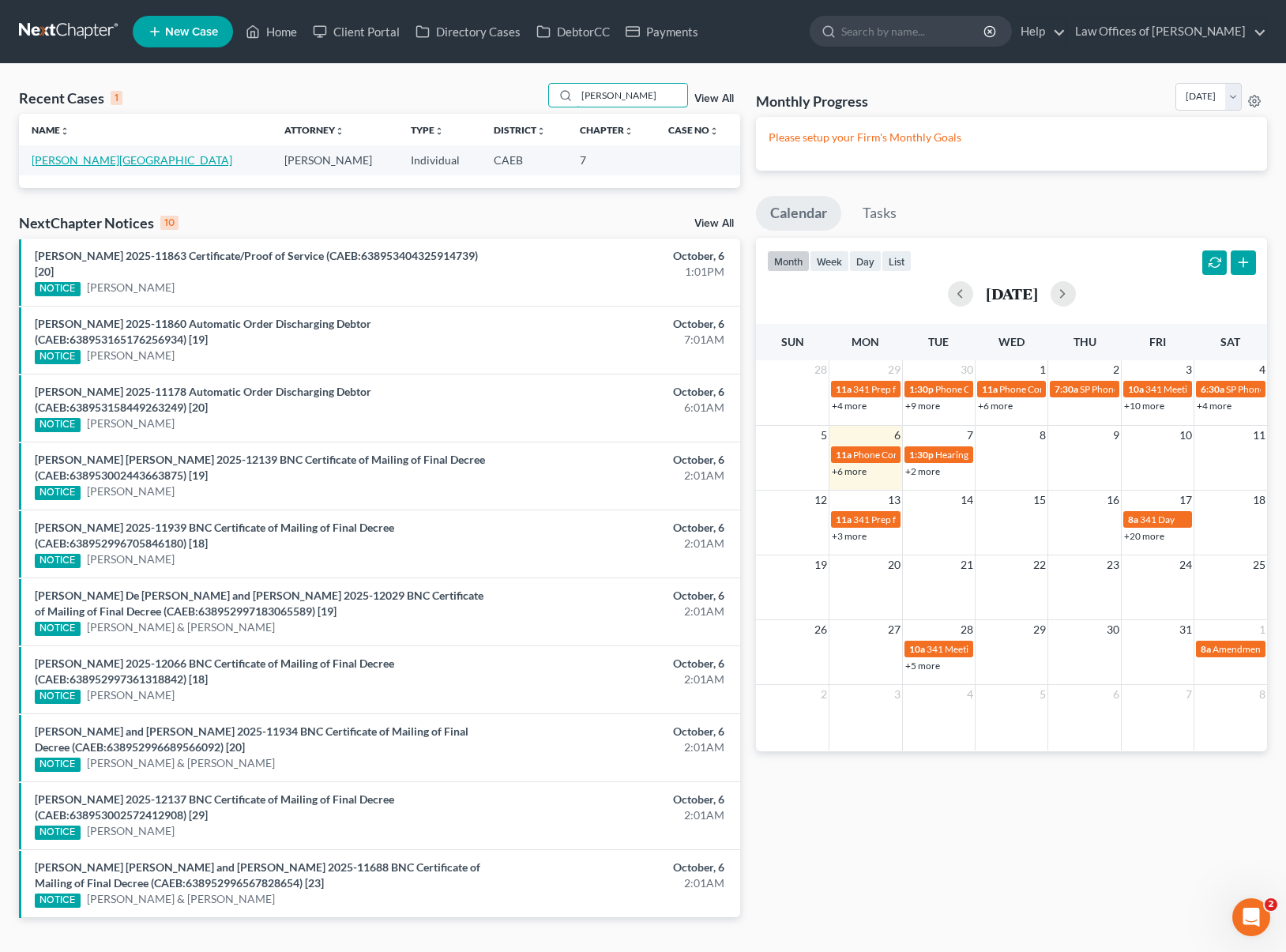
type input "Mekhail"
click at [58, 157] on link "[PERSON_NAME][GEOGRAPHIC_DATA]" at bounding box center [131, 160] width 201 height 14
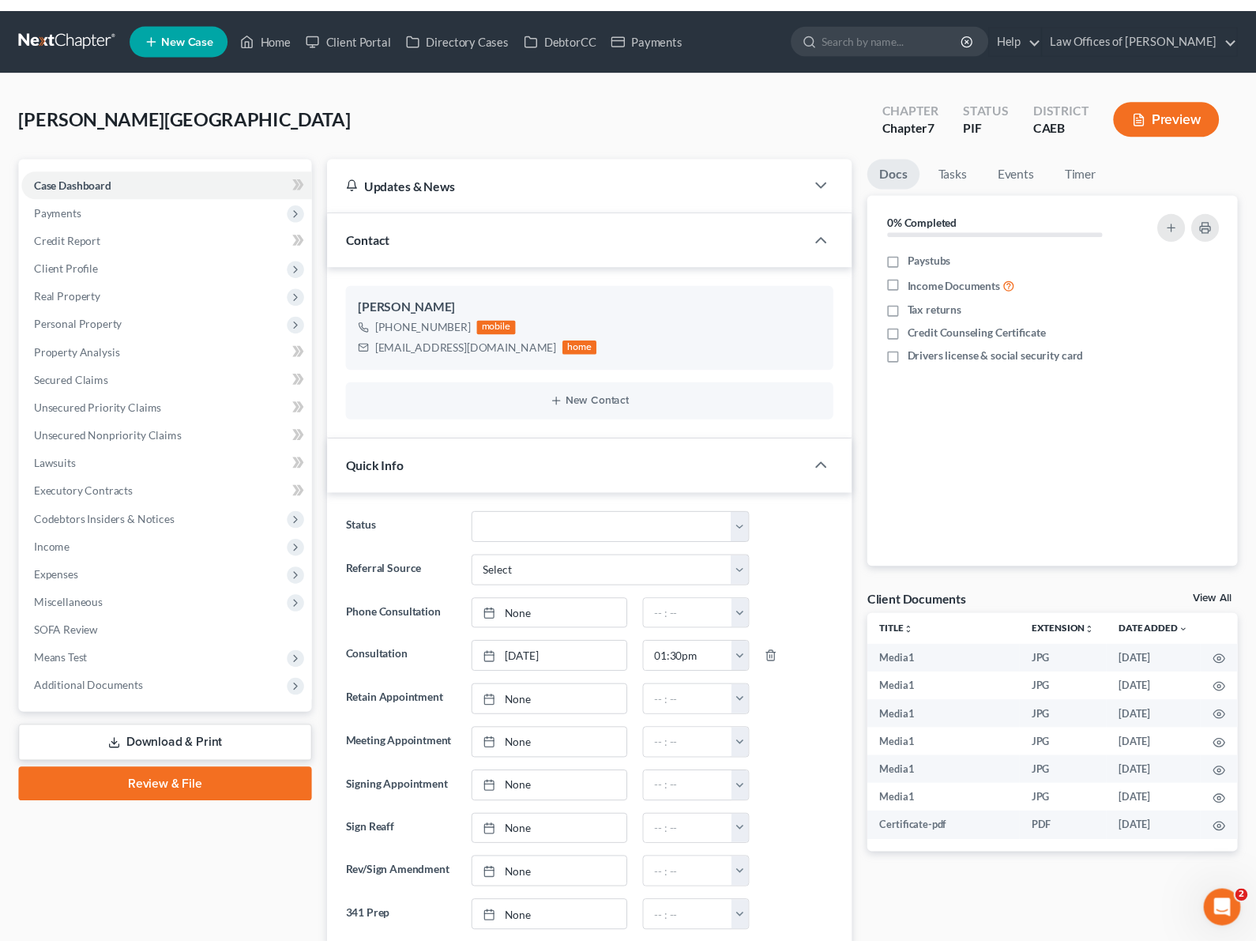
scroll to position [6515, 0]
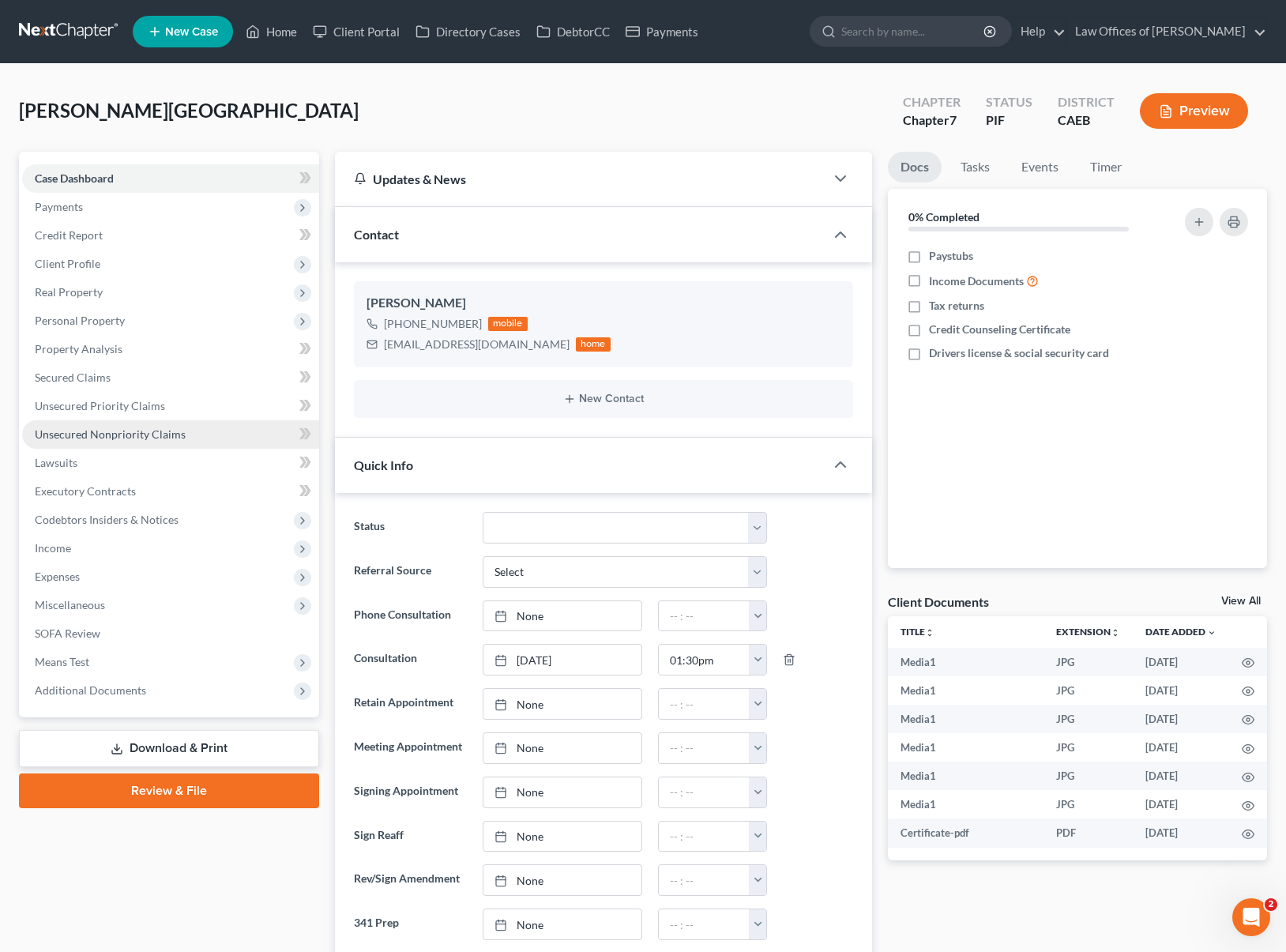
click at [156, 436] on span "Unsecured Nonpriority Claims" at bounding box center [110, 435] width 151 height 14
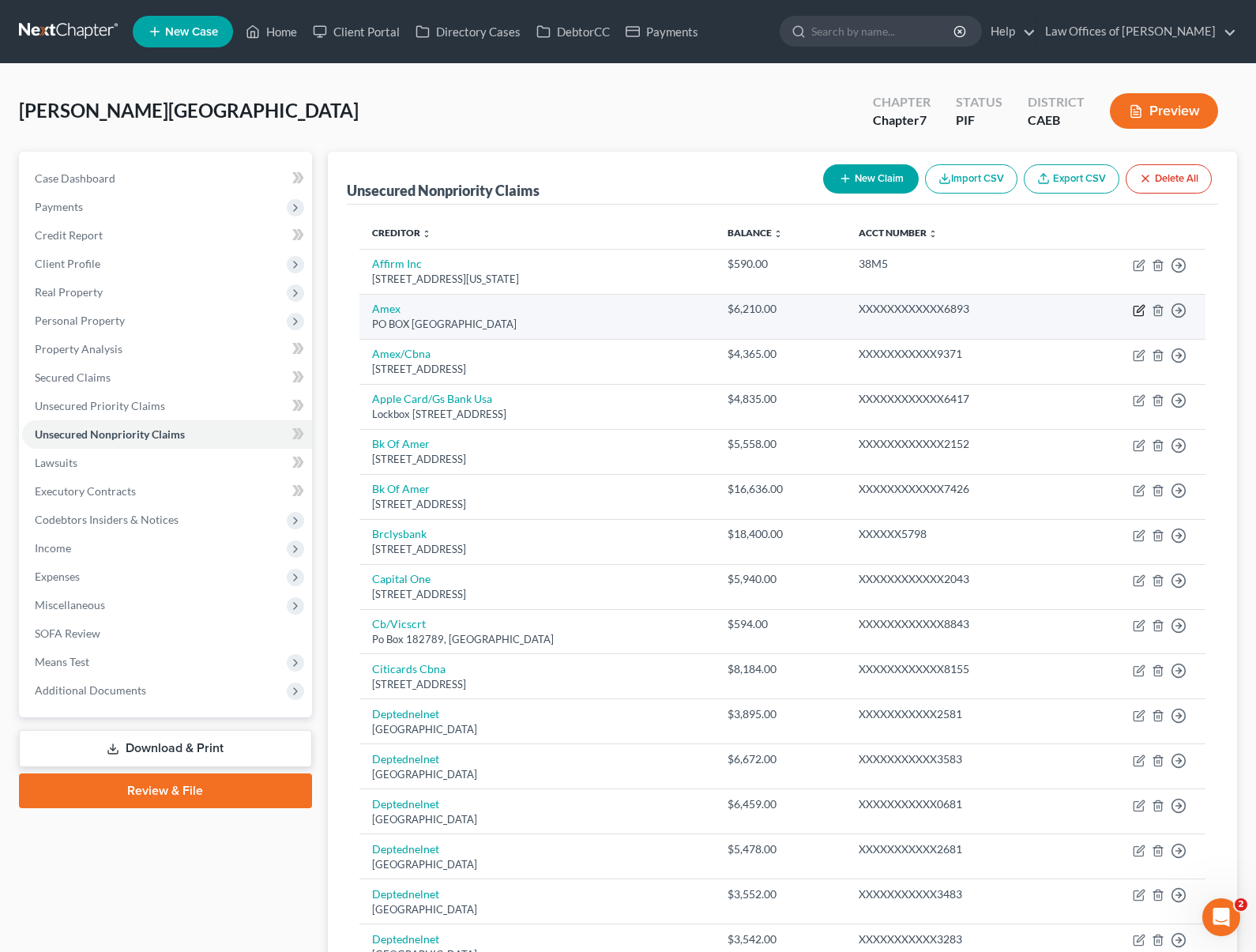
click at [993, 310] on icon "button" at bounding box center [1138, 310] width 13 height 13
select select "45"
select select "2"
select select "0"
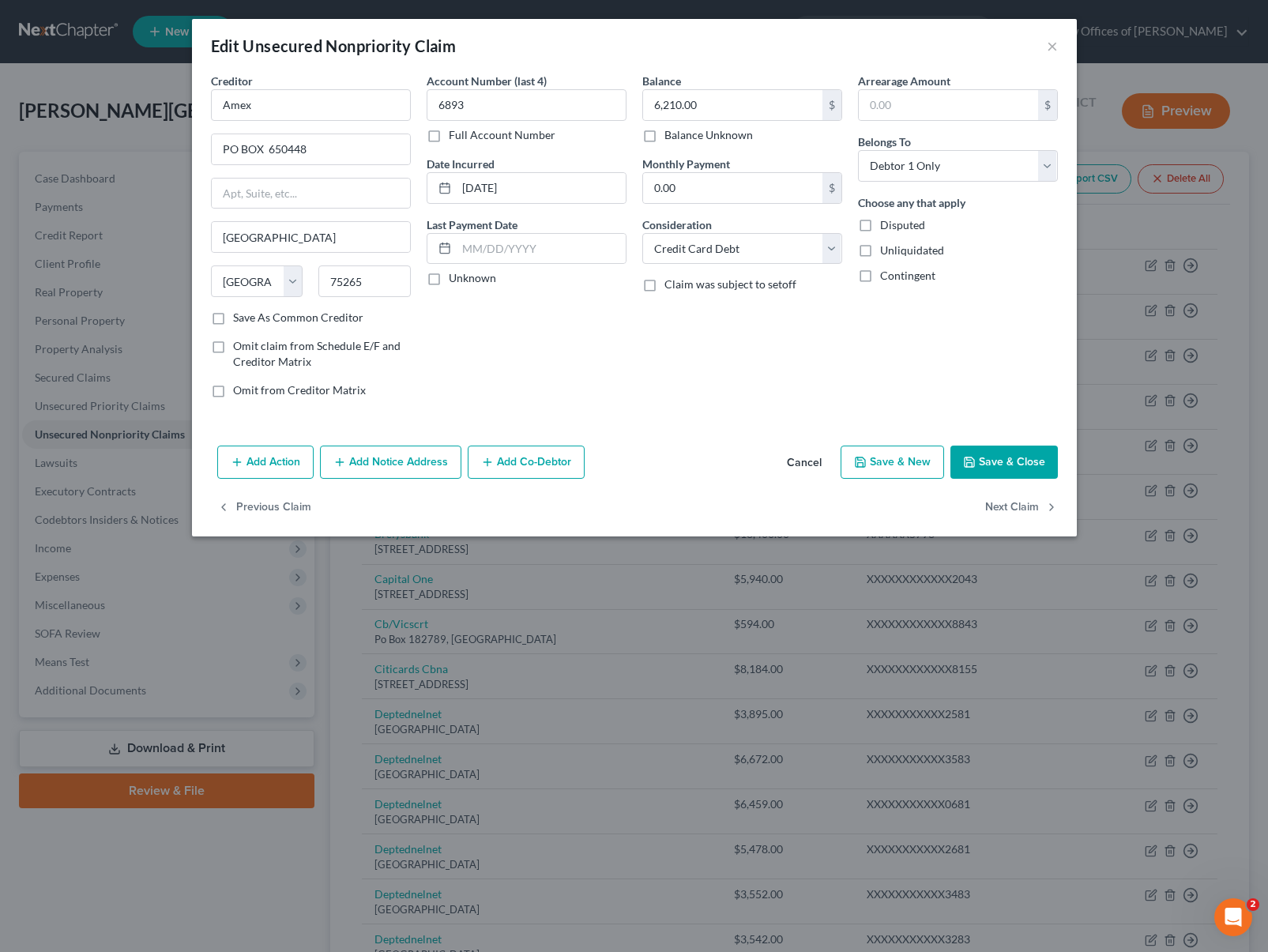
click at [400, 455] on button "Add Notice Address" at bounding box center [390, 462] width 141 height 34
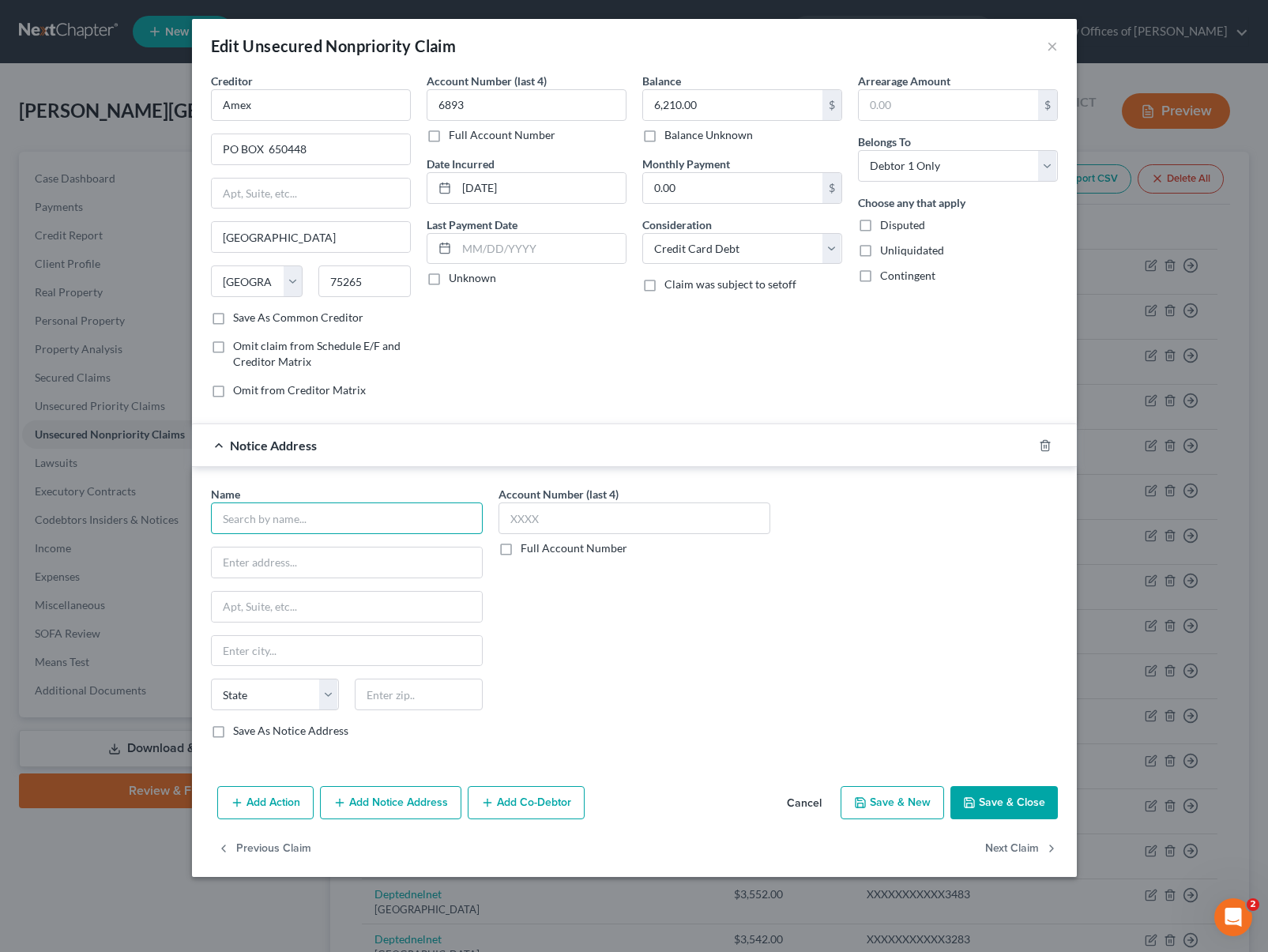
drag, startPoint x: 351, startPoint y: 515, endPoint x: 361, endPoint y: 500, distance: 18.0
click at [350, 515] on input "text" at bounding box center [347, 518] width 272 height 32
type input "Transworld Systems"
type input "PO BOX 15130"
type input "19850"
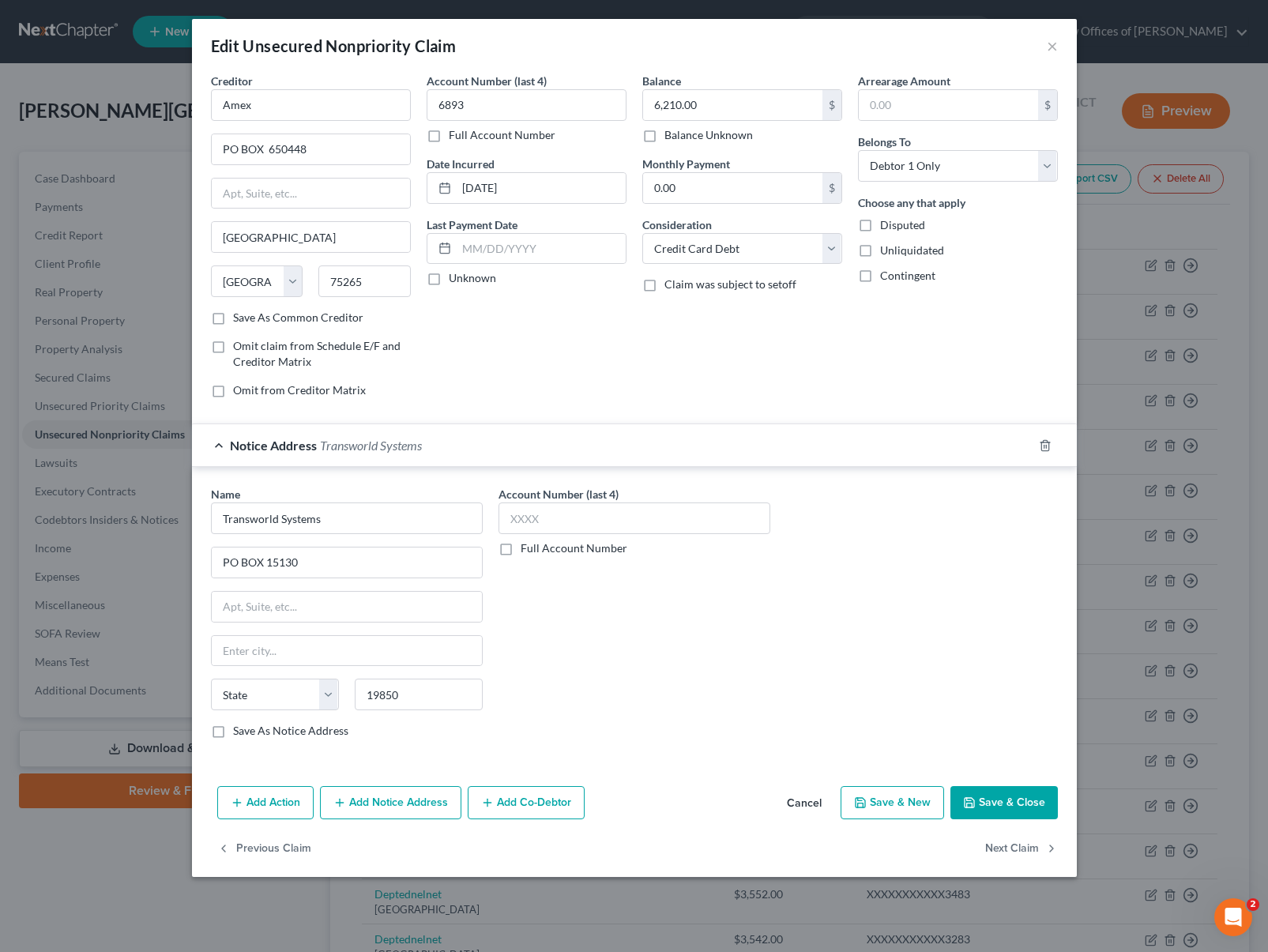
type input "Wilmington"
select select "7"
click at [993, 806] on button "Save & Close" at bounding box center [1003, 803] width 108 height 34
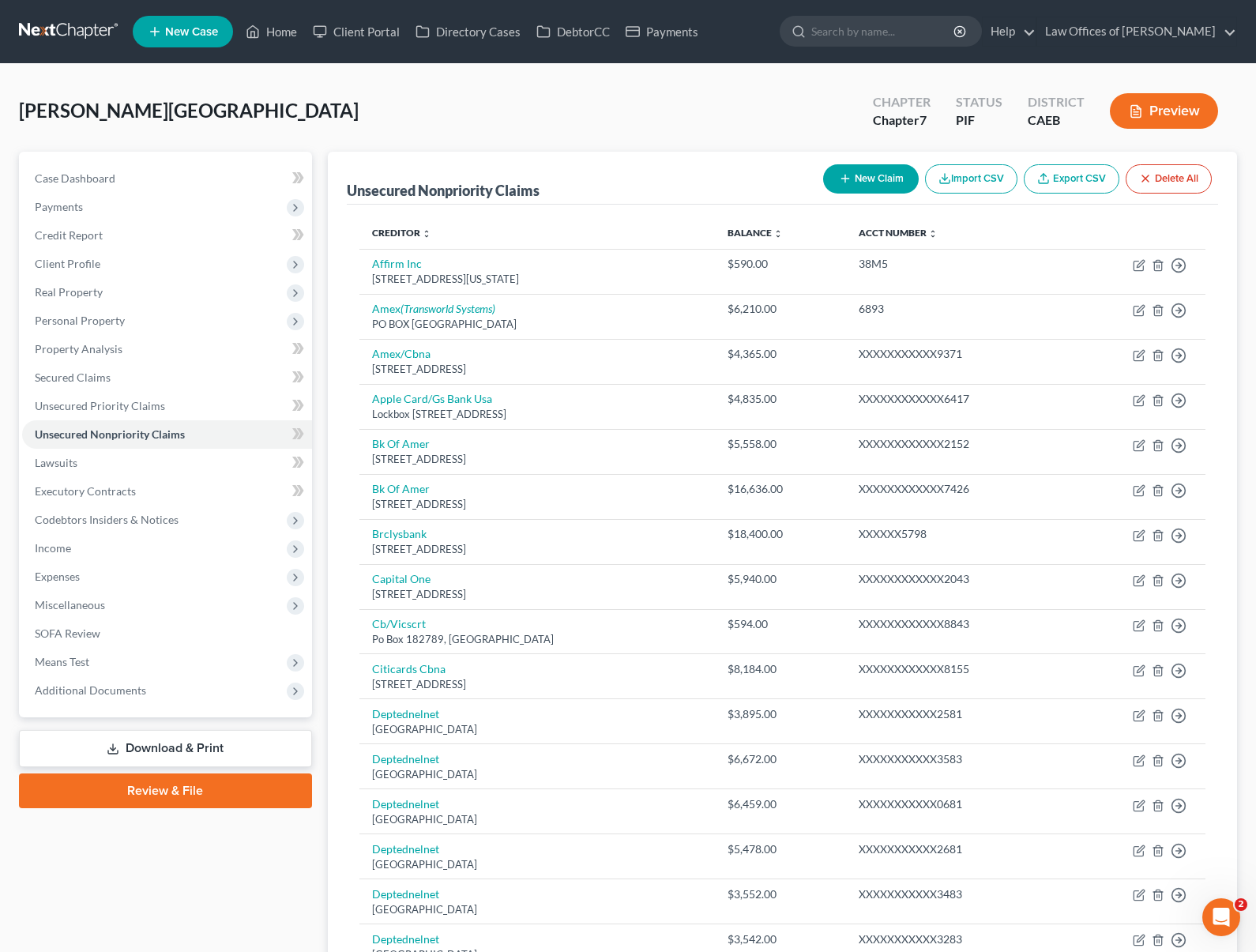
click at [243, 751] on link "Download & Print" at bounding box center [165, 749] width 293 height 38
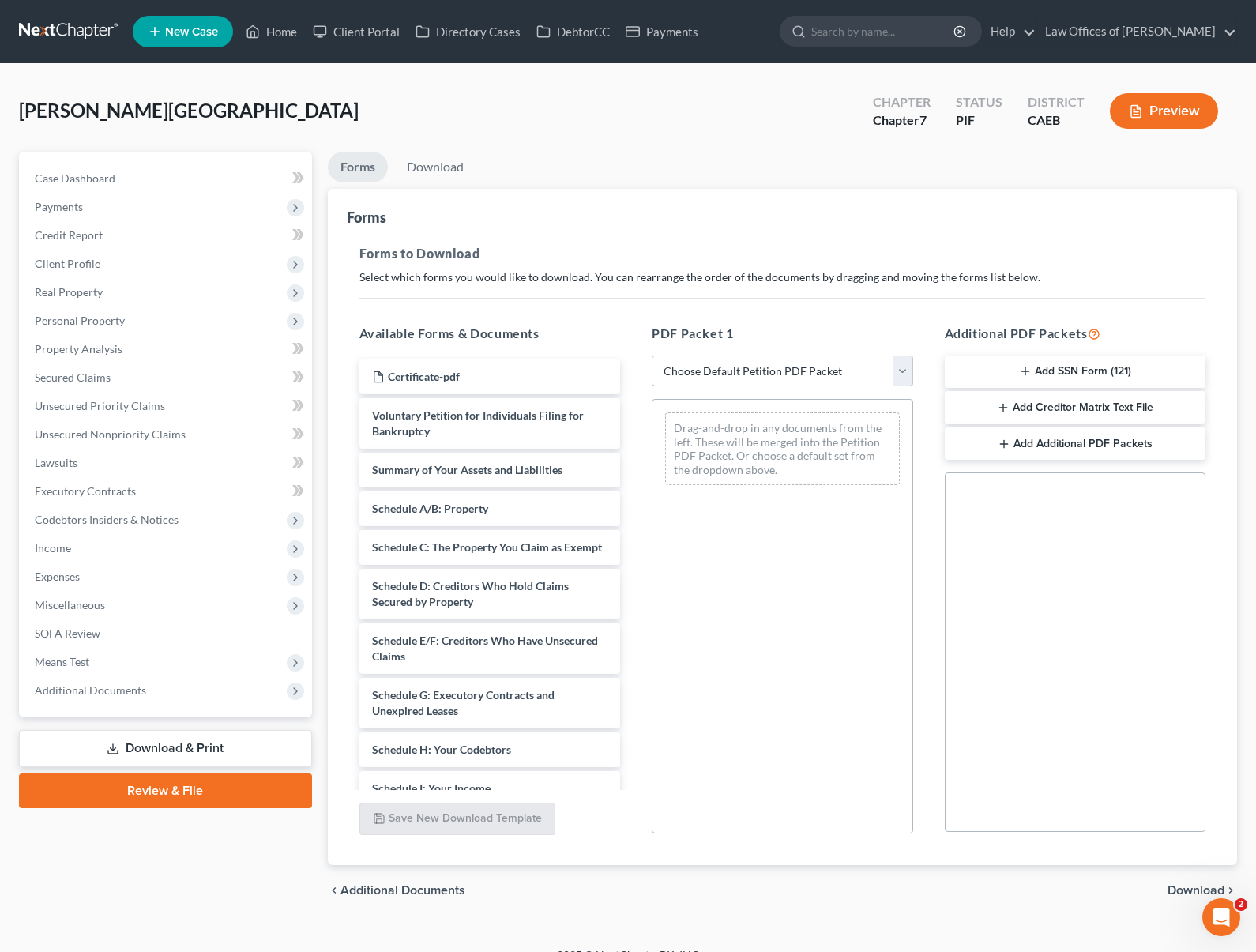
click at [897, 364] on select "Choose Default Petition PDF Packet Complete Bankruptcy Petition (all forms and …" at bounding box center [782, 371] width 262 height 32
select select "4"
click at [652, 356] on select "Choose Default Petition PDF Packet Complete Bankruptcy Petition (all forms and …" at bounding box center [782, 371] width 262 height 32
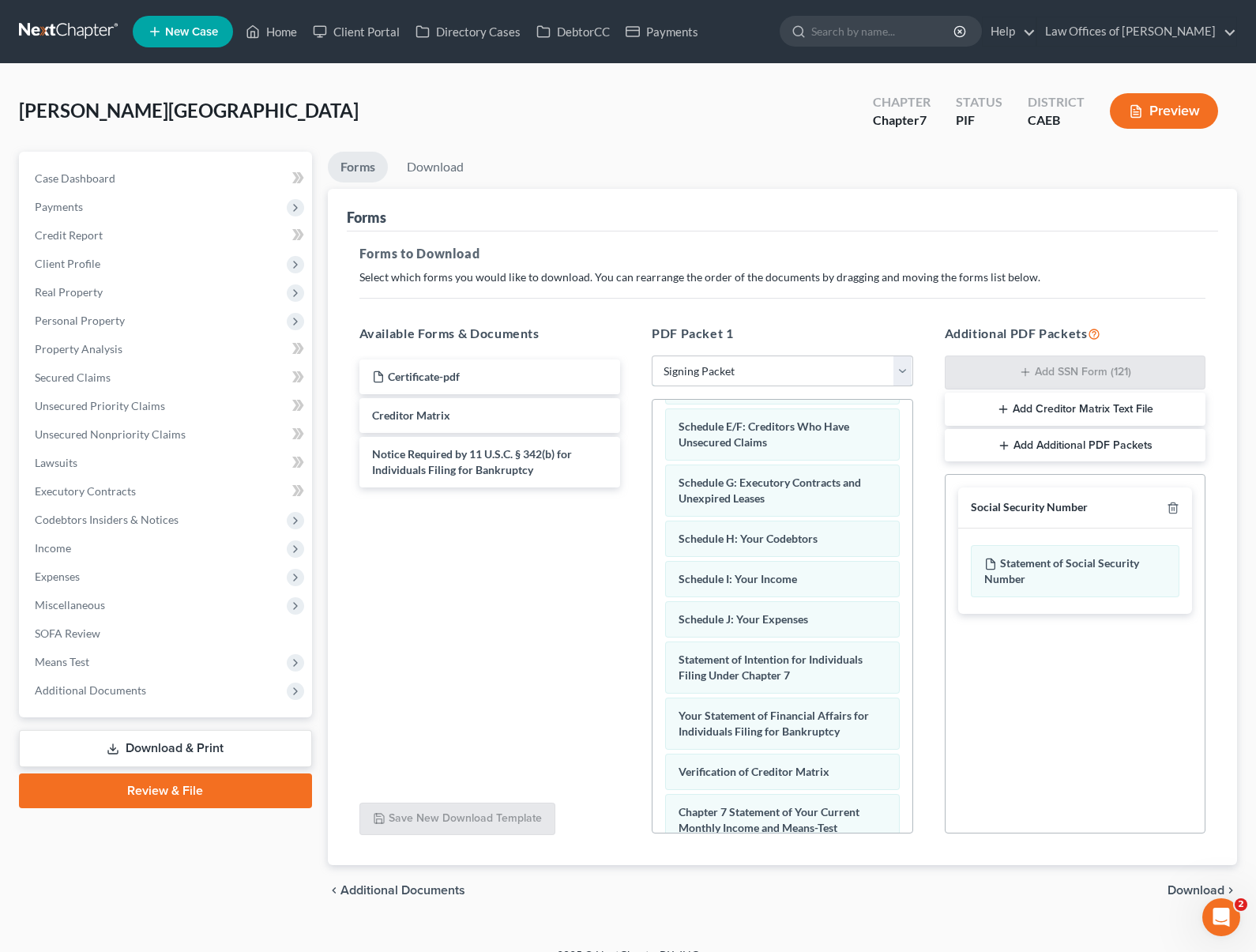
scroll to position [349, 0]
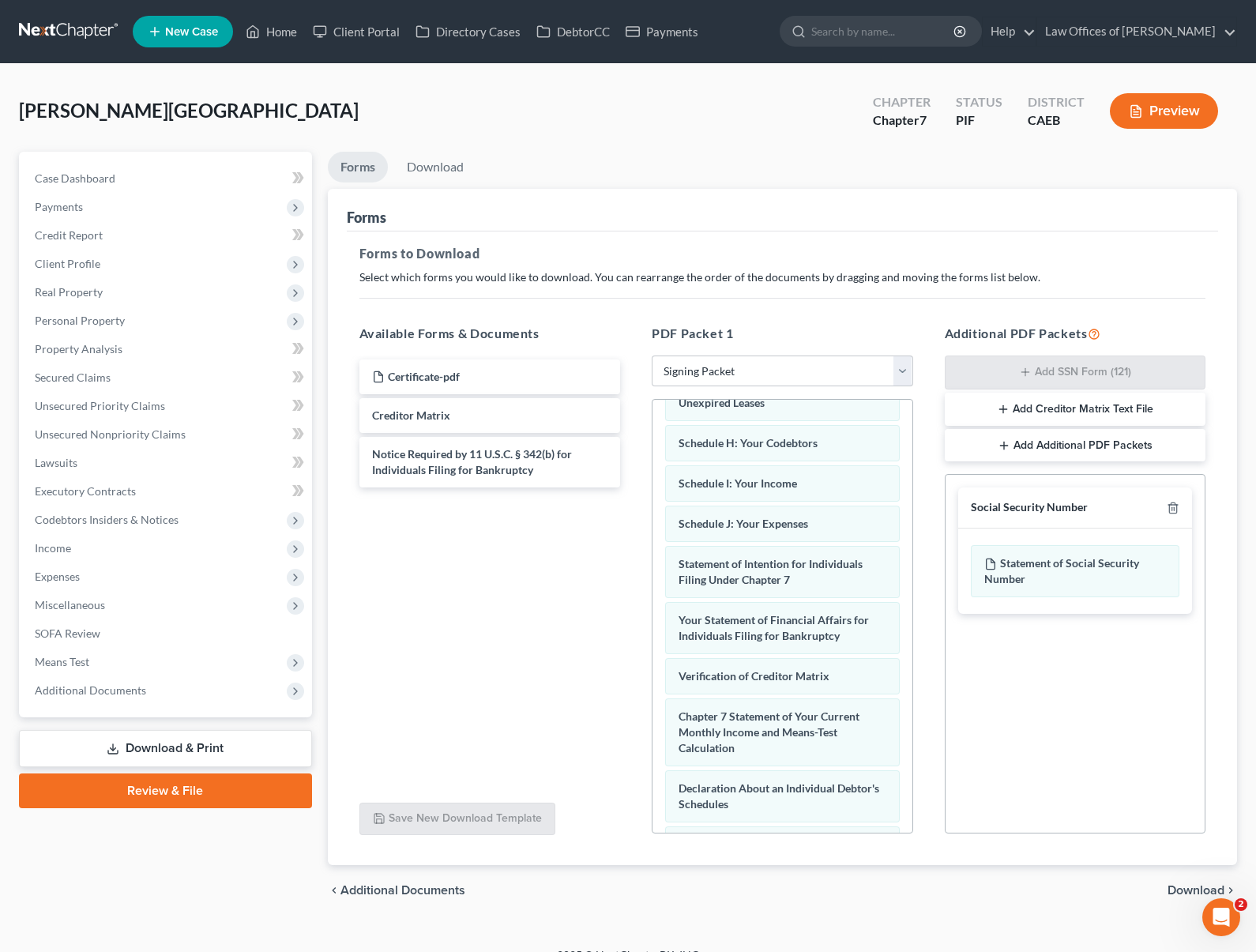
click at [993, 884] on span "Download" at bounding box center [1196, 890] width 57 height 13
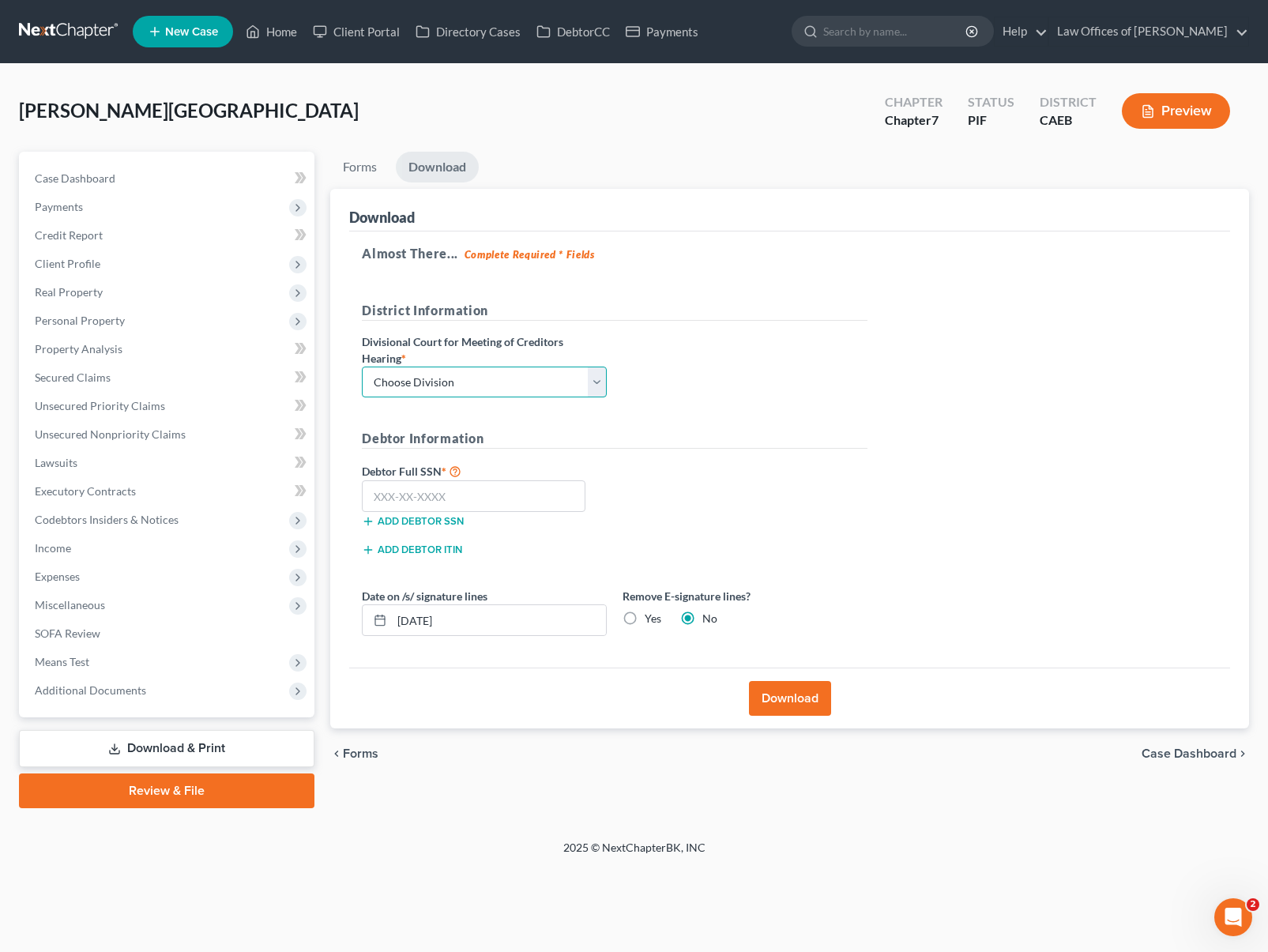
click at [600, 376] on select "Choose Division Fresno Modesto Sacramento" at bounding box center [484, 382] width 245 height 32
select select "0"
click at [361, 366] on select "Choose Division Fresno Modesto Sacramento" at bounding box center [484, 382] width 245 height 32
click at [477, 499] on input "text" at bounding box center [473, 496] width 223 height 32
type input "111-11-1111"
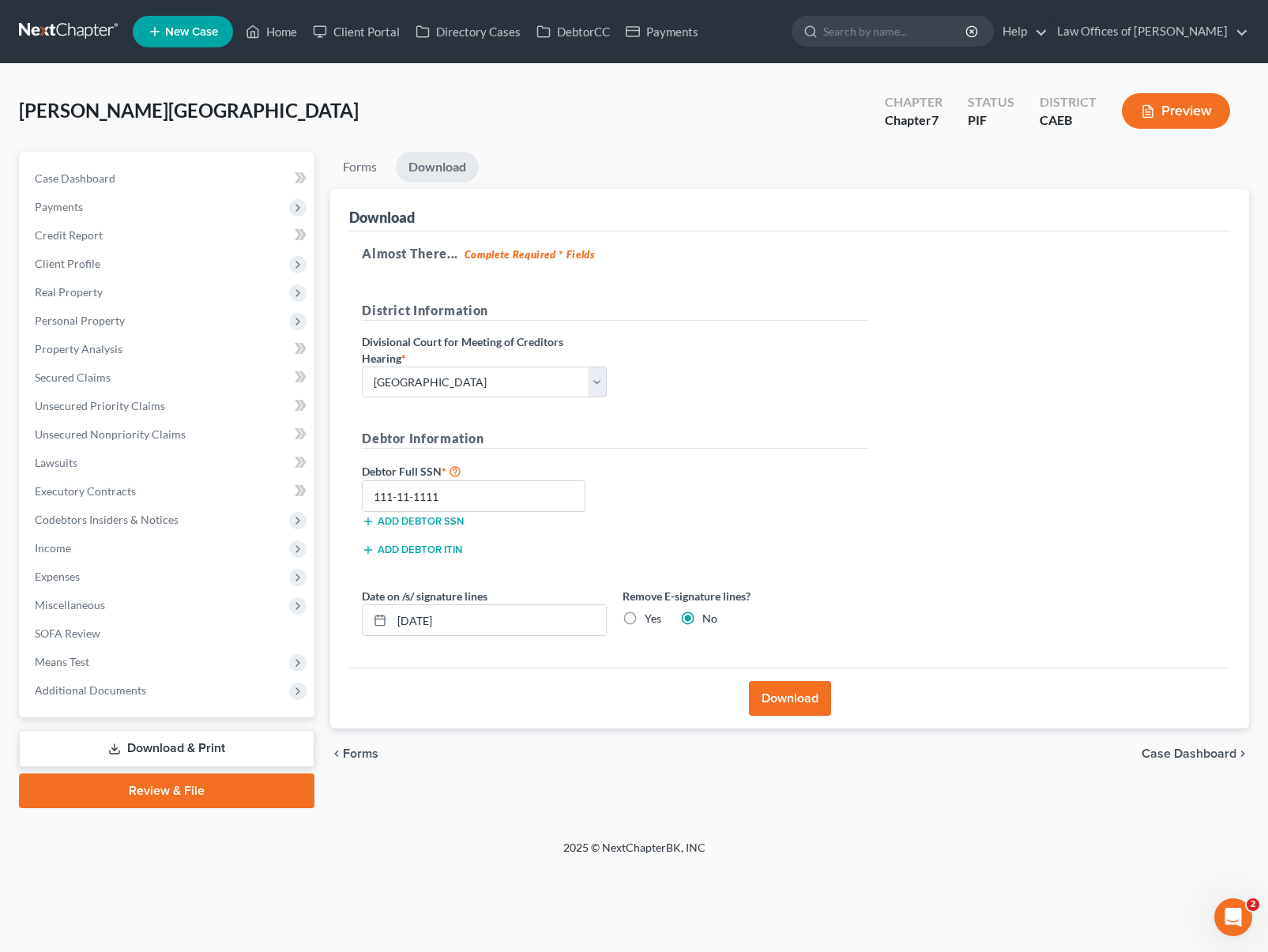
click at [816, 699] on button "Download" at bounding box center [789, 697] width 82 height 35
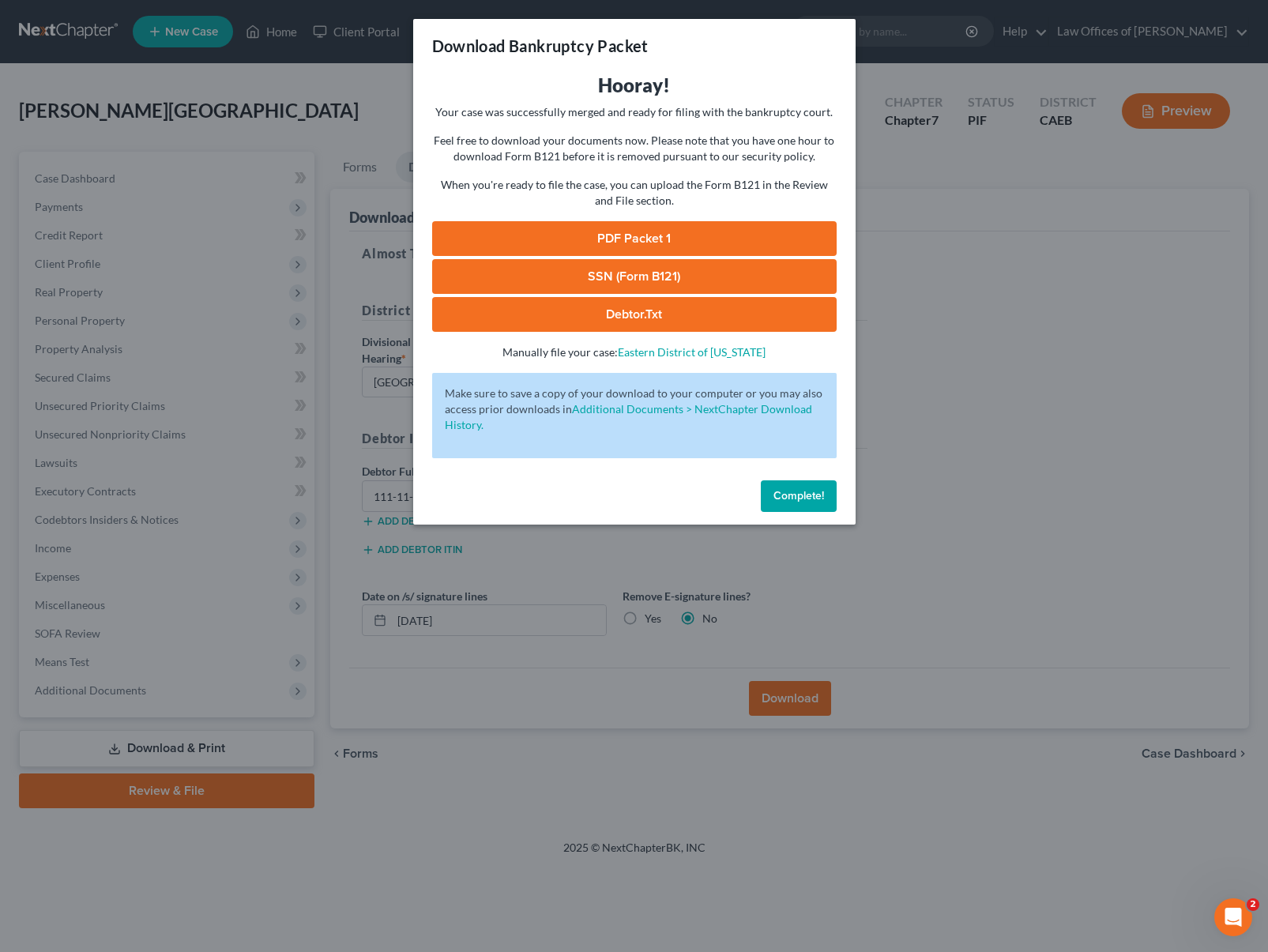
click at [676, 241] on link "PDF Packet 1" at bounding box center [633, 238] width 404 height 35
click at [791, 500] on span "Complete!" at bounding box center [798, 496] width 50 height 14
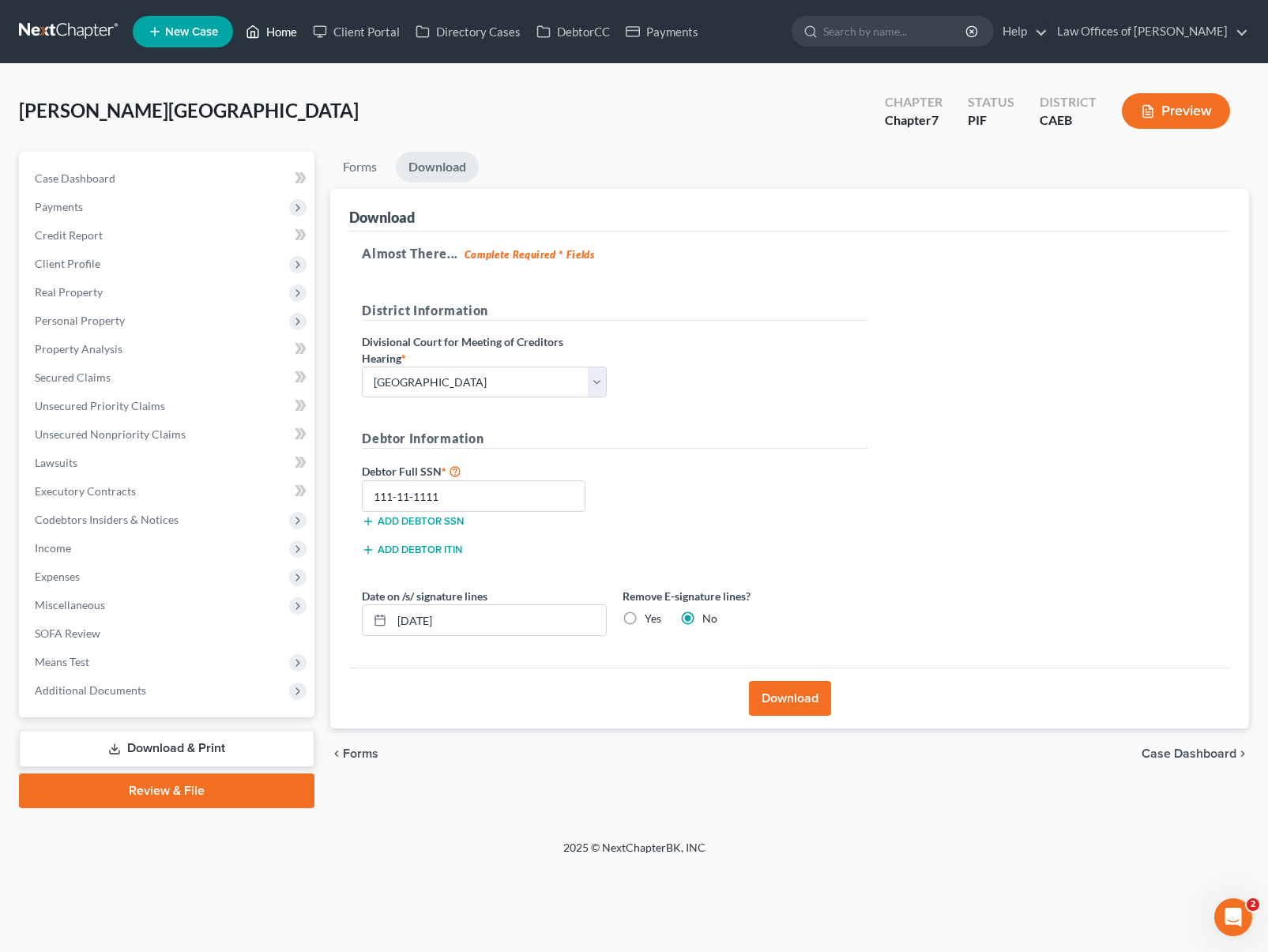
click at [285, 37] on link "Home" at bounding box center [272, 32] width 67 height 29
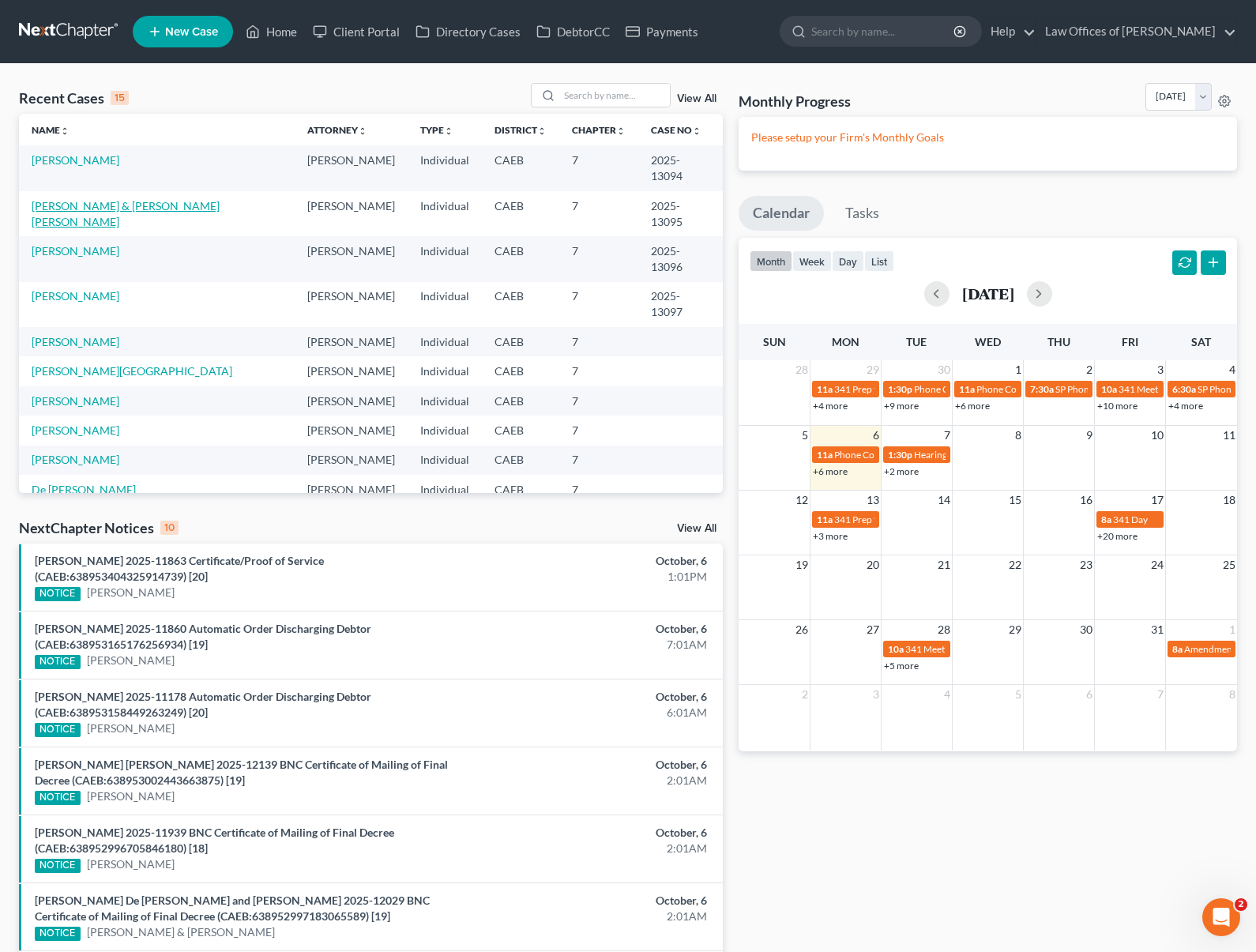
click at [198, 199] on link "[PERSON_NAME] & [PERSON_NAME]" at bounding box center [125, 214] width 188 height 30
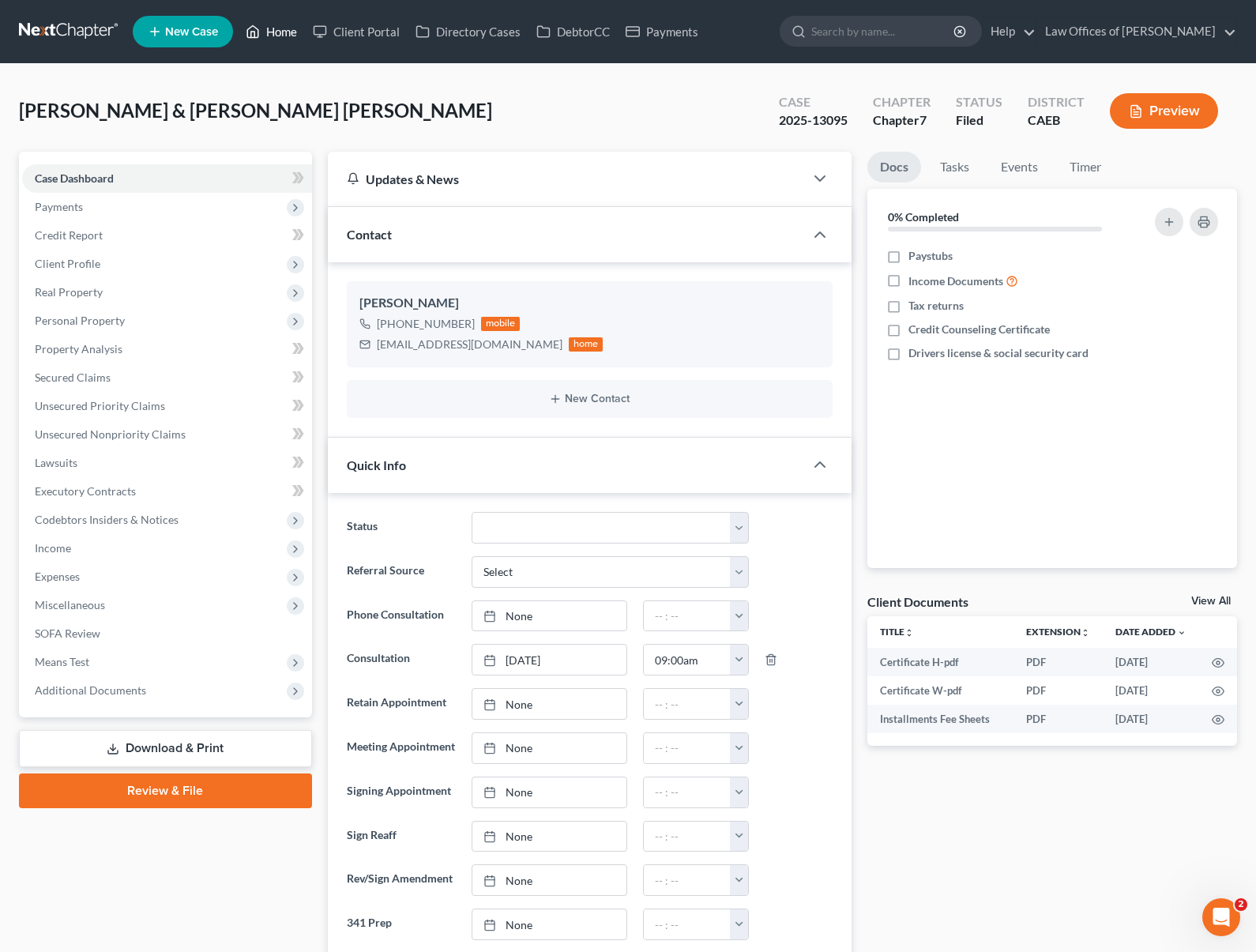
click at [283, 37] on link "Home" at bounding box center [272, 32] width 67 height 29
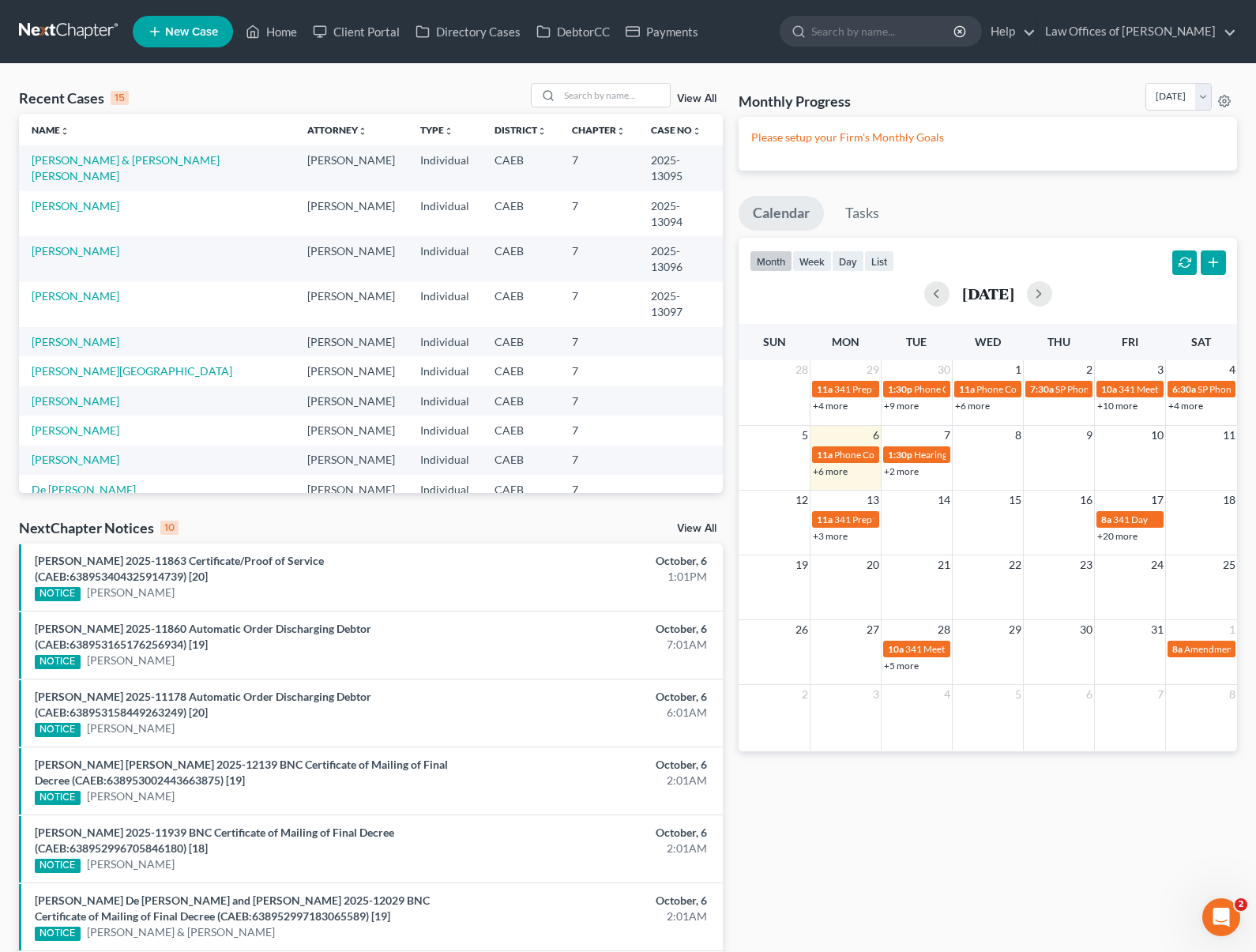
click at [825, 473] on link "+6 more" at bounding box center [829, 471] width 35 height 12
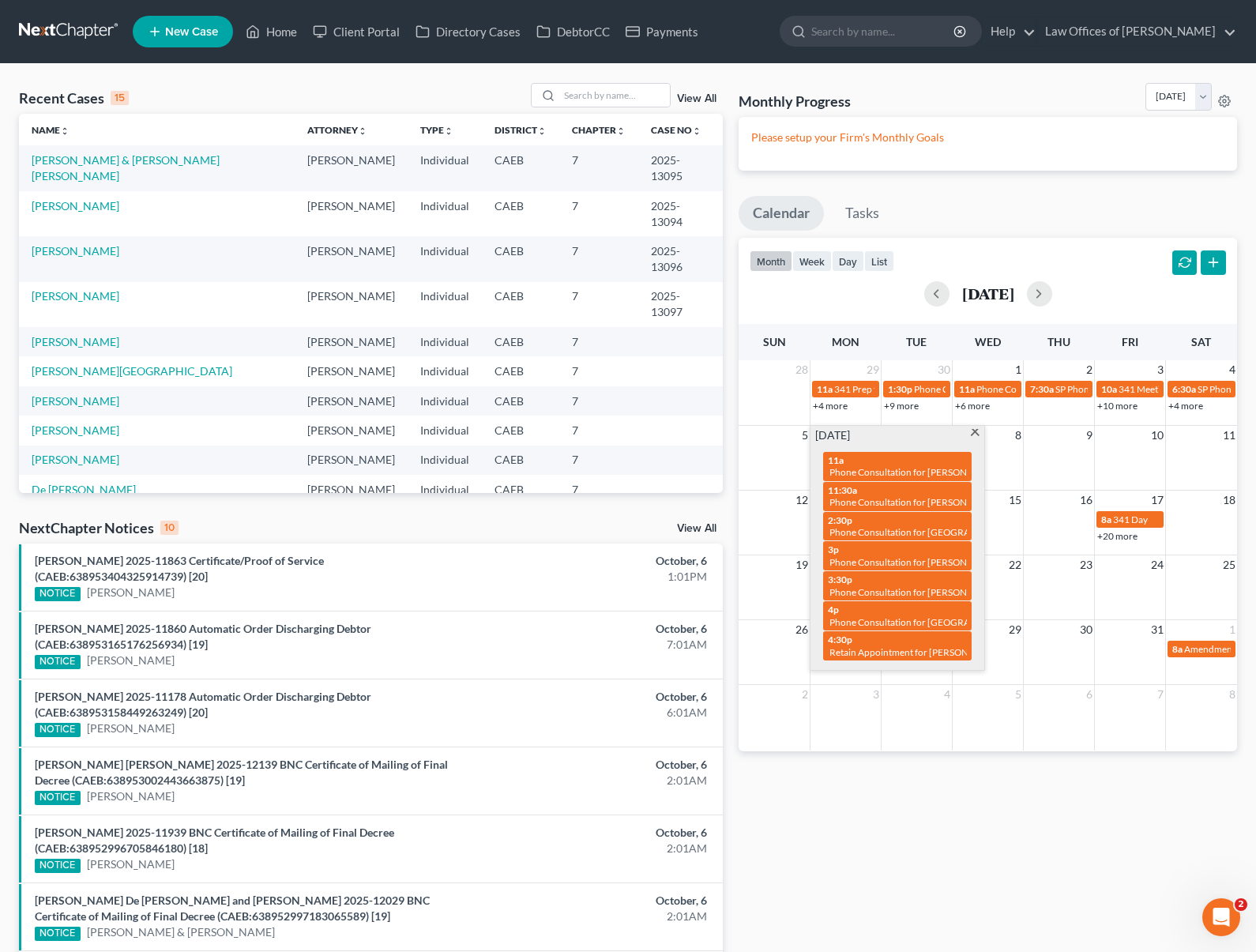
click at [976, 433] on span at bounding box center [975, 434] width 12 height 10
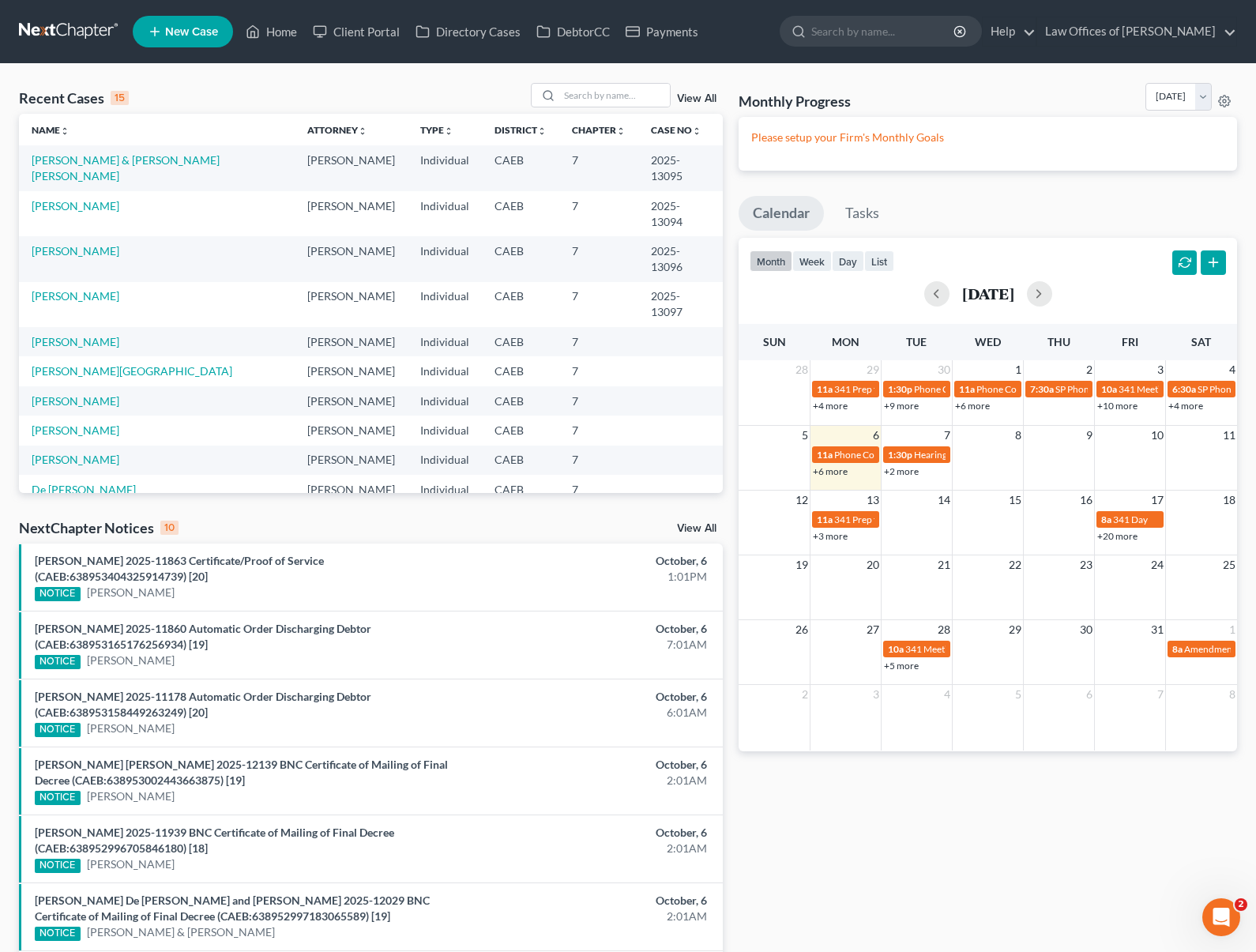
click at [906, 468] on link "+2 more" at bounding box center [901, 471] width 35 height 12
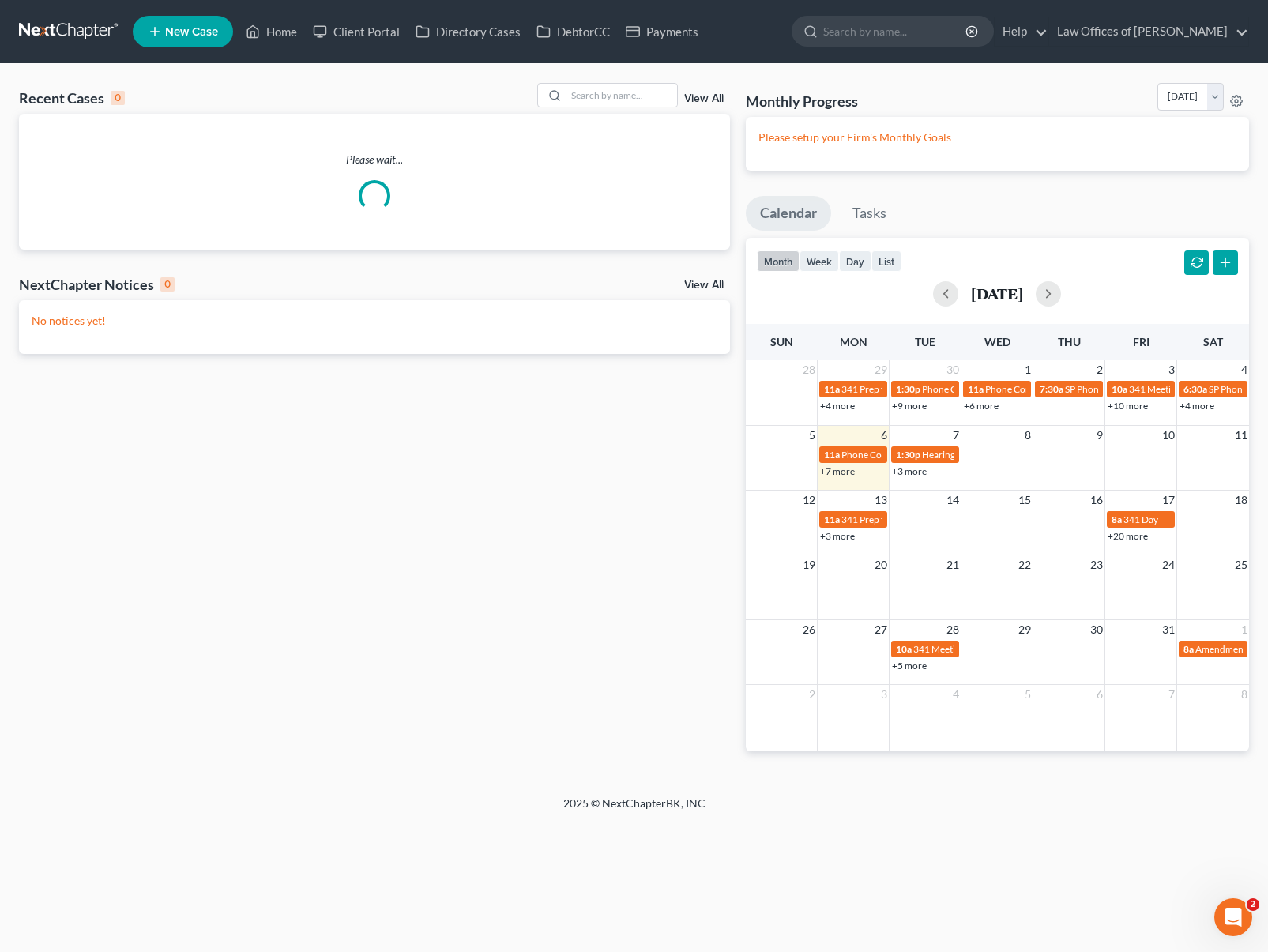
drag, startPoint x: 909, startPoint y: 471, endPoint x: 822, endPoint y: 490, distance: 89.1
click at [909, 471] on link "+3 more" at bounding box center [909, 471] width 35 height 12
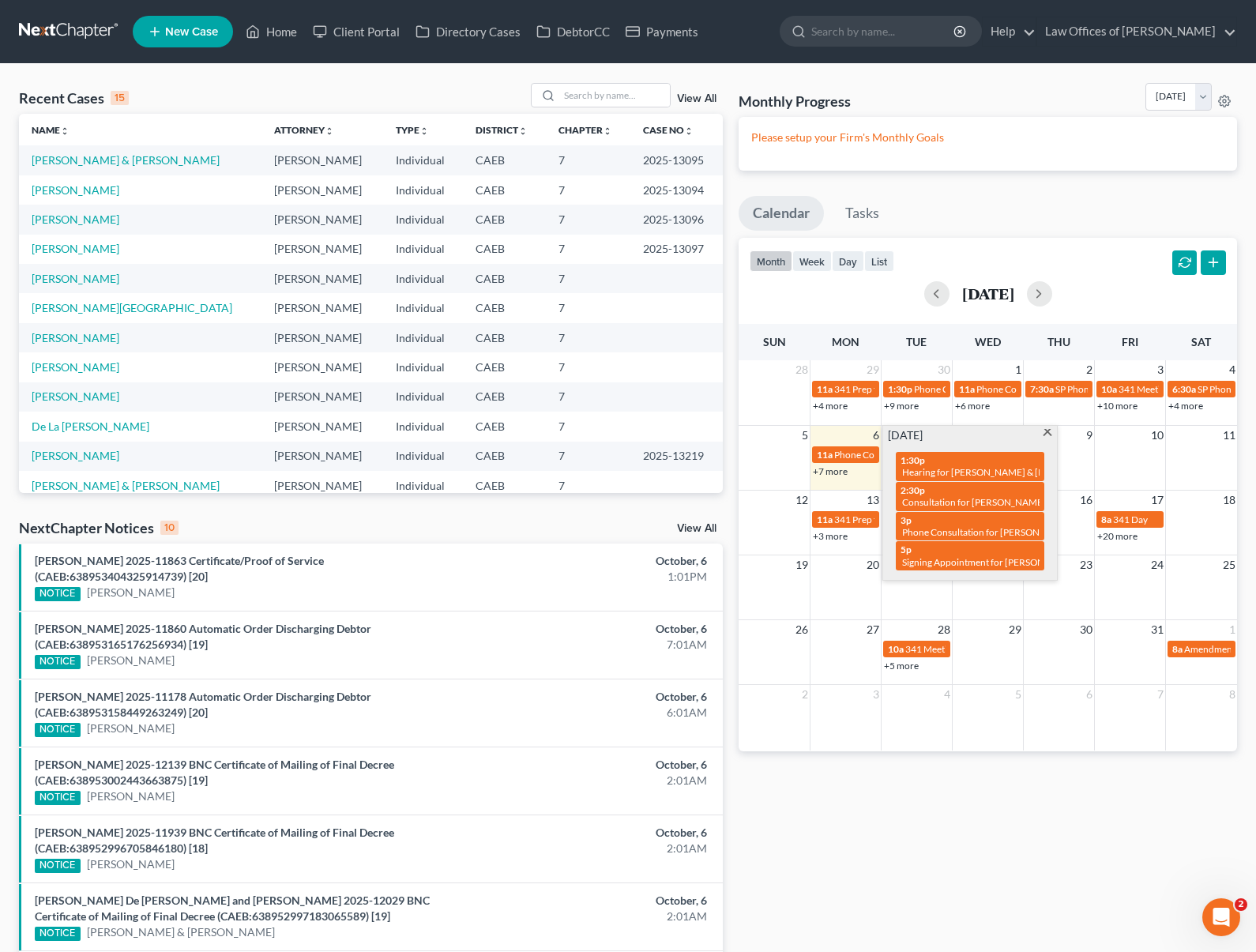
click at [1045, 432] on span at bounding box center [1048, 434] width 12 height 10
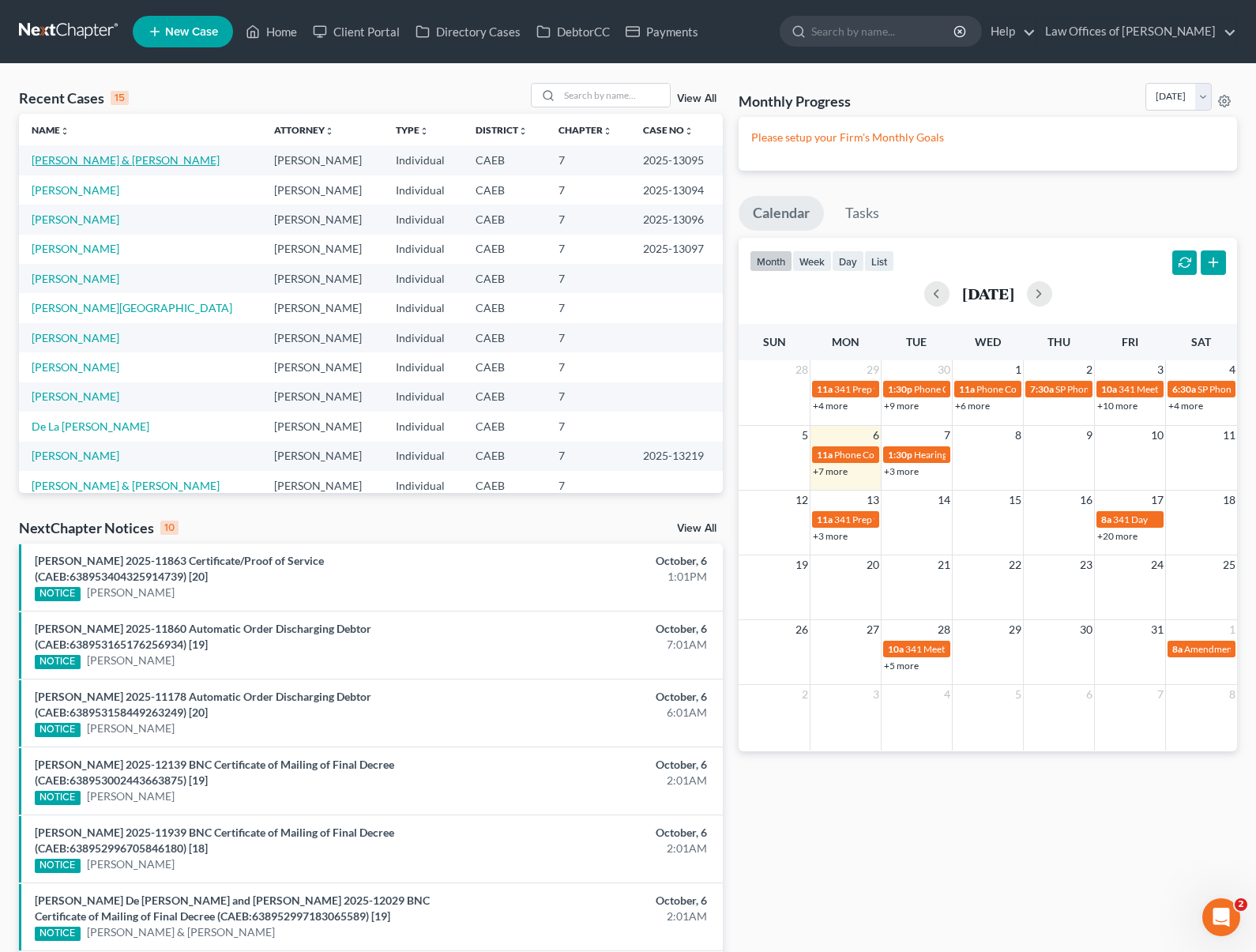
click at [164, 158] on link "[PERSON_NAME] & [PERSON_NAME]" at bounding box center [125, 160] width 188 height 14
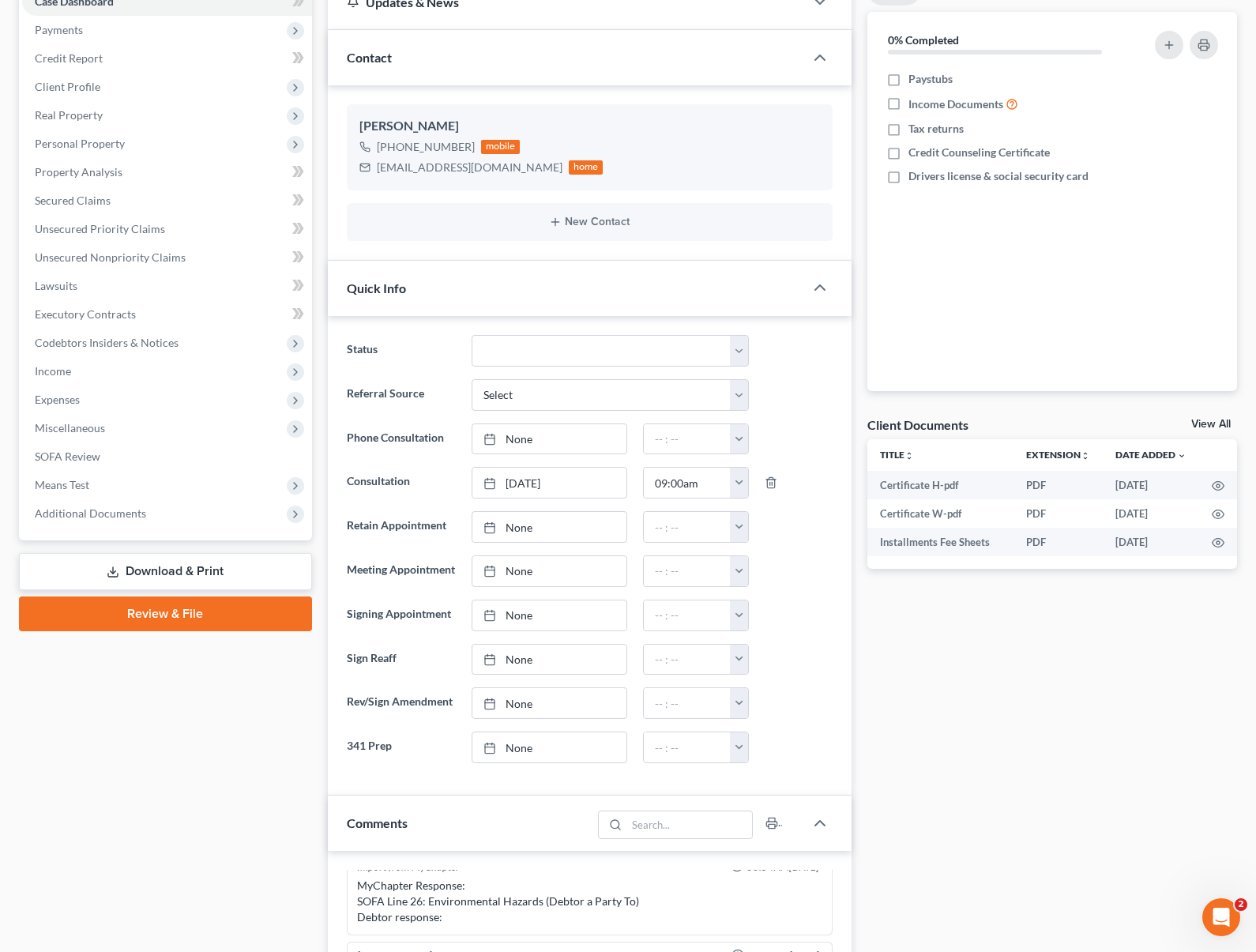
scroll to position [152, 0]
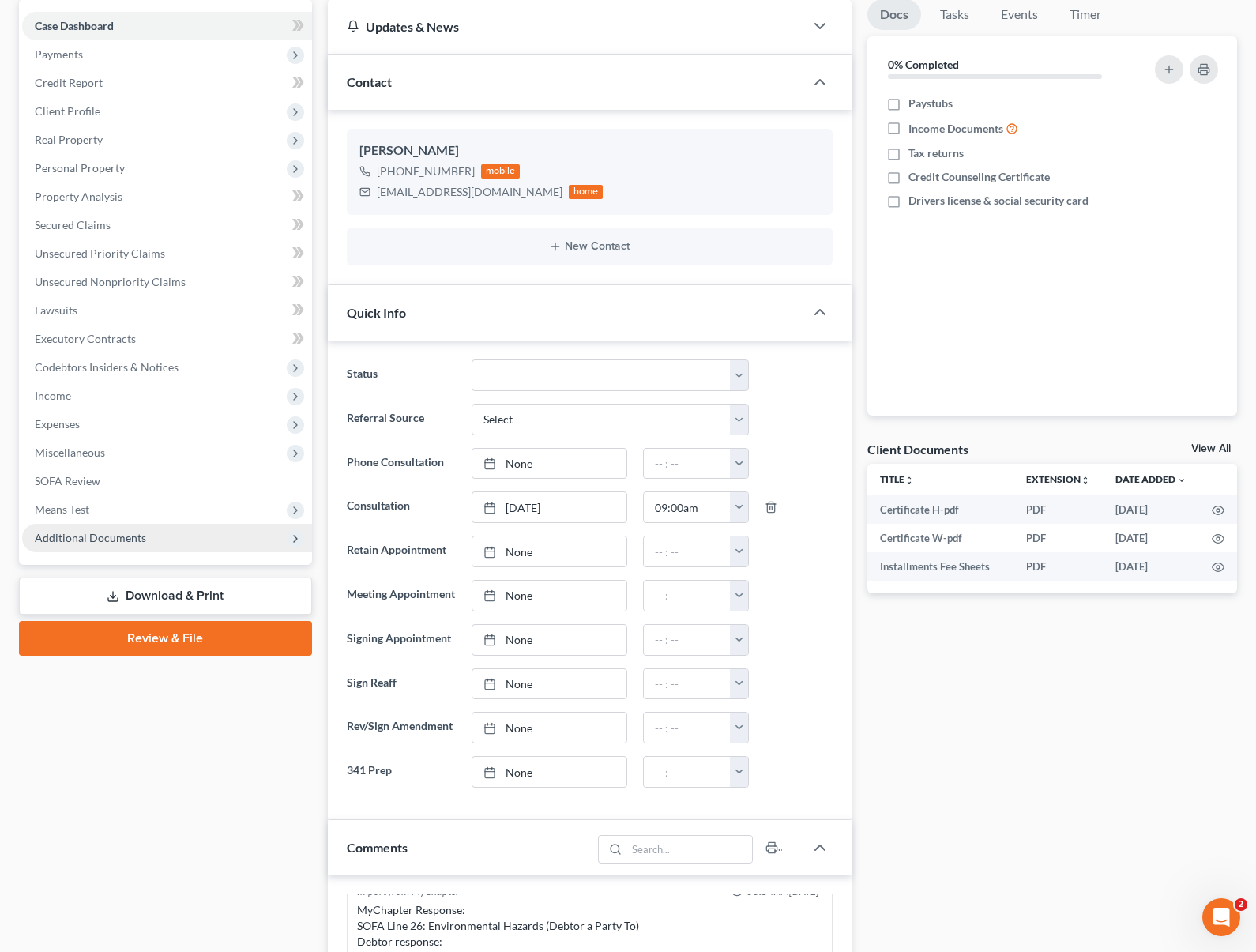
click at [120, 538] on span "Additional Documents" at bounding box center [90, 537] width 112 height 14
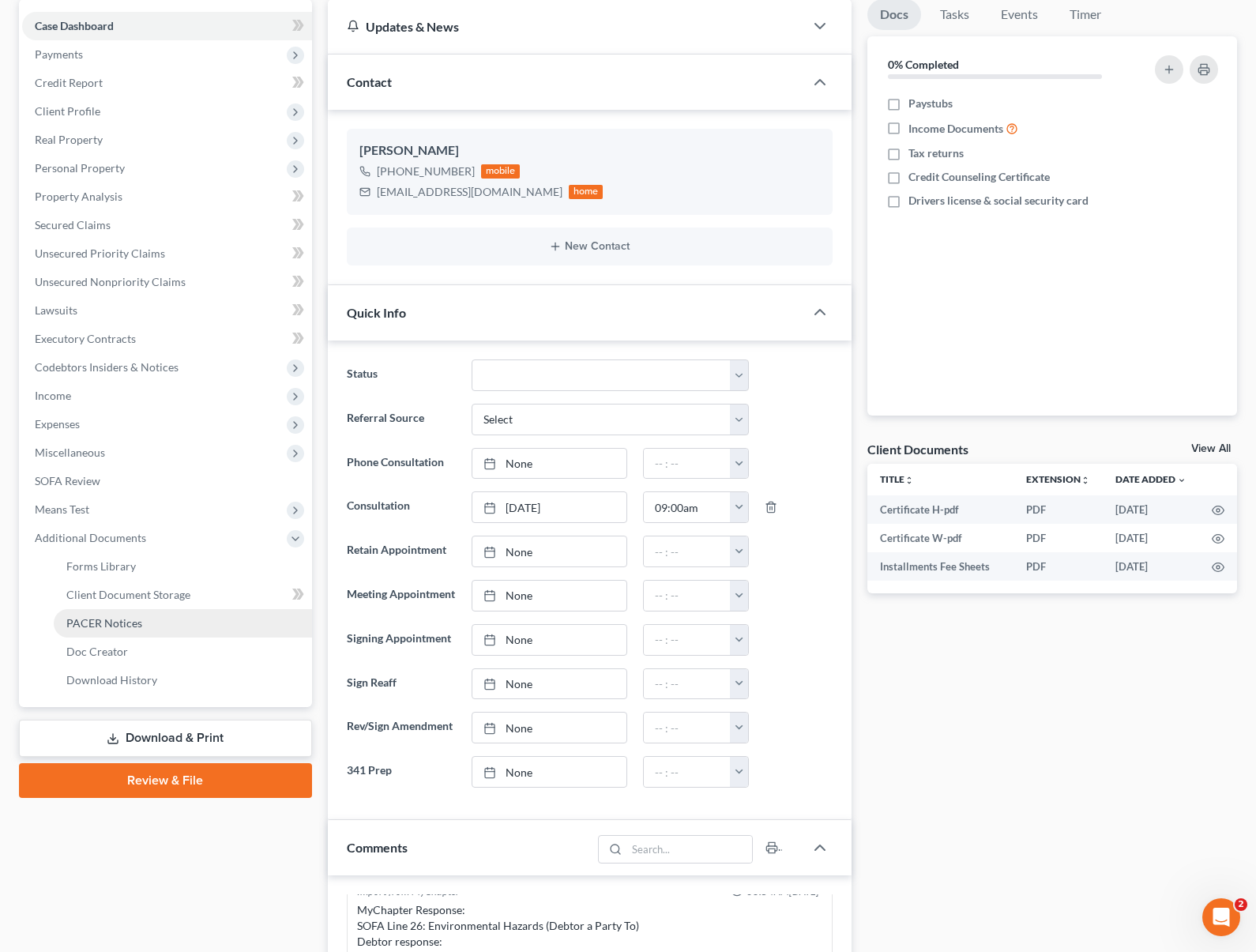
click at [138, 617] on span "PACER Notices" at bounding box center [104, 623] width 76 height 14
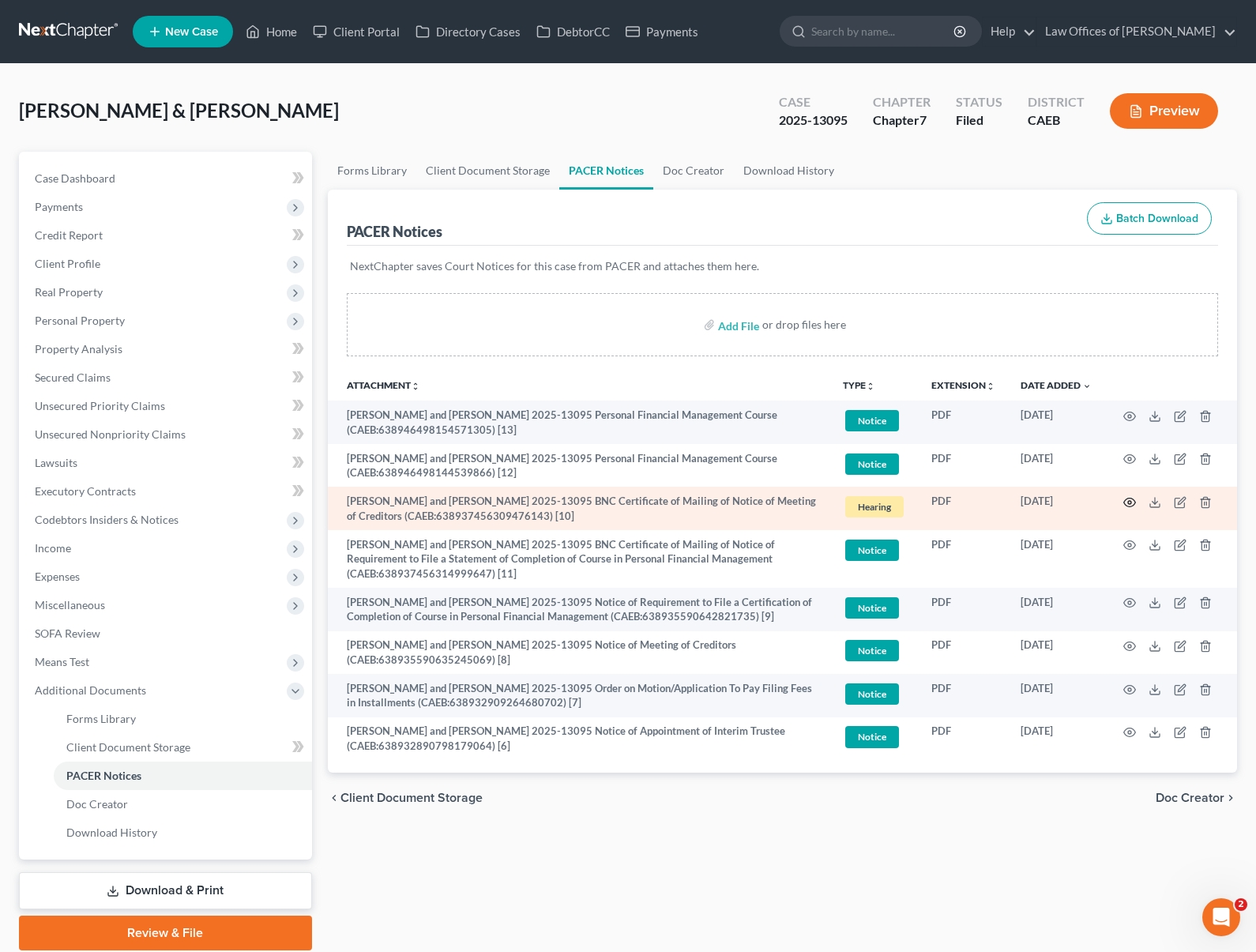
click at [1125, 501] on icon "button" at bounding box center [1129, 502] width 13 height 13
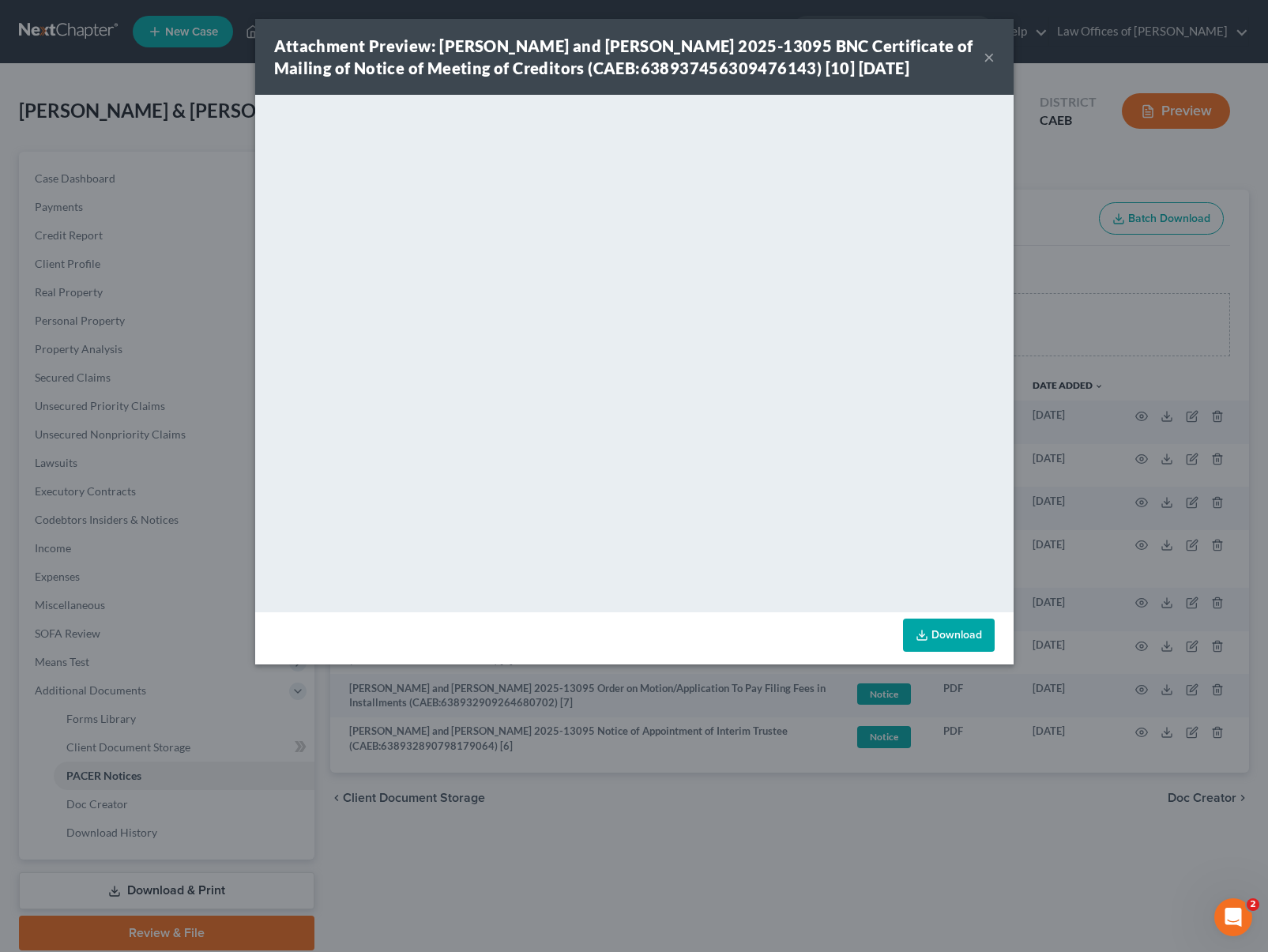
click at [985, 65] on button "×" at bounding box center [989, 56] width 11 height 19
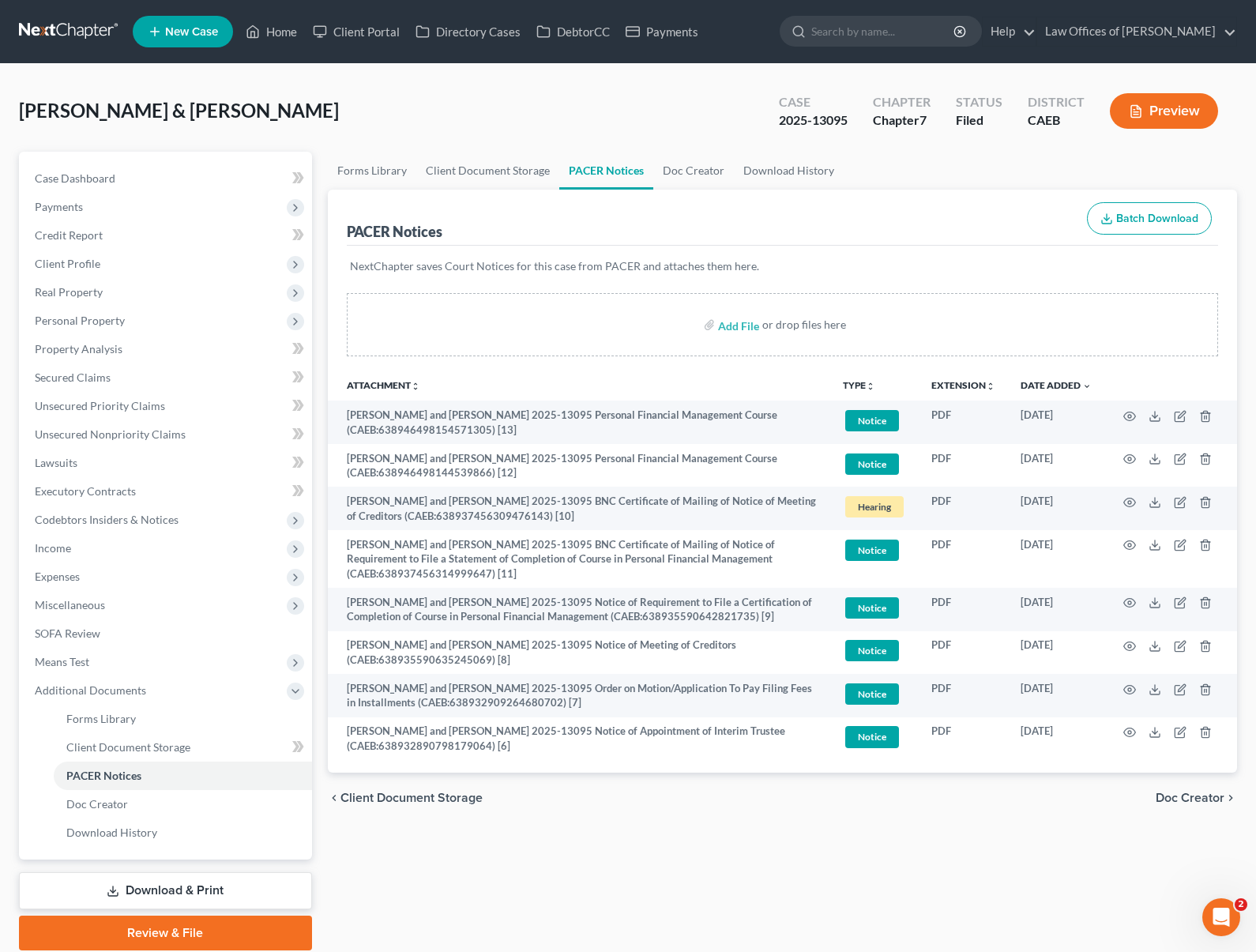
click at [563, 122] on div "[PERSON_NAME] & [PERSON_NAME] Upgraded Case 2025-13095 Chapter Chapter 7 Status…" at bounding box center [627, 118] width 1217 height 69
click at [285, 31] on link "Home" at bounding box center [272, 32] width 67 height 29
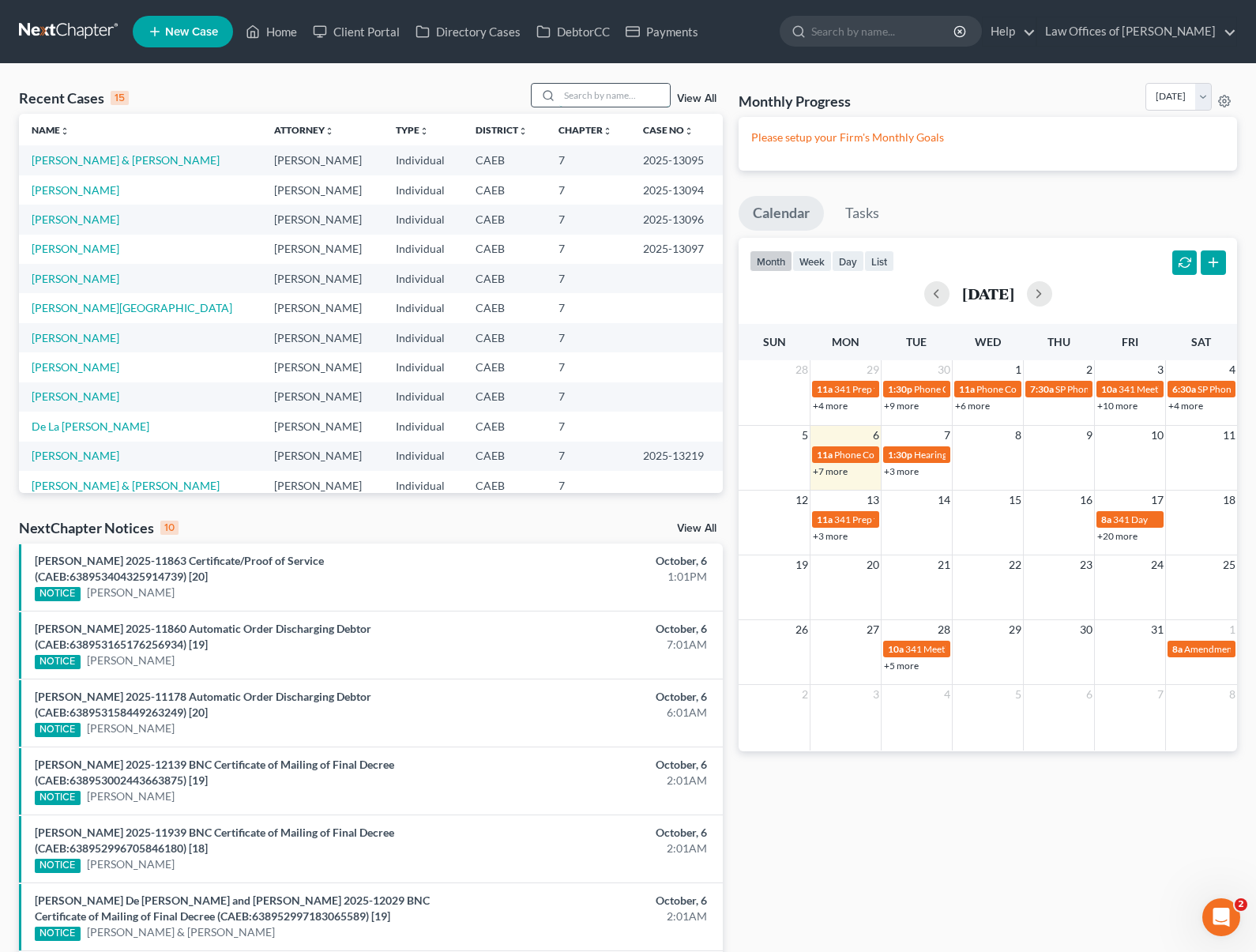
click at [583, 97] on input "search" at bounding box center [614, 95] width 111 height 23
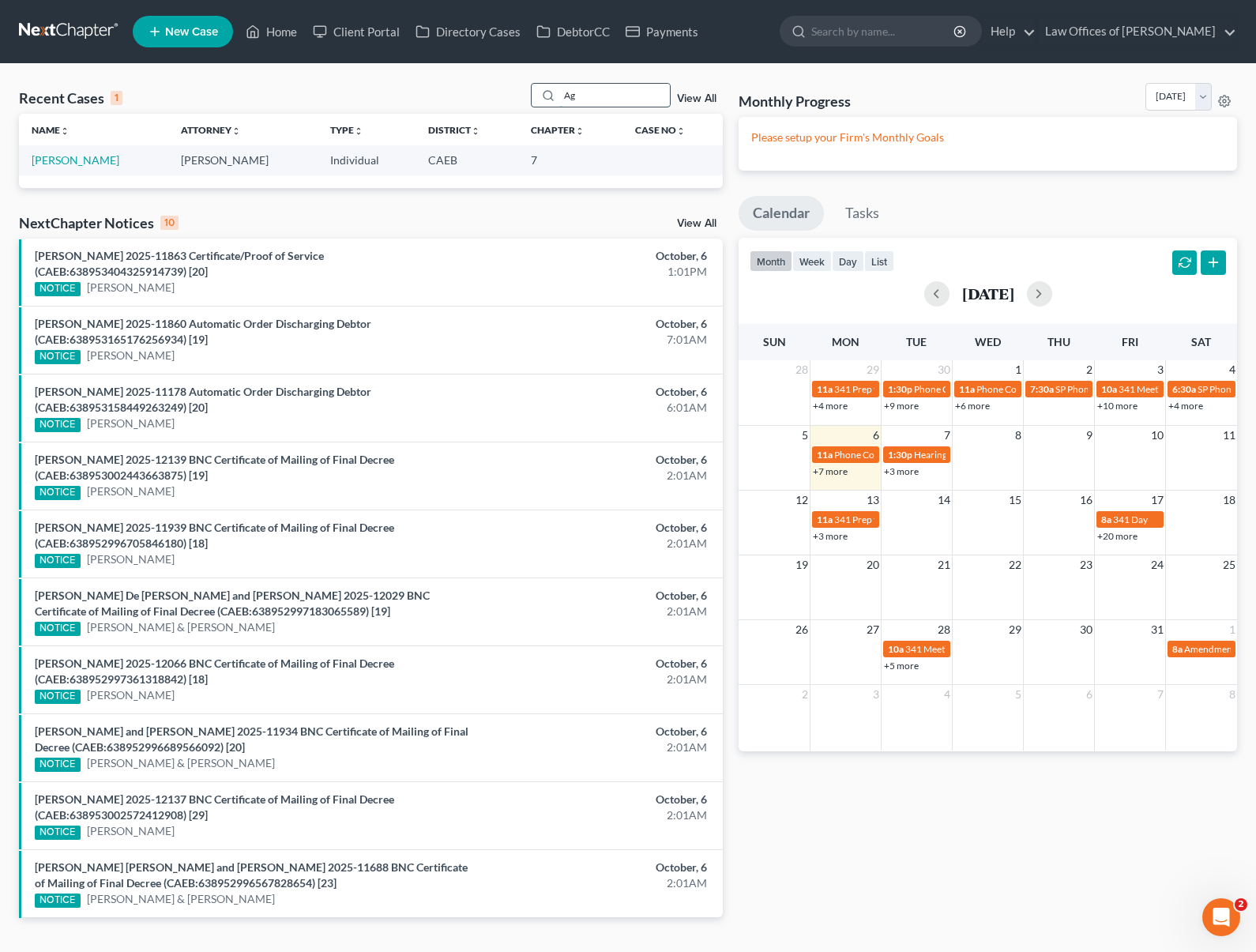
type input "A"
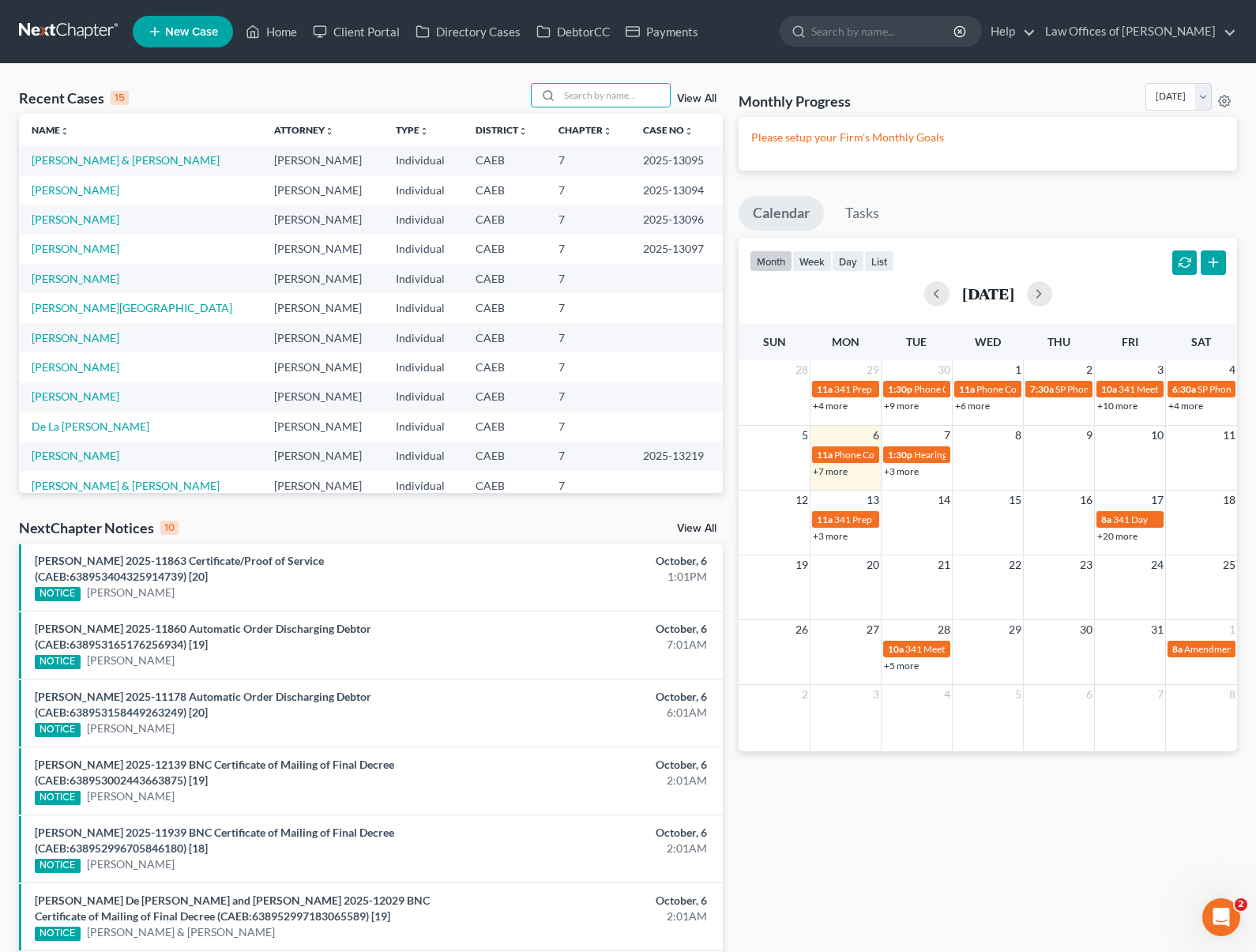
click at [204, 33] on span "New Case" at bounding box center [192, 32] width 53 height 12
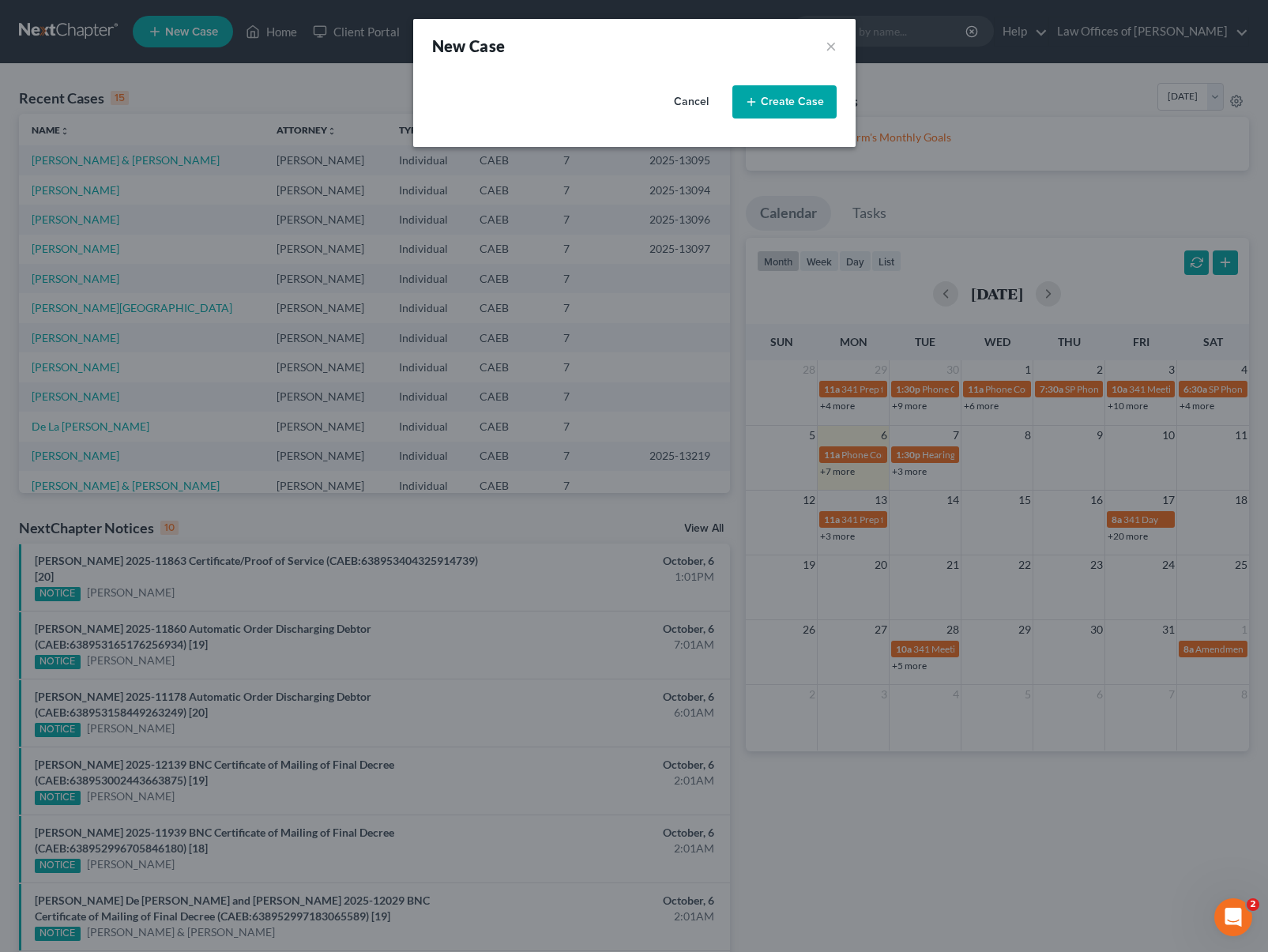
select select "8"
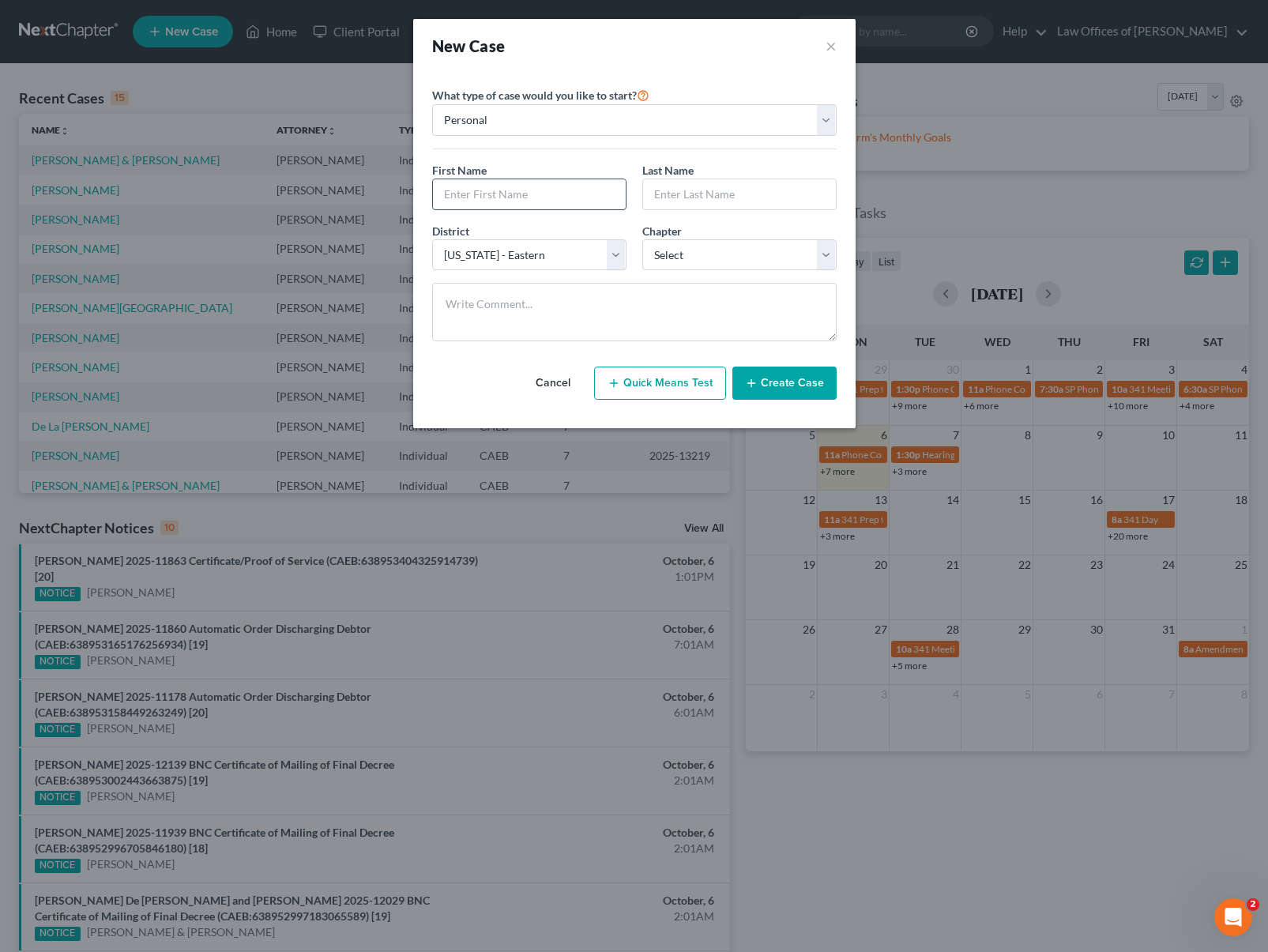
click at [489, 198] on input "text" at bounding box center [528, 195] width 193 height 30
type input "Israel"
click at [705, 191] on input "text" at bounding box center [739, 195] width 193 height 30
type input "[PERSON_NAME]"
click at [822, 256] on select "Select 7 11 12 13" at bounding box center [739, 255] width 195 height 32
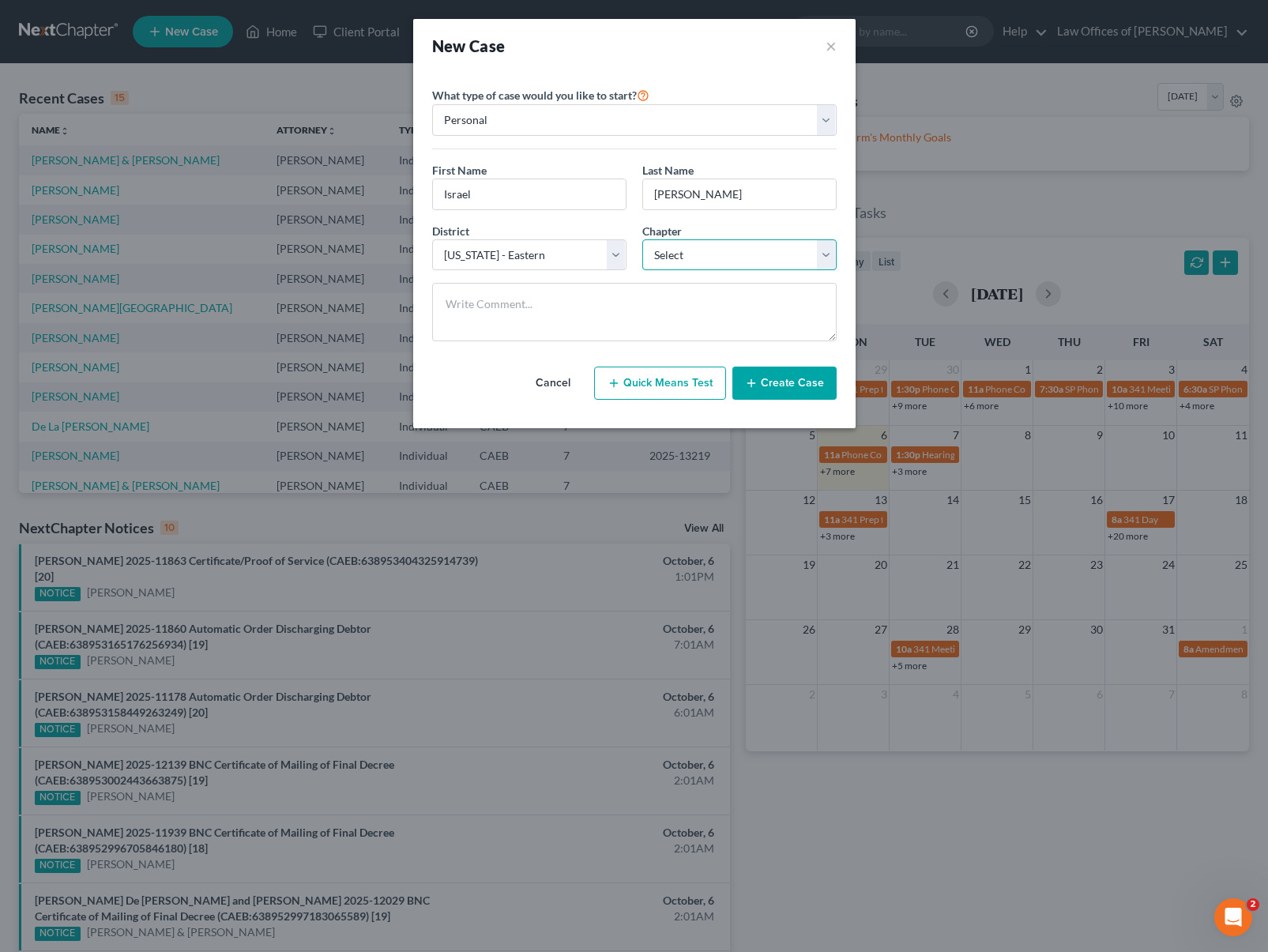
select select "0"
click at [642, 239] on select "Select 7 11 12 13" at bounding box center [739, 255] width 195 height 32
click at [797, 385] on button "Create Case" at bounding box center [784, 383] width 105 height 34
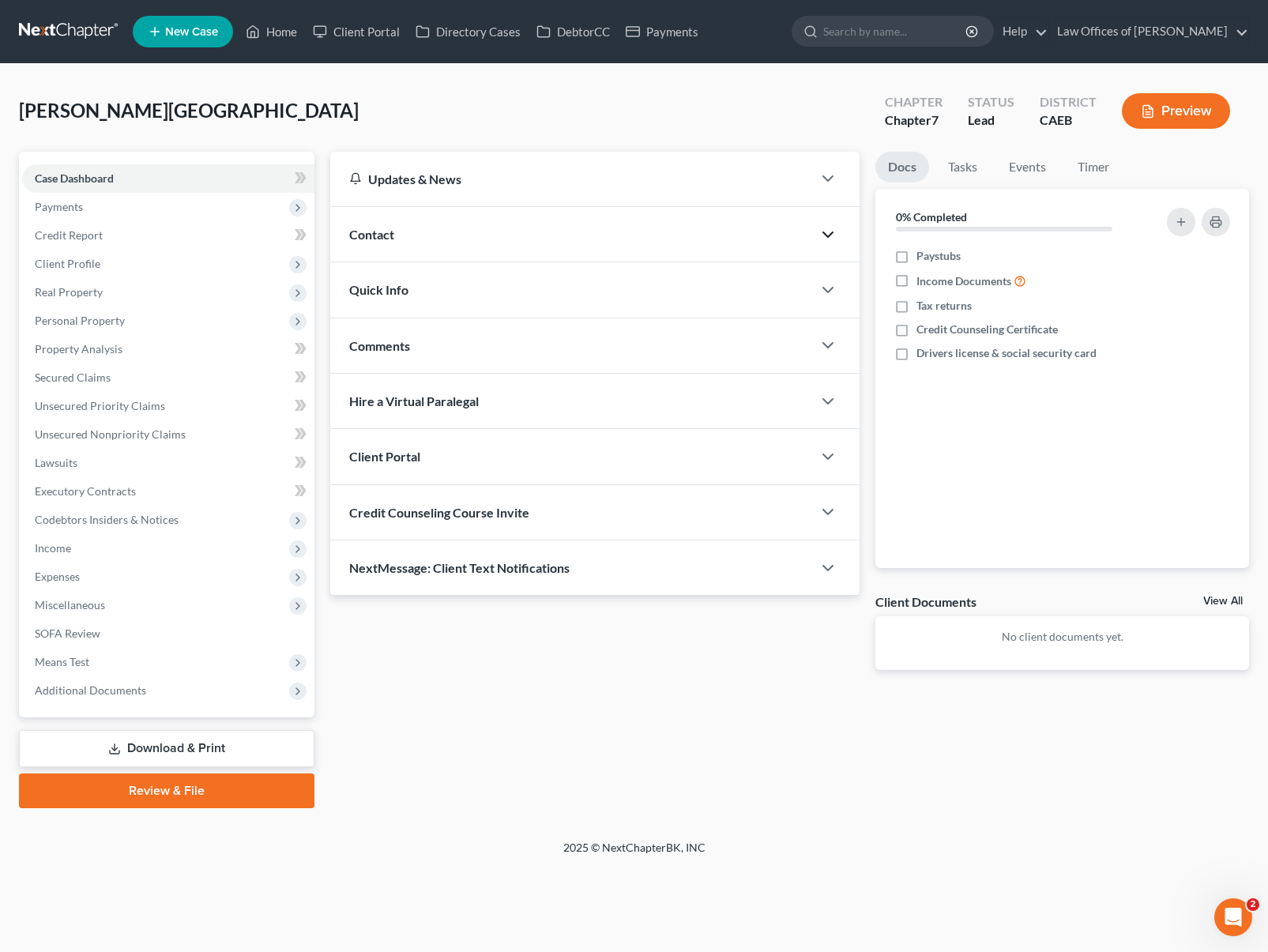
click at [830, 233] on polyline "button" at bounding box center [828, 234] width 10 height 5
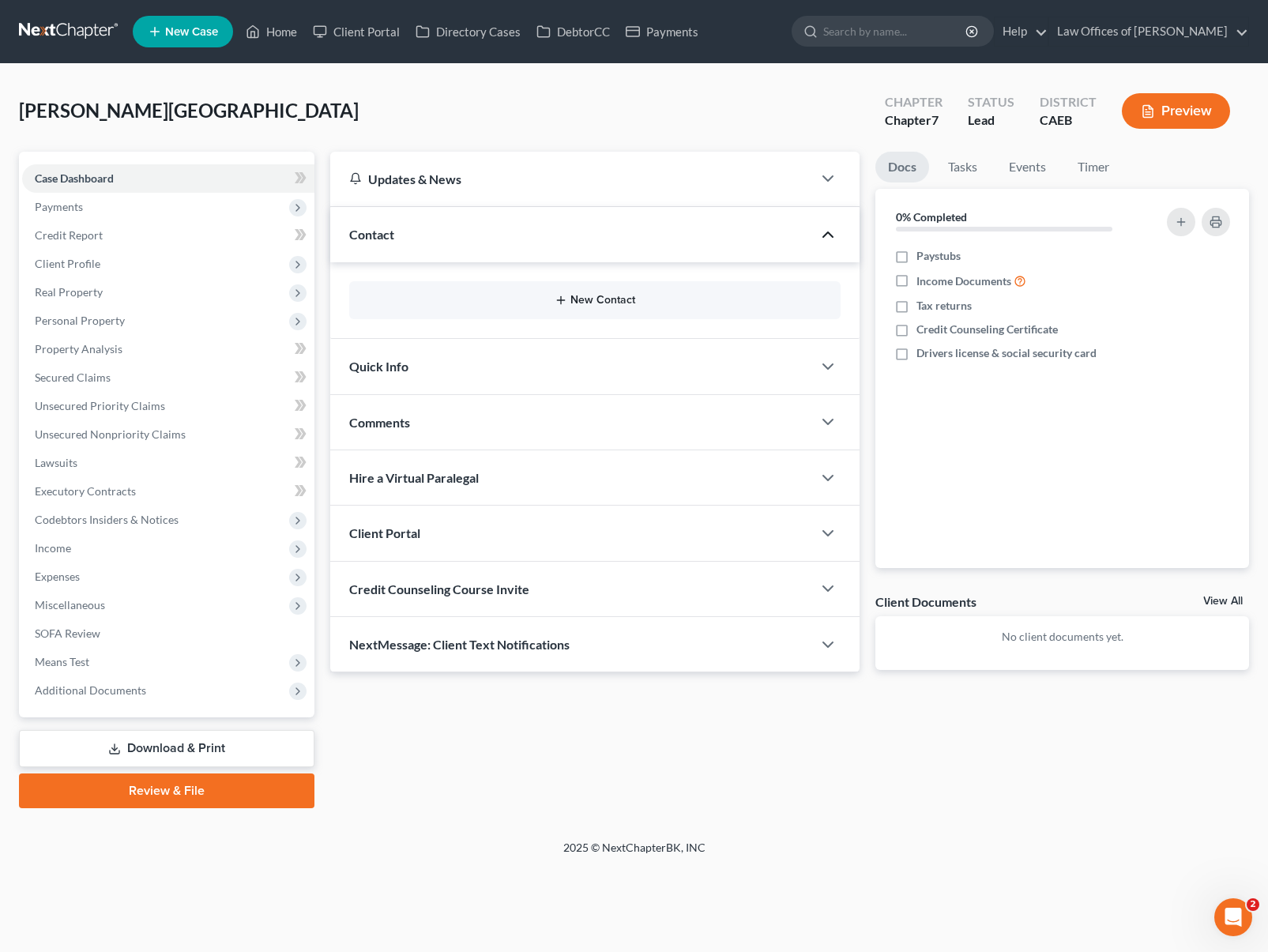
click at [601, 300] on button "New Contact" at bounding box center [594, 299] width 466 height 13
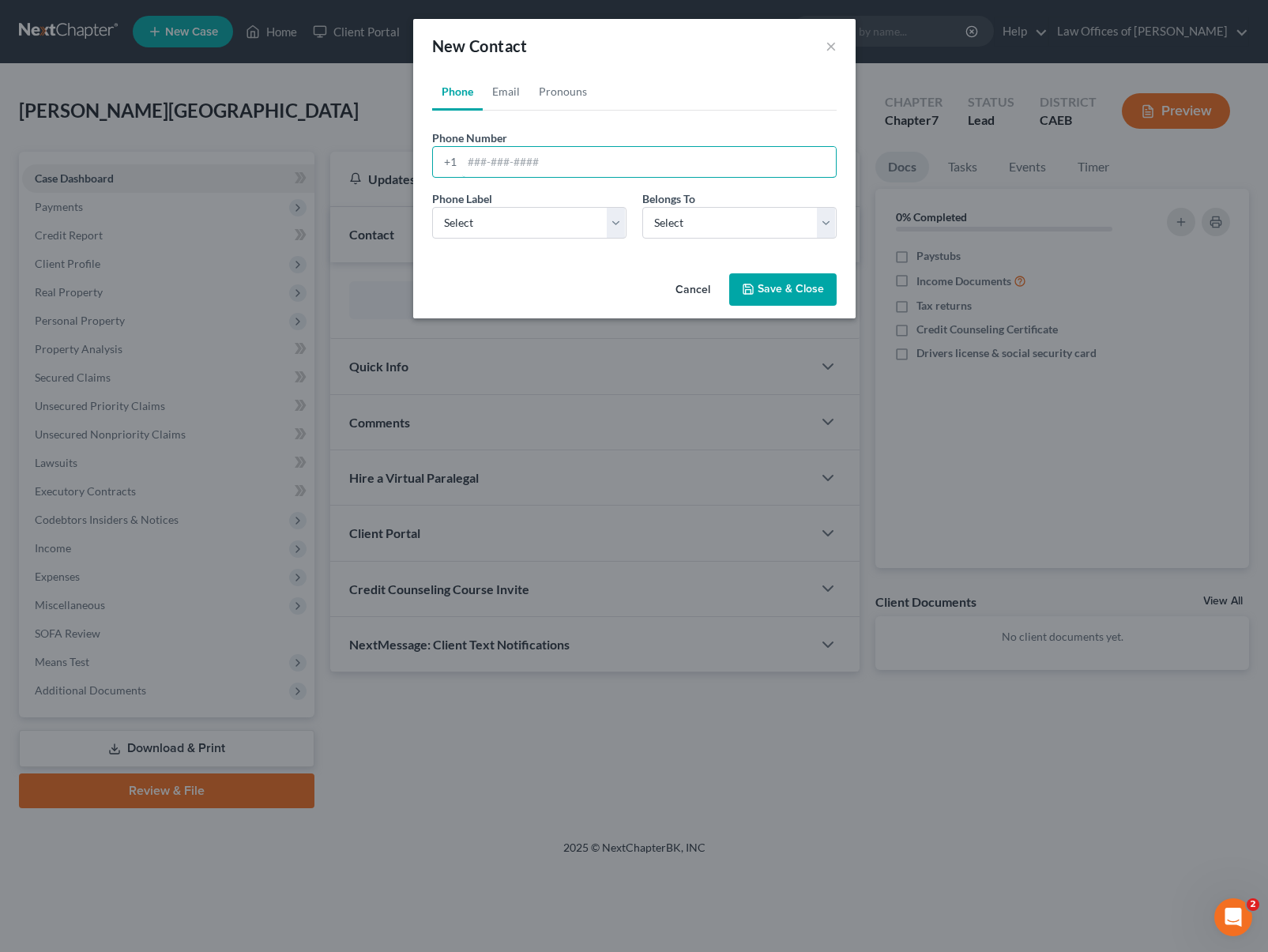
drag, startPoint x: 589, startPoint y: 159, endPoint x: 678, endPoint y: 145, distance: 90.1
click at [588, 159] on input "tel" at bounding box center [649, 162] width 373 height 30
type input "6614979579"
click at [610, 226] on select "Select Mobile Home Work Other" at bounding box center [528, 223] width 195 height 32
select select "0"
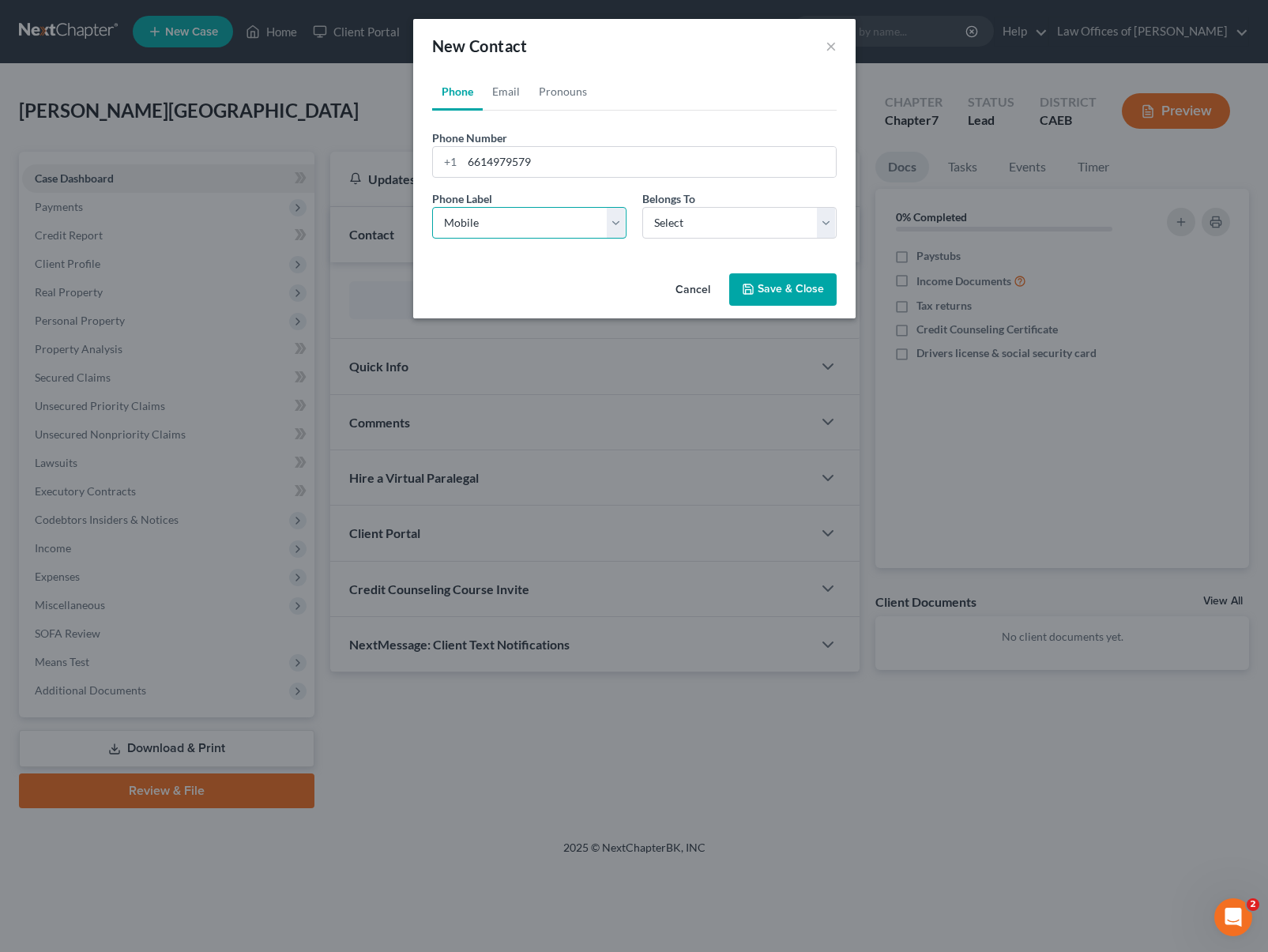
click at [432, 207] on select "Select Mobile Home Work Other" at bounding box center [528, 223] width 195 height 32
click at [821, 222] on select "Select Client Other" at bounding box center [739, 223] width 195 height 32
select select "0"
click at [642, 207] on select "Select Client Other" at bounding box center [739, 223] width 195 height 32
click at [805, 292] on button "Save & Close" at bounding box center [782, 290] width 108 height 34
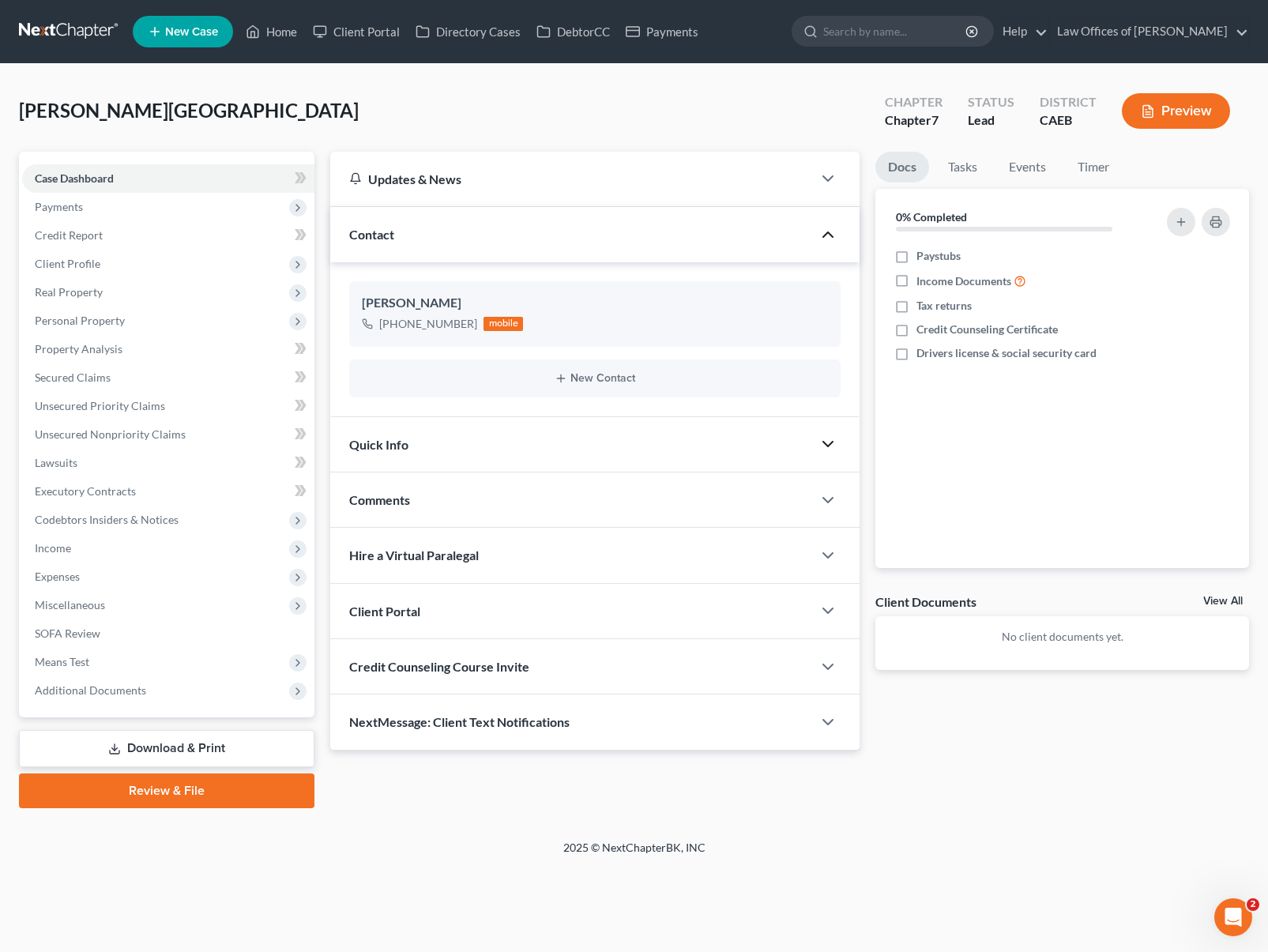
click at [826, 449] on icon "button" at bounding box center [827, 443] width 19 height 19
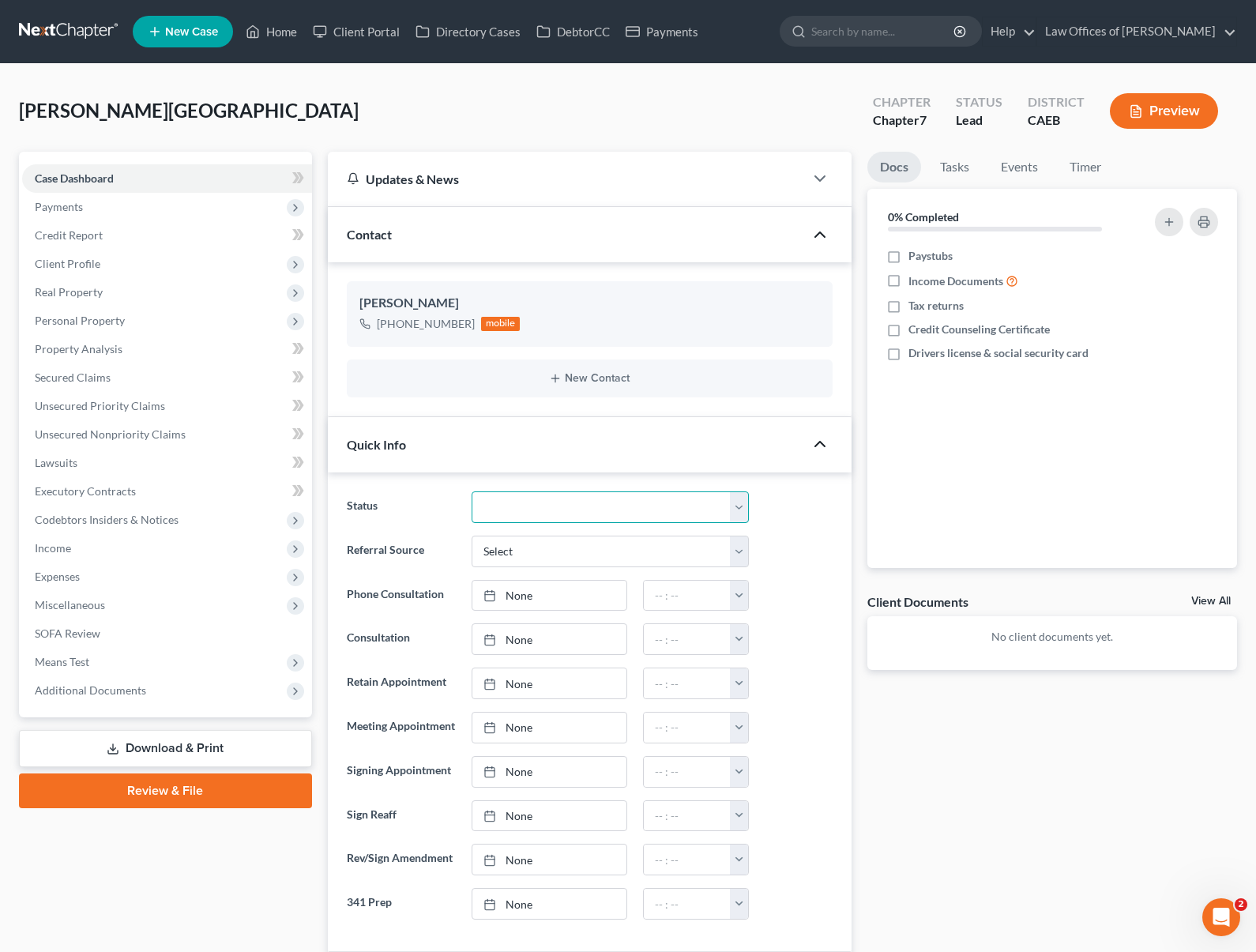
click at [731, 506] on select "Cancelled/Refund Closed Consultation Declined Discharged Filed Income Check In …" at bounding box center [609, 507] width 277 height 32
select select "10"
click at [471, 491] on select "Cancelled/Refund Closed Consultation Declined Discharged Filed Income Check In …" at bounding box center [609, 507] width 277 height 32
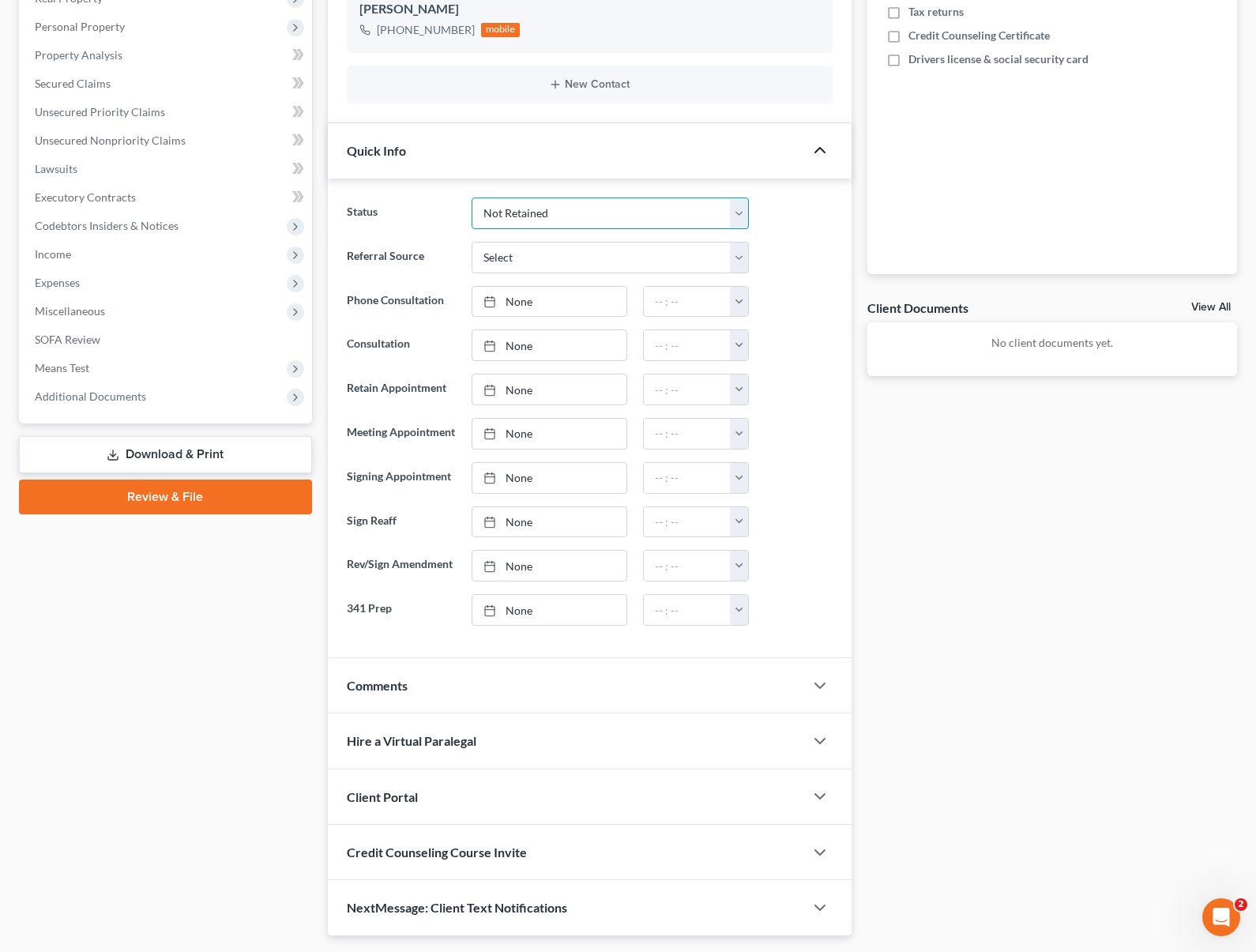
scroll to position [297, 0]
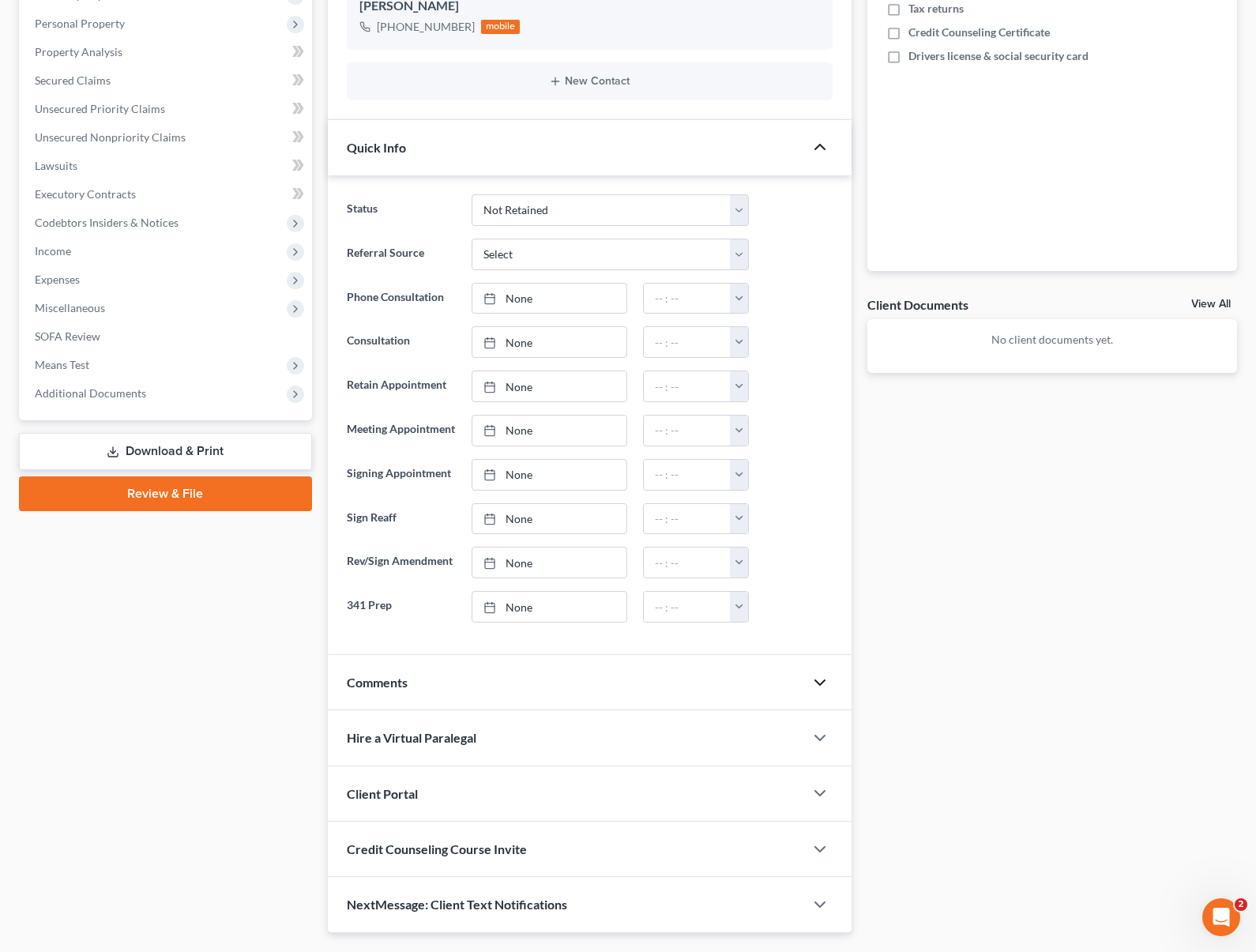
click at [818, 682] on polyline "button" at bounding box center [820, 682] width 10 height 5
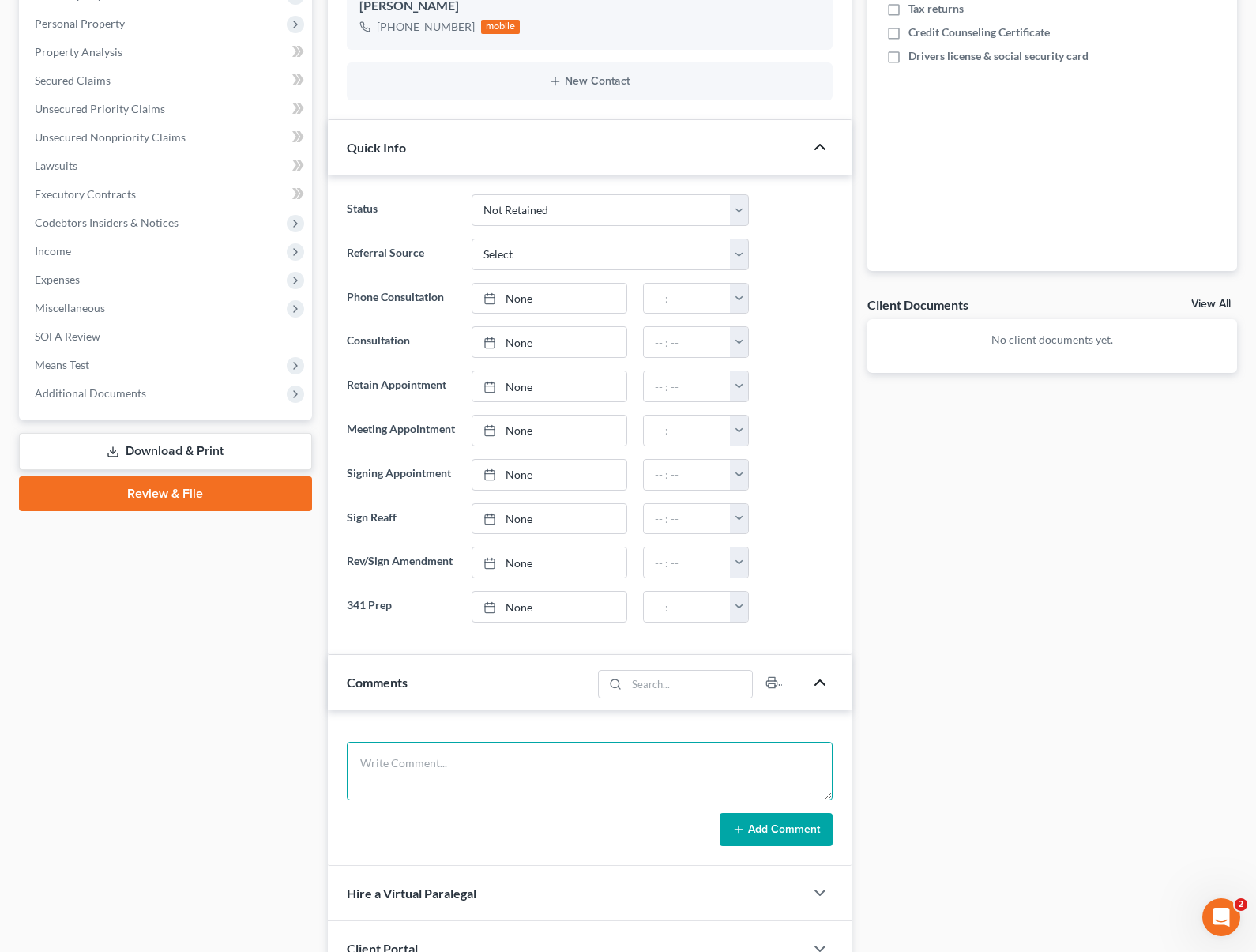
click at [440, 753] on textarea at bounding box center [589, 770] width 486 height 58
type textarea "M"
type textarea "Separated, stopped working [DATE]. Renting, 2022 Chevrolet Silverado, keeping. …"
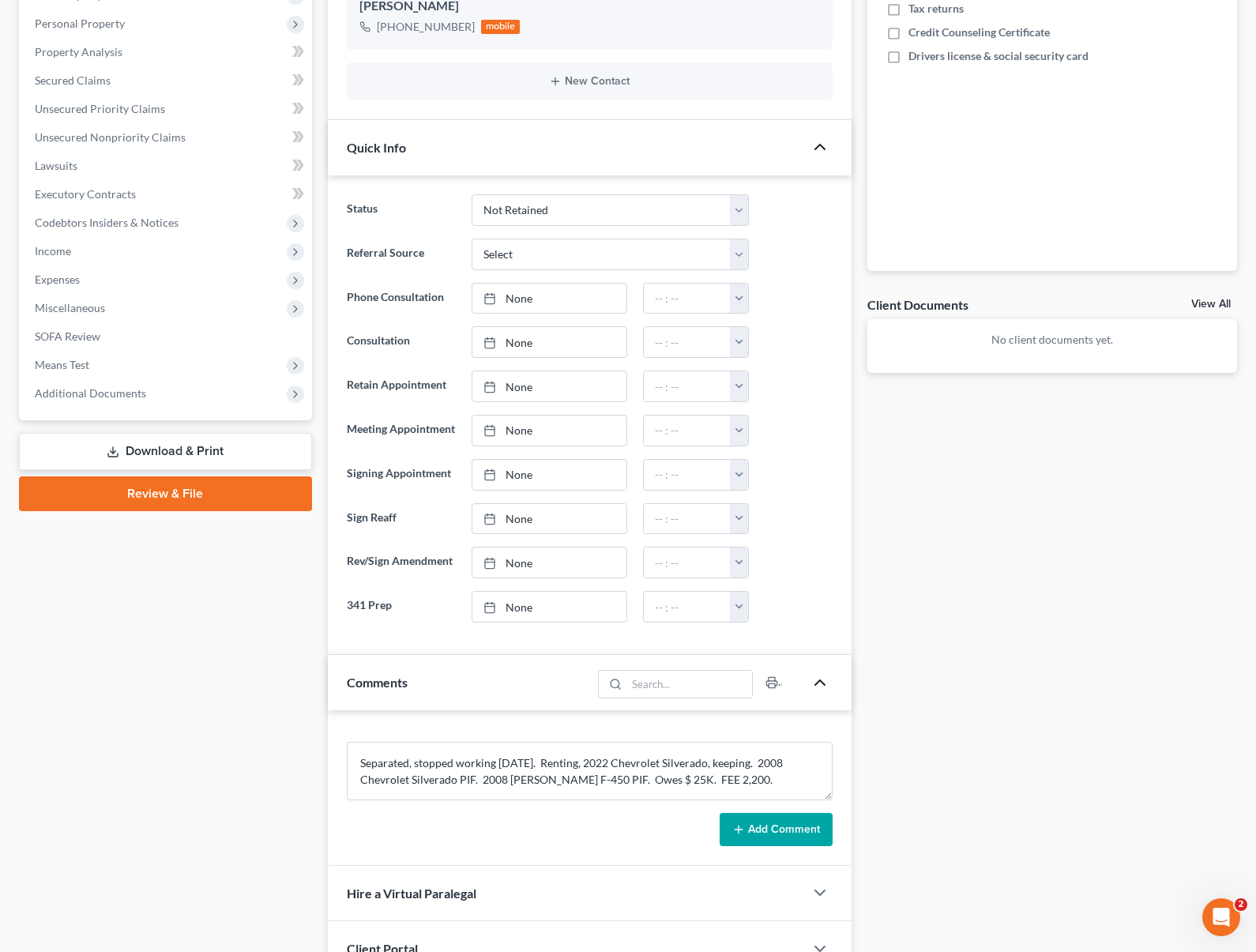
click at [778, 834] on button "Add Comment" at bounding box center [776, 830] width 113 height 34
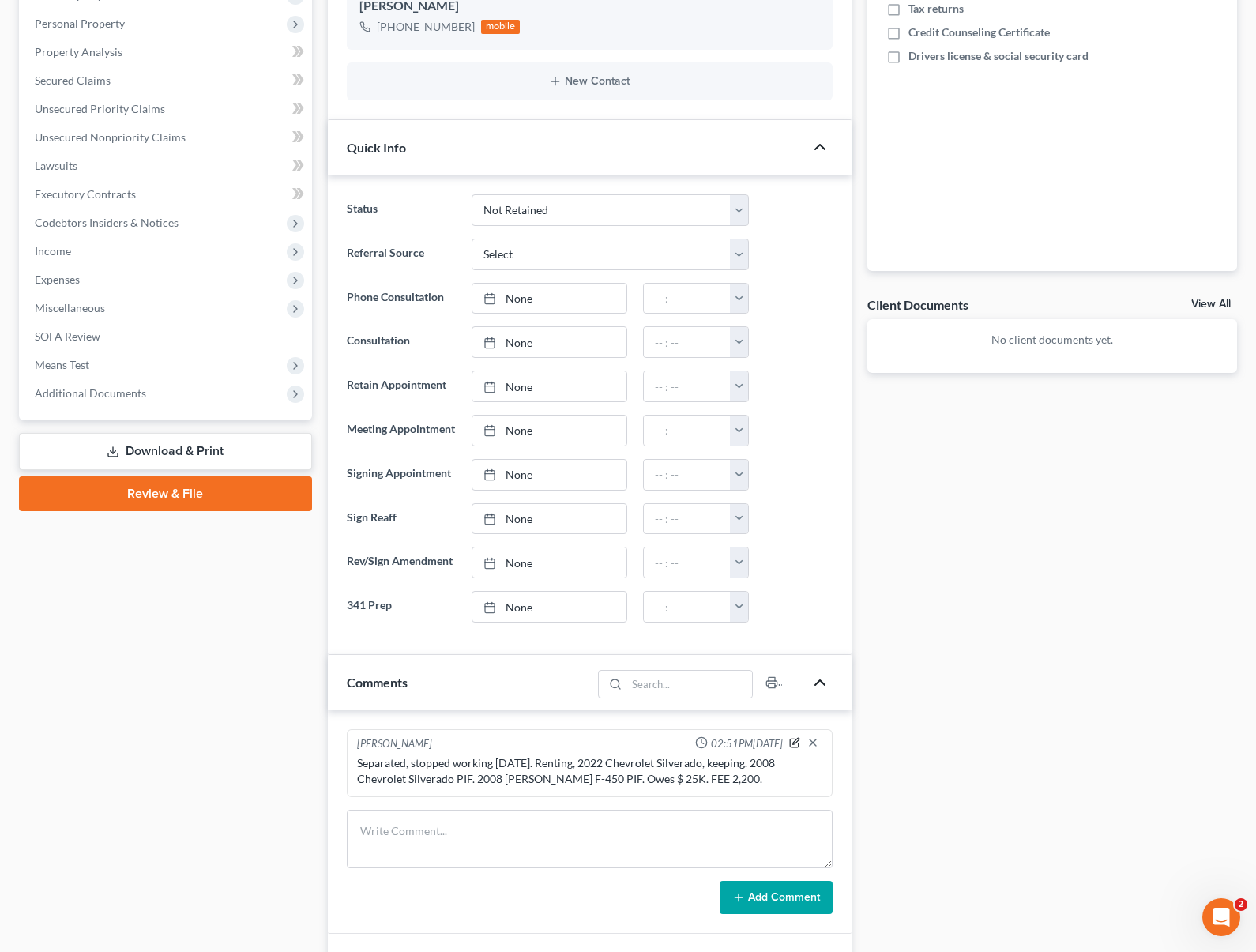
click at [791, 739] on icon "button" at bounding box center [794, 742] width 11 height 11
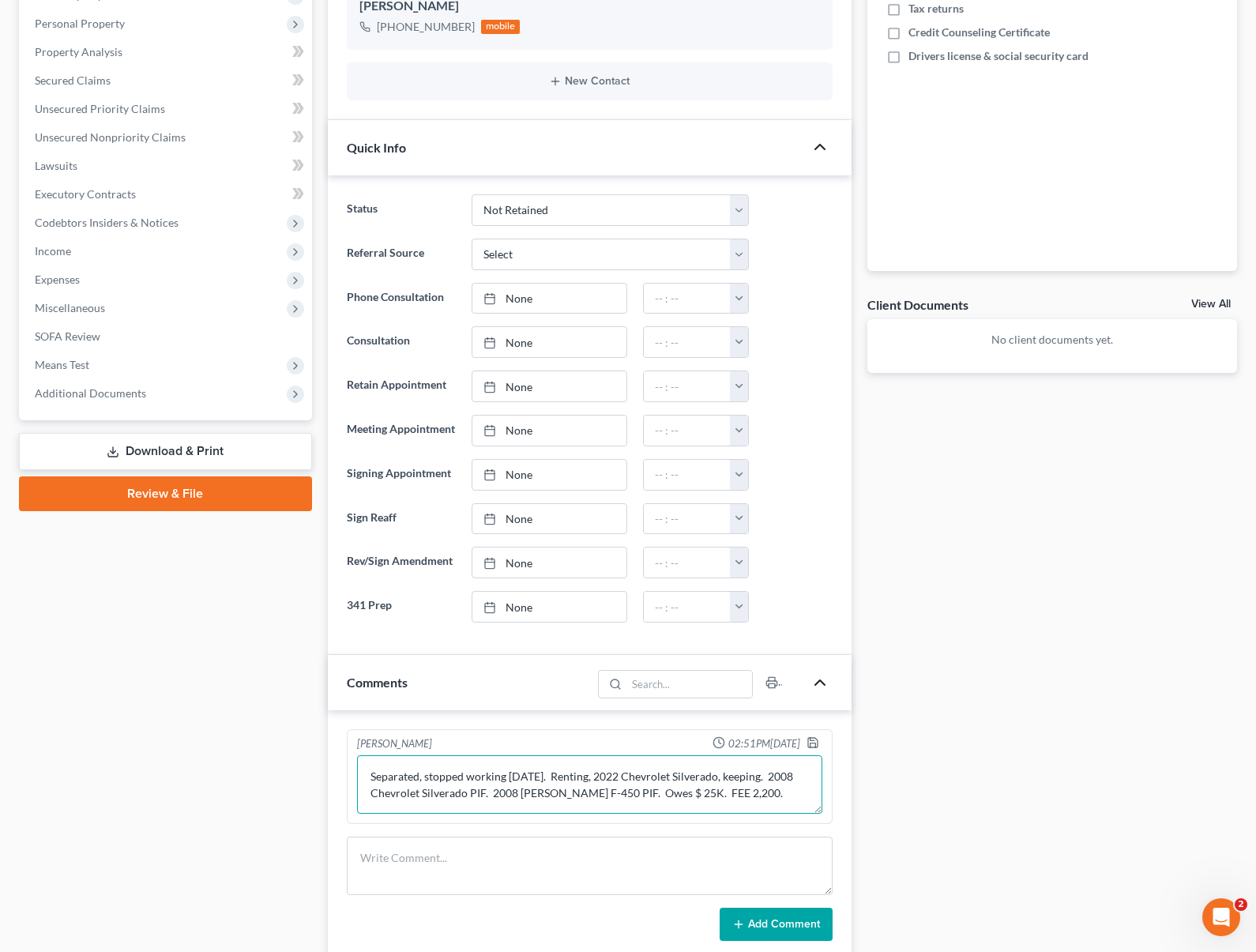
click at [762, 794] on textarea "Separated, stopped working [DATE]. Renting, 2022 Chevrolet Silverado, keeping. …" at bounding box center [589, 784] width 465 height 58
type textarea "Separated, stopped working [DATE]. Renting, 2022 Chevrolet Silverado, keeping. …"
click at [812, 746] on icon "button" at bounding box center [812, 742] width 13 height 13
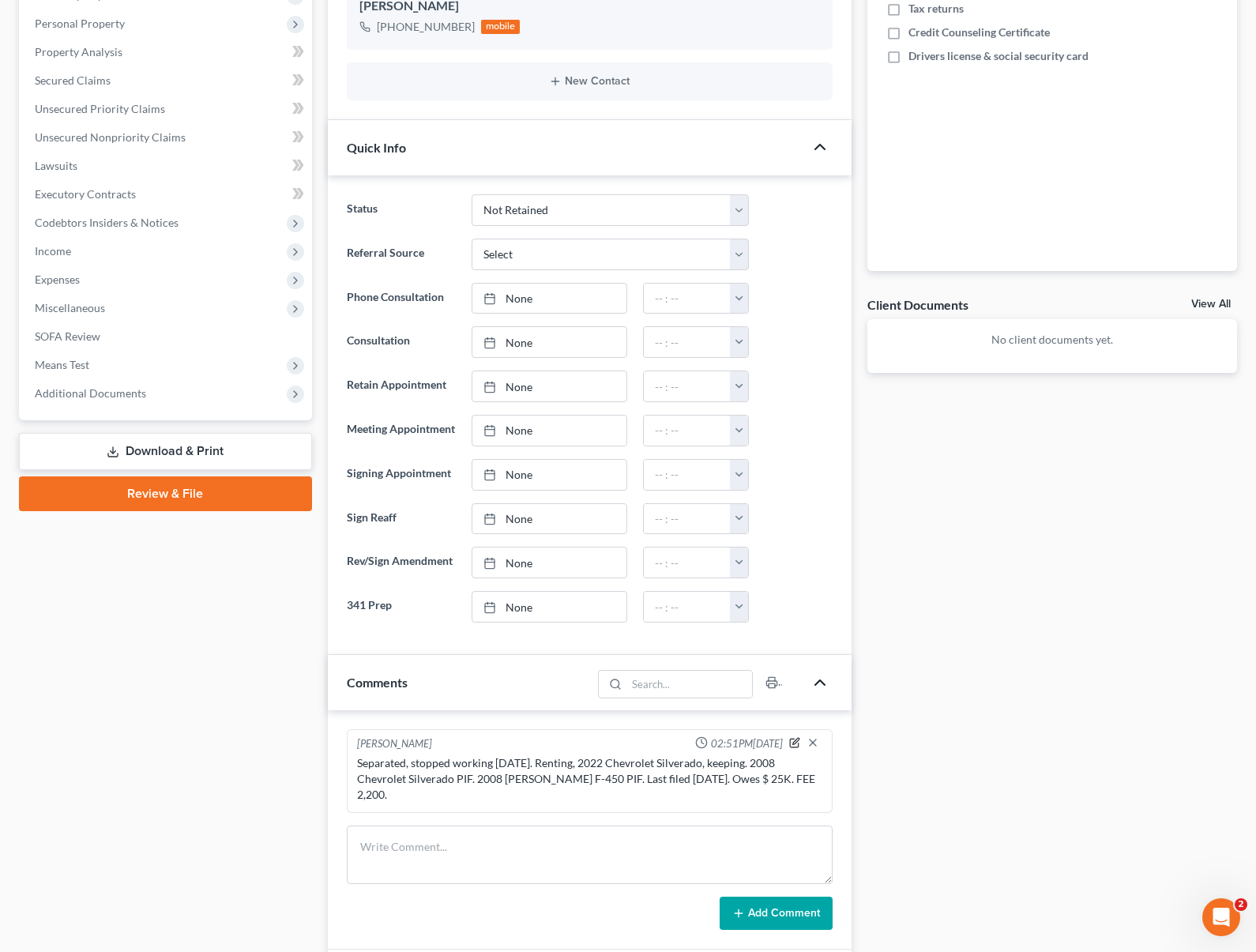
click at [794, 743] on icon "button" at bounding box center [796, 741] width 6 height 6
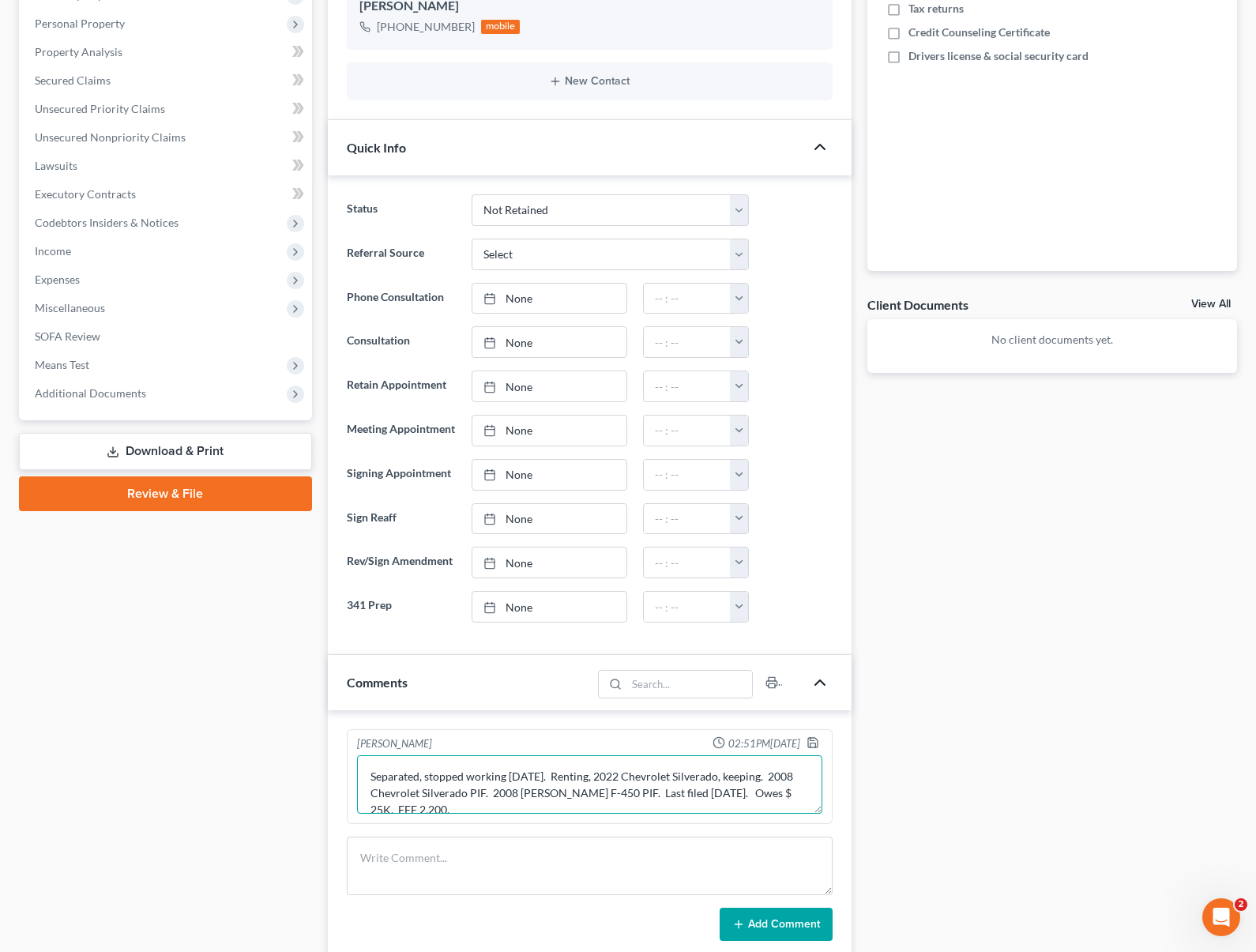
click at [627, 797] on textarea "Separated, stopped working [DATE]. Renting, 2022 Chevrolet Silverado, keeping. …" at bounding box center [589, 784] width 465 height 58
type textarea "Separated, stopped working [DATE]. Renting, 2022 Chevrolet Silverado, keeping. …"
click at [814, 740] on polyline "button" at bounding box center [812, 739] width 4 height 2
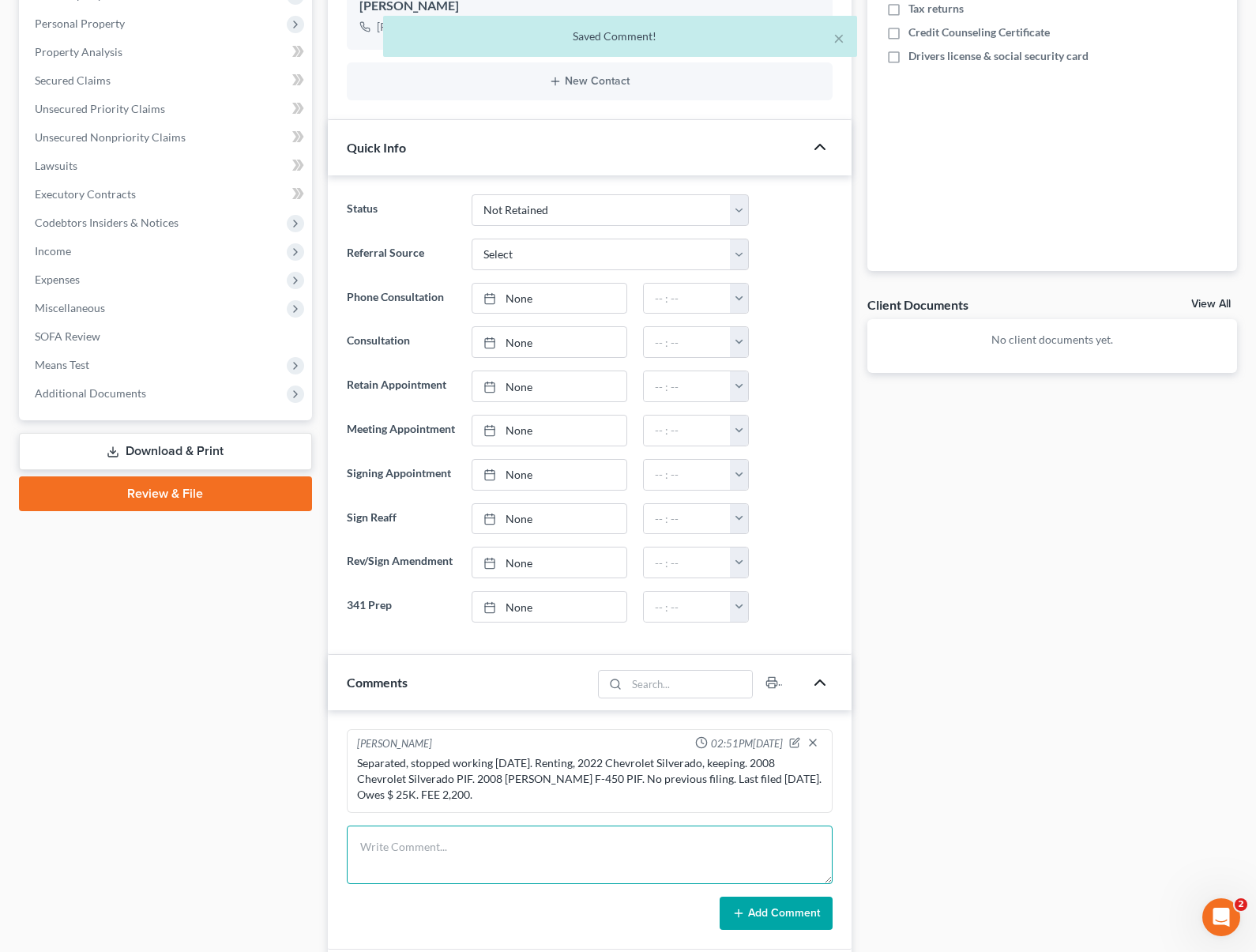
click at [528, 850] on textarea at bounding box center [589, 854] width 486 height 58
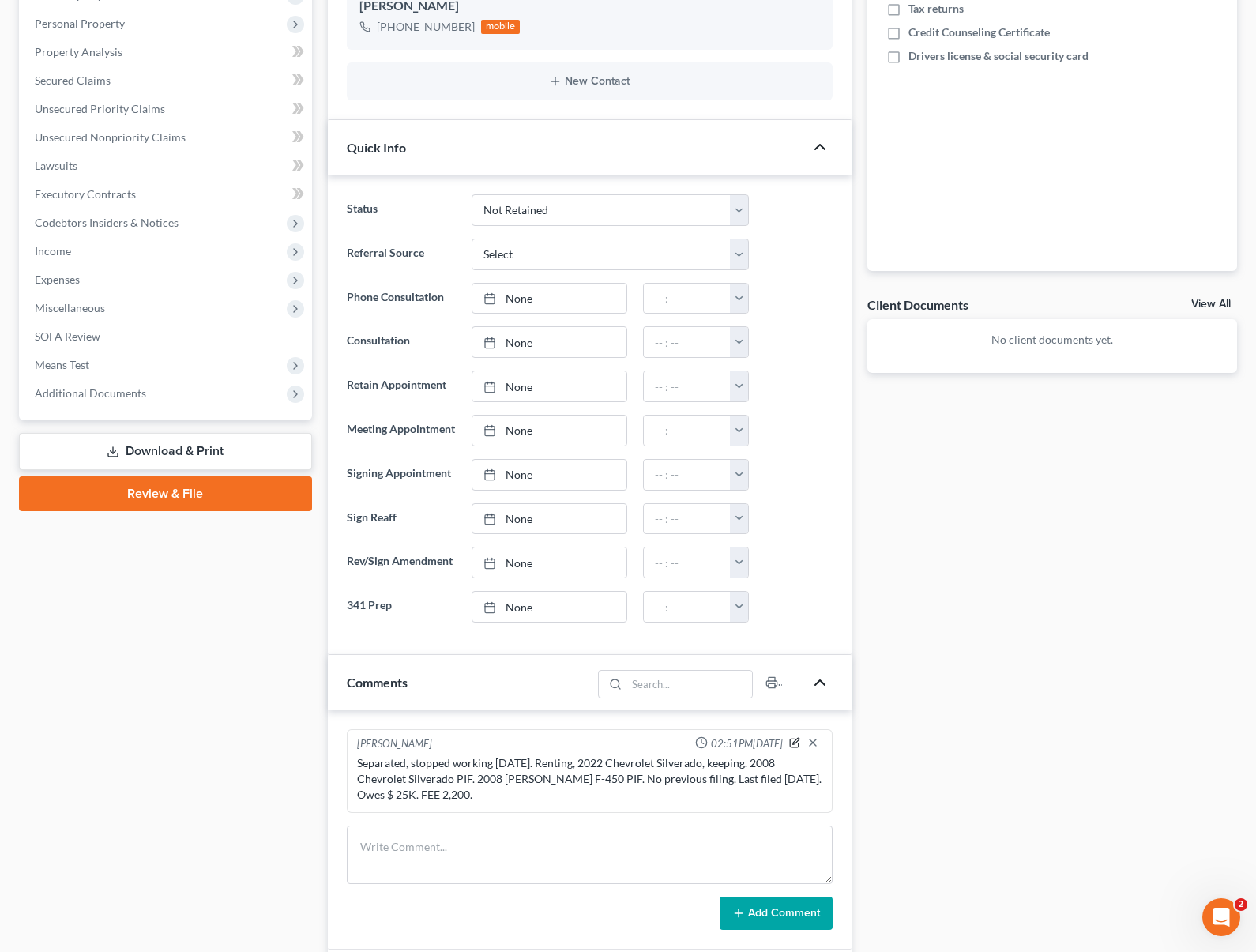
click at [795, 740] on icon "button" at bounding box center [796, 741] width 6 height 6
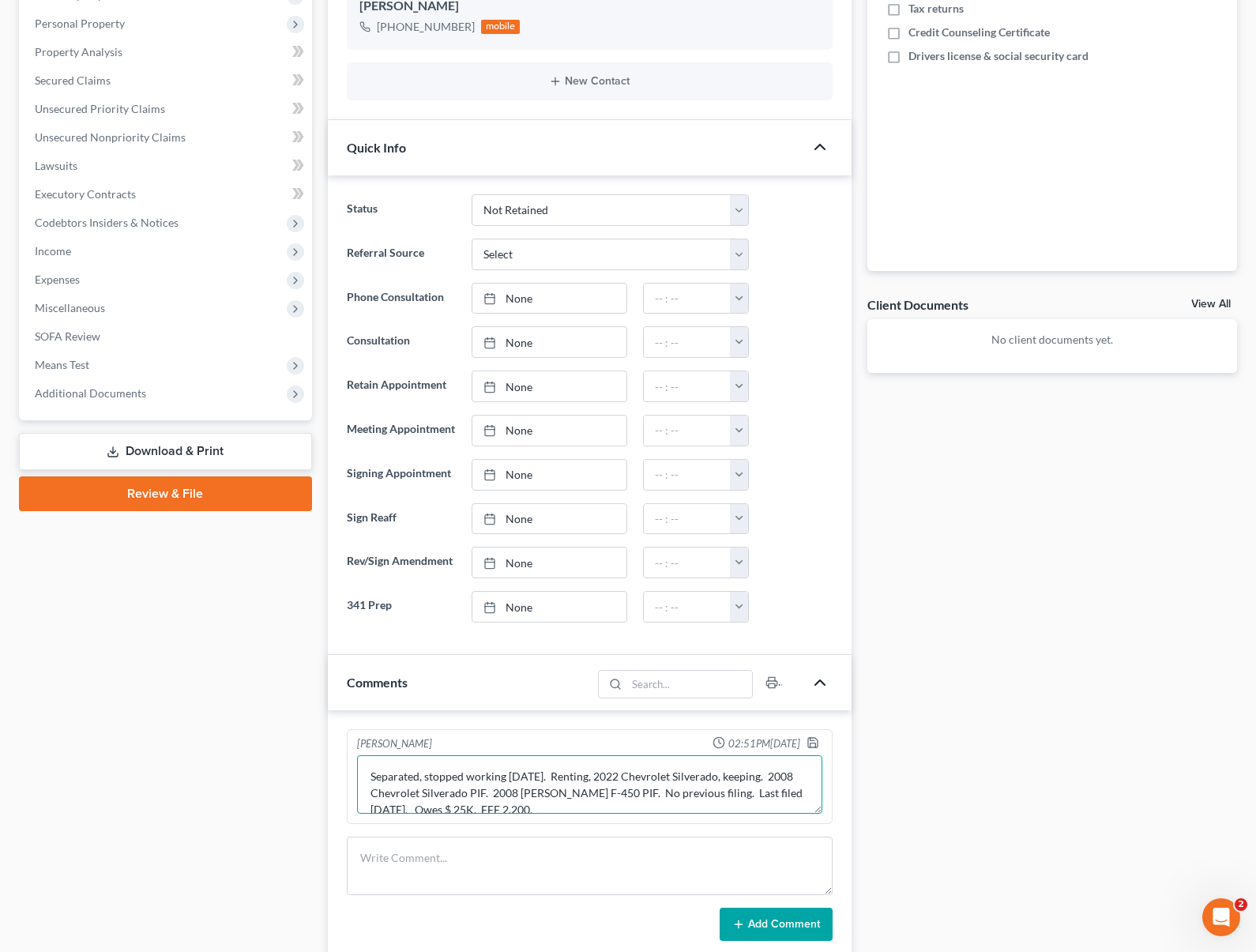
click at [549, 805] on textarea "Separated, stopped working [DATE]. Renting, 2022 Chevrolet Silverado, keeping. …" at bounding box center [589, 784] width 465 height 58
type textarea "Separated, stopped working [DATE]. Renting, 2022 Chevrolet Silverado, keeping. …"
click at [813, 743] on icon "button" at bounding box center [812, 742] width 13 height 13
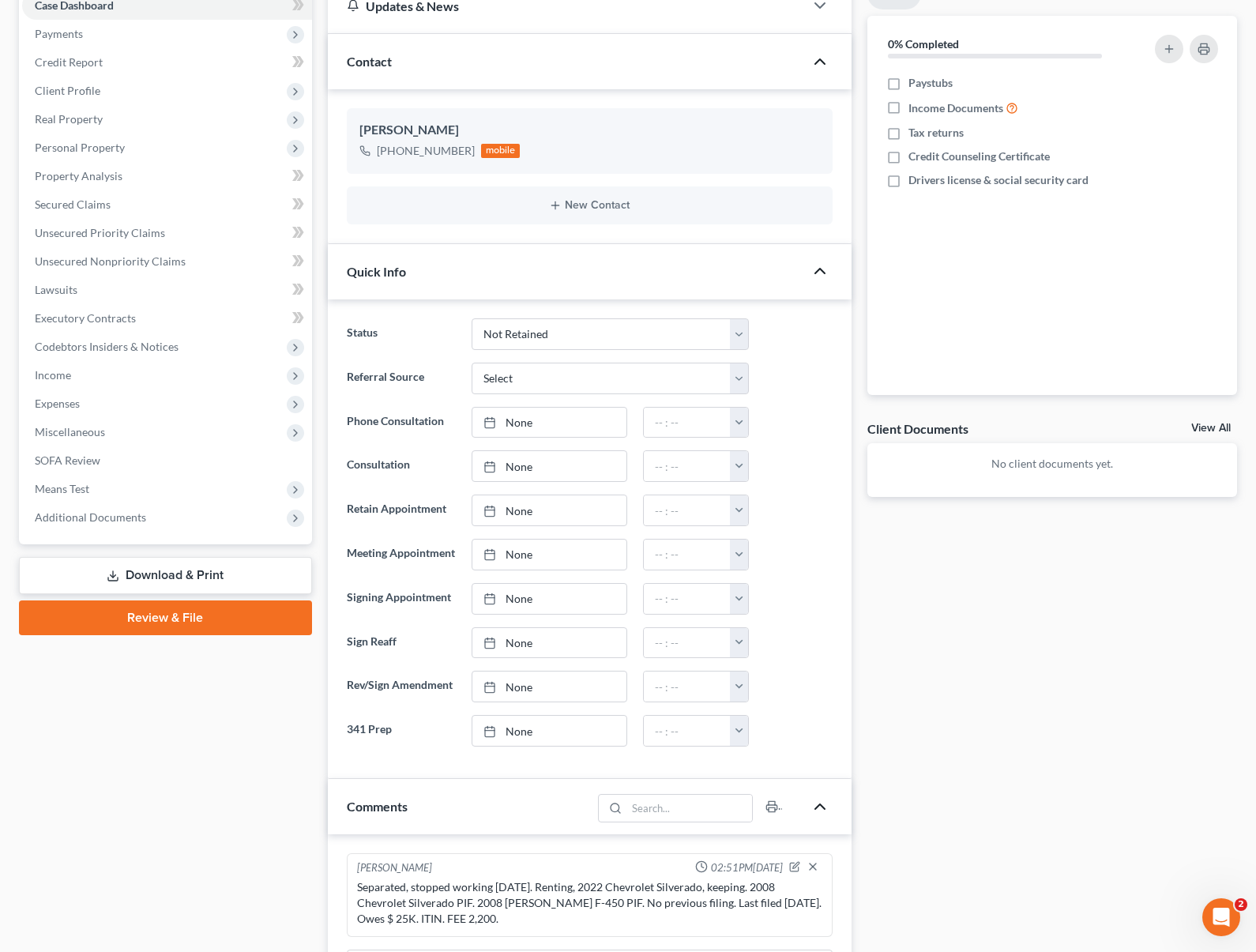
scroll to position [0, 0]
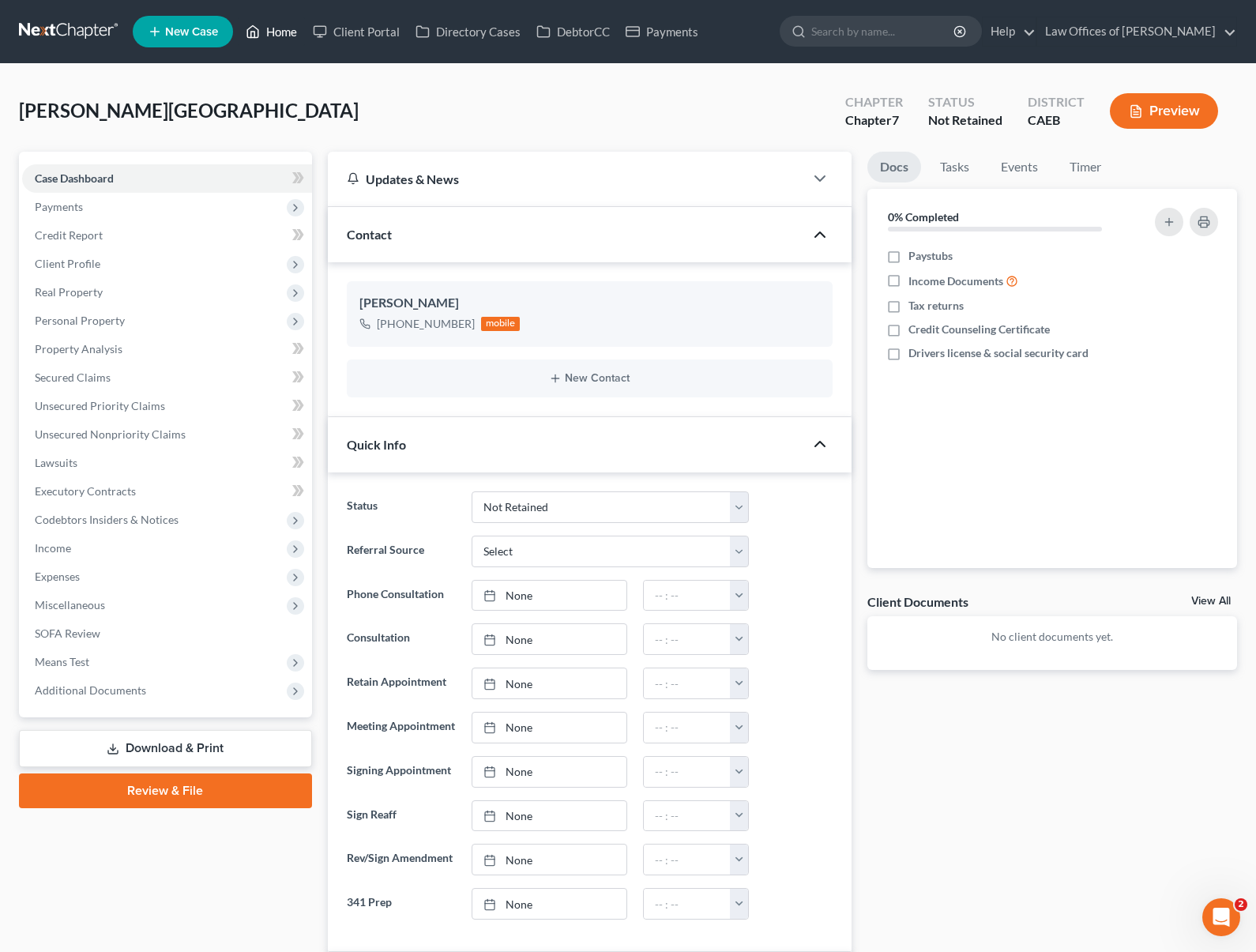
click at [291, 38] on link "Home" at bounding box center [272, 32] width 67 height 29
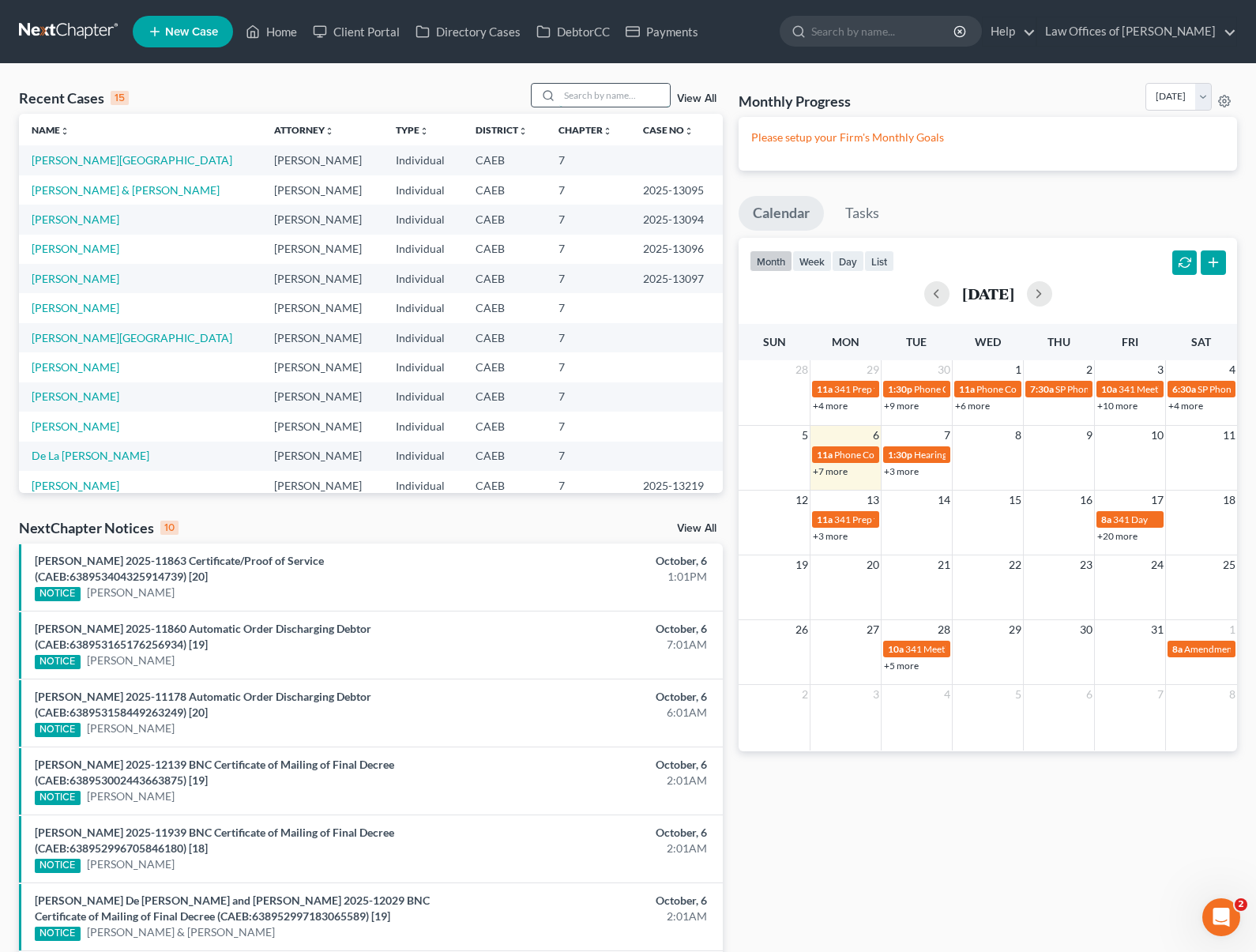
click at [574, 97] on input "search" at bounding box center [614, 95] width 111 height 23
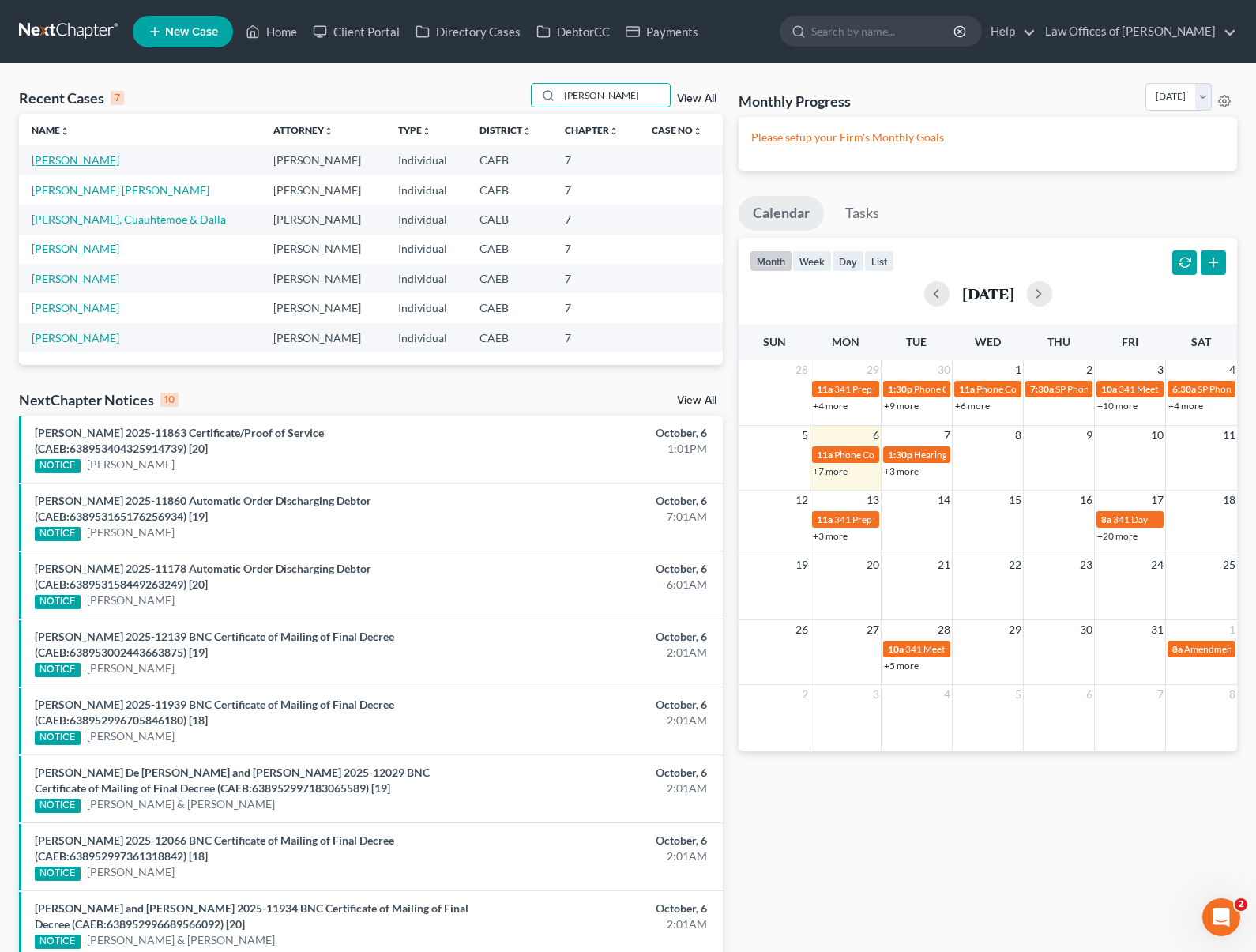
type input "[PERSON_NAME]"
click at [69, 155] on link "[PERSON_NAME]" at bounding box center [75, 160] width 88 height 14
select select "1"
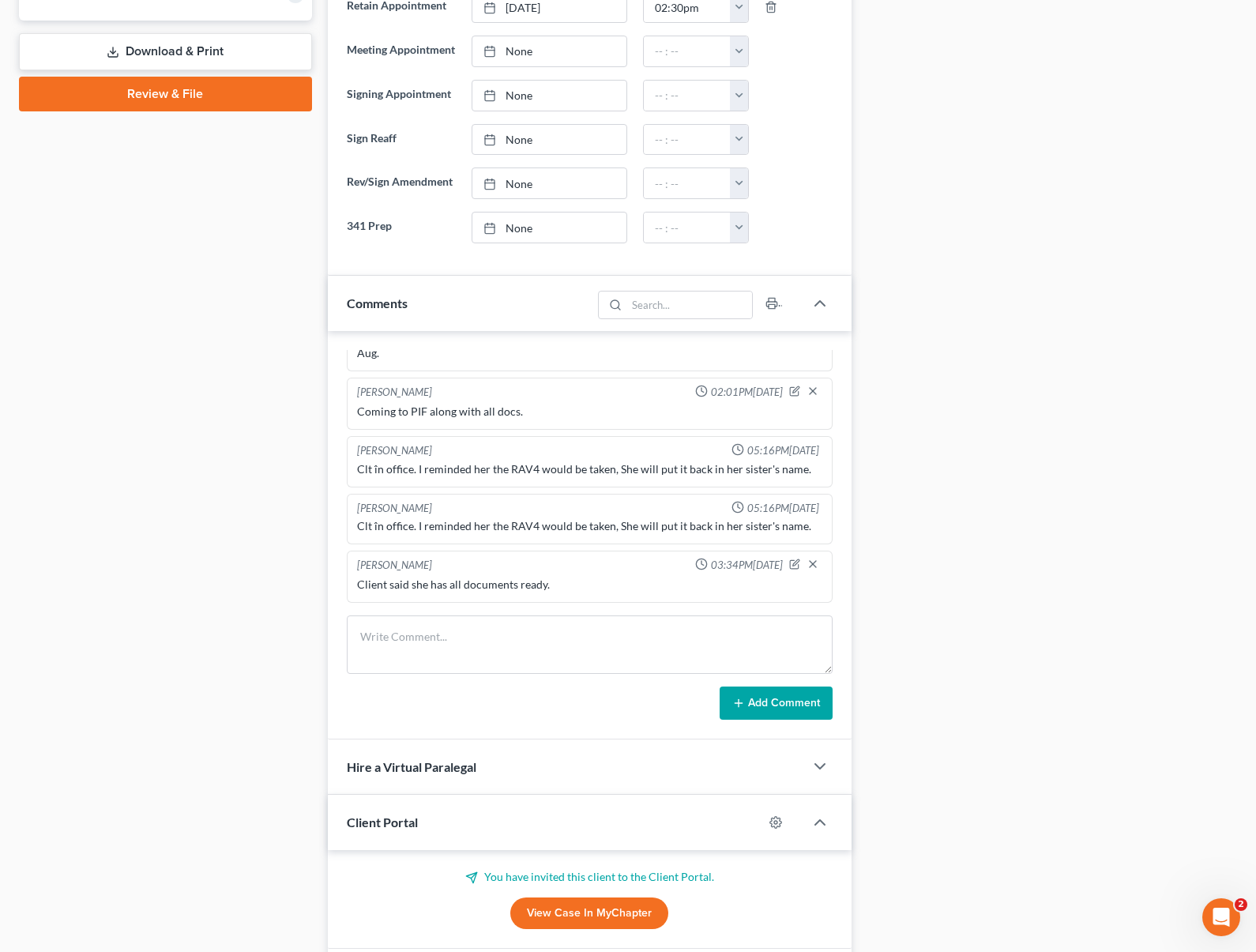
scroll to position [852, 0]
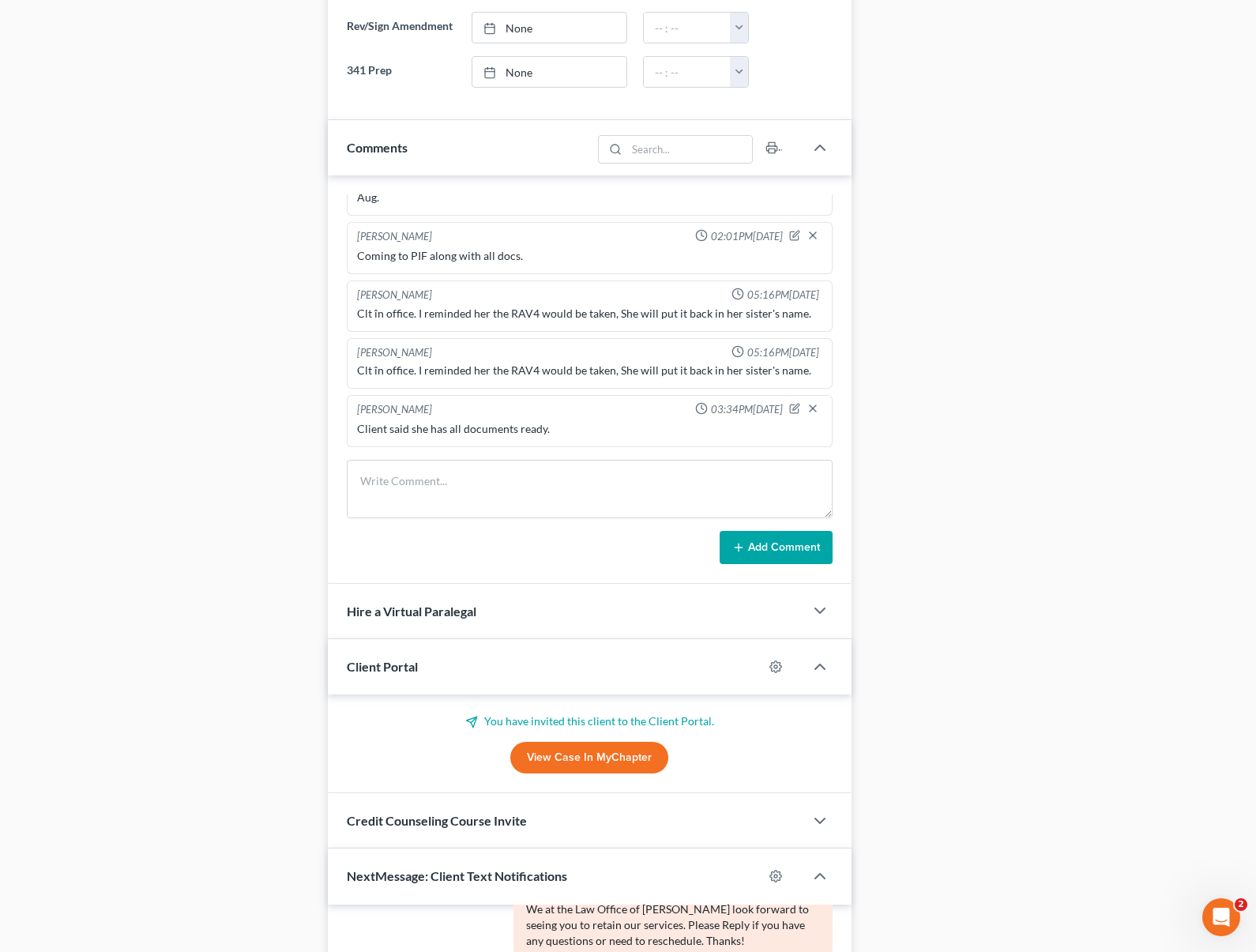
click at [612, 759] on link "View Case in MyChapter" at bounding box center [589, 757] width 158 height 32
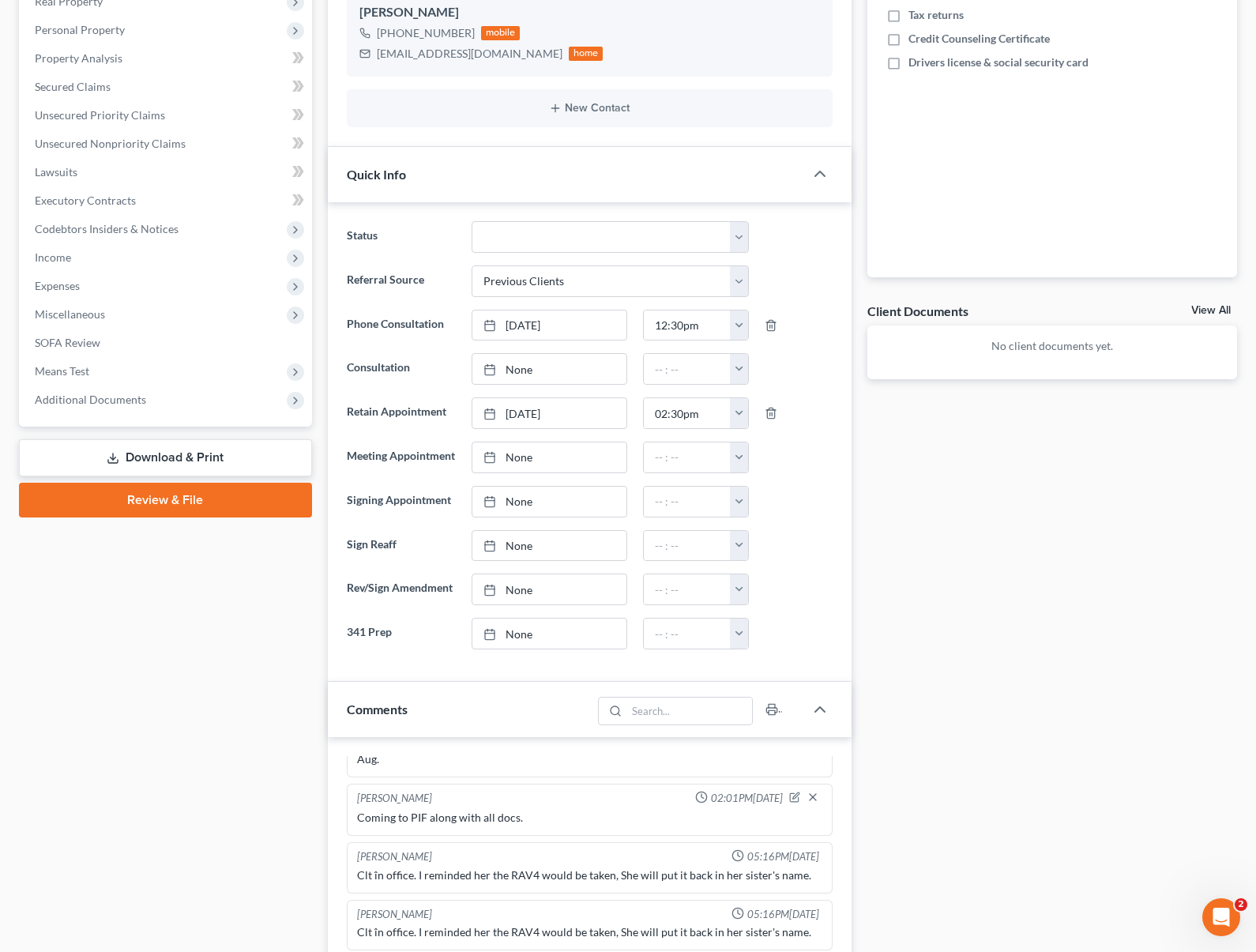
scroll to position [0, 0]
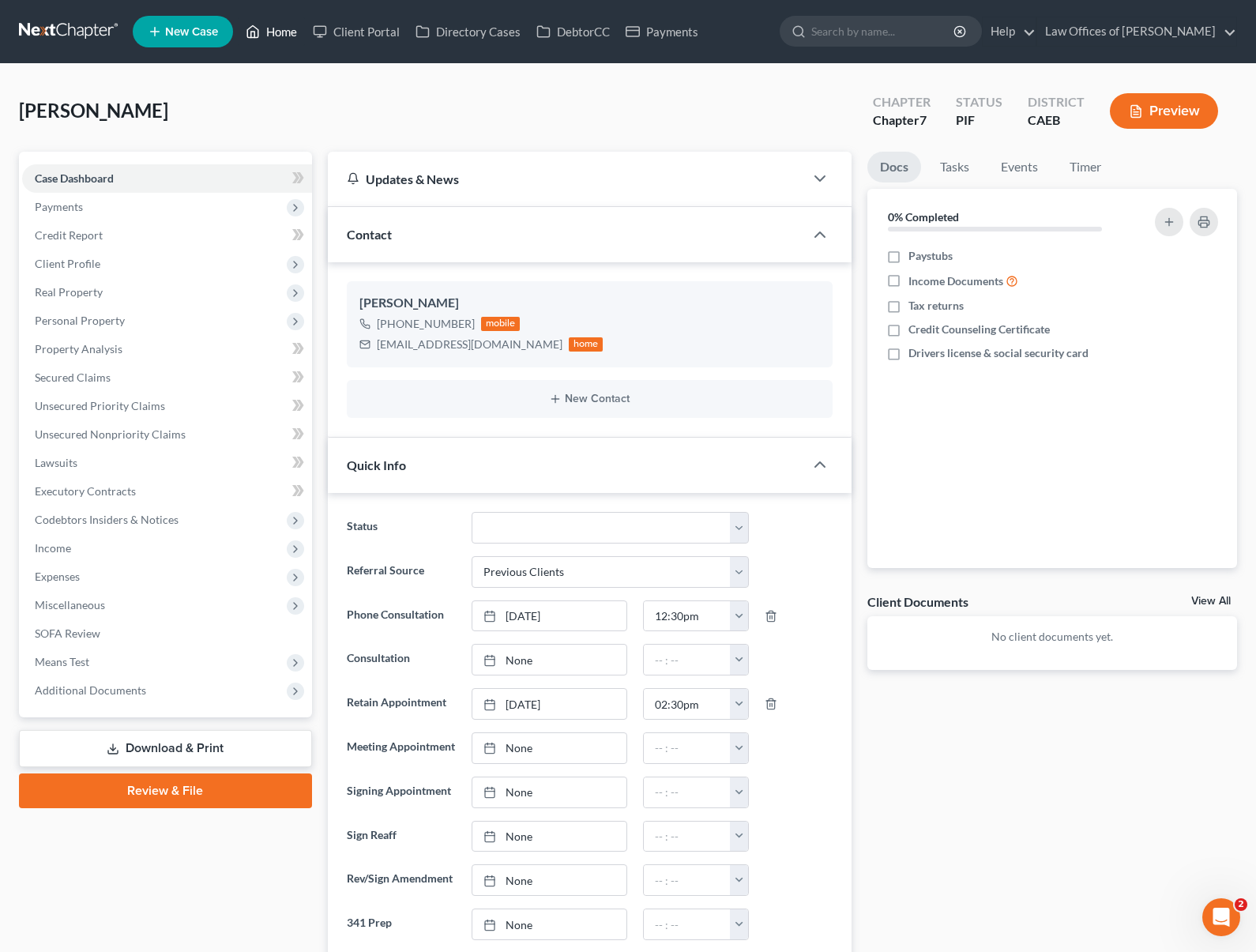
click at [293, 40] on link "Home" at bounding box center [272, 32] width 67 height 29
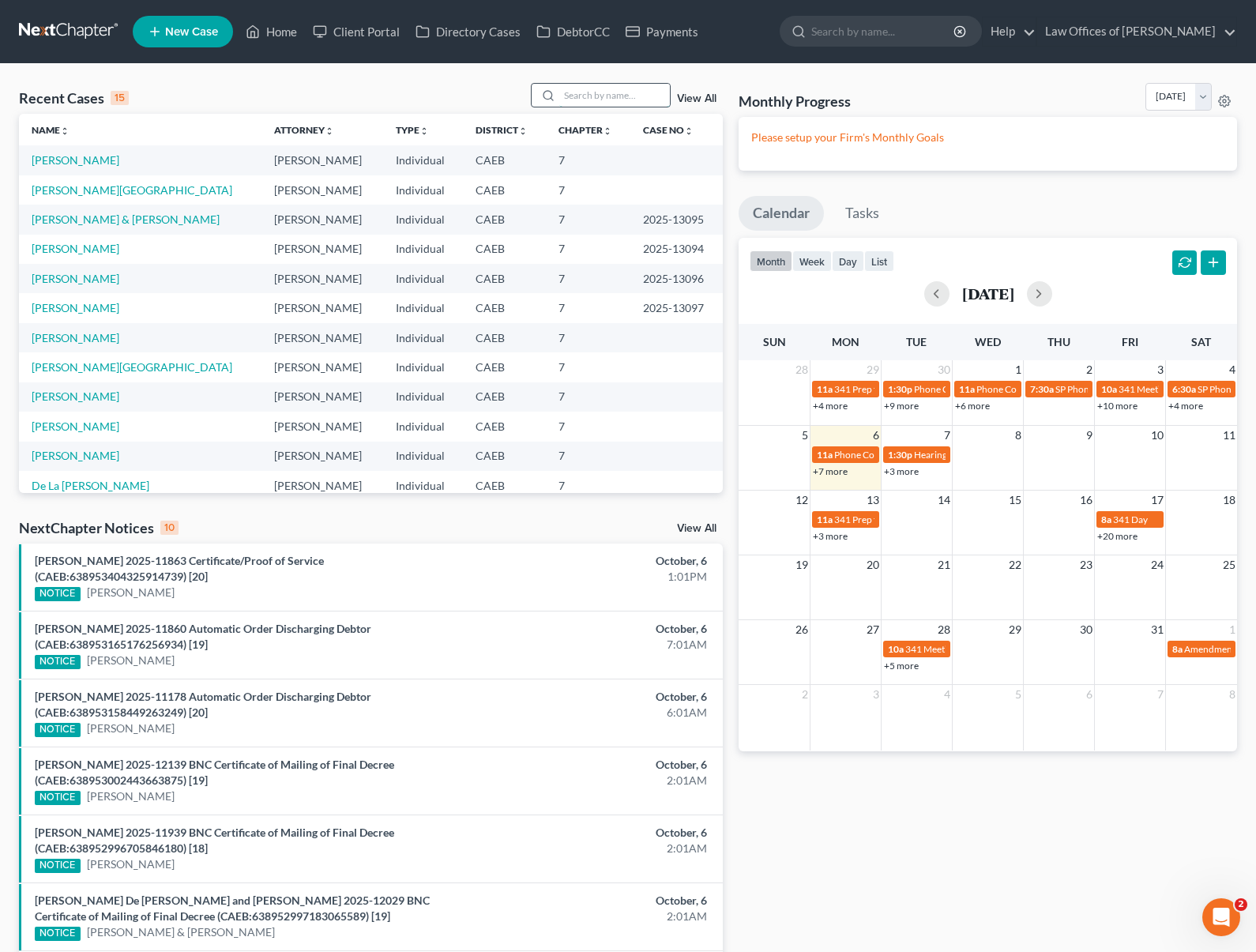
click at [606, 98] on input "search" at bounding box center [614, 95] width 111 height 23
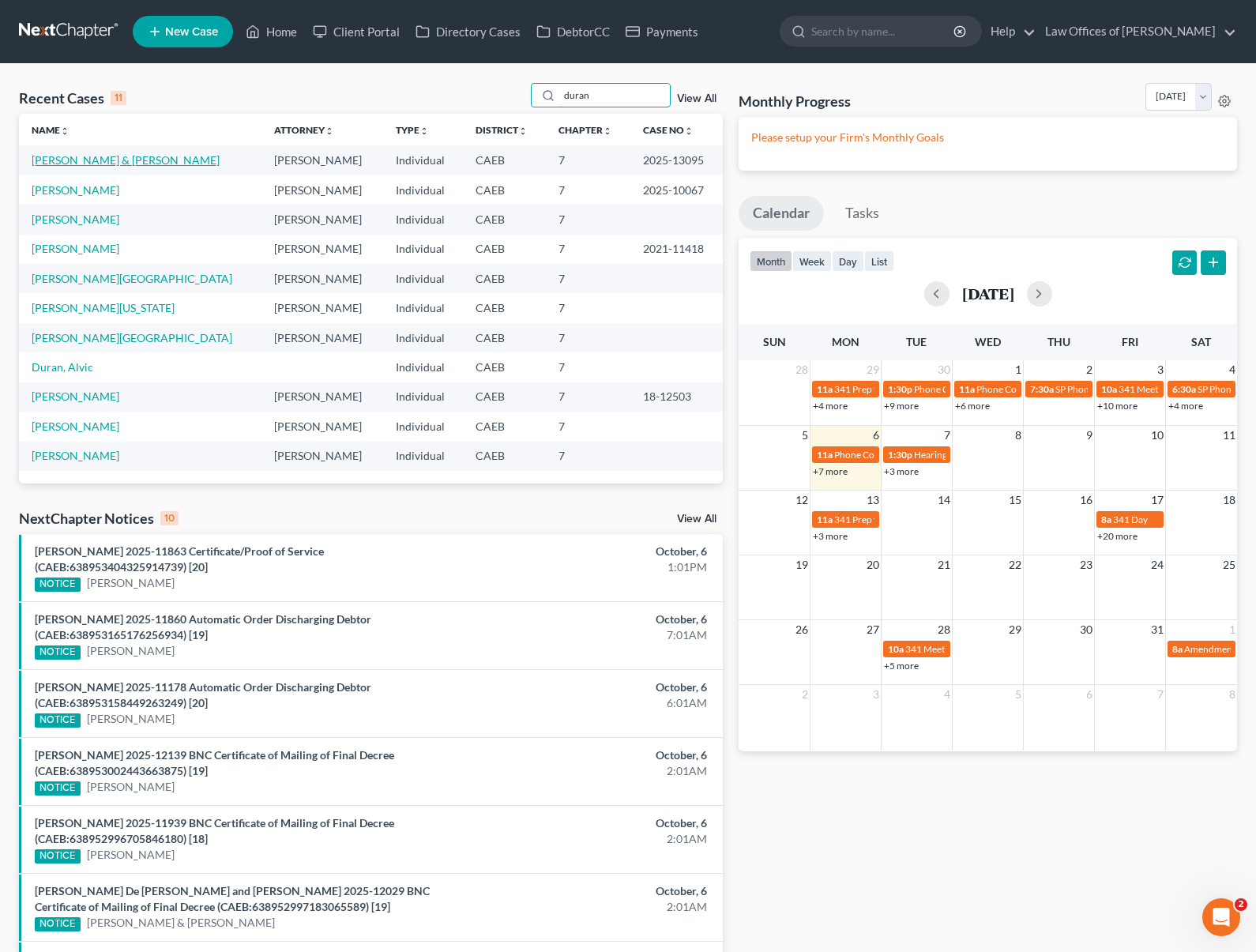
type input "duran"
click at [215, 156] on link "[PERSON_NAME] & [PERSON_NAME]" at bounding box center [125, 160] width 188 height 14
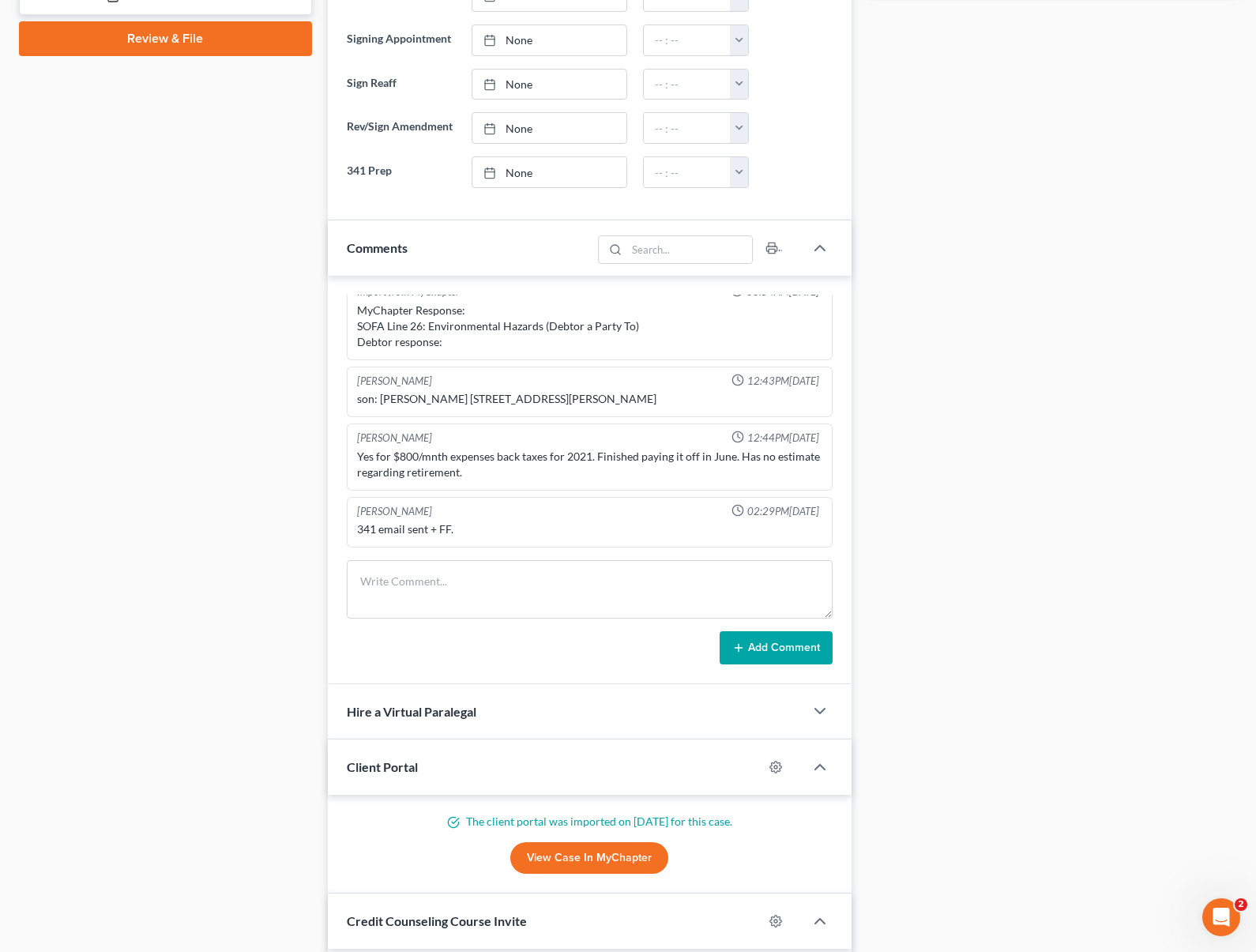
scroll to position [771, 0]
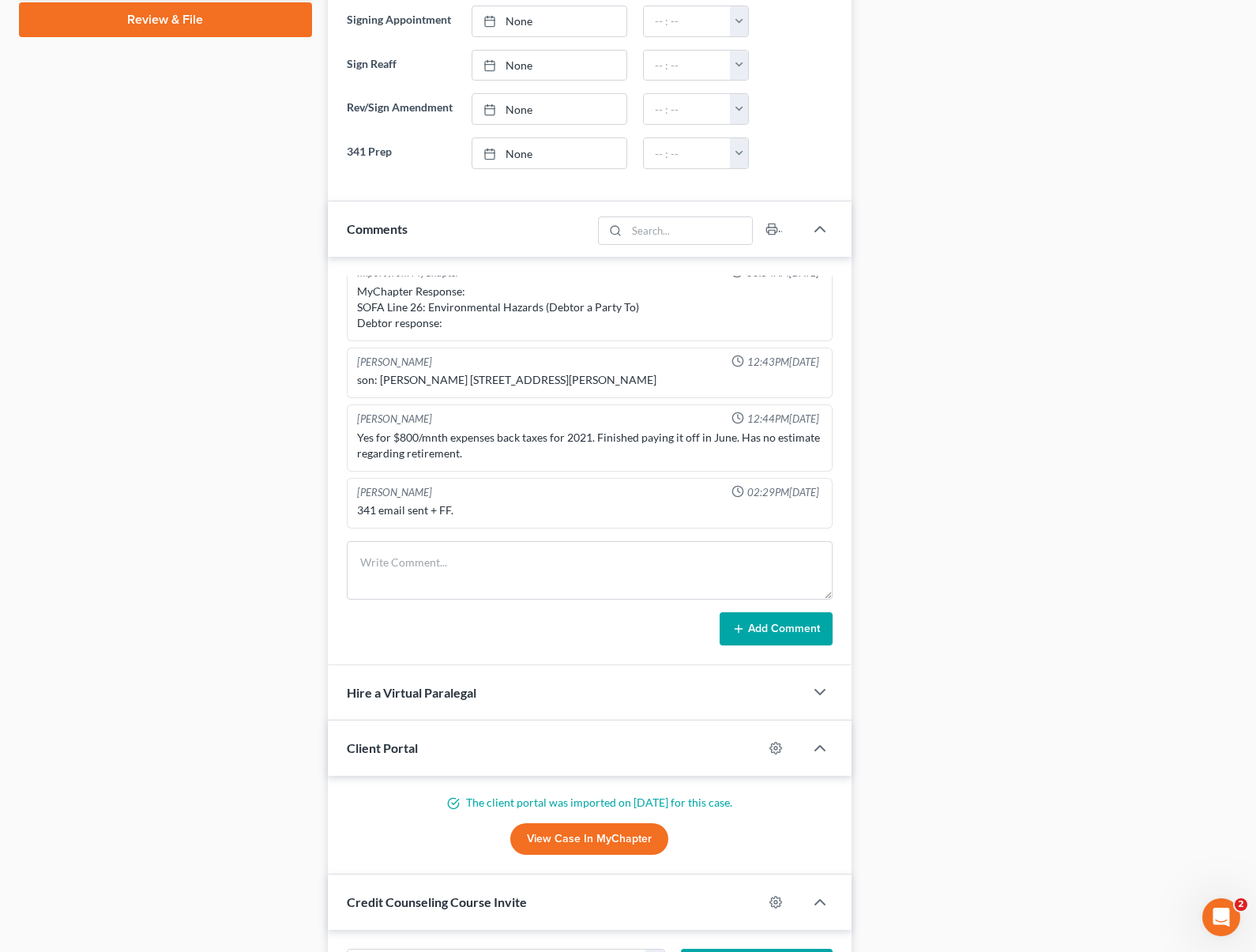
click at [578, 842] on link "View Case in MyChapter" at bounding box center [589, 838] width 158 height 32
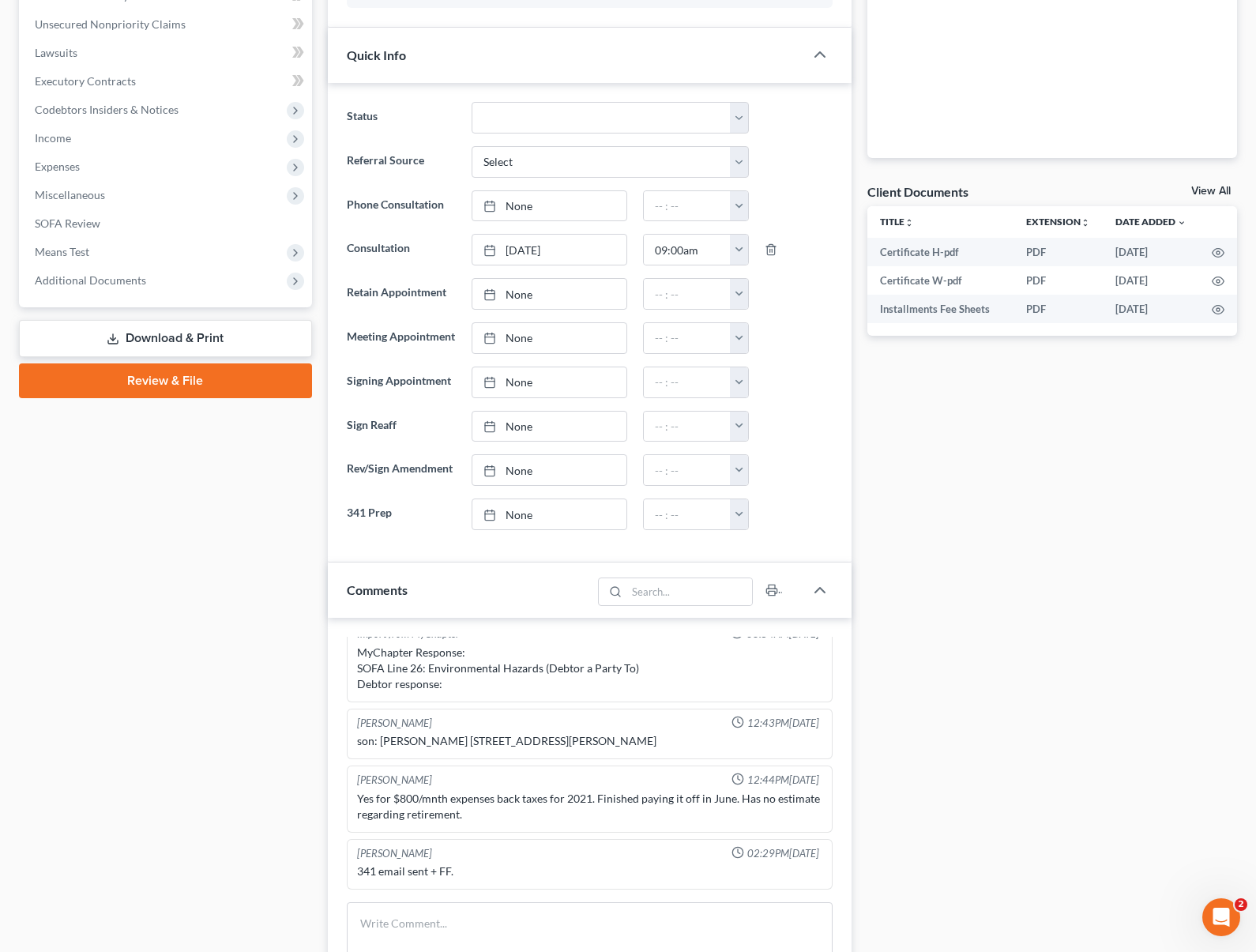
scroll to position [0, 0]
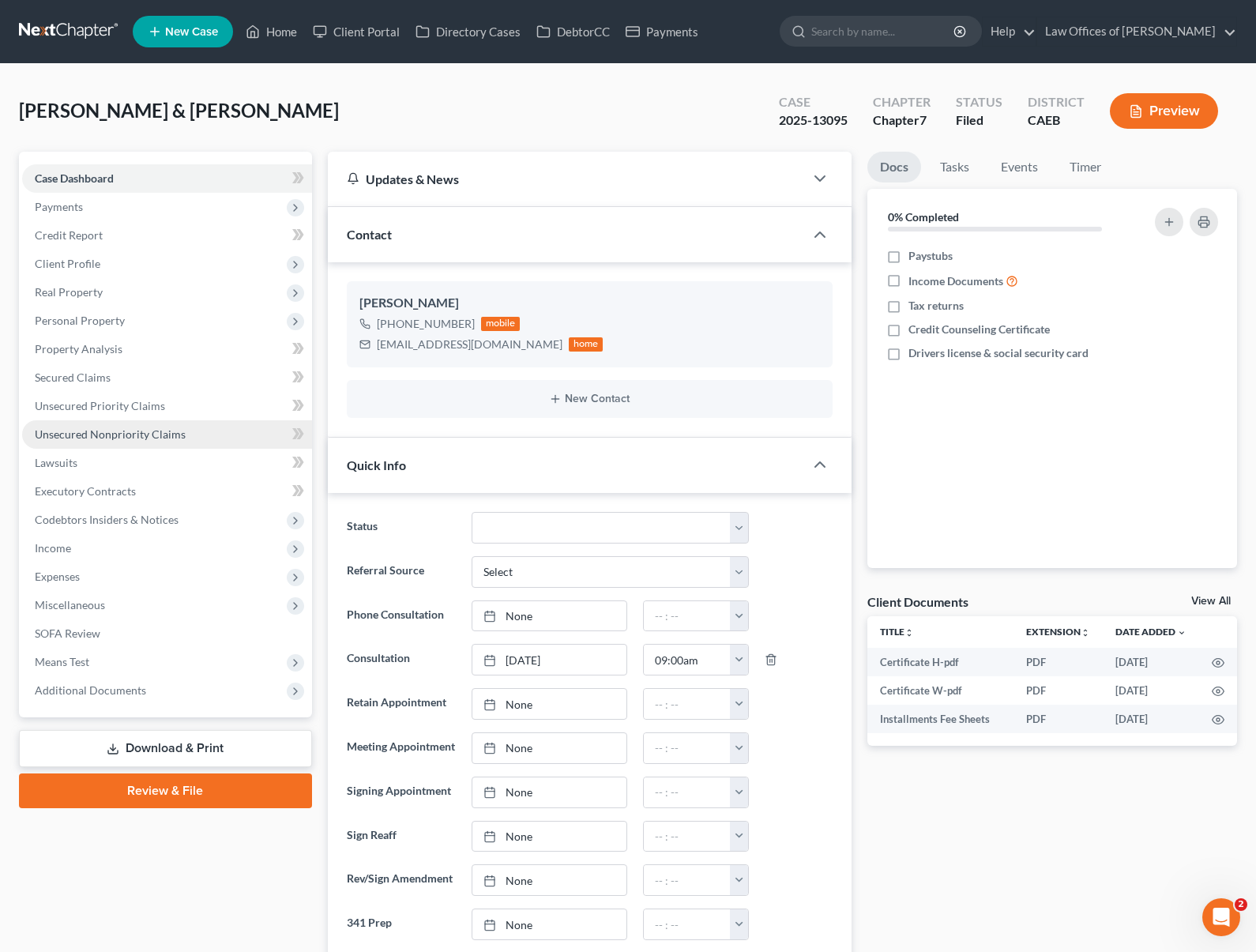
click at [142, 440] on link "Unsecured Nonpriority Claims" at bounding box center [166, 434] width 289 height 29
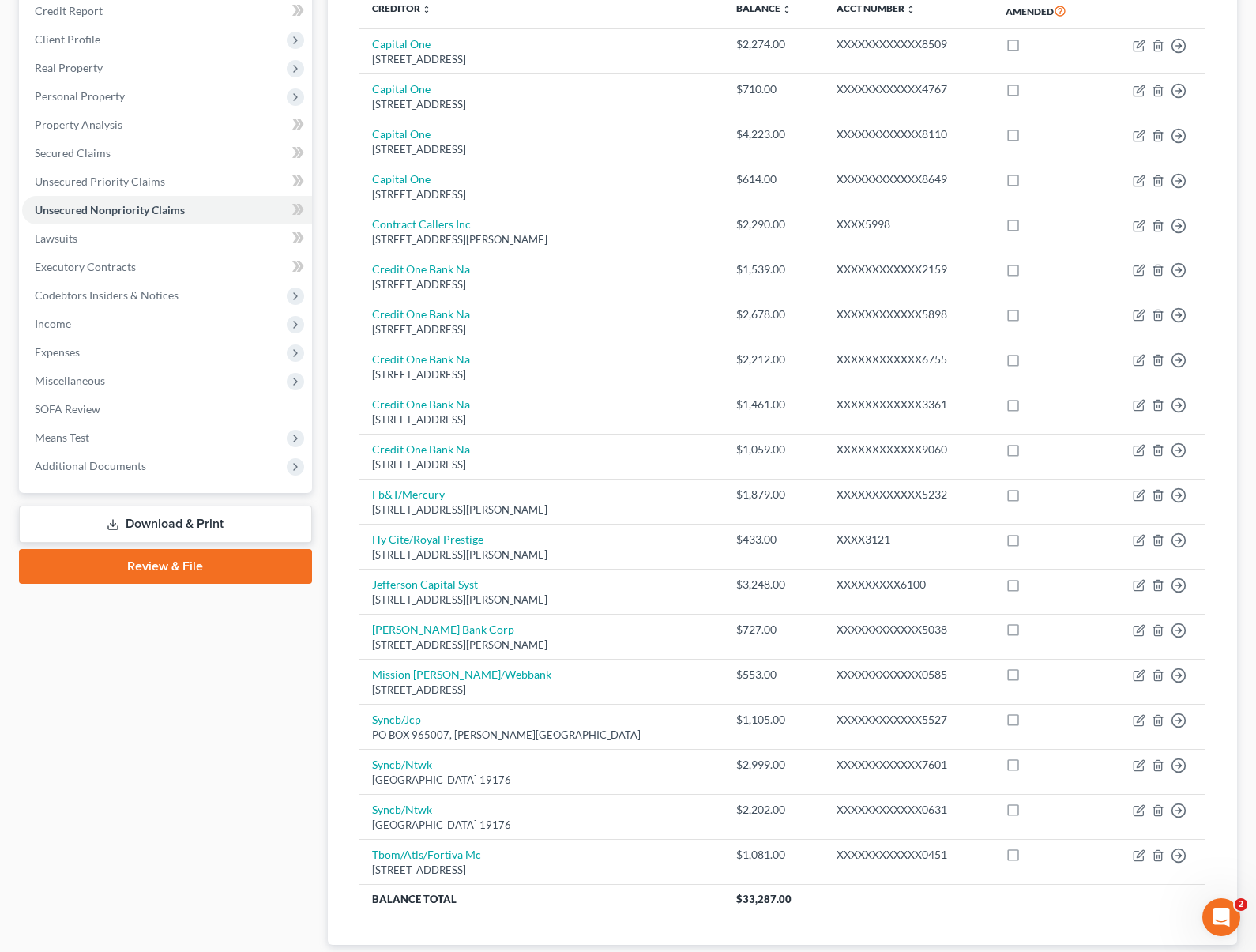
scroll to position [327, 0]
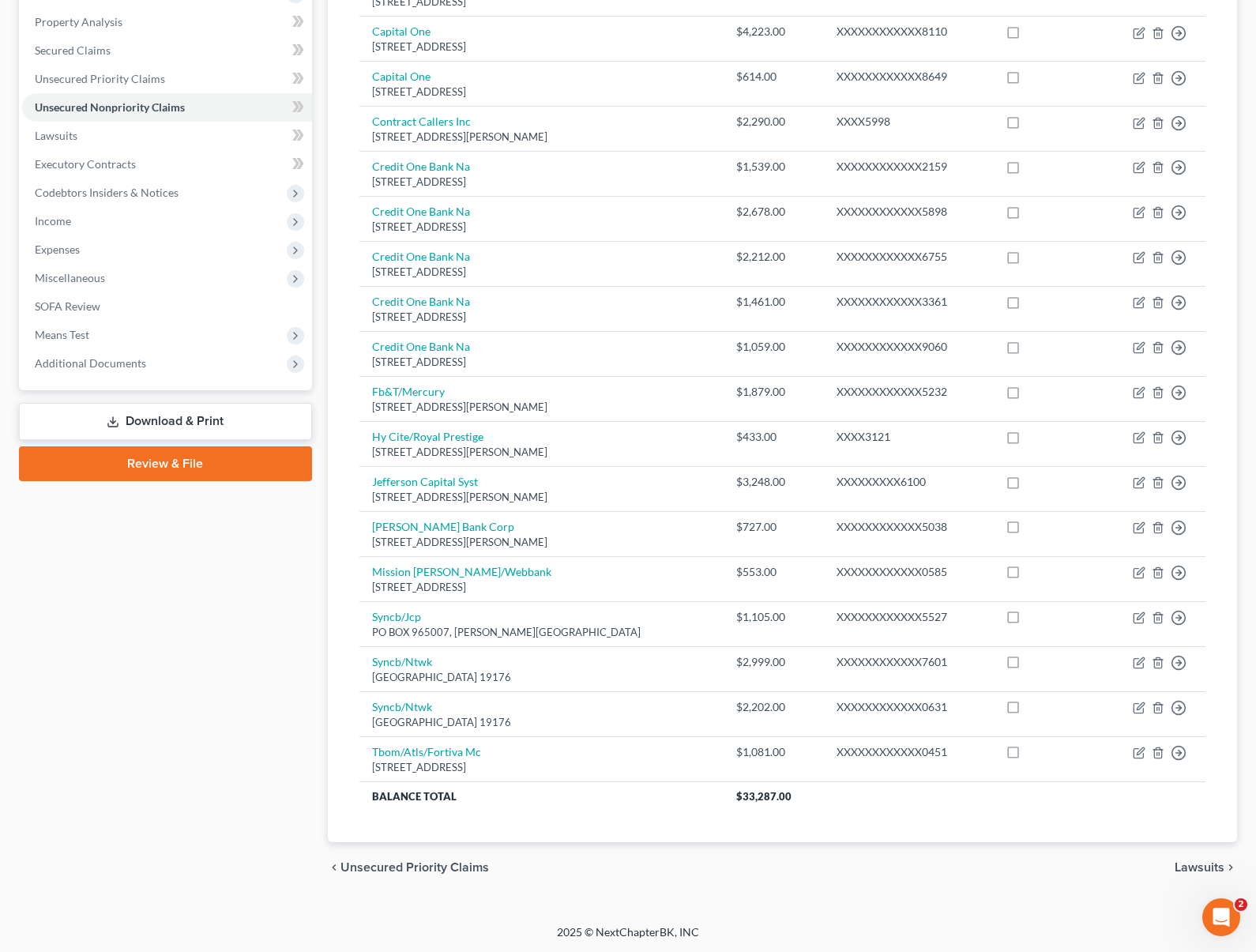
drag, startPoint x: 1254, startPoint y: 640, endPoint x: 1250, endPoint y: 629, distance: 11.7
click at [1250, 629] on div "[PERSON_NAME] & [PERSON_NAME] Upgraded Case 2025-13095 Chapter Chapter 7 Status…" at bounding box center [628, 331] width 1256 height 1187
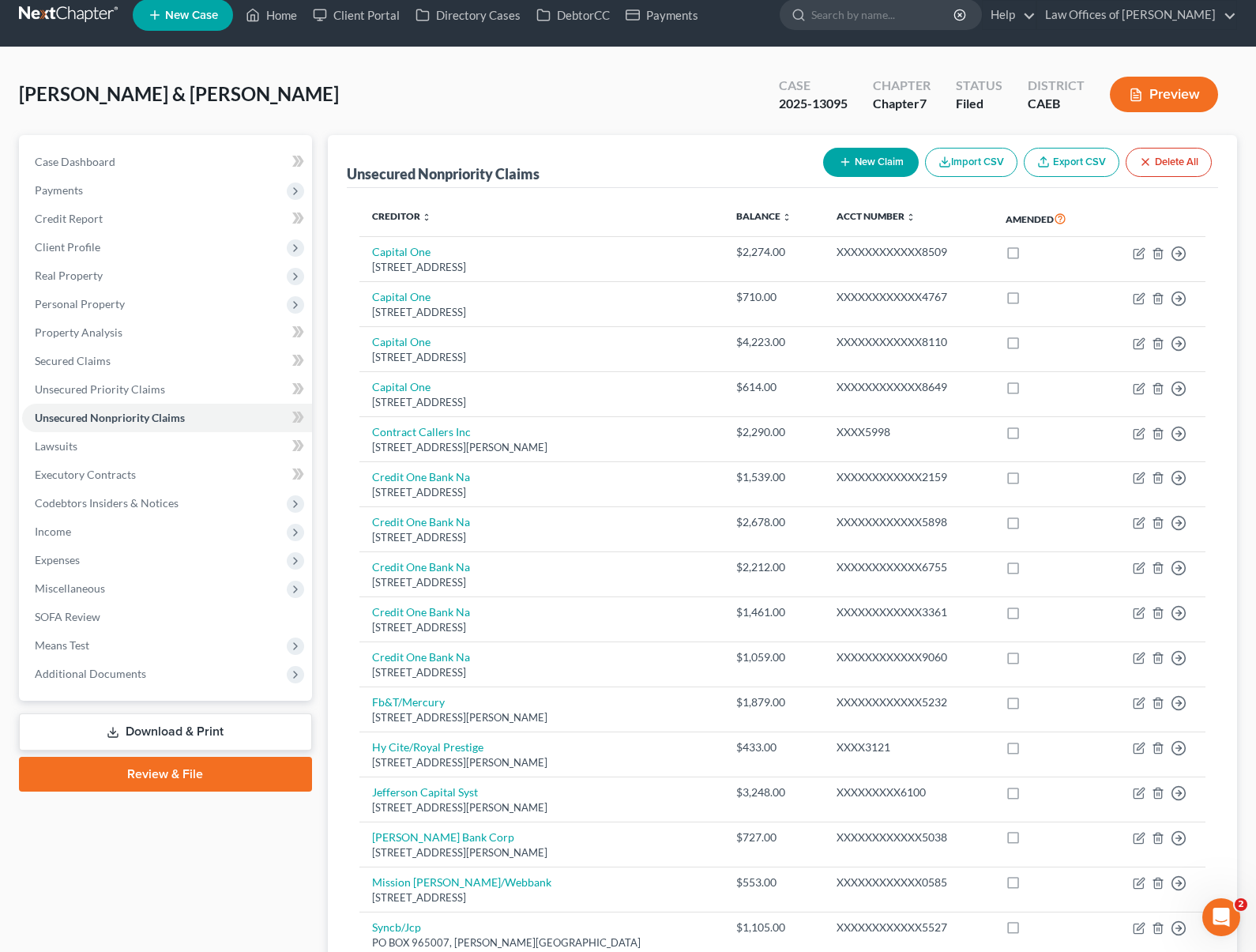
scroll to position [0, 0]
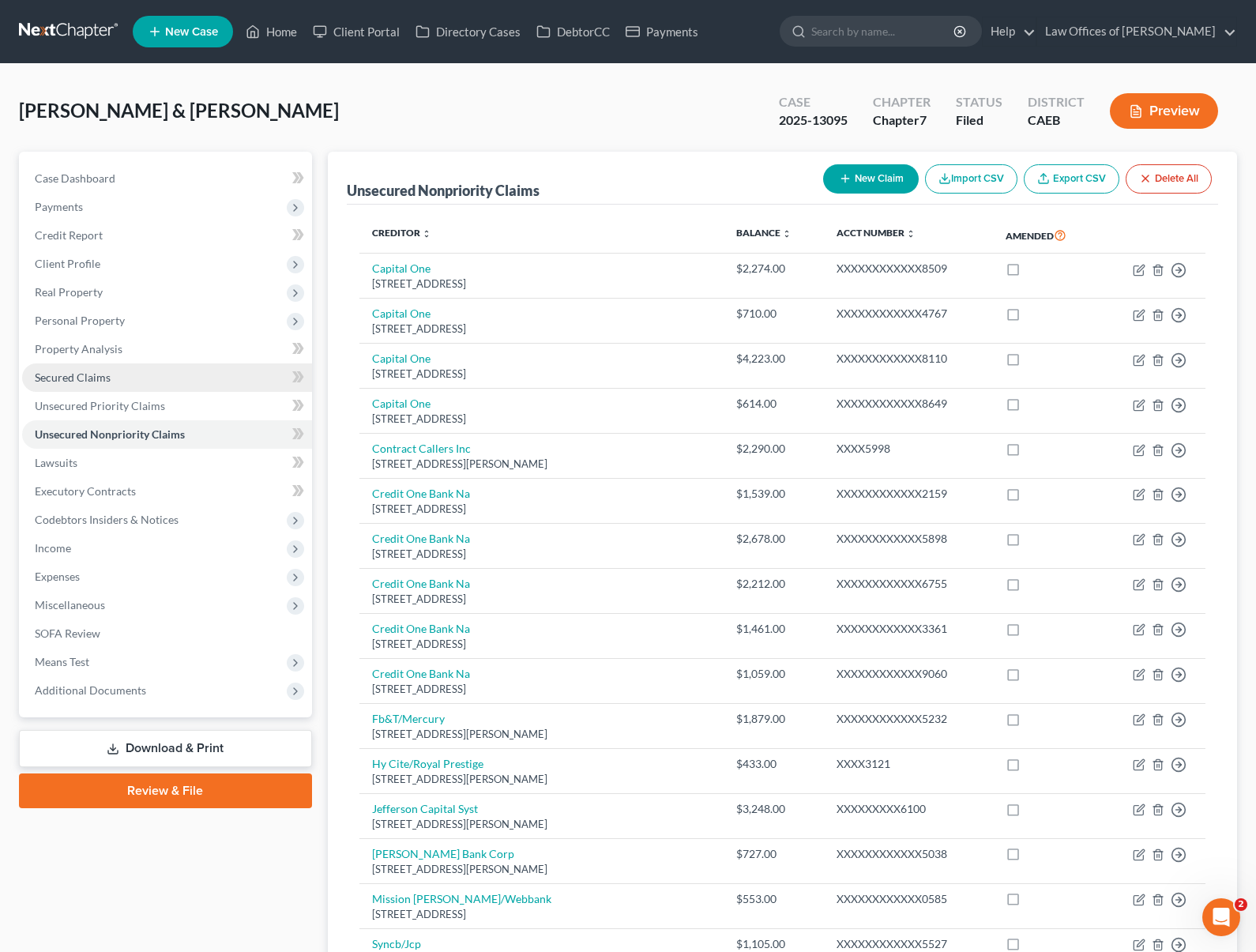
click at [108, 380] on span "Secured Claims" at bounding box center [72, 377] width 76 height 14
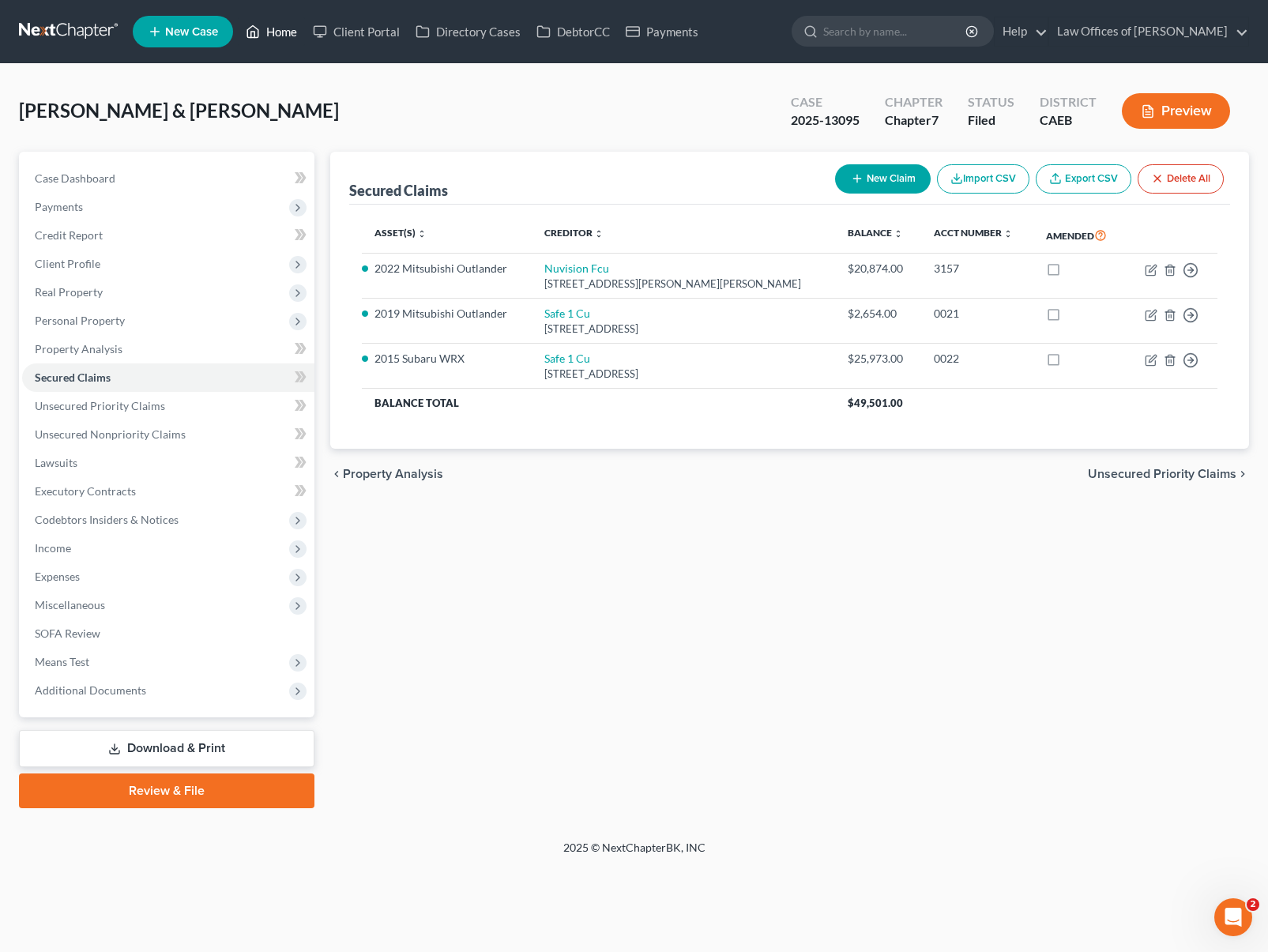
click at [281, 38] on link "Home" at bounding box center [272, 32] width 67 height 29
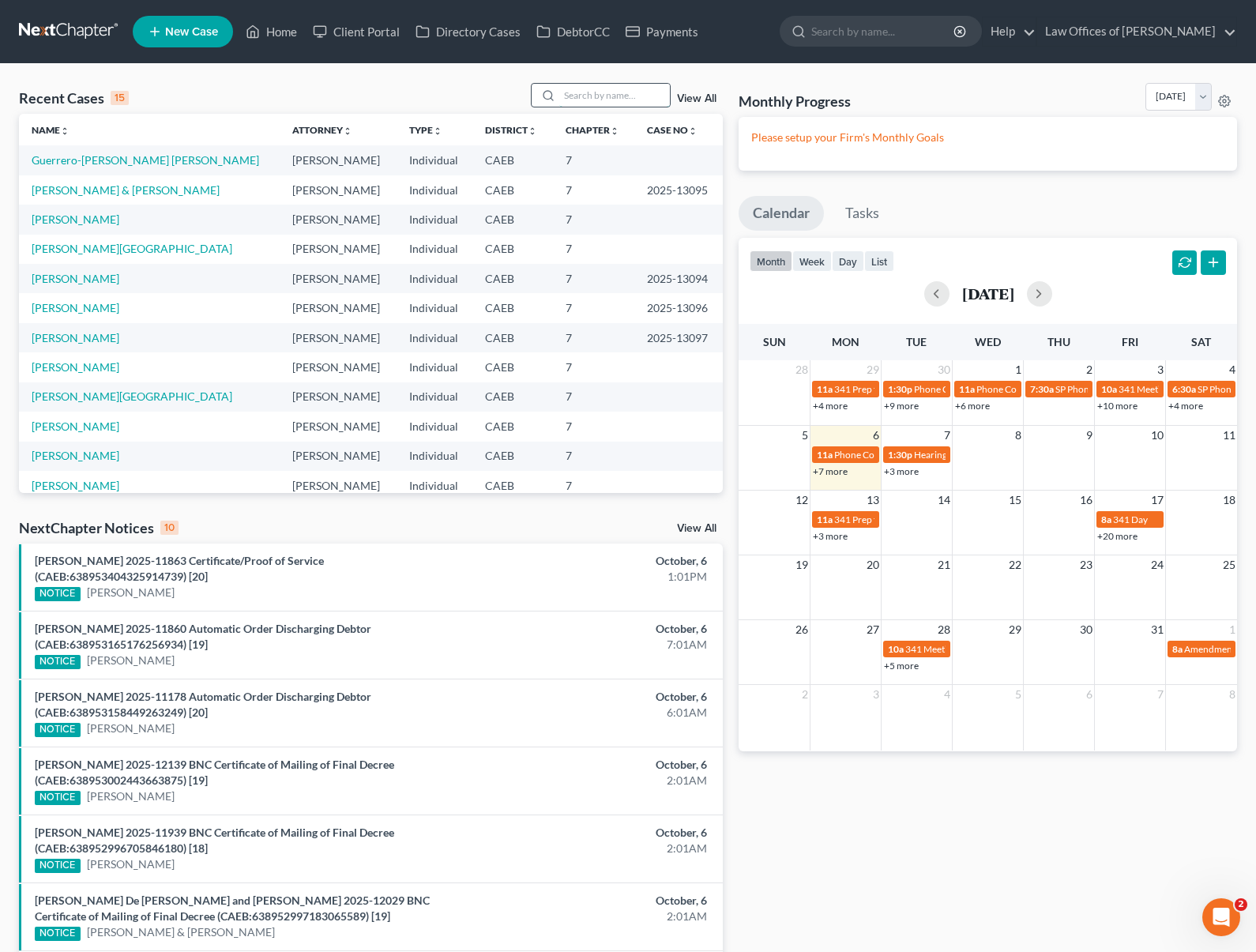
click at [605, 97] on input "search" at bounding box center [614, 95] width 111 height 23
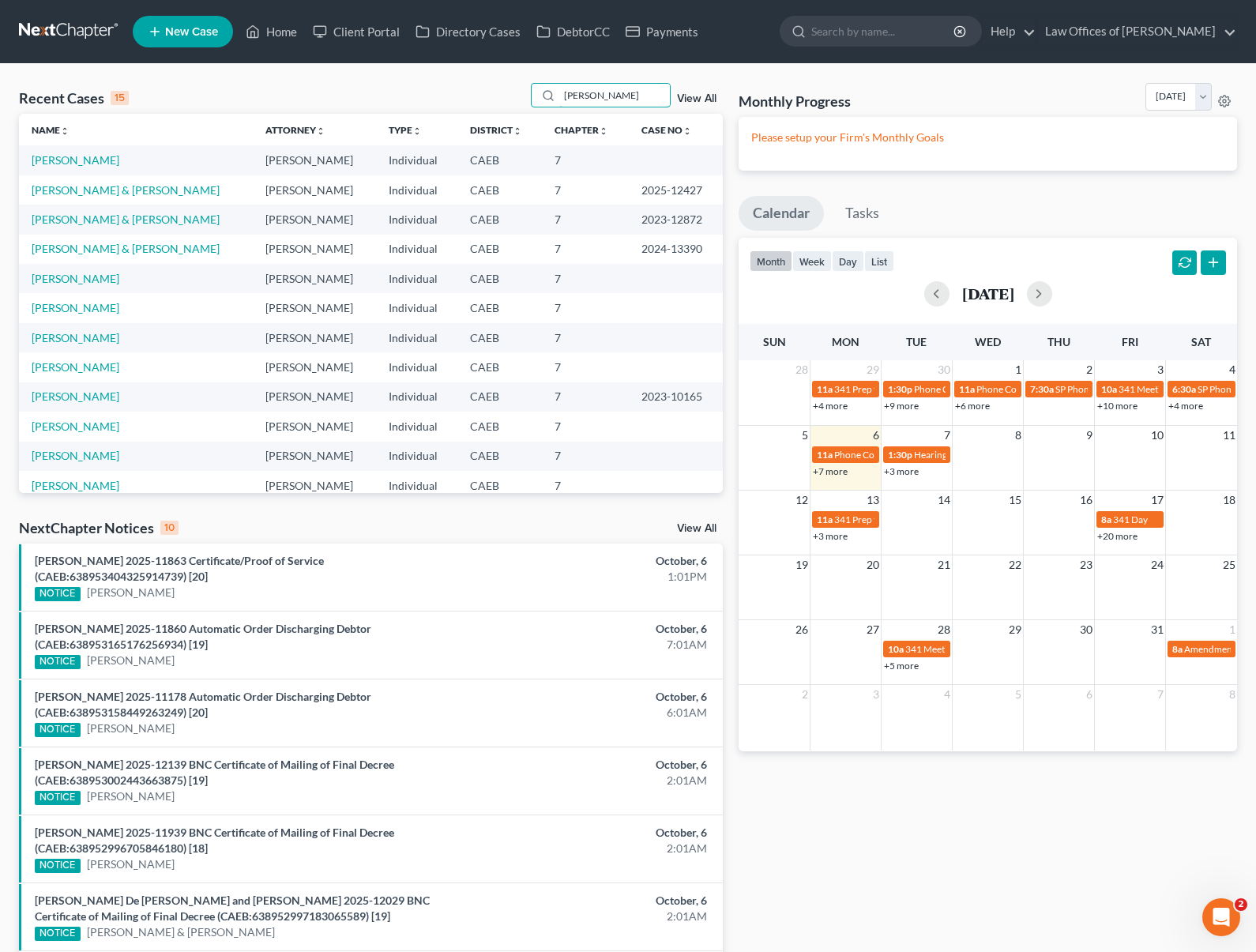
type input "[PERSON_NAME]"
click at [212, 190] on link "[PERSON_NAME] & [PERSON_NAME]" at bounding box center [125, 191] width 188 height 14
select select "0"
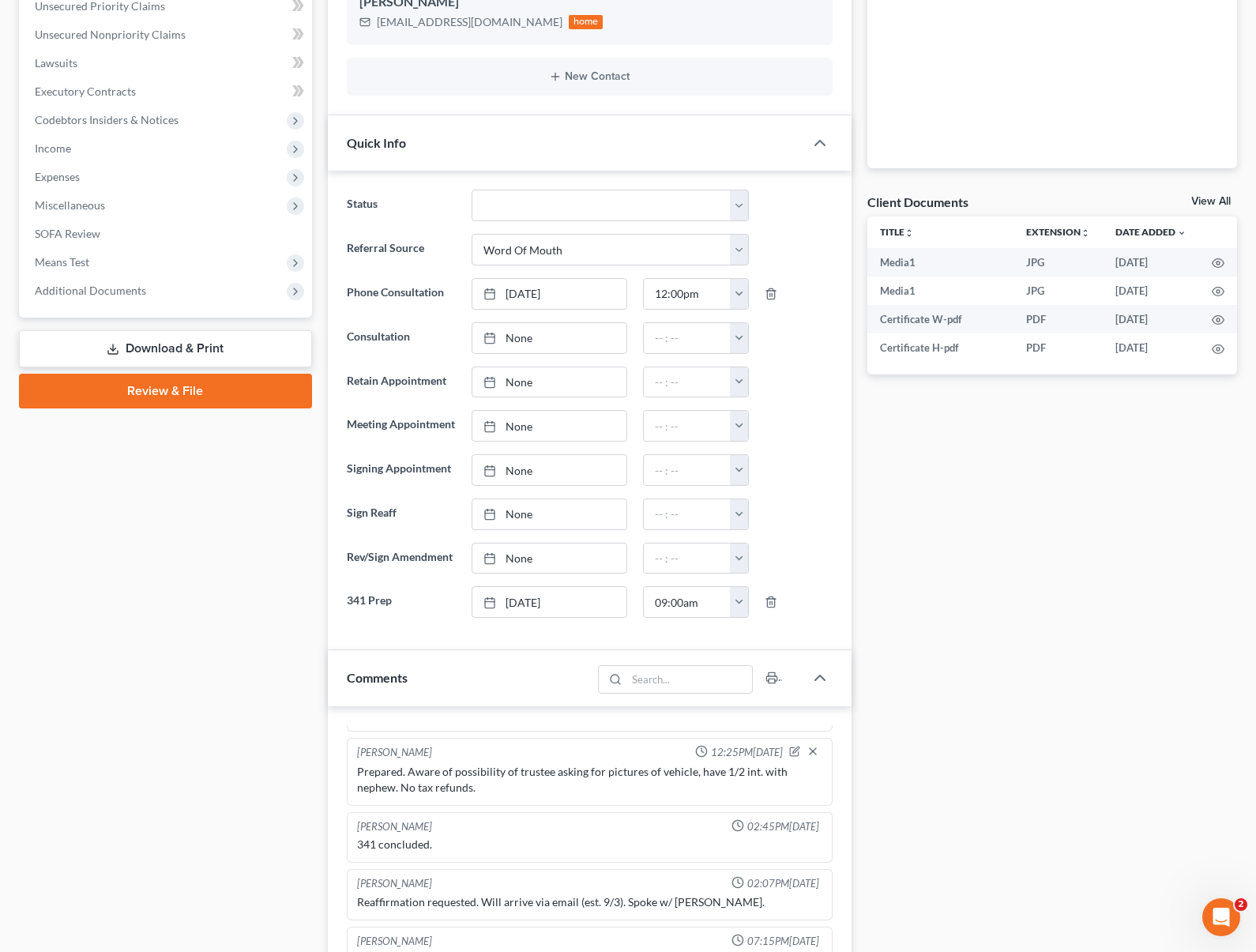
scroll to position [398, 0]
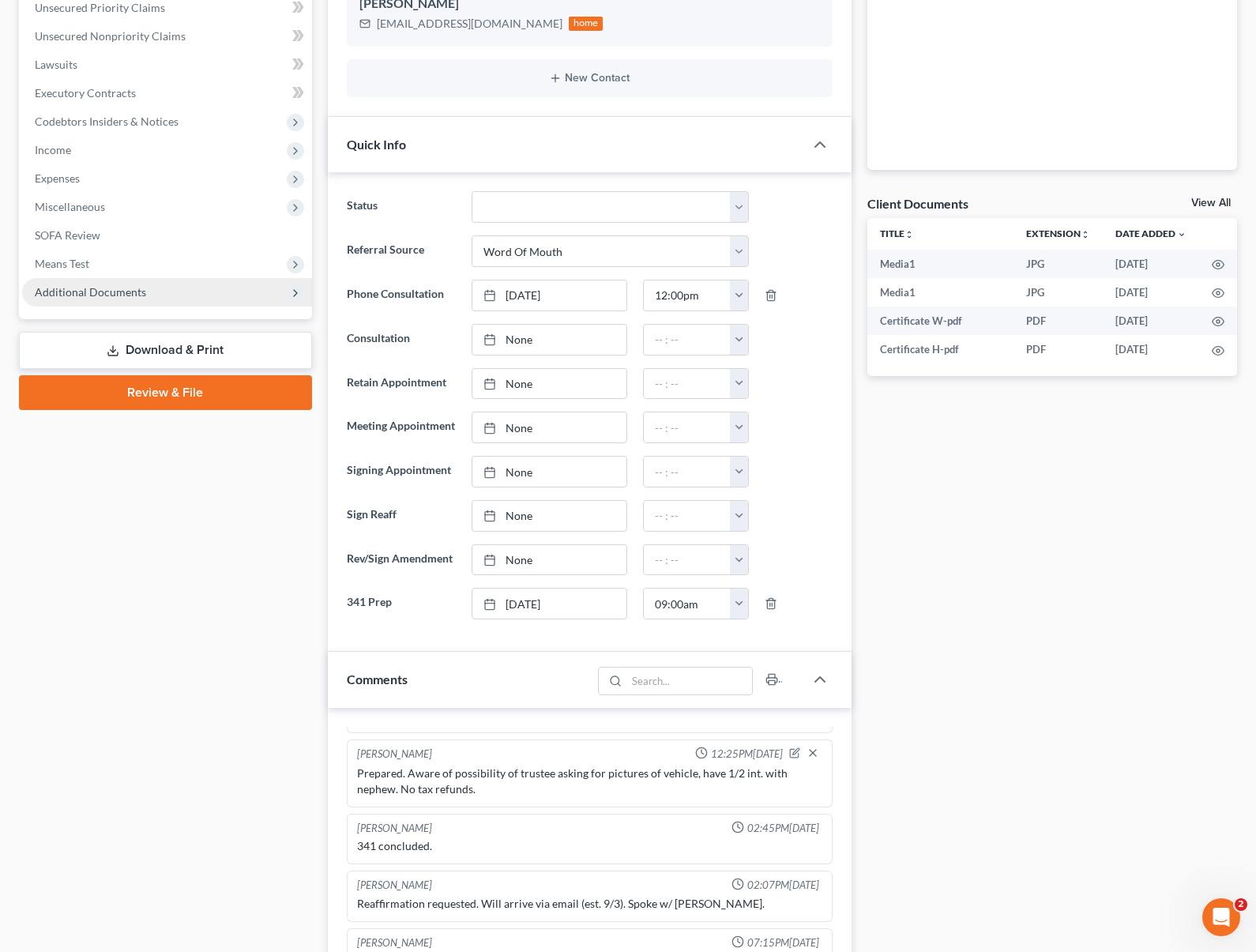
click at [89, 295] on span "Additional Documents" at bounding box center [90, 292] width 112 height 14
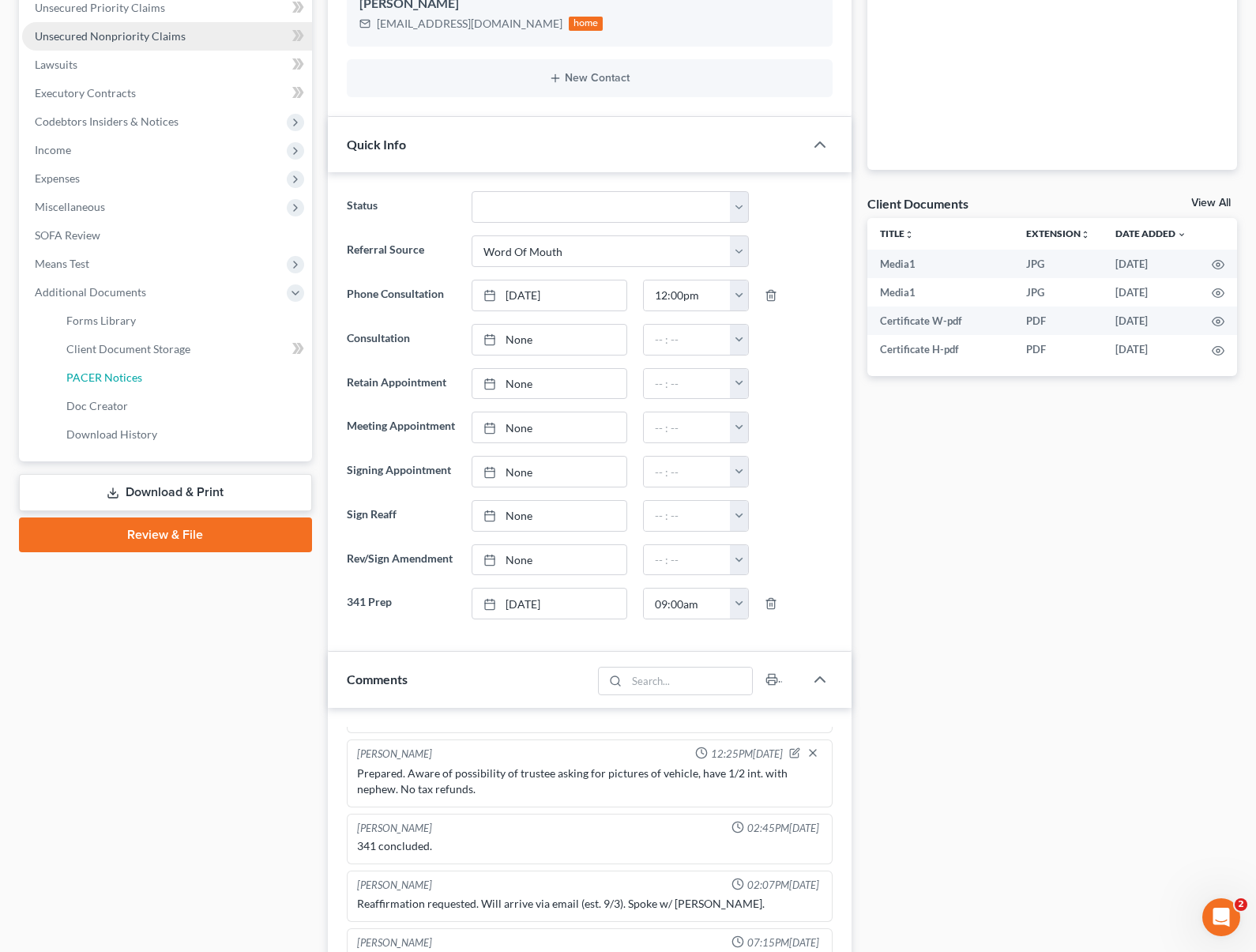
click at [141, 377] on link "PACER Notices" at bounding box center [183, 377] width 259 height 29
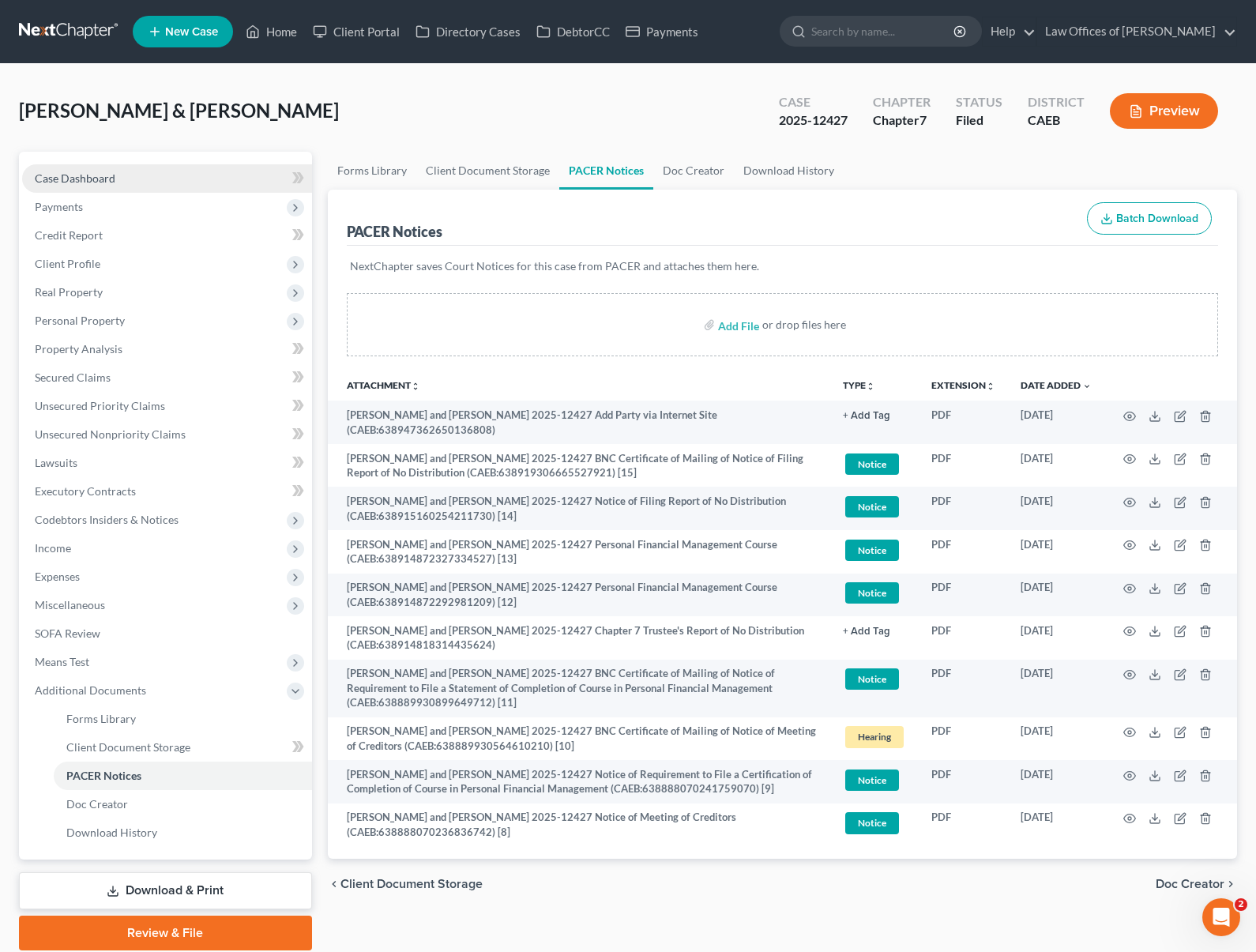
click at [154, 185] on link "Case Dashboard" at bounding box center [166, 178] width 289 height 29
select select "0"
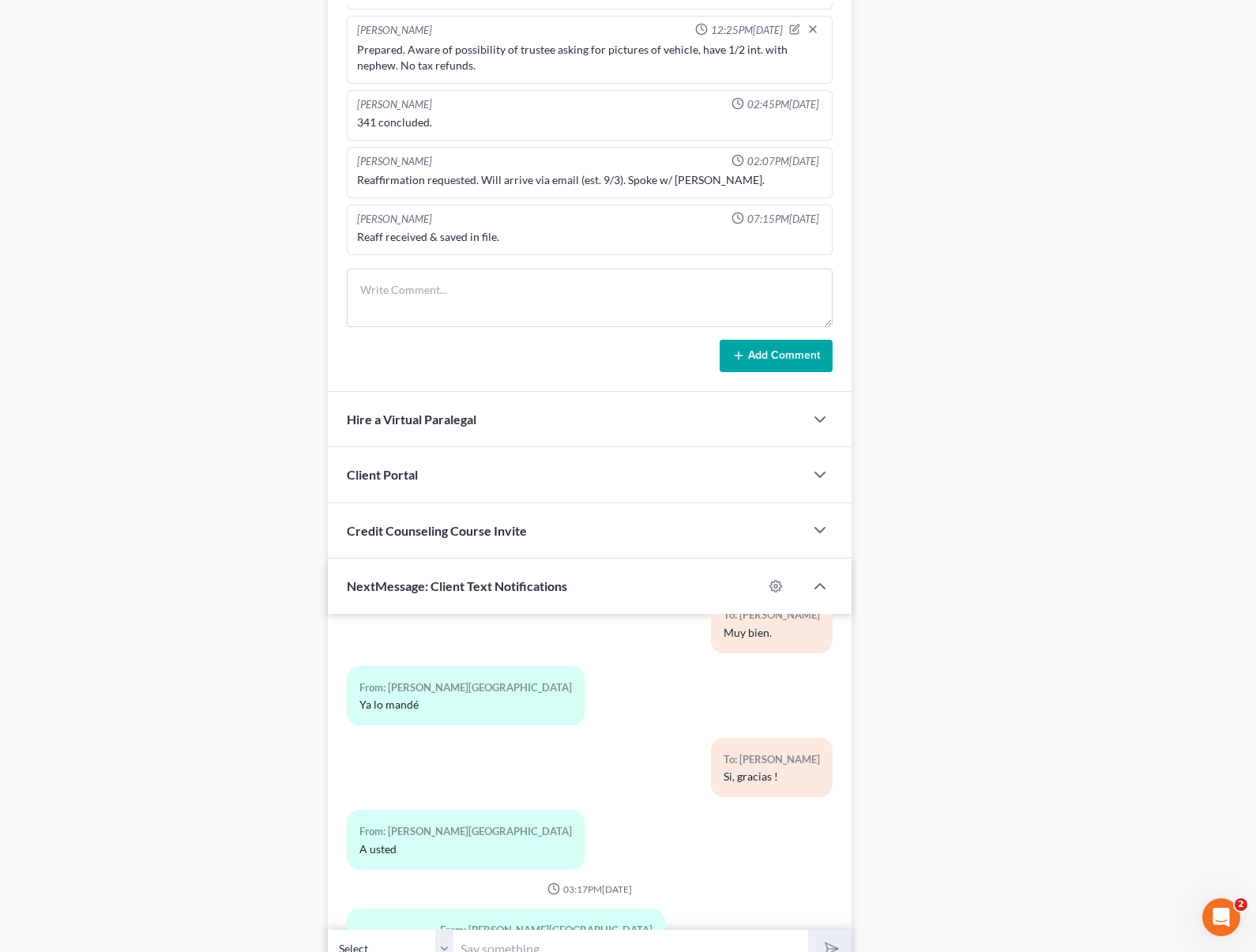
scroll to position [1197, 0]
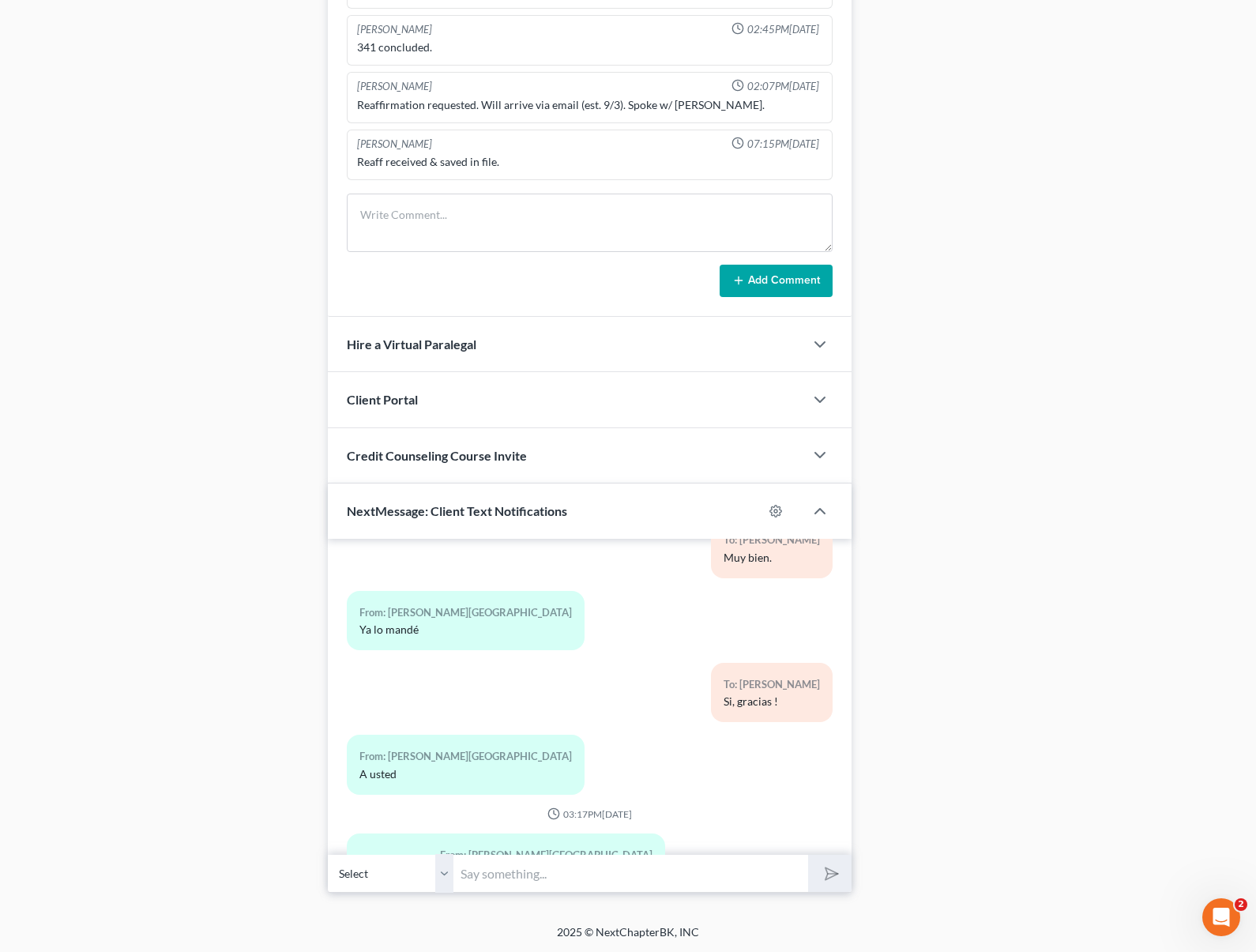
click at [526, 873] on input "text" at bounding box center [631, 872] width 353 height 39
type input "Hola. Su caso terminara a finales del proximo mes y ya desde entonces puede emp…"
click at [808, 854] on button "submit" at bounding box center [829, 873] width 43 height 38
